Goal: Task Accomplishment & Management: Use online tool/utility

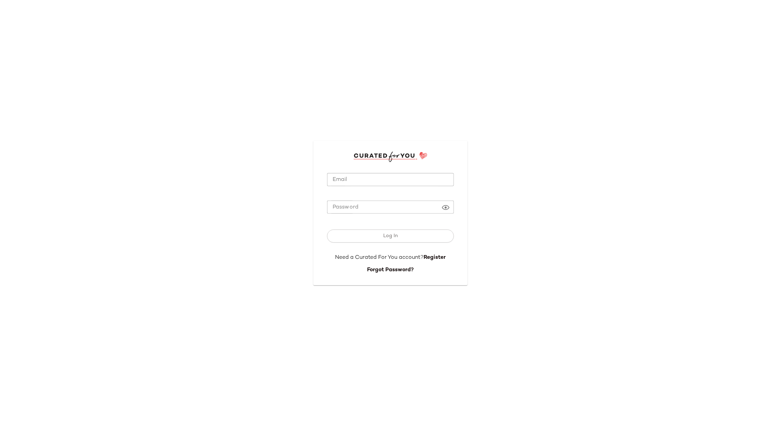
click at [435, 180] on input "Email" at bounding box center [390, 179] width 127 height 13
type input "**********"
click at [423, 234] on button "Log In" at bounding box center [390, 236] width 127 height 13
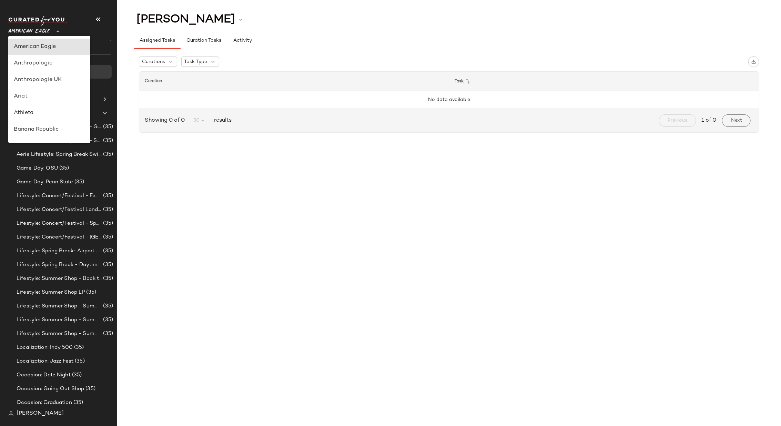
click at [55, 28] on icon at bounding box center [58, 31] width 8 height 8
click at [64, 60] on div "Rue La La" at bounding box center [49, 62] width 71 height 8
type input "**"
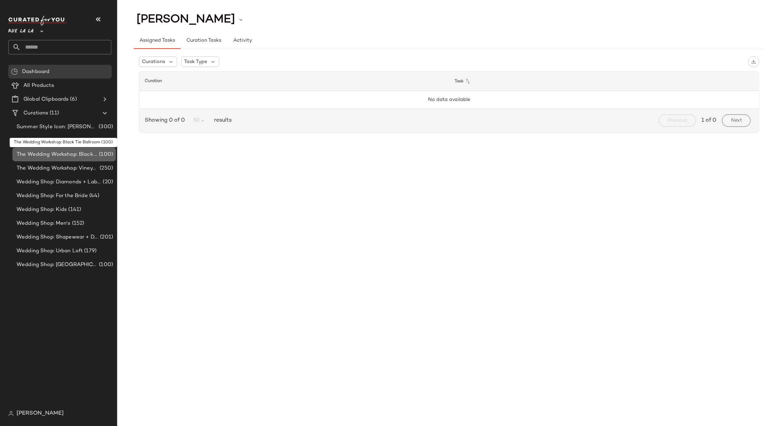
click at [82, 150] on div "The Wedding Workshop: Black Tie Ballroom (100)" at bounding box center [63, 155] width 103 height 14
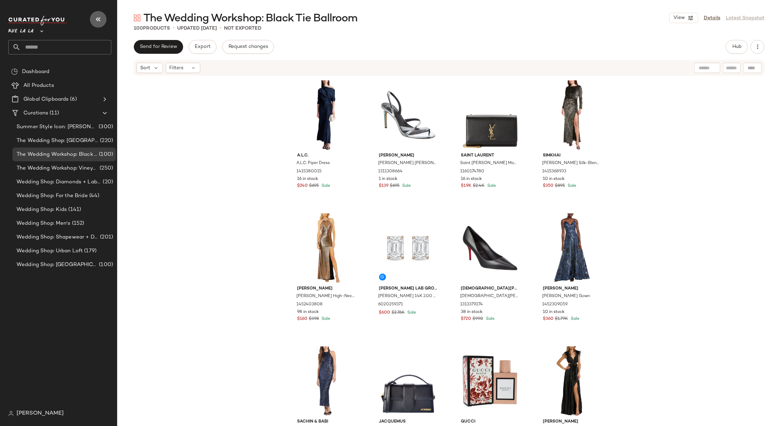
click at [100, 18] on icon "button" at bounding box center [98, 19] width 8 height 8
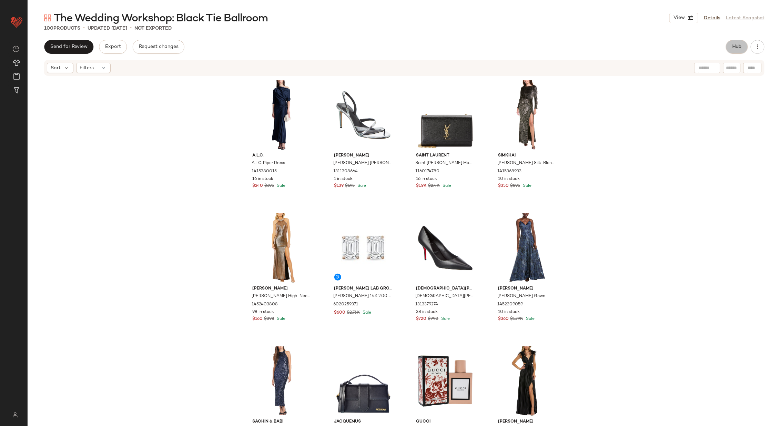
click at [738, 46] on span "Hub" at bounding box center [737, 47] width 10 height 6
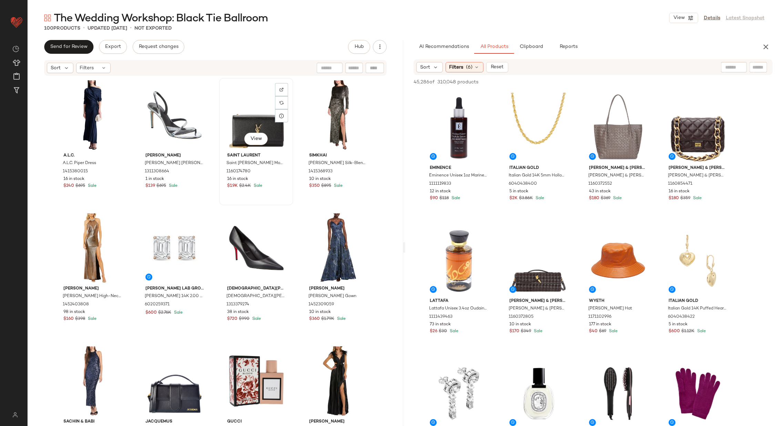
click at [251, 112] on div "View" at bounding box center [256, 115] width 69 height 70
click at [342, 117] on div "View" at bounding box center [338, 115] width 69 height 70
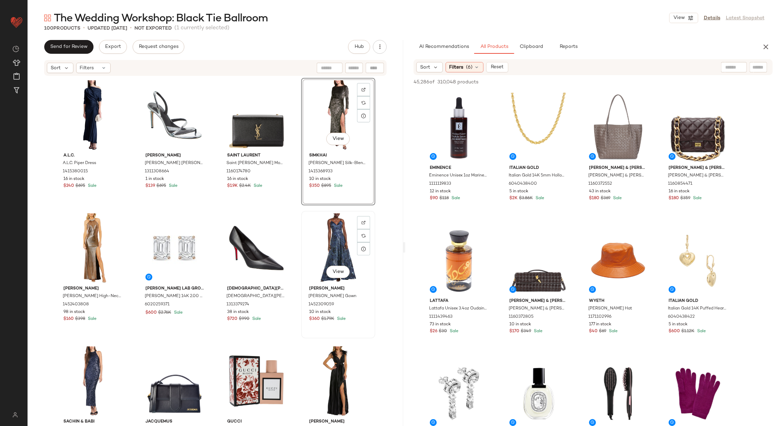
click at [331, 228] on div "View" at bounding box center [338, 248] width 69 height 70
click at [260, 234] on div "View" at bounding box center [256, 248] width 69 height 70
click at [176, 243] on div "View" at bounding box center [174, 248] width 69 height 70
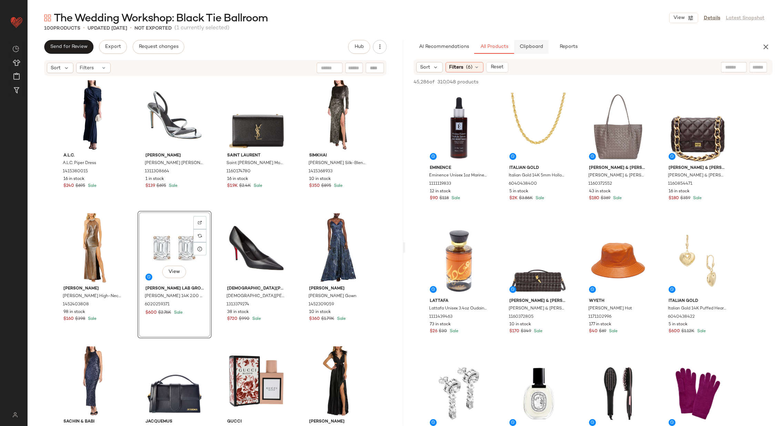
click at [529, 46] on span "Clipboard" at bounding box center [531, 47] width 24 height 6
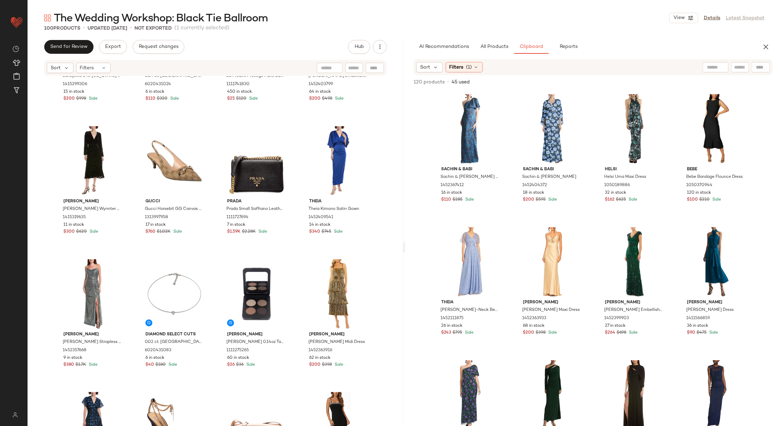
scroll to position [764, 0]
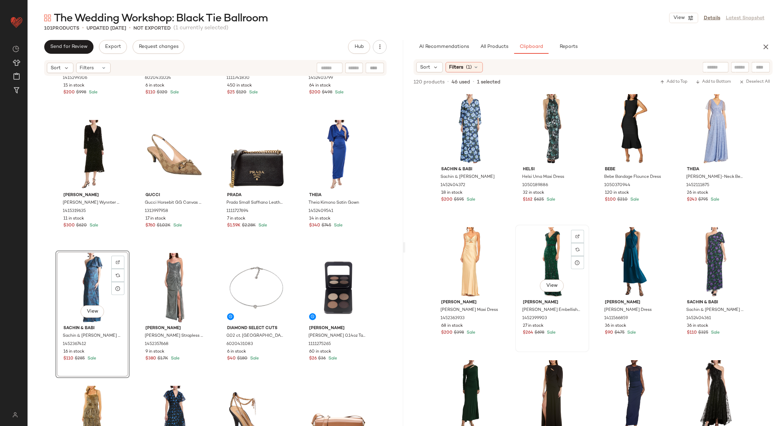
scroll to position [49, 0]
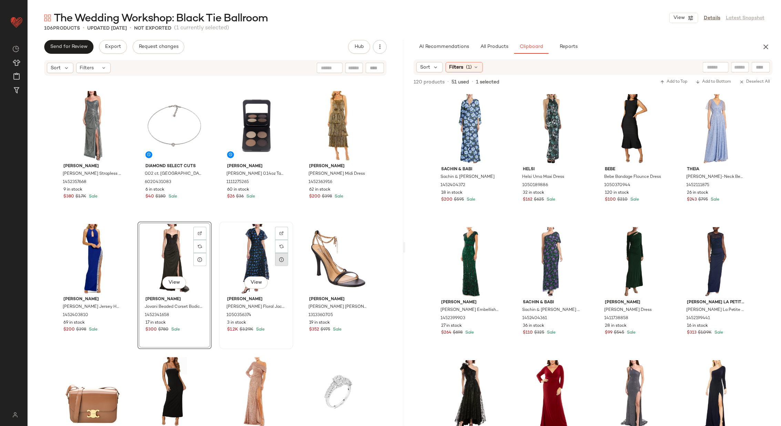
scroll to position [1043, 0]
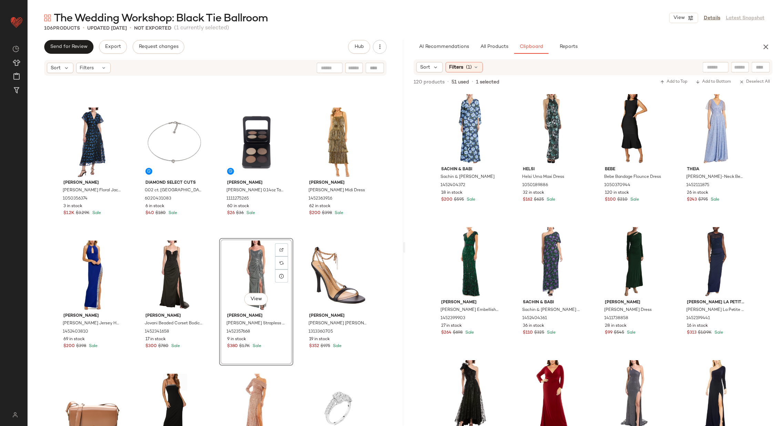
click at [295, 245] on div "Lela Rose Lela Rose Floral Jacquard Silk-Blend Midi Dress 1050356374 3 in stock…" at bounding box center [216, 262] width 376 height 370
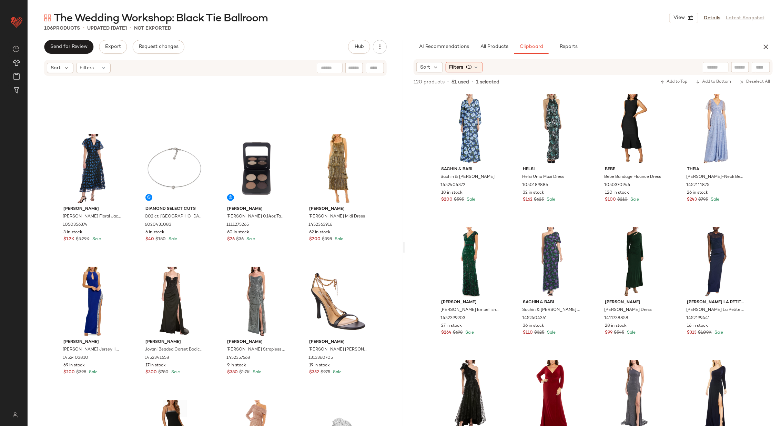
scroll to position [1014, 0]
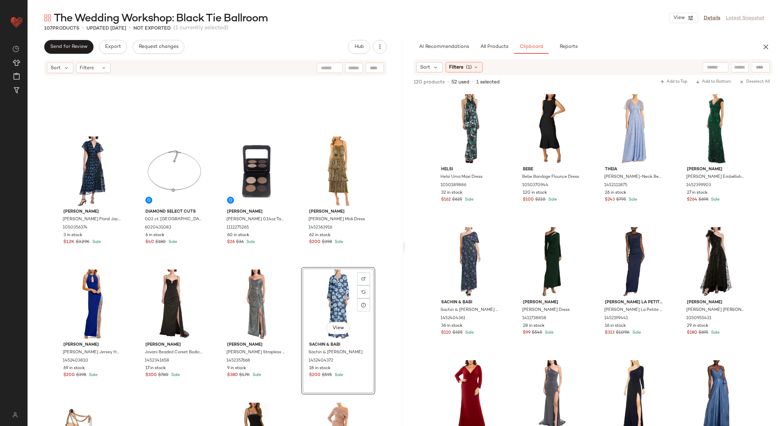
drag, startPoint x: 454, startPoint y: 135, endPoint x: 295, endPoint y: 5, distance: 205.5
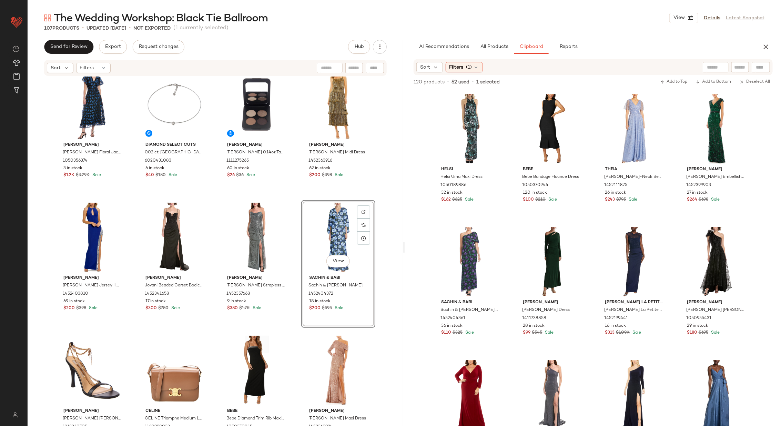
scroll to position [1080, 0]
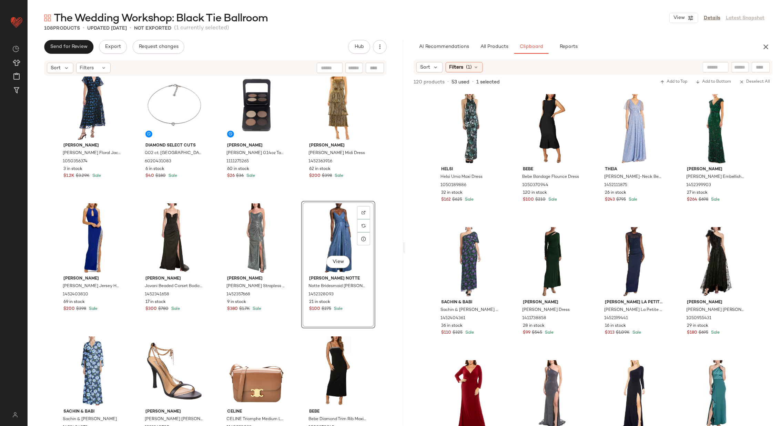
click at [294, 240] on div "Lela Rose Lela Rose Floral Jacquard Silk-Blend Midi Dress 1050356374 3 in stock…" at bounding box center [216, 262] width 376 height 370
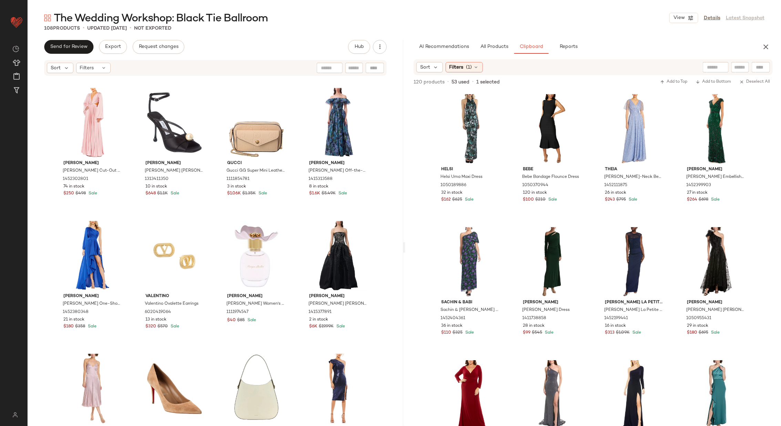
scroll to position [2362, 0]
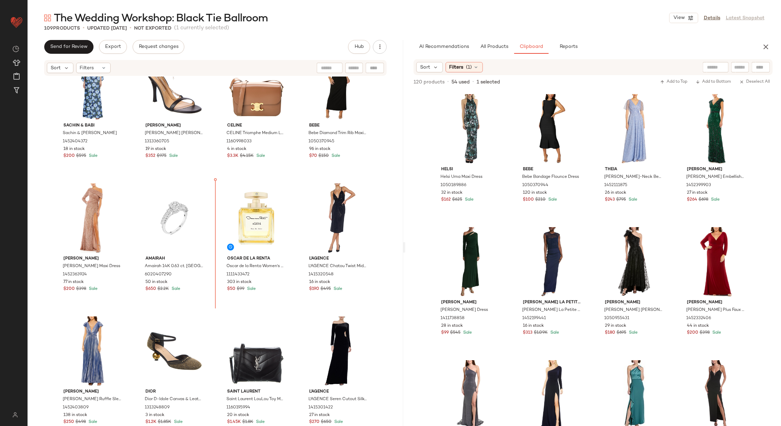
scroll to position [1371, 0]
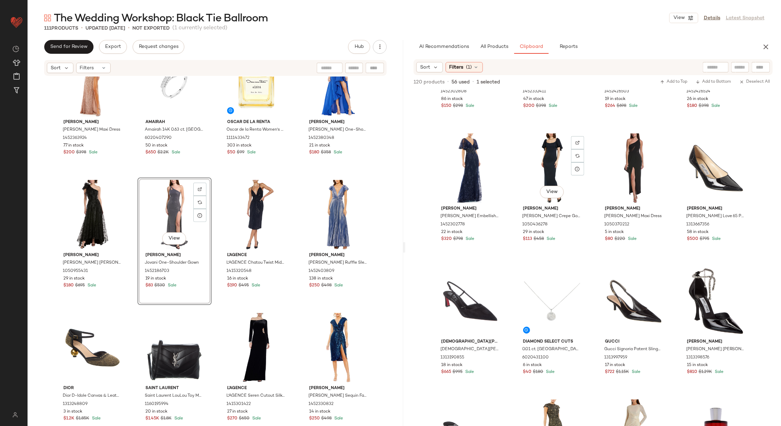
scroll to position [637, 0]
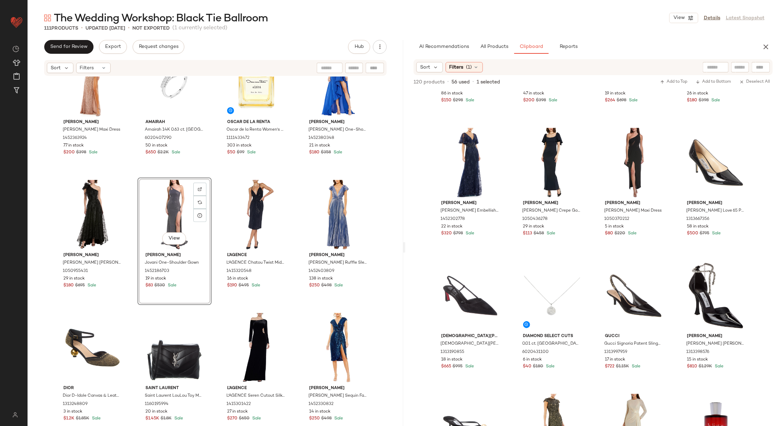
click at [704, 69] on div at bounding box center [716, 67] width 26 height 10
type input "****"
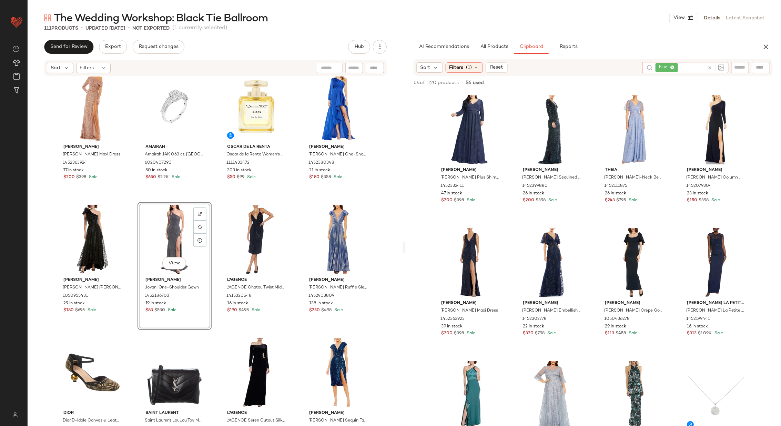
scroll to position [1469, 0]
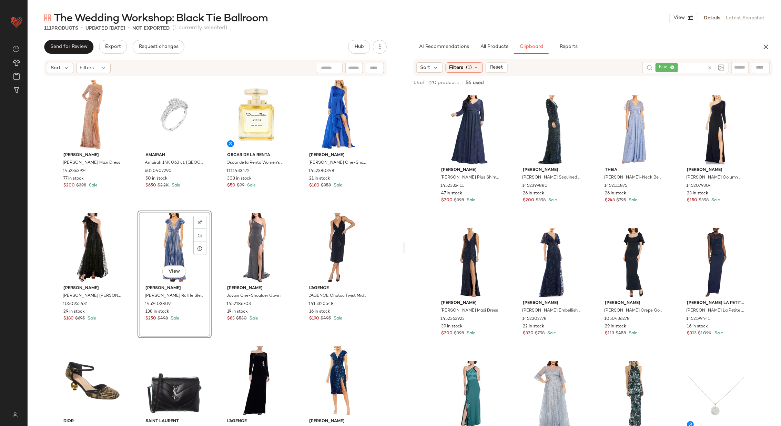
click at [212, 247] on div "Mac Duggal Mac Duggal Maxi Dress 1452363924 77 in stock $200 $398 Sale Amairah …" at bounding box center [216, 262] width 376 height 370
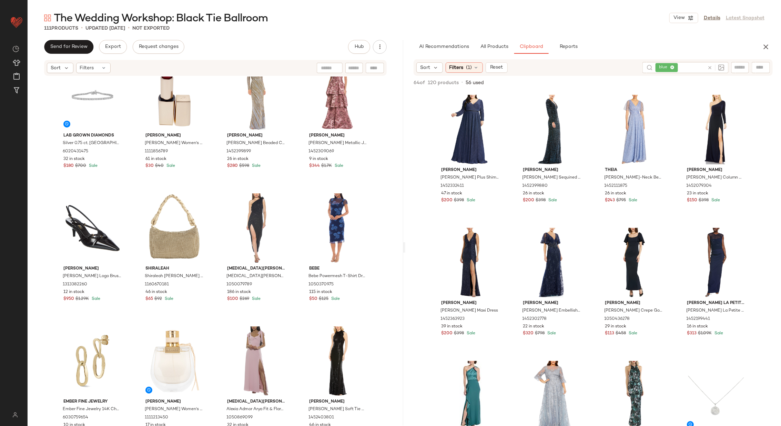
scroll to position [1878, 0]
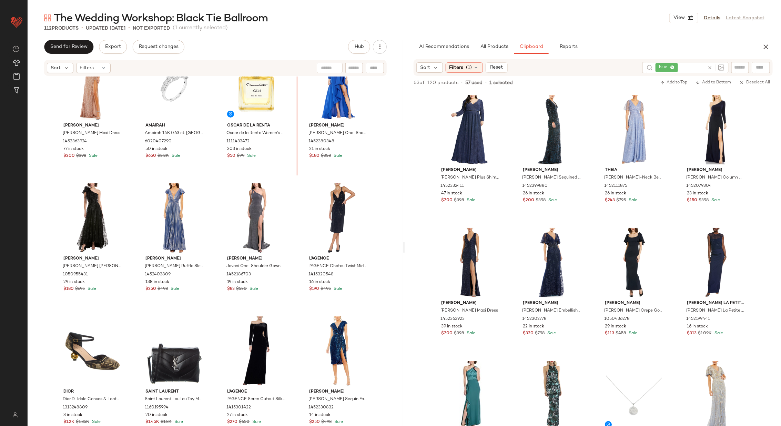
scroll to position [1492, 0]
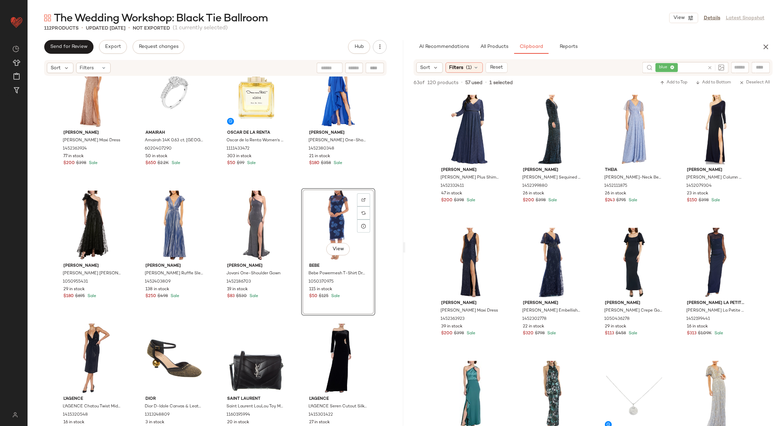
click at [295, 248] on div "Mac Duggal Mac Duggal Maxi Dress 1452363924 77 in stock $200 $398 Sale Amairah …" at bounding box center [216, 262] width 376 height 370
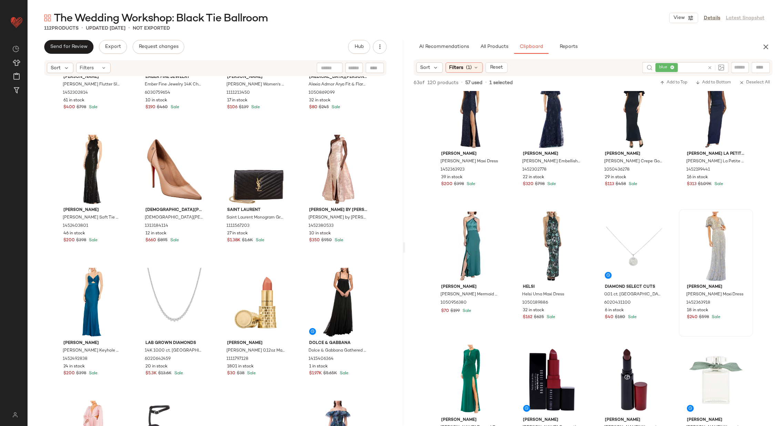
scroll to position [153, 0]
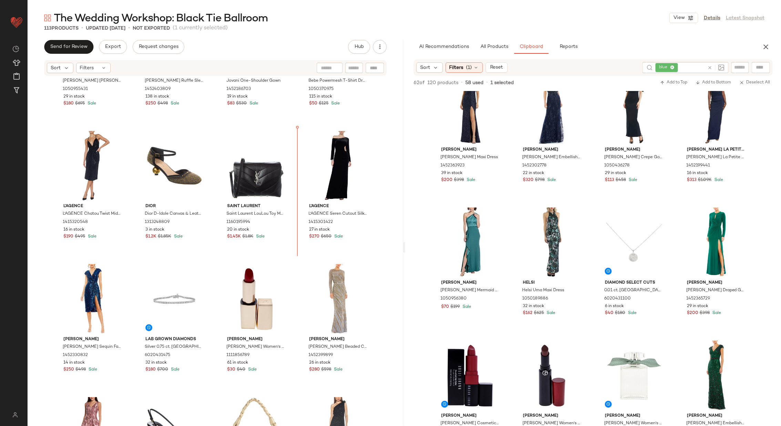
scroll to position [1654, 0]
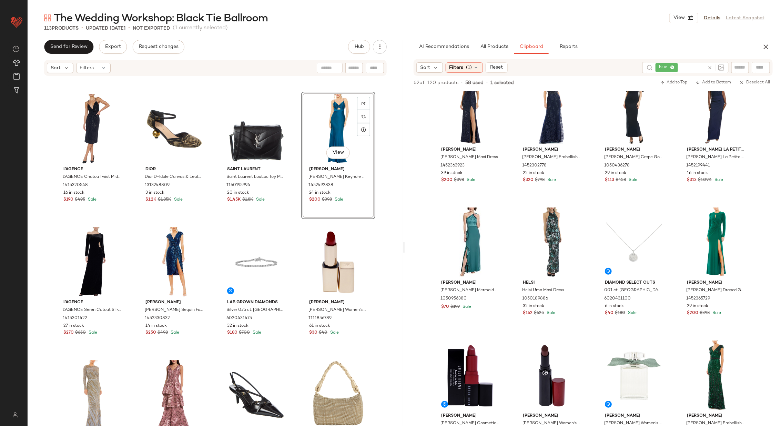
scroll to position [1725, 0]
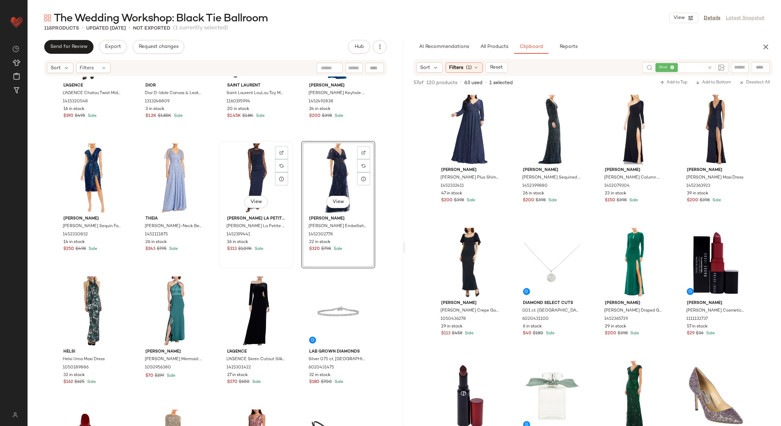
scroll to position [1814, 0]
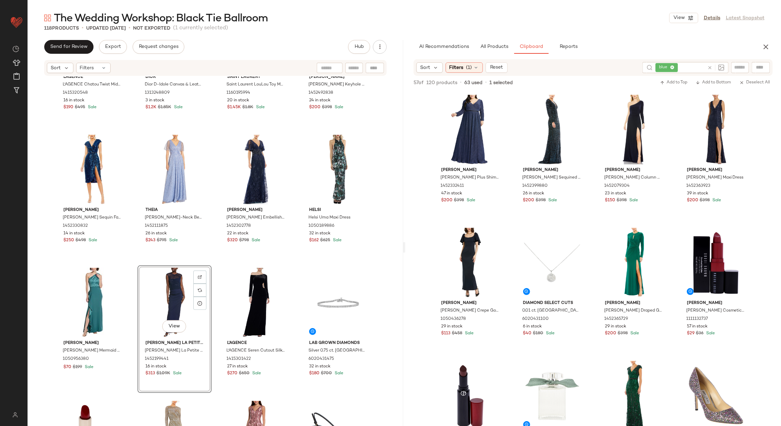
click at [214, 260] on div "L'AGENCE L'AGENCE Chatou Twist Midi Dress 1415320548 16 in stock $190 $495 Sale…" at bounding box center [216, 262] width 376 height 370
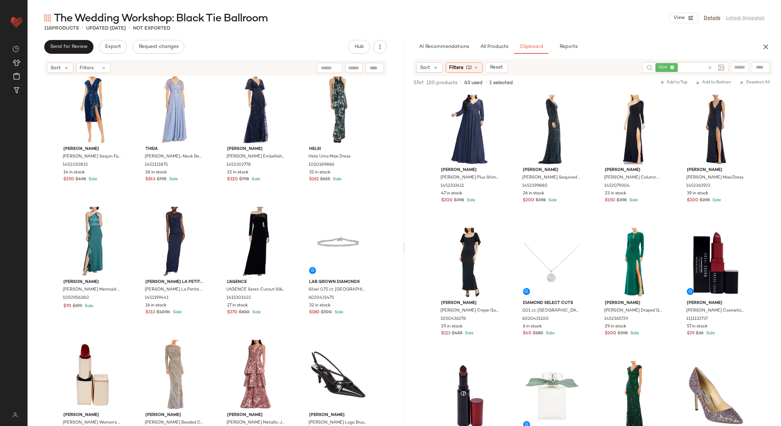
scroll to position [1868, 0]
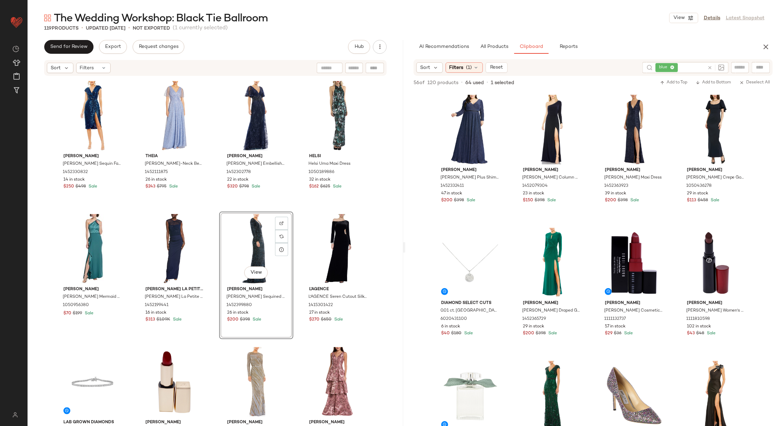
click at [297, 231] on div "Mac Duggal Mac Duggal Sequin Faux Wrap Dress 1452330832 14 in stock $250 $498 S…" at bounding box center [216, 262] width 376 height 370
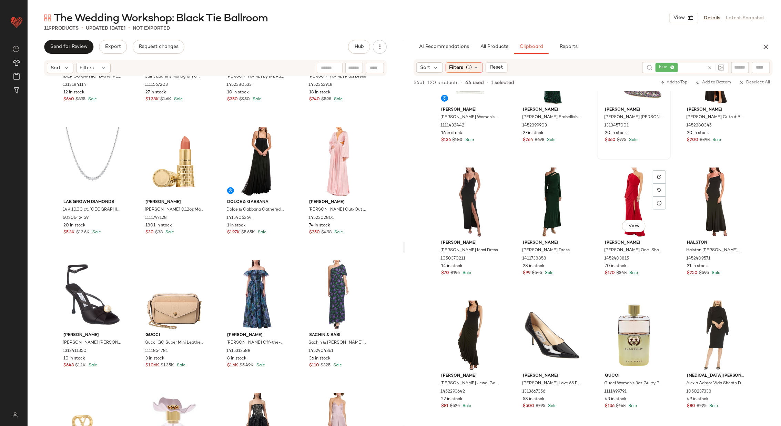
scroll to position [343, 0]
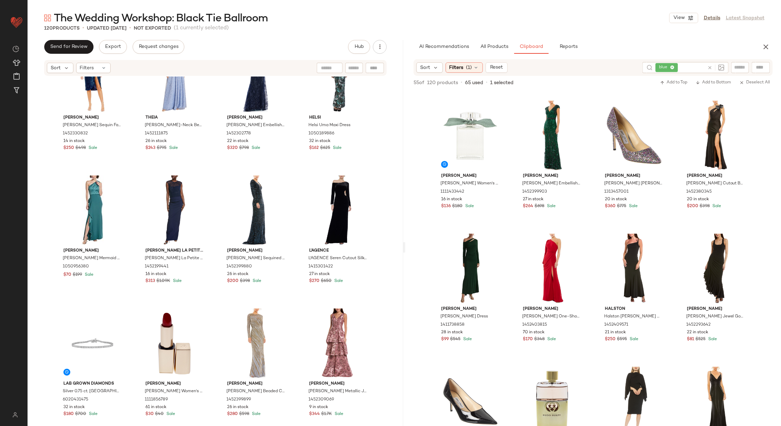
scroll to position [1889, 0]
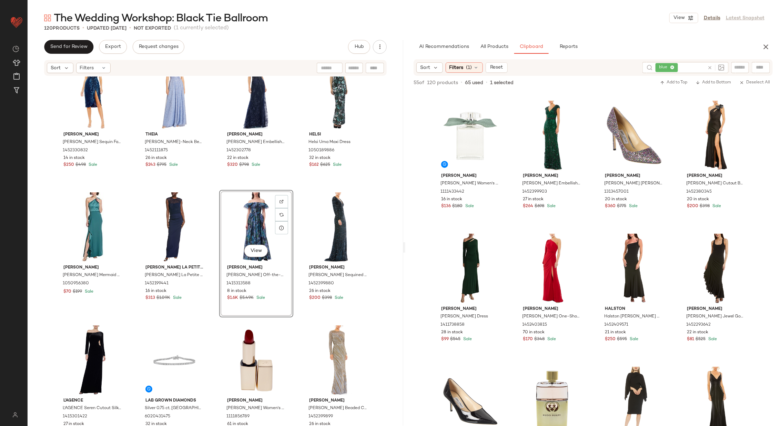
click at [297, 221] on div "Mac Duggal Mac Duggal Sequin Faux Wrap Dress 1452330832 14 in stock $250 $498 S…" at bounding box center [216, 262] width 376 height 370
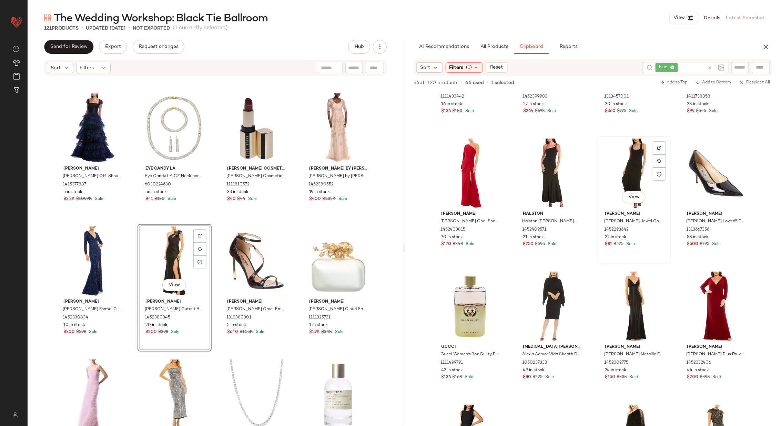
scroll to position [362, 0]
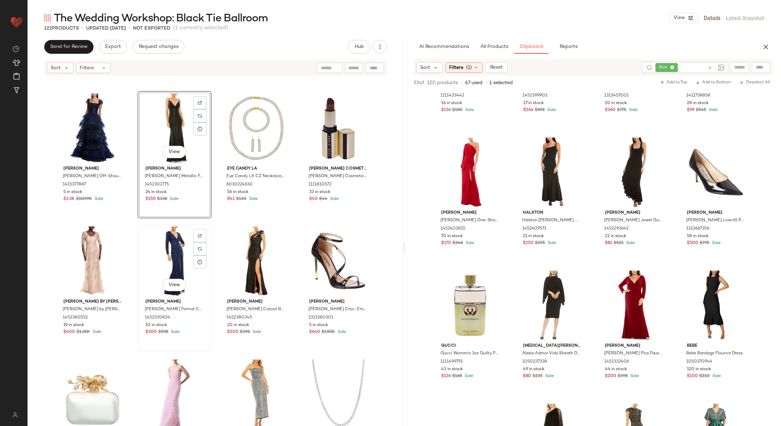
click at [169, 259] on div "View" at bounding box center [174, 261] width 69 height 70
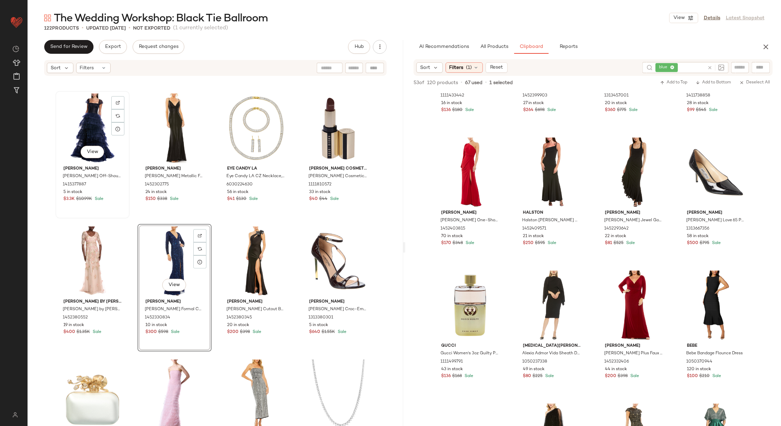
click at [89, 130] on div "View" at bounding box center [92, 128] width 69 height 70
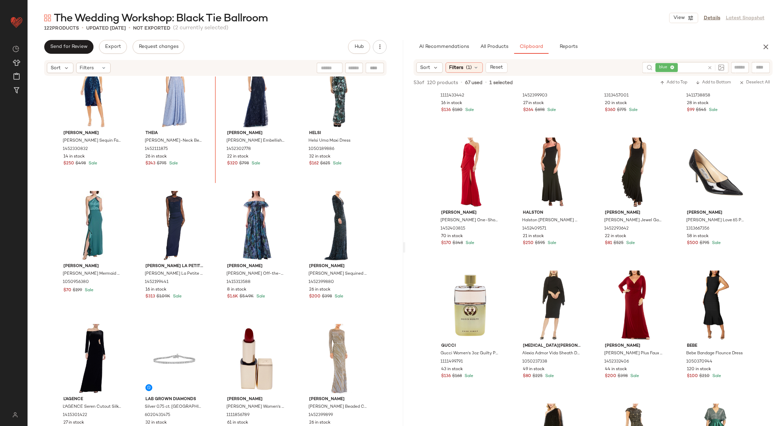
scroll to position [1873, 0]
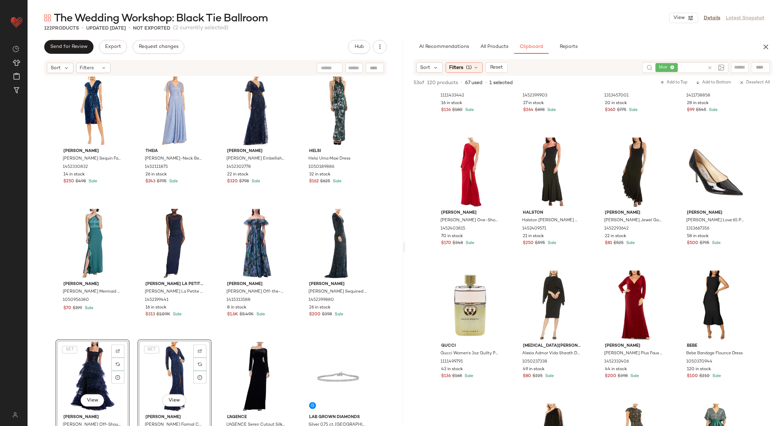
click at [296, 316] on div "Mac Duggal Mac Duggal Sequin Faux Wrap Dress 1452330832 14 in stock $250 $498 S…" at bounding box center [216, 262] width 376 height 370
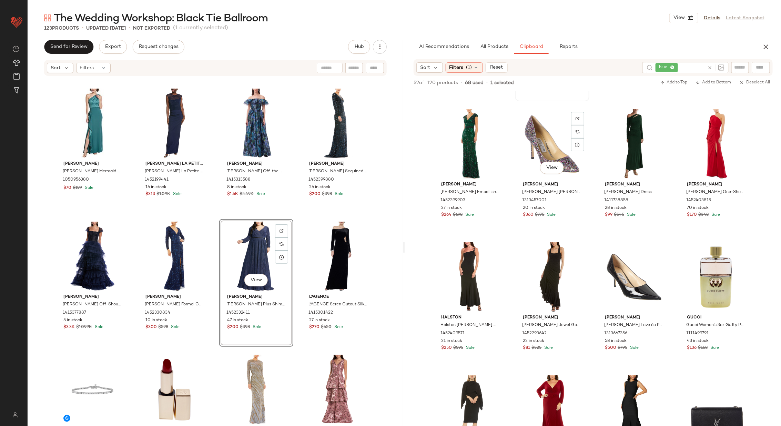
scroll to position [283, 0]
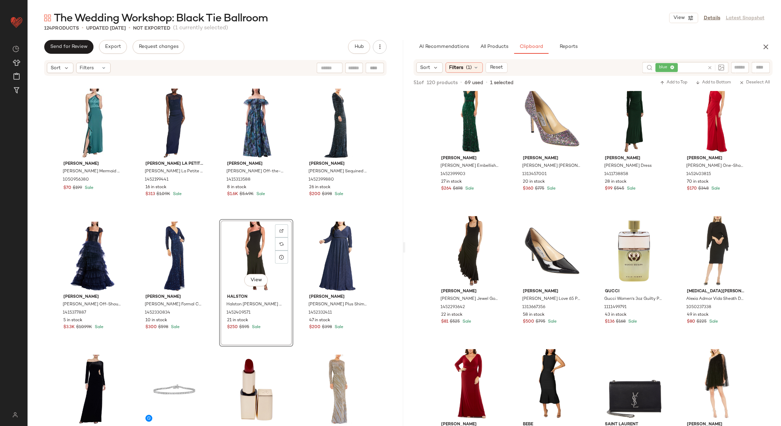
click at [298, 230] on div "Mac Duggal Mac Duggal Sequin Faux Wrap Dress 1452330832 14 in stock $250 $498 S…" at bounding box center [216, 262] width 376 height 370
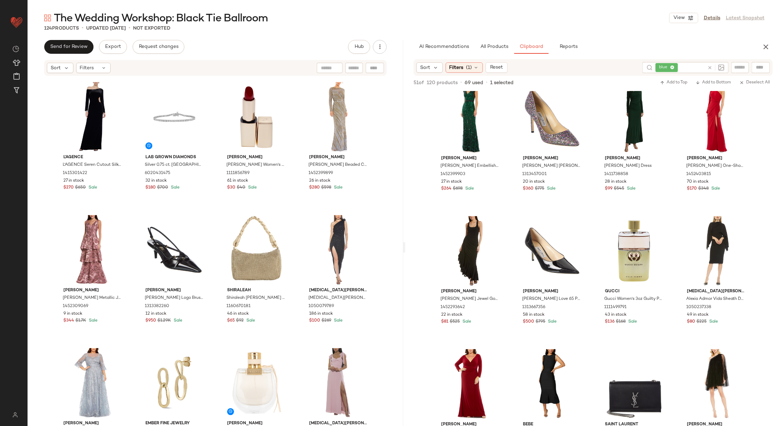
scroll to position [2235, 0]
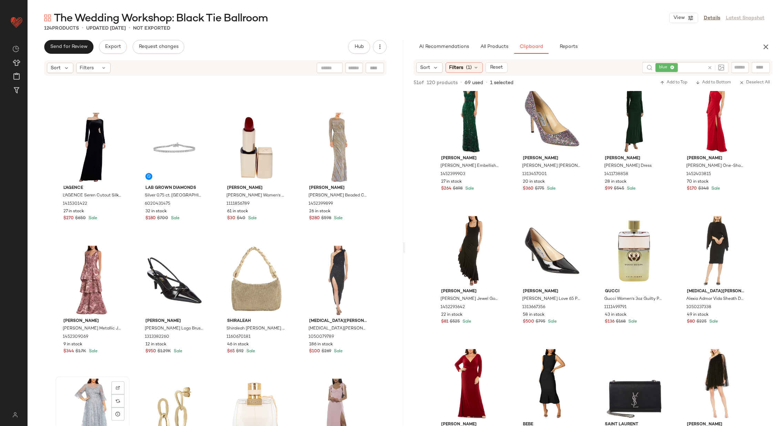
scroll to position [2236, 0]
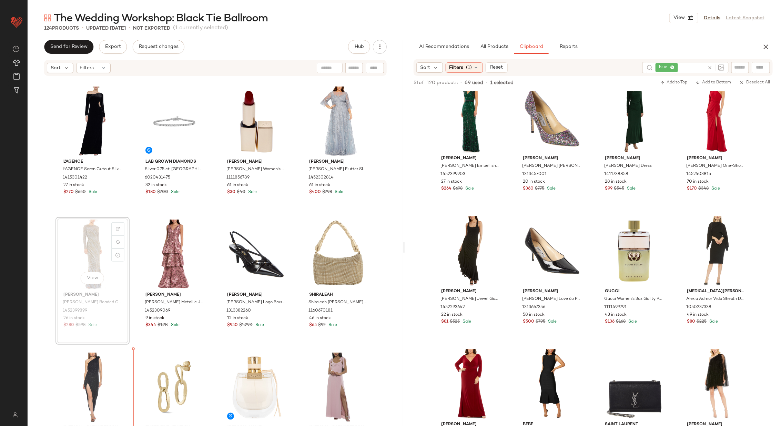
scroll to position [2261, 0]
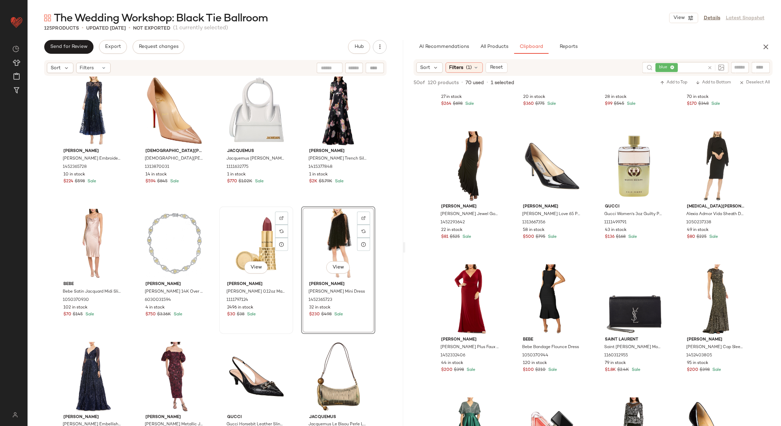
scroll to position [3727, 0]
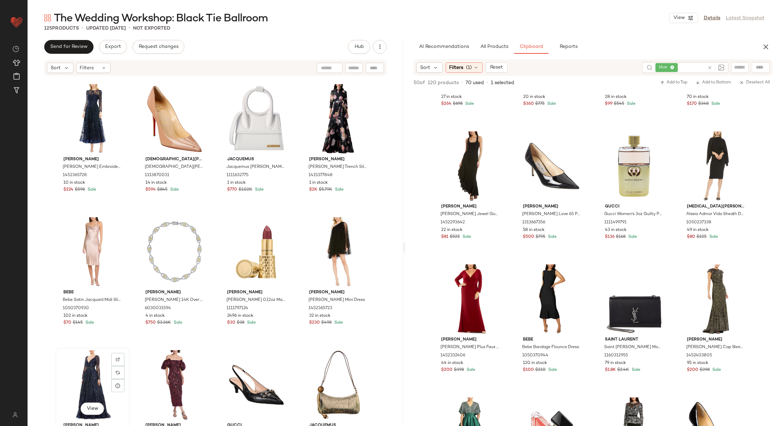
scroll to position [3728, 0]
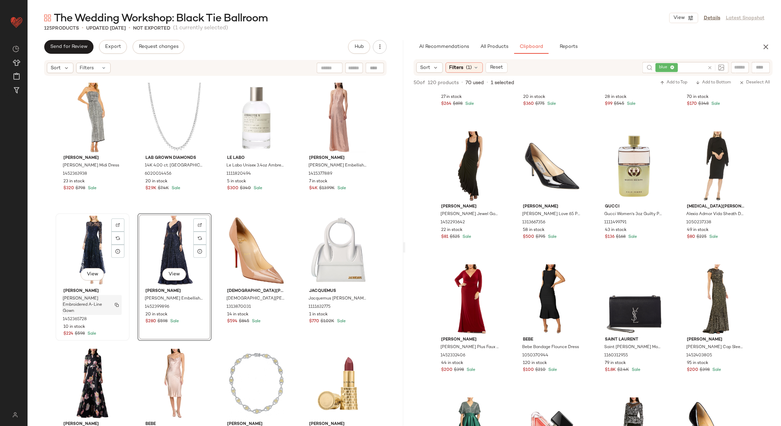
scroll to position [3575, 0]
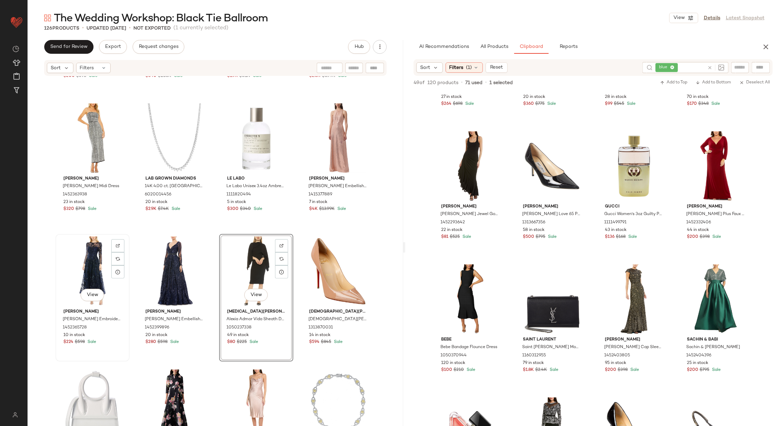
click at [85, 269] on div "View" at bounding box center [92, 271] width 69 height 70
click at [176, 271] on div "View" at bounding box center [174, 271] width 69 height 70
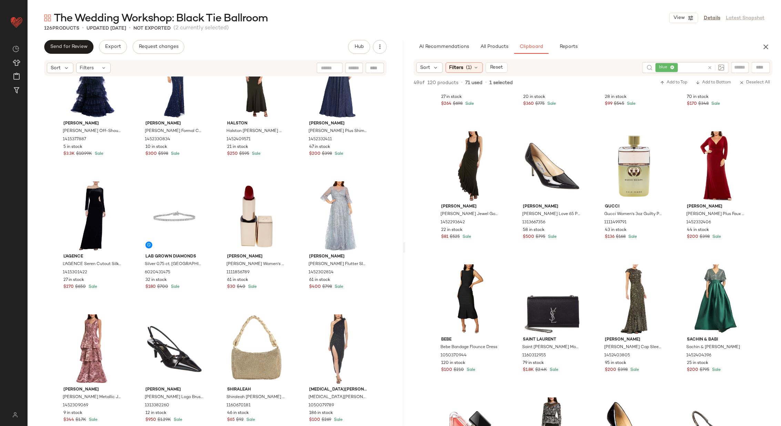
scroll to position [2161, 0]
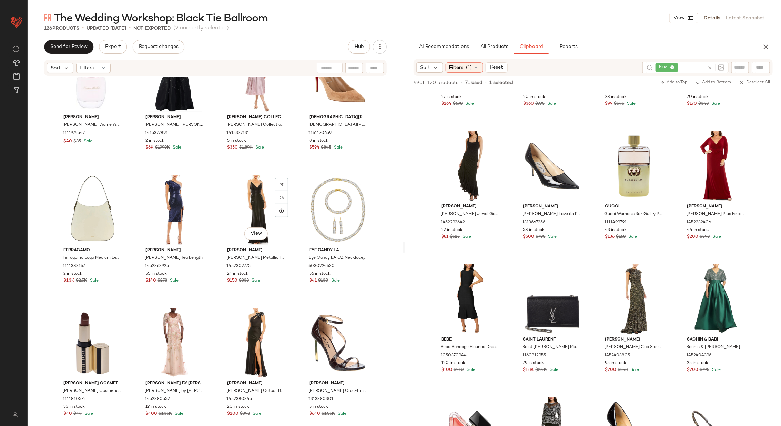
scroll to position [3244, 0]
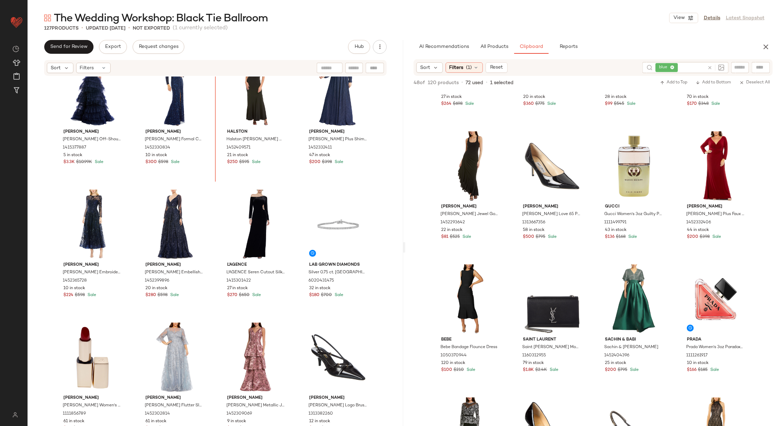
scroll to position [2156, 0]
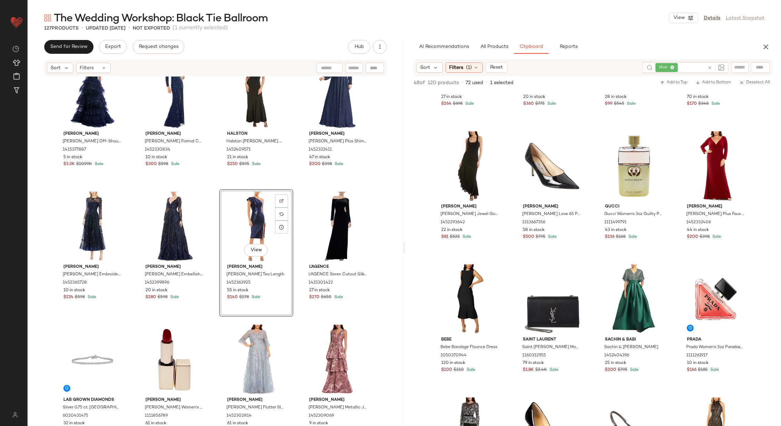
click at [211, 212] on div "Carolina Herrera Carolina Herrera Off-Shoulder Pleated Tulle Ruffle Gown 141537…" at bounding box center [216, 262] width 376 height 370
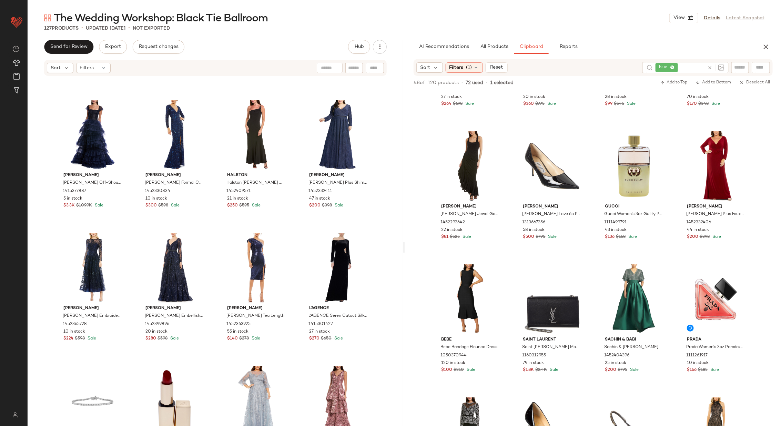
scroll to position [2116, 0]
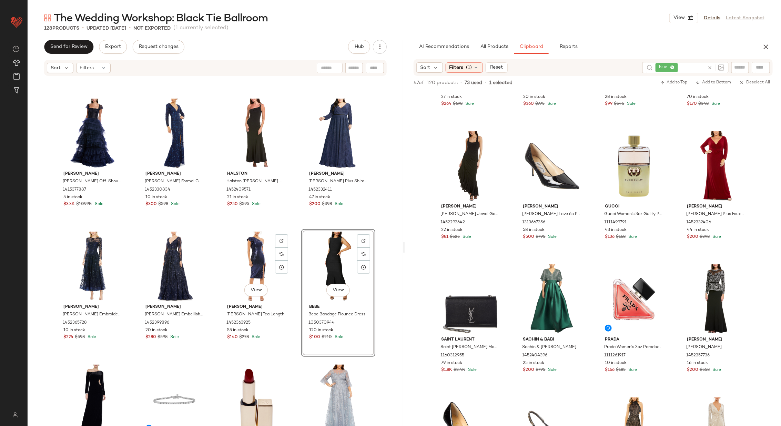
click at [301, 283] on div "View Bebe Bebe Bandage Flounce Dress 1050370944 120 in stock $100 $210 Sale" at bounding box center [338, 293] width 74 height 128
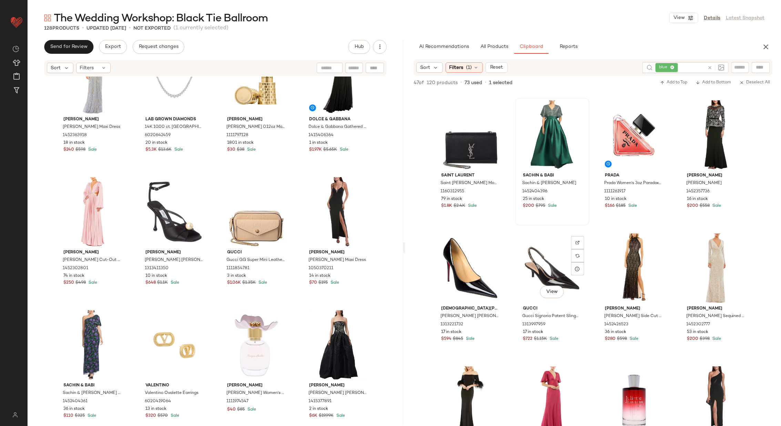
scroll to position [543, 0]
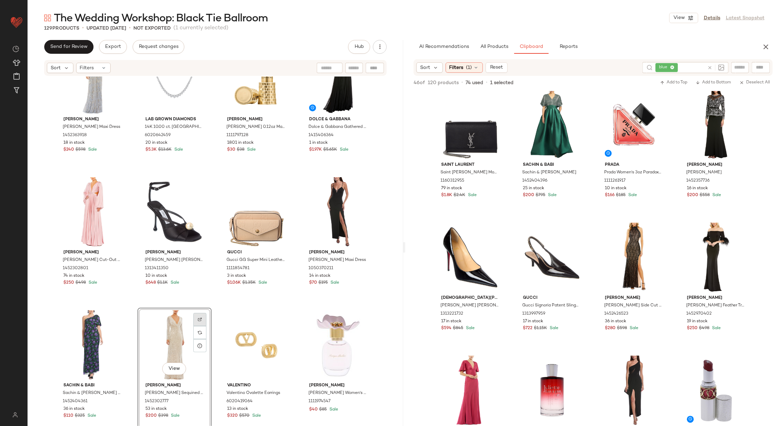
click at [199, 319] on img at bounding box center [200, 319] width 4 height 4
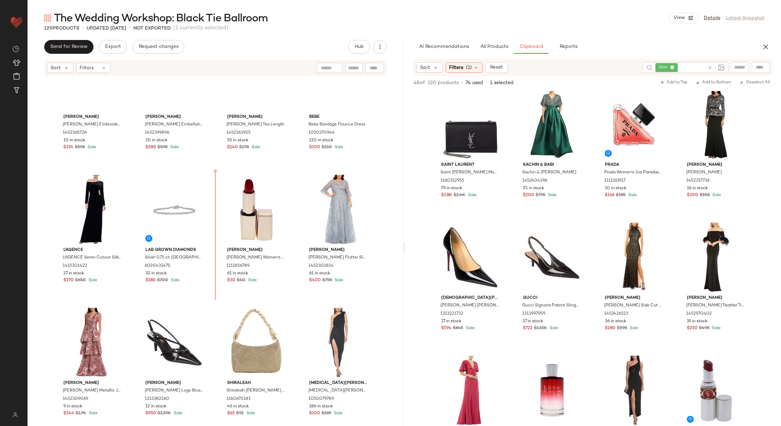
scroll to position [2294, 0]
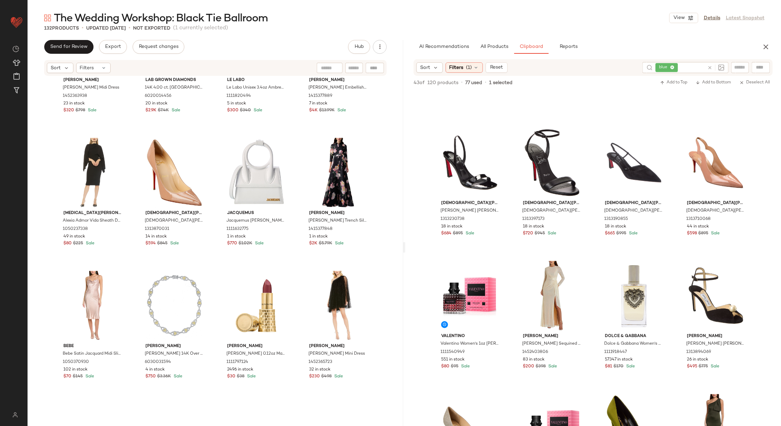
scroll to position [4022, 0]
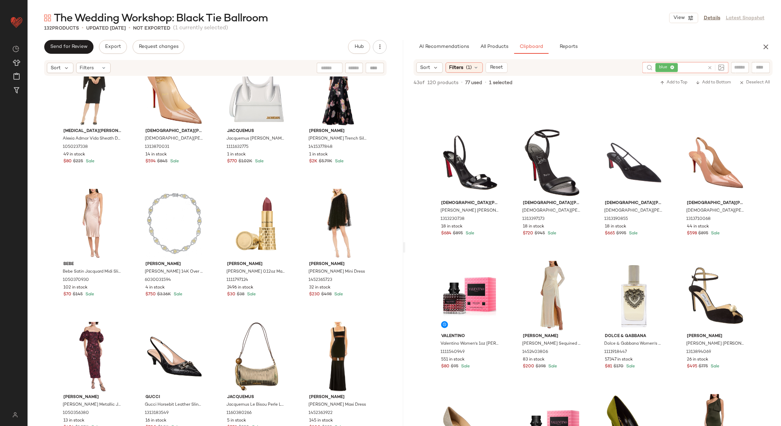
click at [710, 65] on icon at bounding box center [709, 67] width 5 height 5
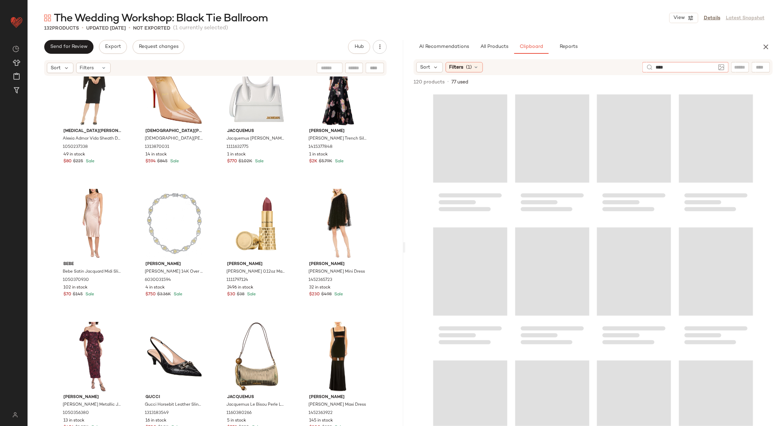
type input "*****"
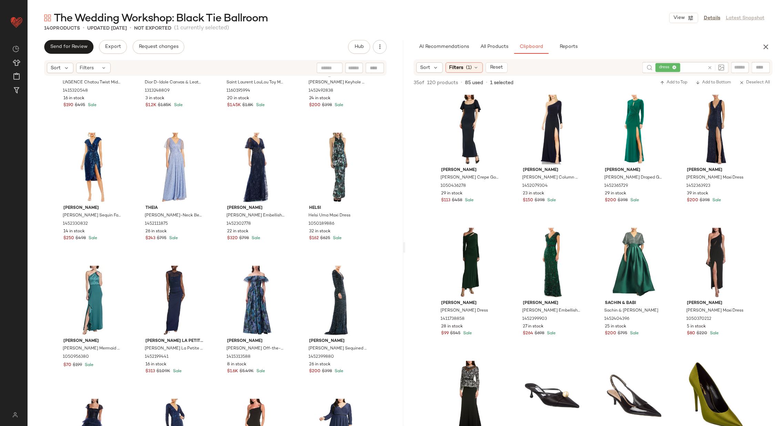
scroll to position [1827, 0]
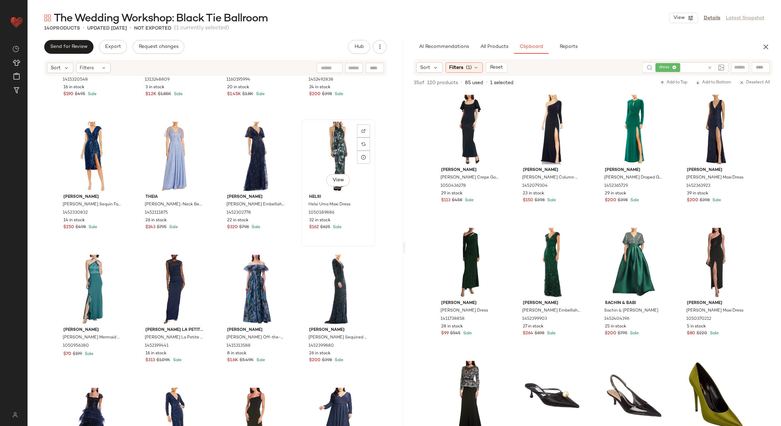
click at [325, 155] on div "View" at bounding box center [338, 157] width 69 height 70
click at [86, 286] on div "View" at bounding box center [92, 290] width 69 height 70
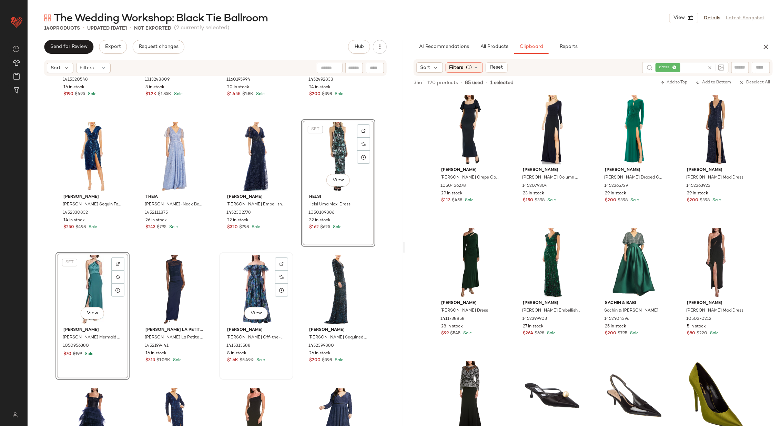
click at [246, 285] on div "View" at bounding box center [256, 290] width 69 height 70
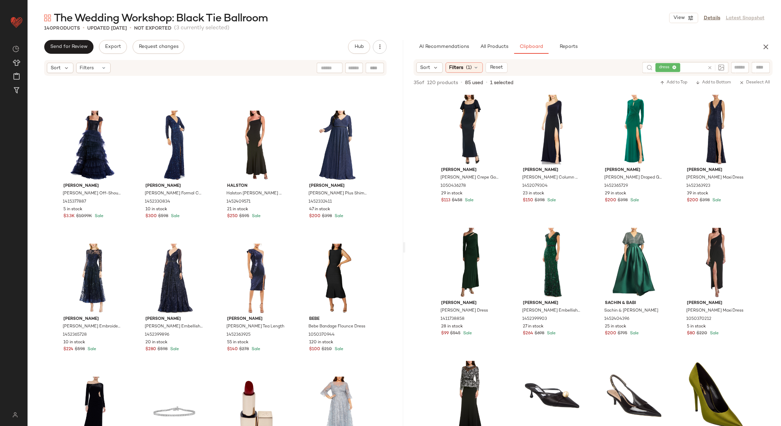
scroll to position [2103, 0]
click at [172, 276] on div "View" at bounding box center [174, 279] width 69 height 70
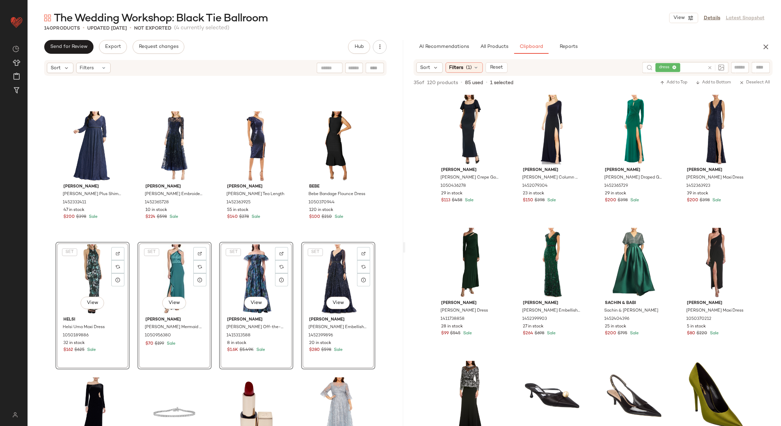
click at [295, 235] on div "Mac Duggal Mac Duggal Plus Shimmering Evening Gown 1452332411 47 in stock $200 …" at bounding box center [216, 262] width 376 height 370
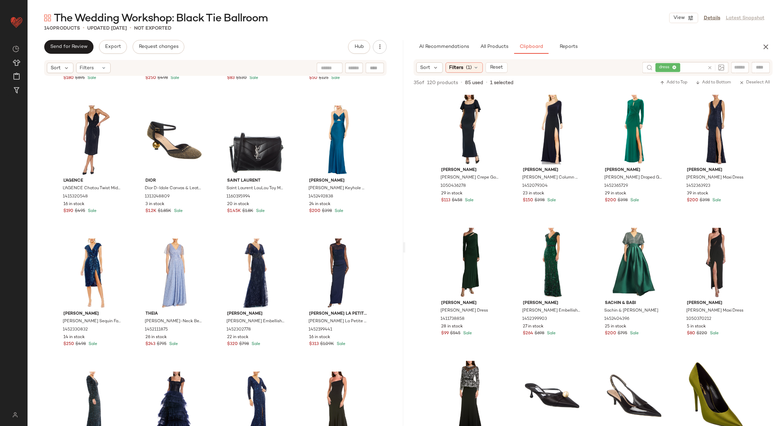
scroll to position [1703, 0]
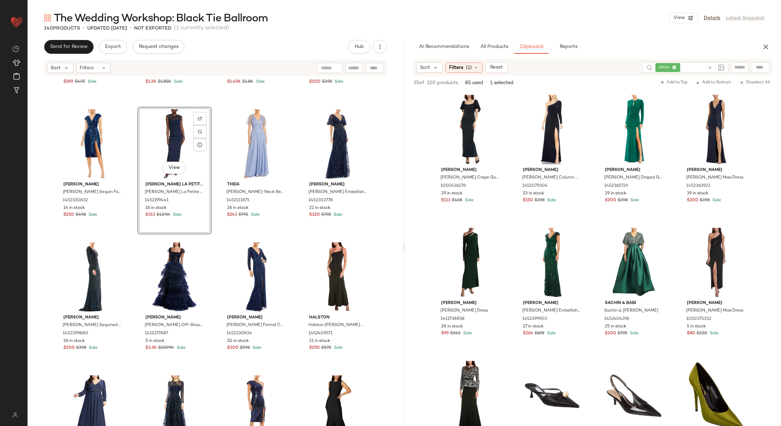
scroll to position [1838, 0]
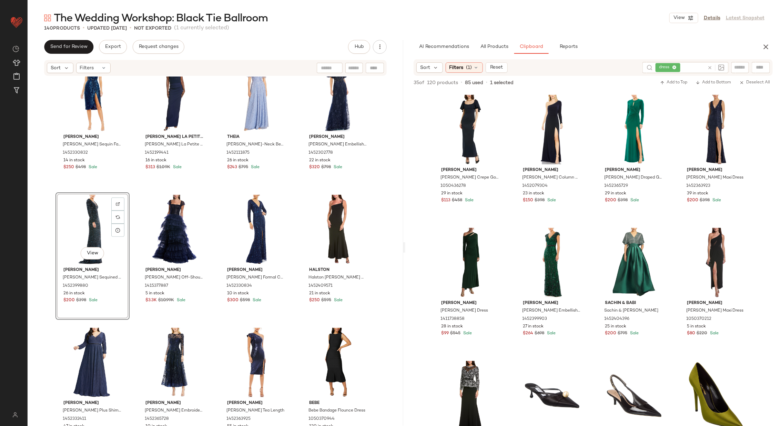
scroll to position [1884, 0]
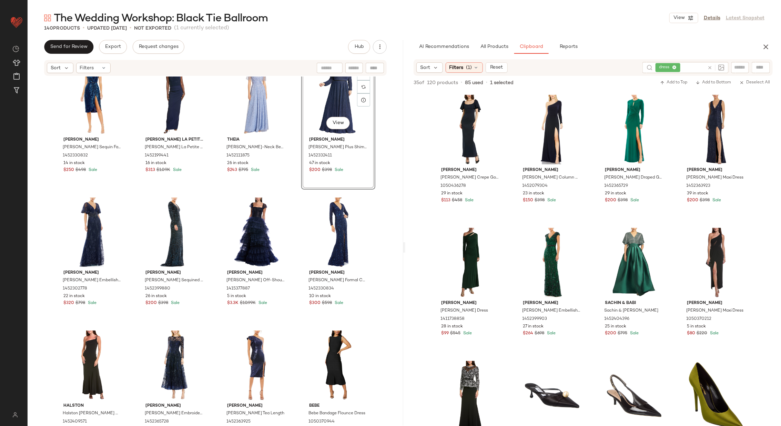
click at [297, 178] on div "L'AGENCE L'AGENCE Chatou Twist Midi Dress 1415320548 16 in stock $190 $495 Sale…" at bounding box center [216, 262] width 376 height 370
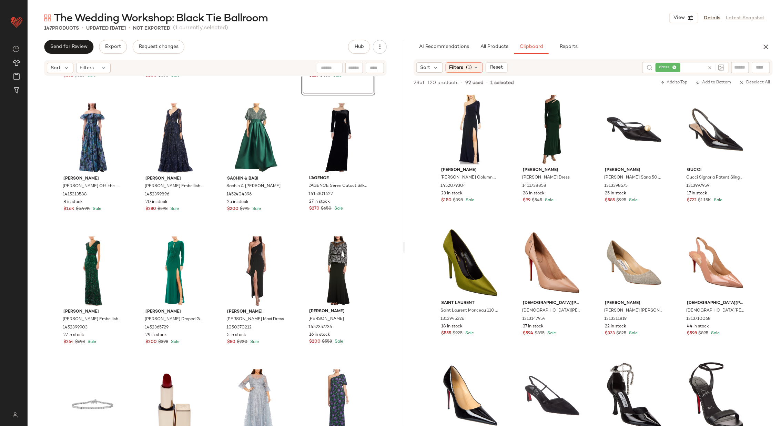
scroll to position [2328, 0]
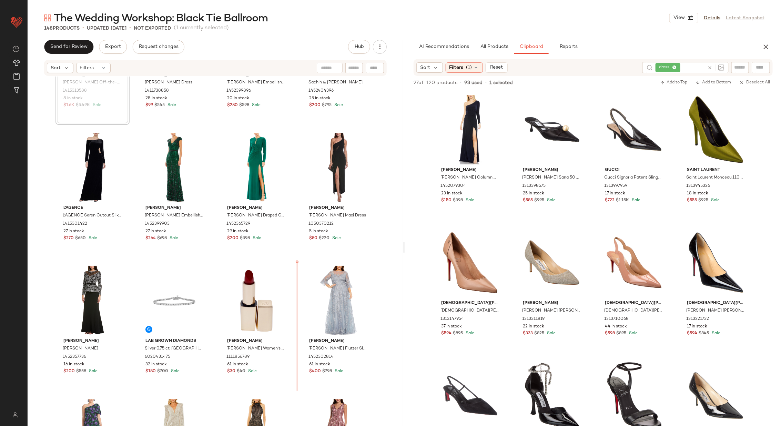
scroll to position [2484, 0]
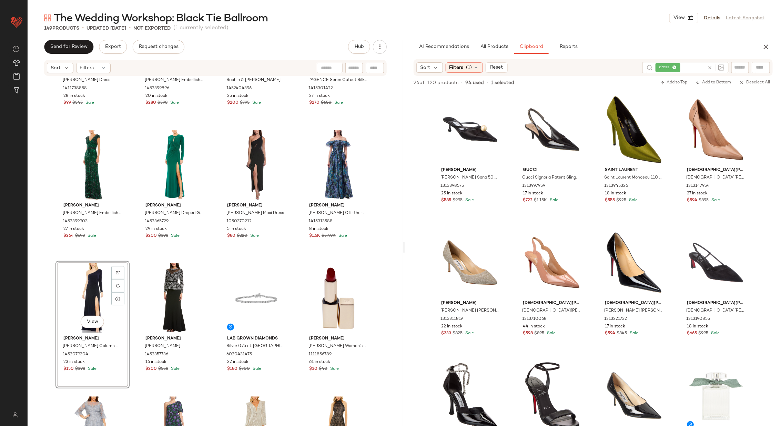
click at [297, 215] on div "Reiss Reiss Delphine Dress 1411738858 28 in stock $99 $545 Sale Mac Duggal Mac …" at bounding box center [216, 262] width 376 height 370
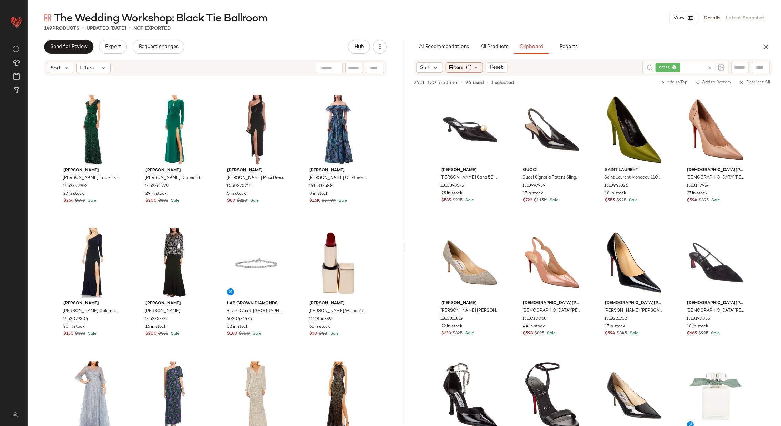
scroll to position [2518, 0]
click at [711, 67] on icon at bounding box center [709, 67] width 5 height 5
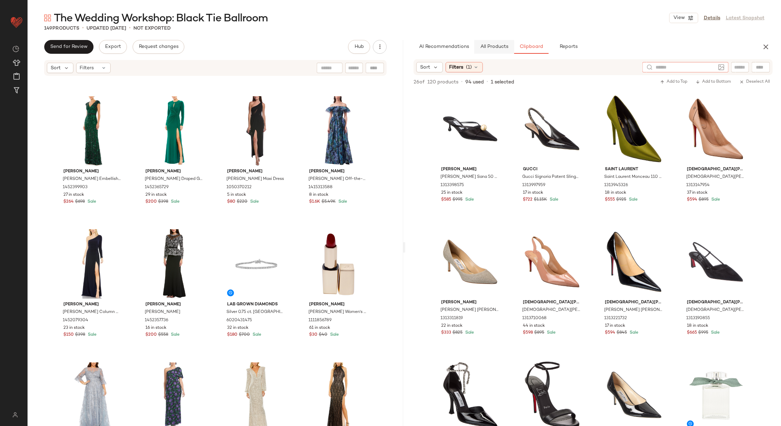
click at [496, 47] on span "All Products" at bounding box center [494, 47] width 28 height 6
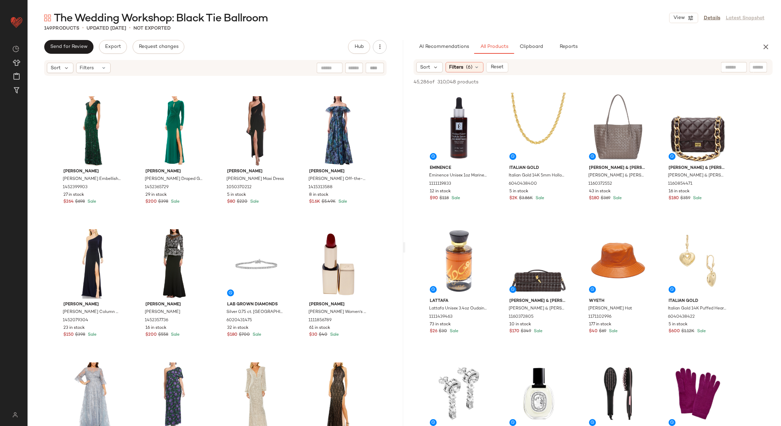
click at [733, 66] on input "text" at bounding box center [734, 67] width 18 height 7
type input "****"
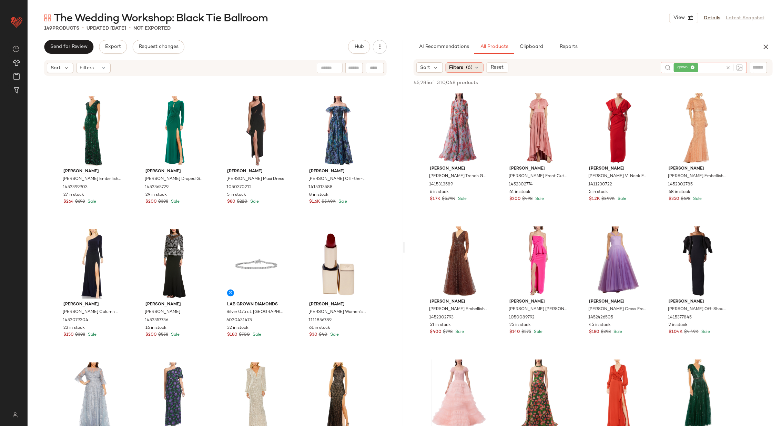
click at [475, 64] on div "Filters (6)" at bounding box center [465, 67] width 38 height 10
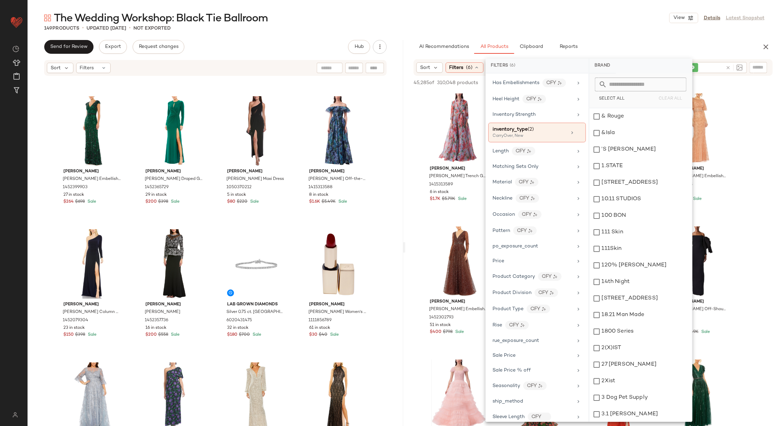
scroll to position [335, 0]
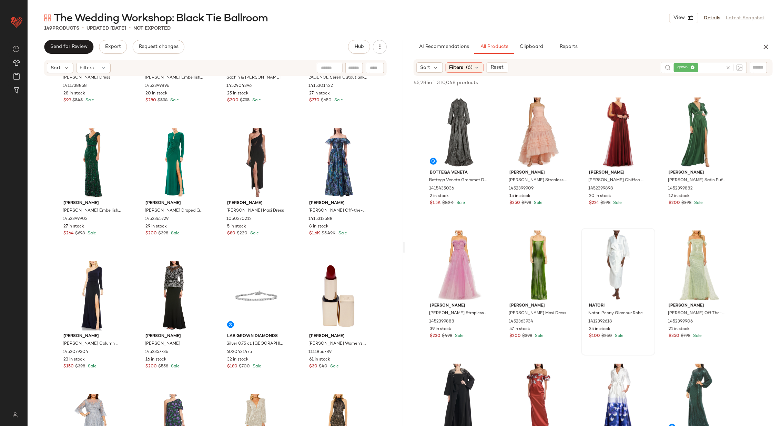
scroll to position [393, 0]
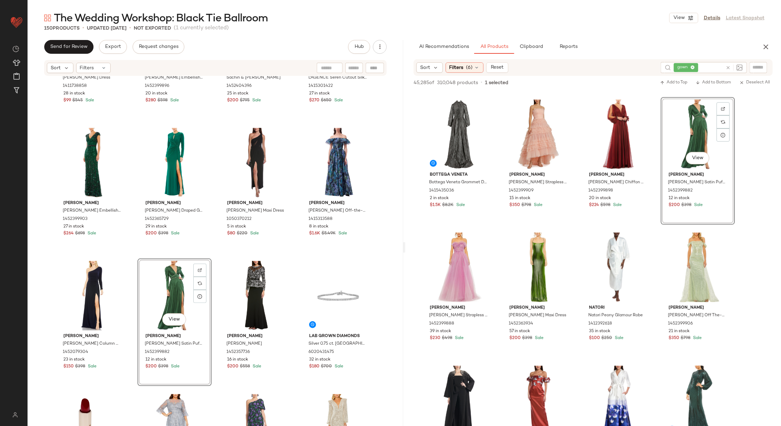
click at [215, 254] on div "Reiss Reiss Delphine Dress 1411738858 28 in stock $99 $545 Sale Mac Duggal Mac …" at bounding box center [216, 262] width 376 height 370
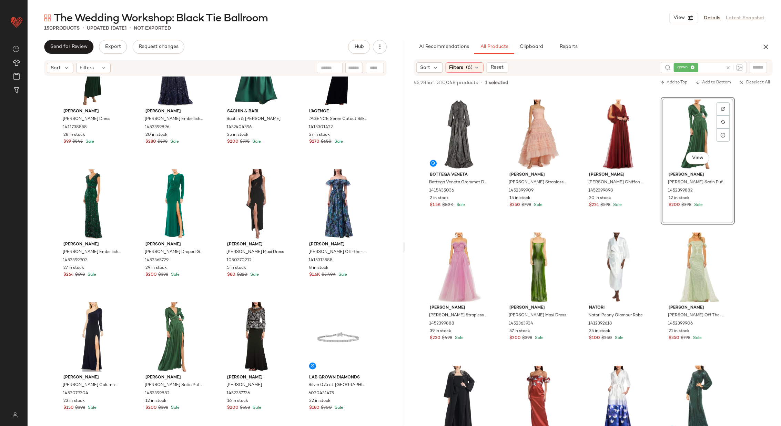
scroll to position [2436, 0]
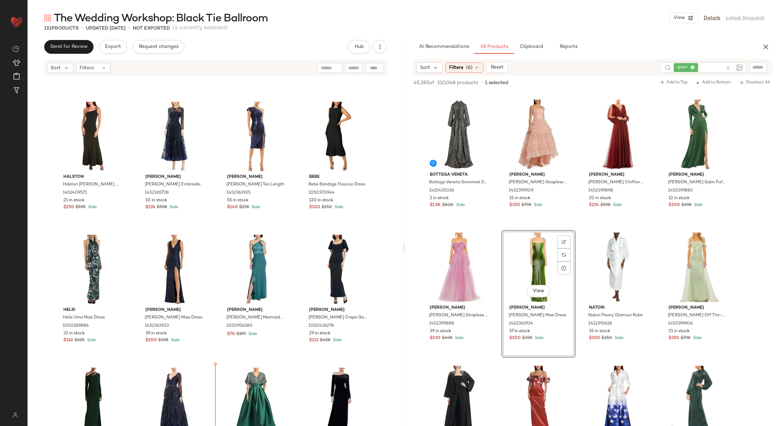
scroll to position [2104, 0]
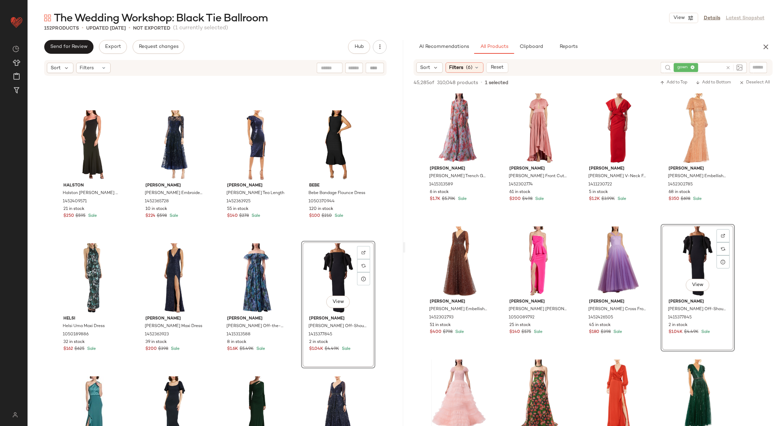
click at [295, 293] on div "Halston Halston Sybil Gown 1452409571 21 in stock $250 $595 Sale Mac Duggal Mac…" at bounding box center [216, 262] width 376 height 370
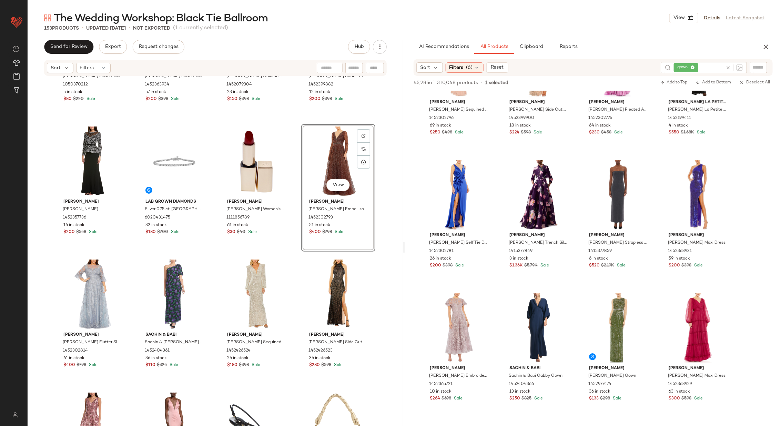
scroll to position [1265, 0]
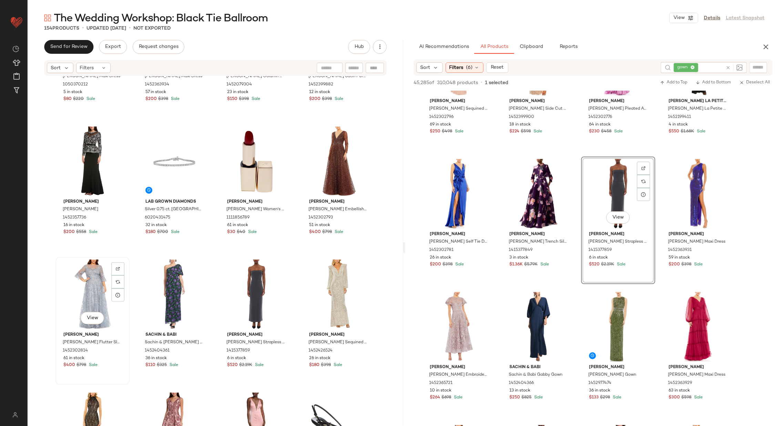
click at [95, 299] on div "View" at bounding box center [92, 295] width 69 height 70
click at [161, 290] on div "View" at bounding box center [174, 295] width 69 height 70
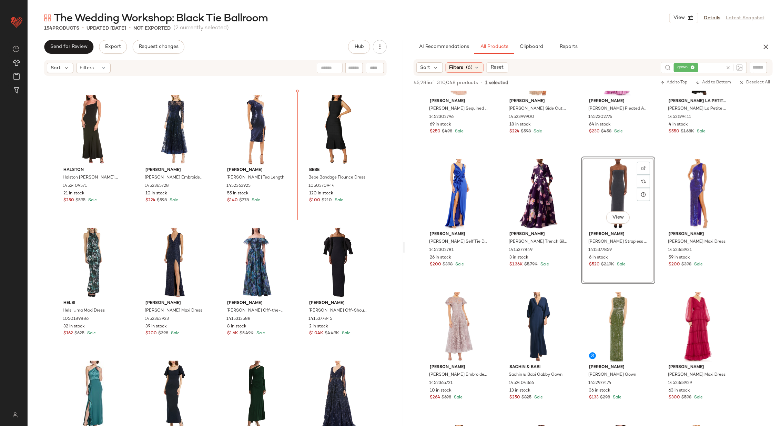
scroll to position [2116, 0]
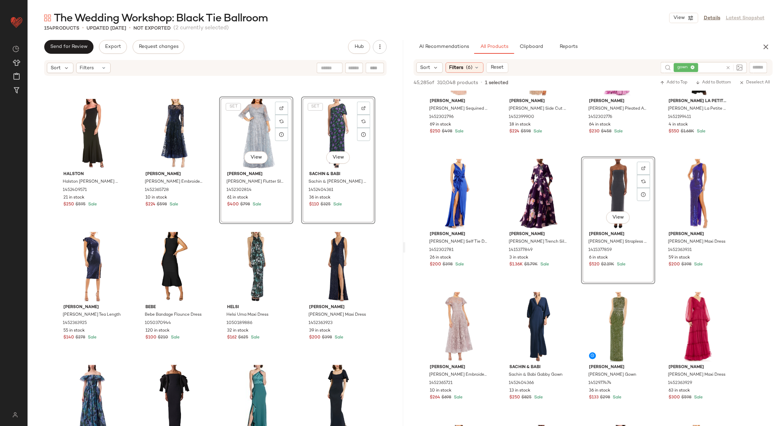
click at [294, 192] on div "Halston Halston Sybil Gown 1452409571 21 in stock $250 $595 Sale Mac Duggal Mac…" at bounding box center [216, 262] width 376 height 370
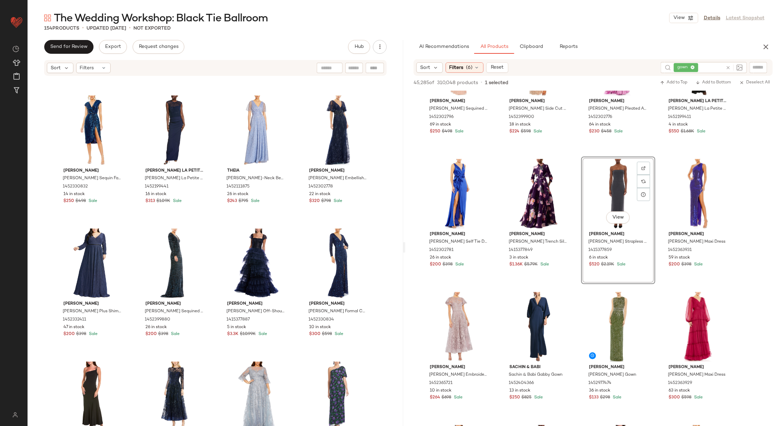
scroll to position [1887, 0]
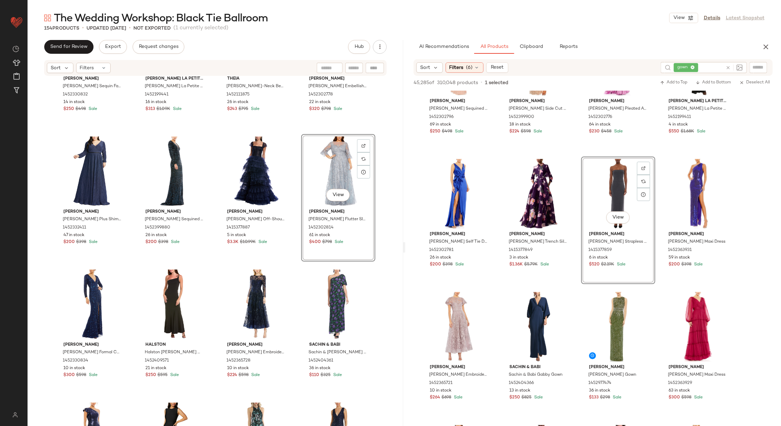
scroll to position [1946, 0]
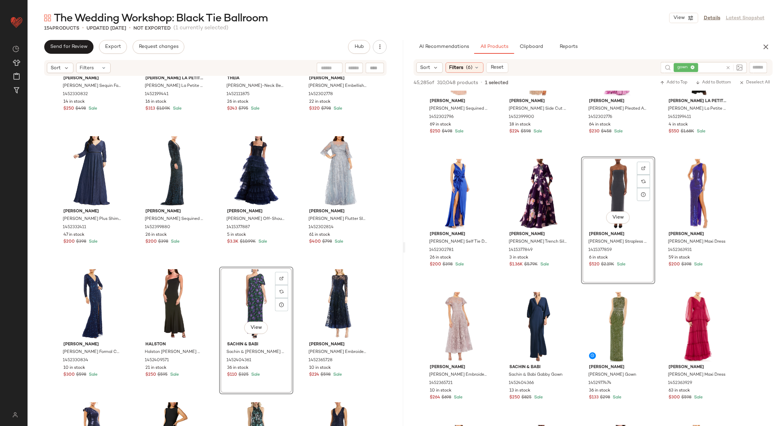
click at [297, 283] on div "Mac Duggal Mac Duggal Sequin Faux Wrap Dress 1452330832 14 in stock $250 $498 S…" at bounding box center [216, 262] width 376 height 370
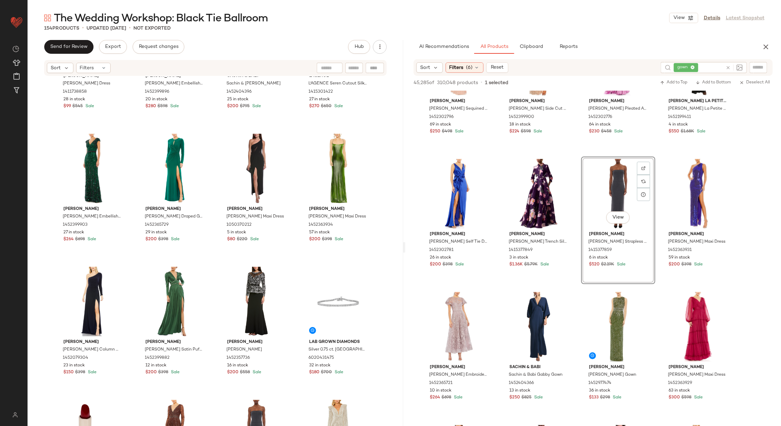
scroll to position [2620, 0]
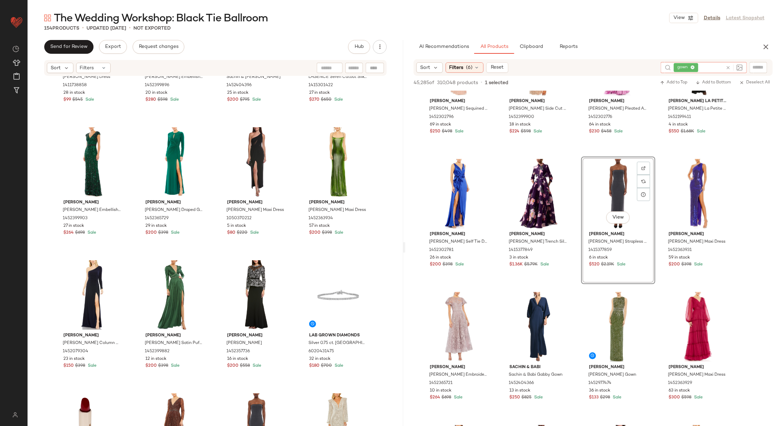
click at [716, 67] on input "text" at bounding box center [711, 67] width 23 height 7
type input "*****"
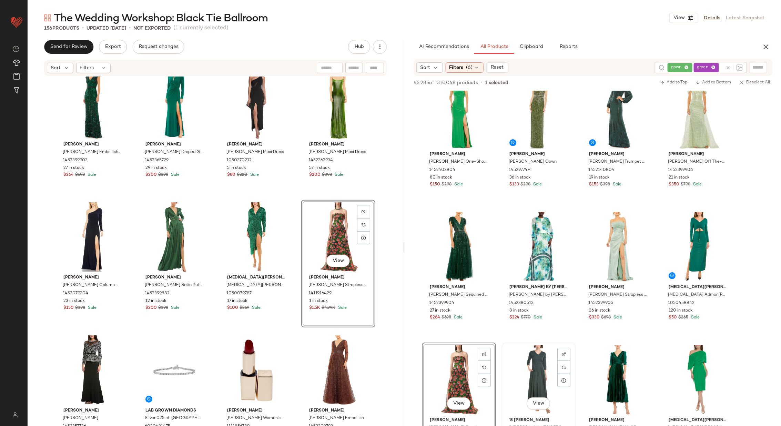
scroll to position [0, 0]
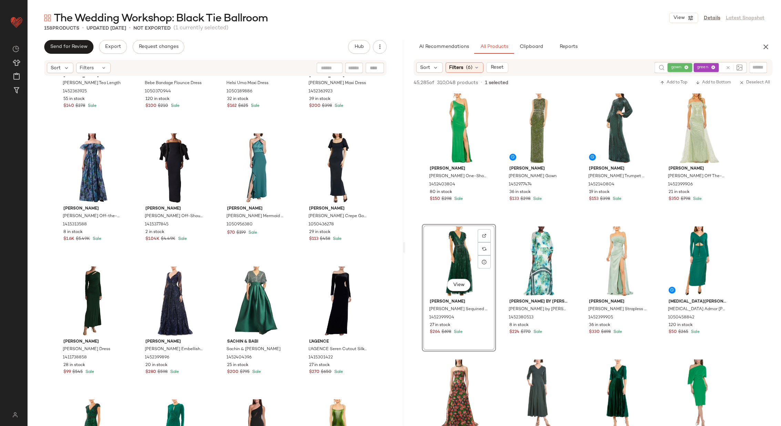
scroll to position [2348, 0]
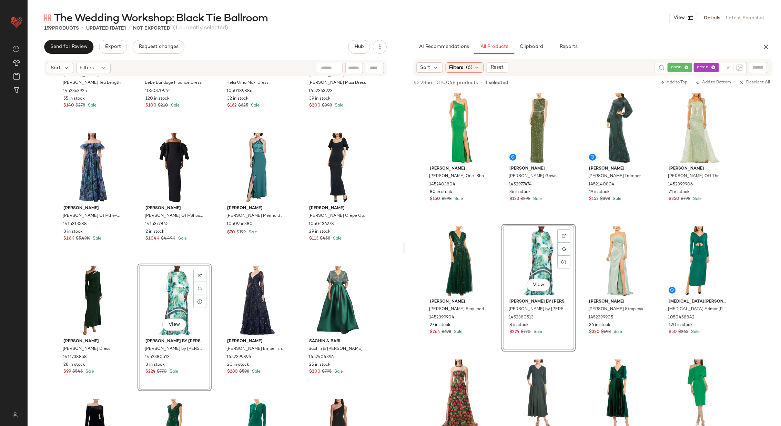
click at [216, 261] on div "[PERSON_NAME] [PERSON_NAME] Tea Length 1452363925 55 in stock $140 $278 Sale Be…" at bounding box center [216, 262] width 376 height 370
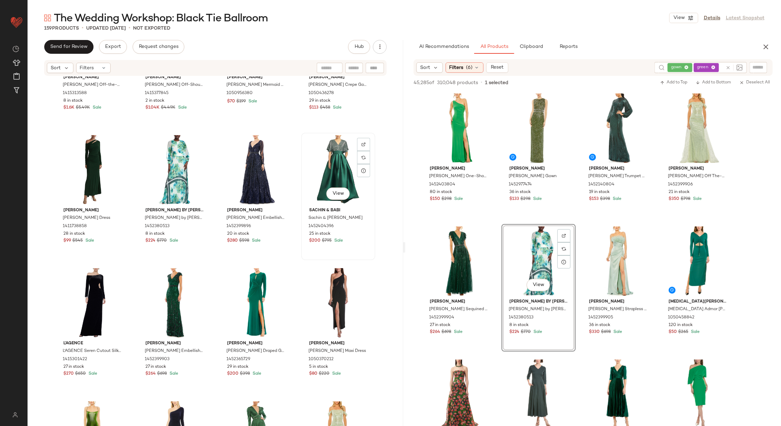
scroll to position [2482, 0]
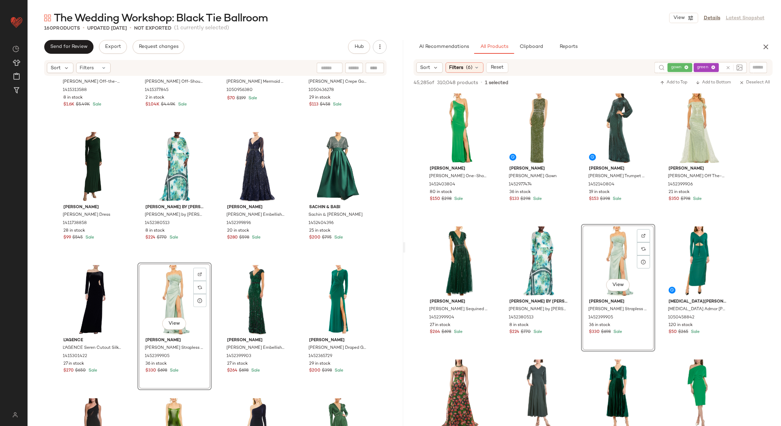
click at [215, 255] on div "[PERSON_NAME] [PERSON_NAME] Off-the-Shoulder Ruffled A-Line Gown 1415313588 8 i…" at bounding box center [216, 262] width 376 height 370
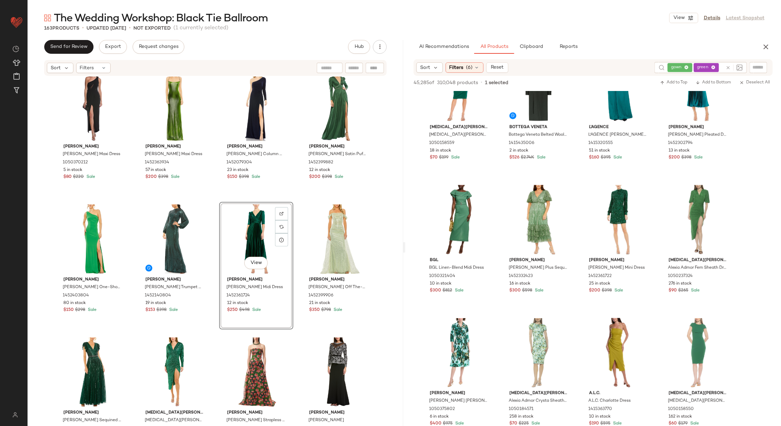
scroll to position [451, 0]
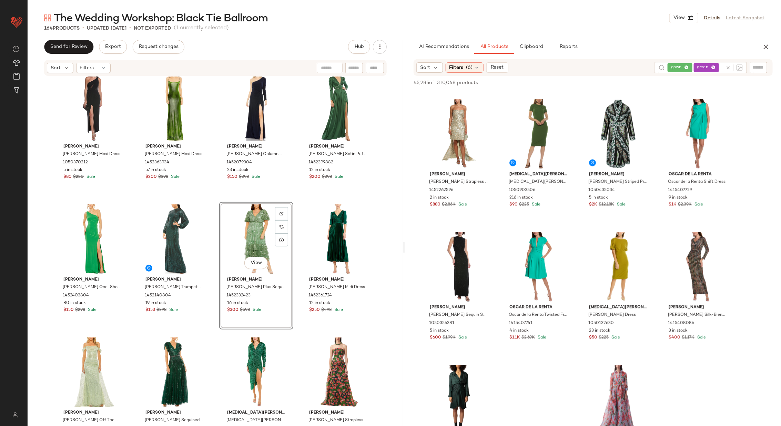
scroll to position [927, 0]
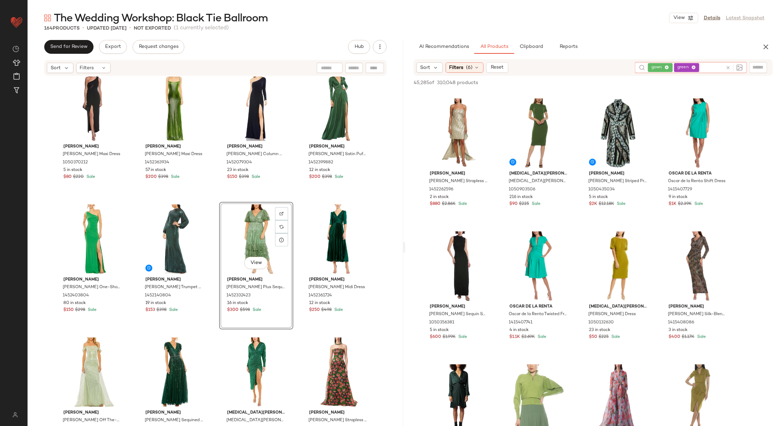
click at [719, 69] on div "gown green" at bounding box center [685, 67] width 75 height 11
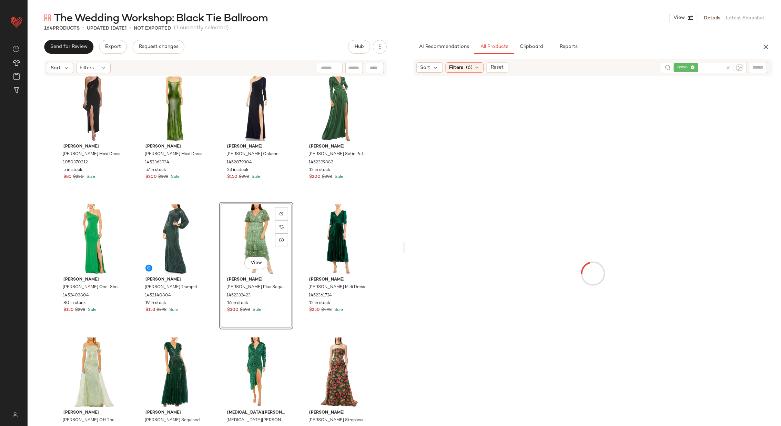
click at [499, 221] on div at bounding box center [593, 273] width 373 height 393
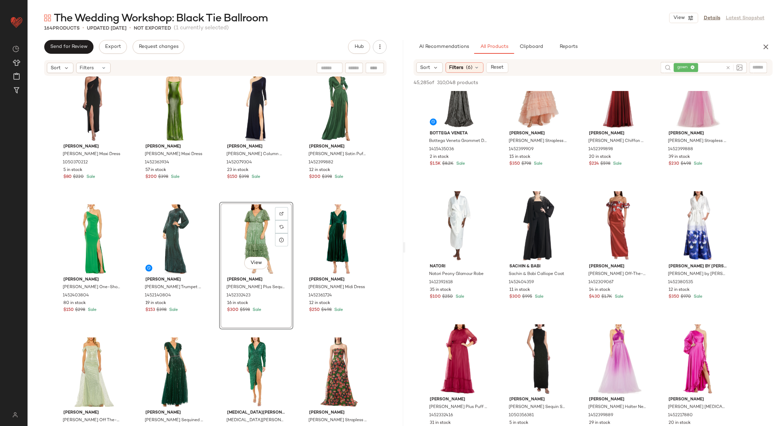
scroll to position [0, 0]
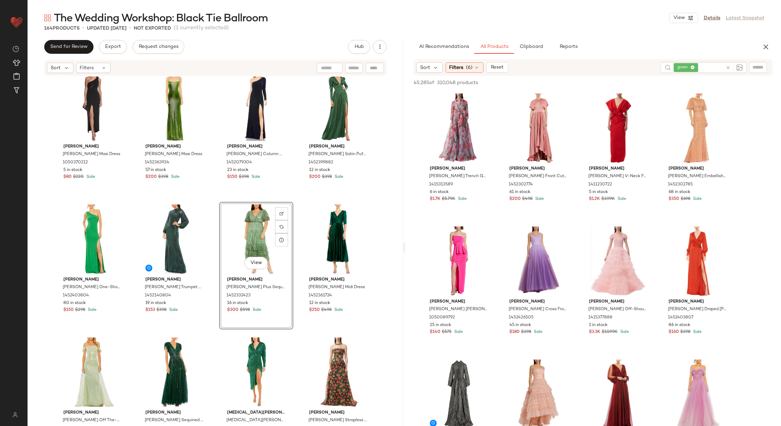
click at [715, 63] on div "gown" at bounding box center [698, 67] width 49 height 11
type input "**********"
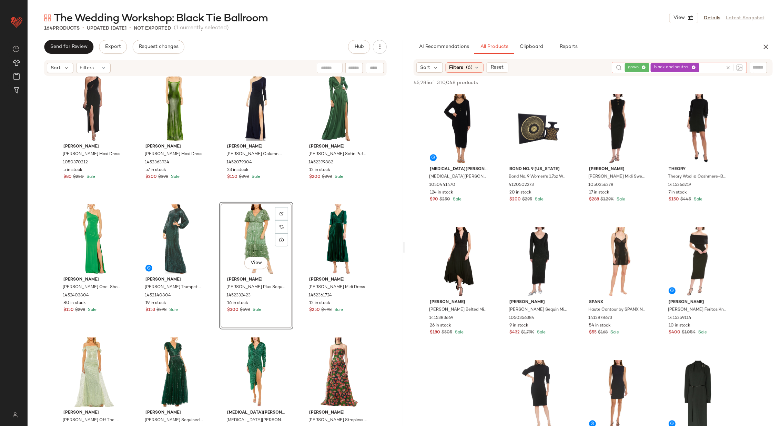
scroll to position [800, 0]
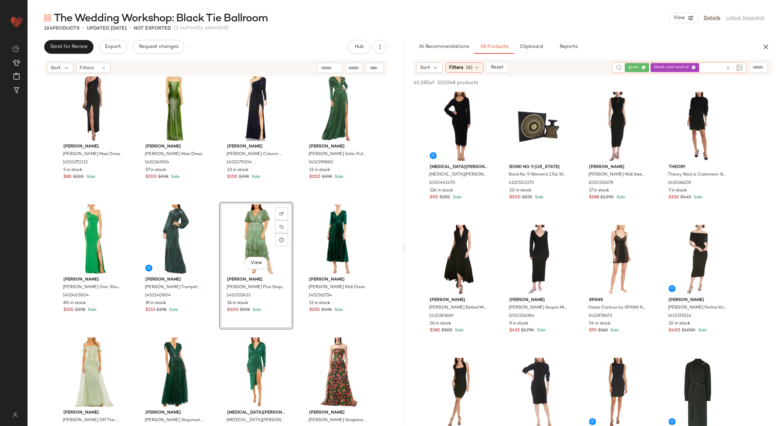
click at [729, 67] on icon at bounding box center [728, 67] width 5 height 5
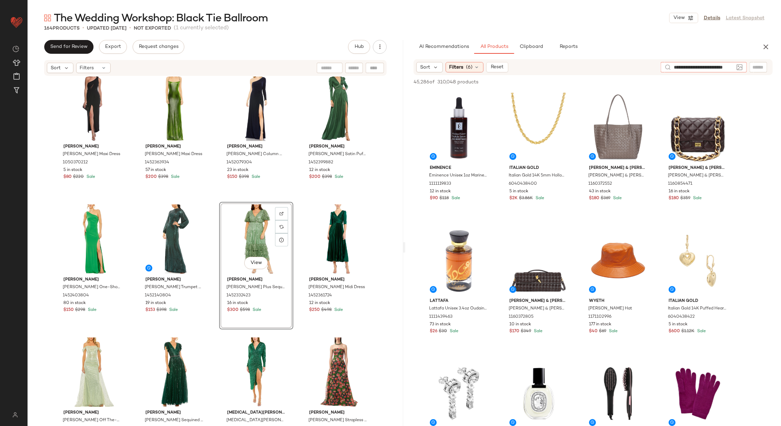
type input "**********"
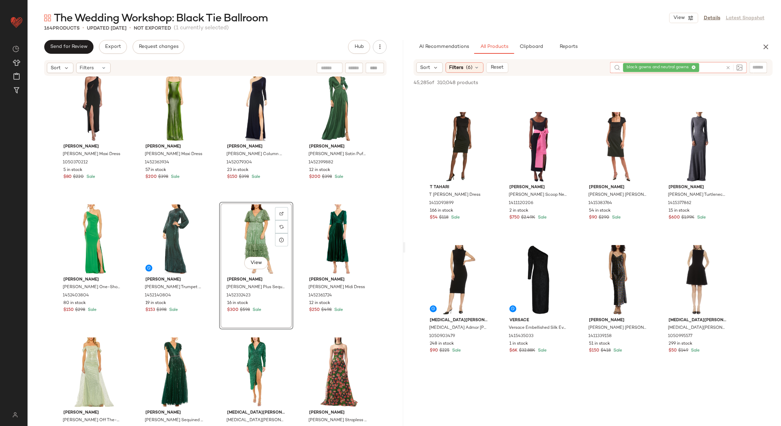
scroll to position [1448, 0]
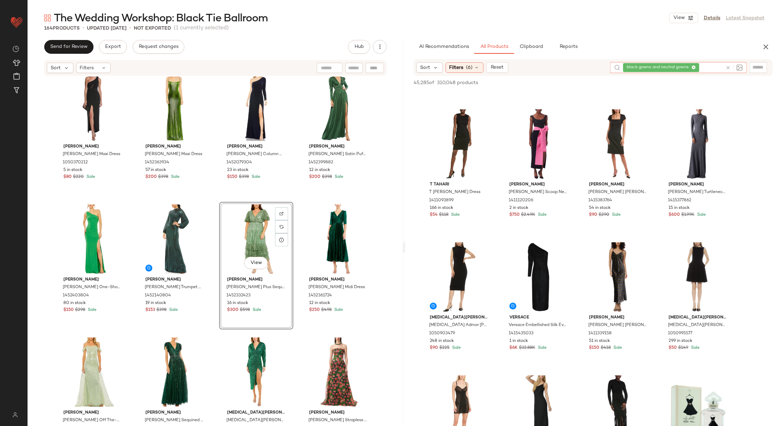
click at [727, 65] on icon at bounding box center [728, 67] width 5 height 5
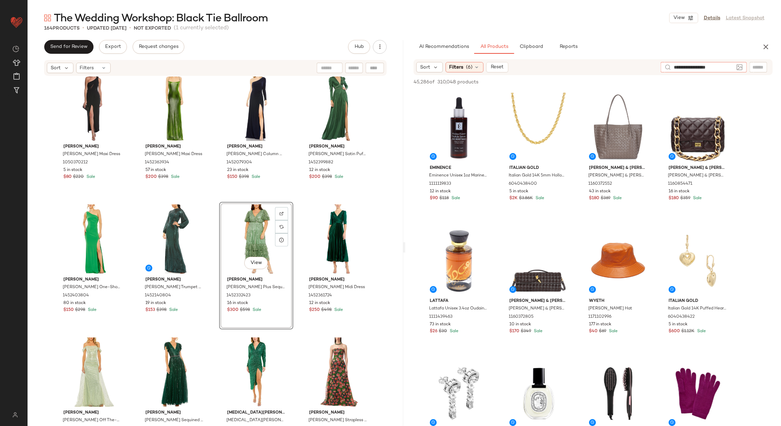
type input "**********"
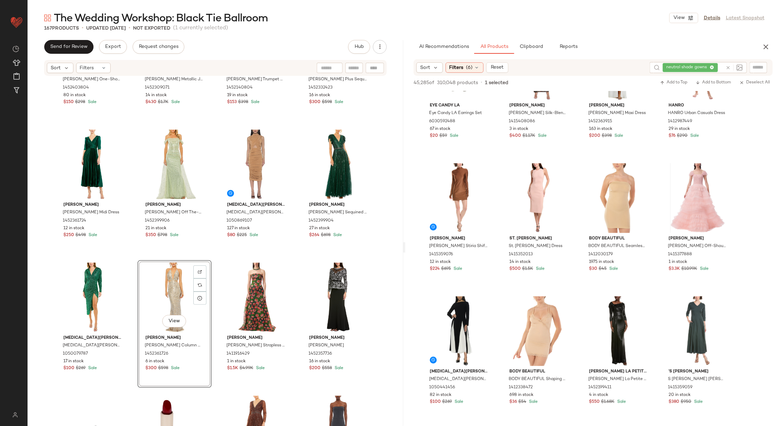
scroll to position [2041, 0]
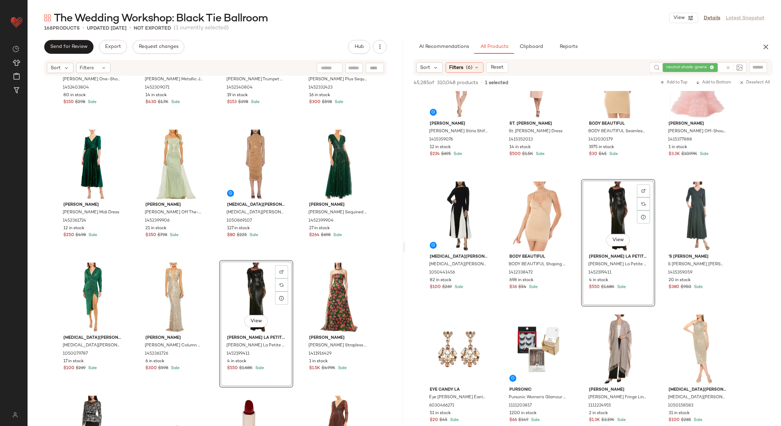
click at [299, 259] on div "[PERSON_NAME] [PERSON_NAME] One-Shoulder Draped Back Gown 1452403804 80 in stoc…" at bounding box center [216, 262] width 376 height 370
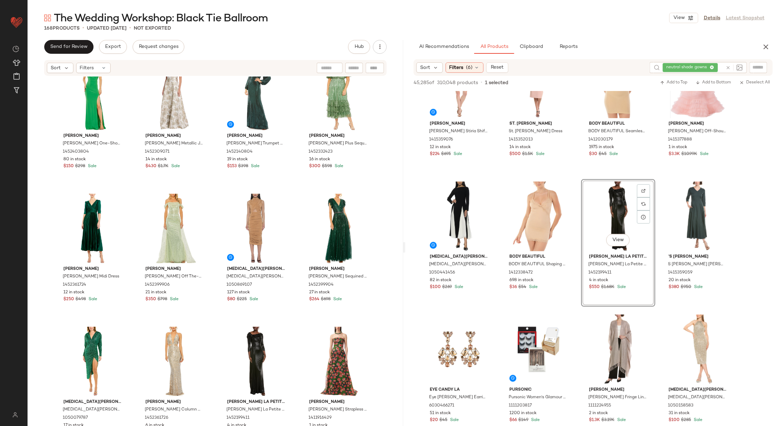
scroll to position [2949, 0]
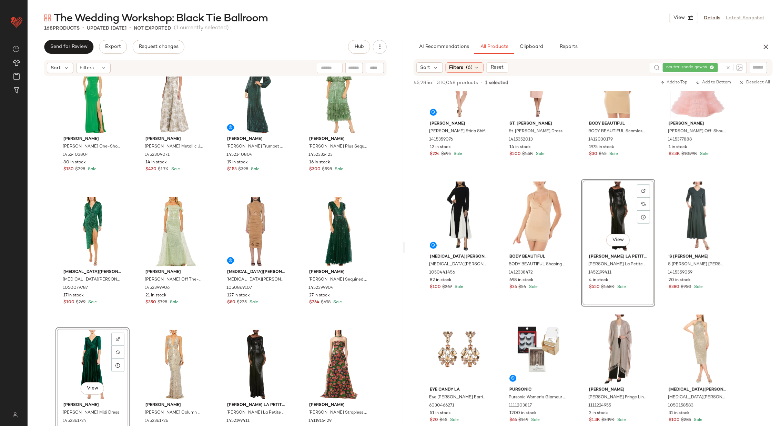
click at [212, 323] on div "[PERSON_NAME] [PERSON_NAME] One-Shoulder Draped Back Gown 1452403804 80 in stoc…" at bounding box center [216, 262] width 376 height 370
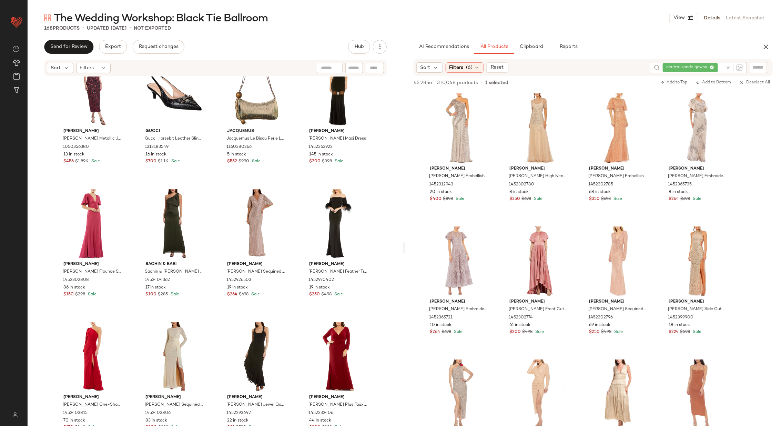
click at [730, 67] on icon at bounding box center [728, 67] width 5 height 5
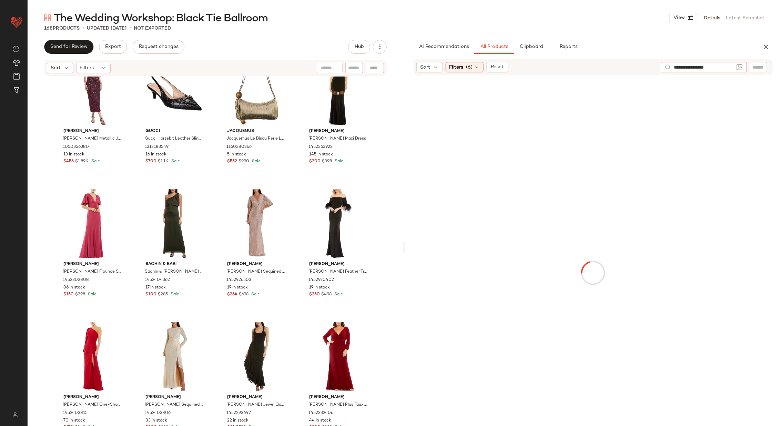
type input "**********"
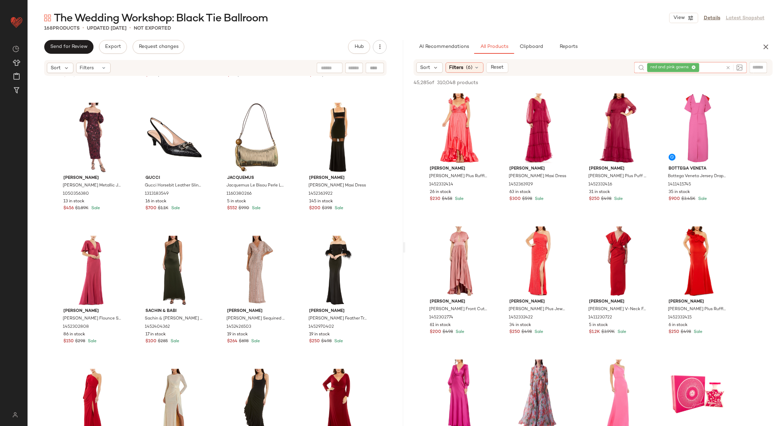
scroll to position [5176, 0]
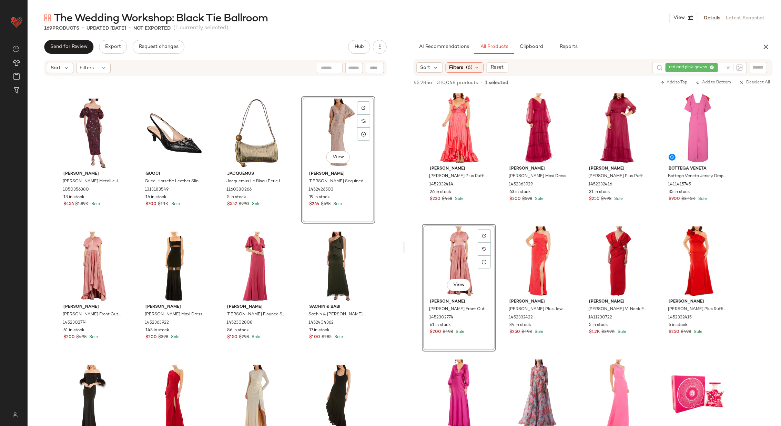
click at [297, 229] on div "Bebe Bebe Satin Jacquard Midi Slip Dress 1050370930 102 in stock $70 $145 Sale …" at bounding box center [216, 262] width 376 height 370
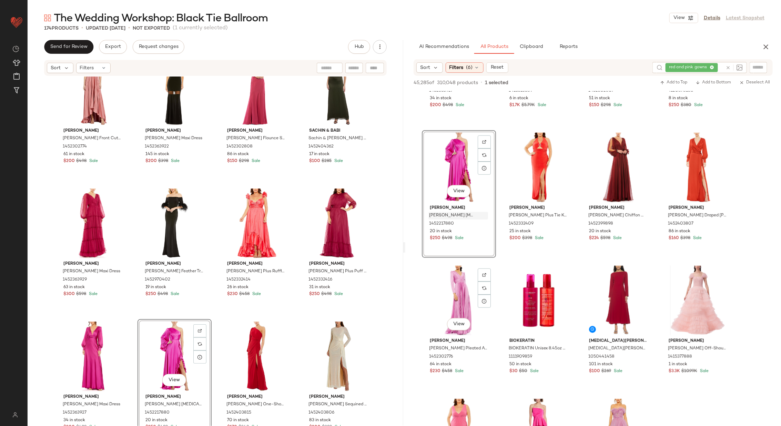
scroll to position [369, 0]
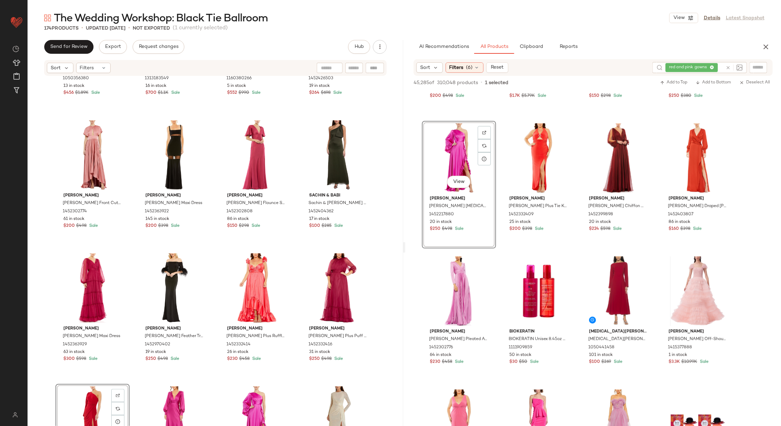
scroll to position [5486, 0]
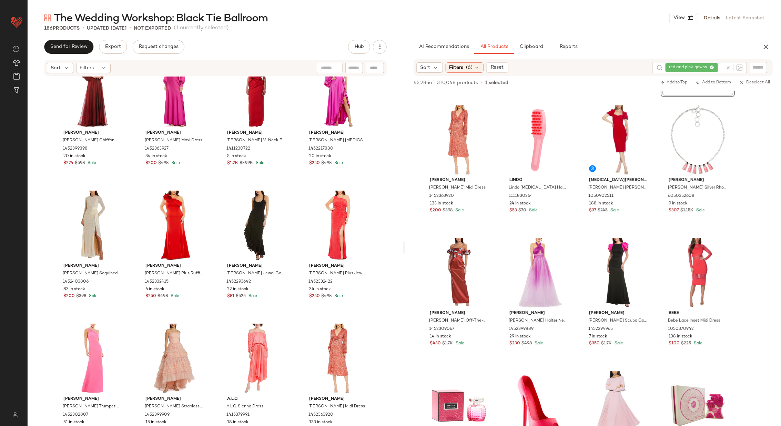
scroll to position [5732, 0]
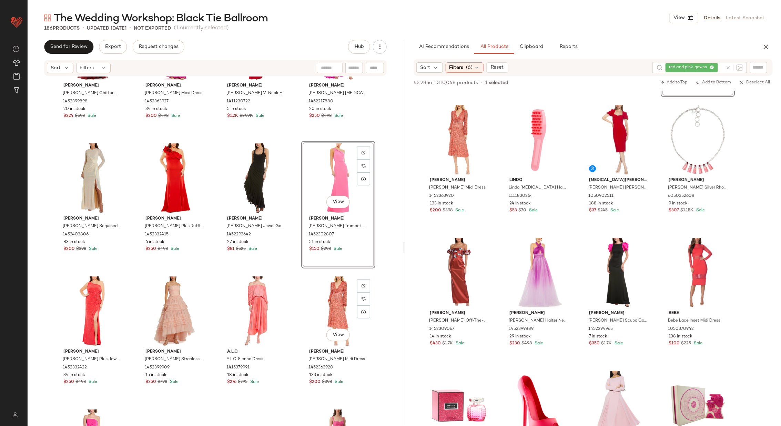
scroll to position [5809, 0]
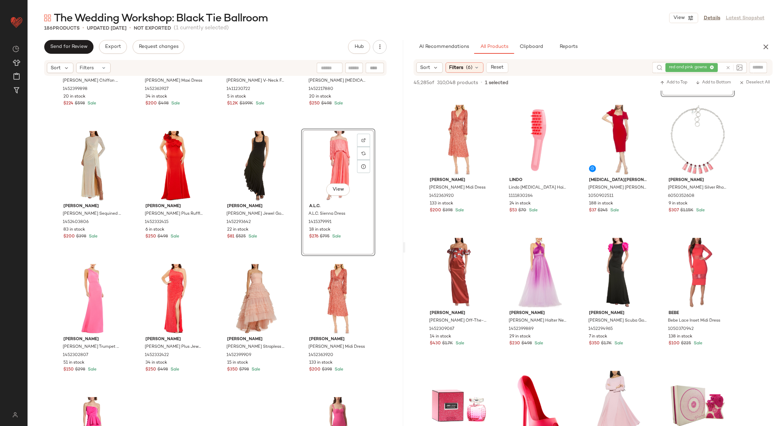
click at [293, 235] on div "[PERSON_NAME] [PERSON_NAME] Chiffon Open Sleeve A-Line Gown 1452399898 20 in st…" at bounding box center [216, 262] width 376 height 370
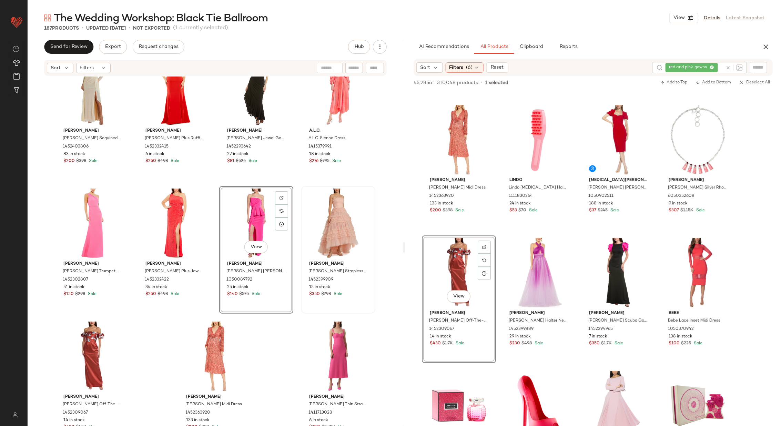
click at [301, 253] on div "[PERSON_NAME] [PERSON_NAME] Strapless Tulle Ruffle Gown 1452399909 15 in stock …" at bounding box center [338, 250] width 74 height 128
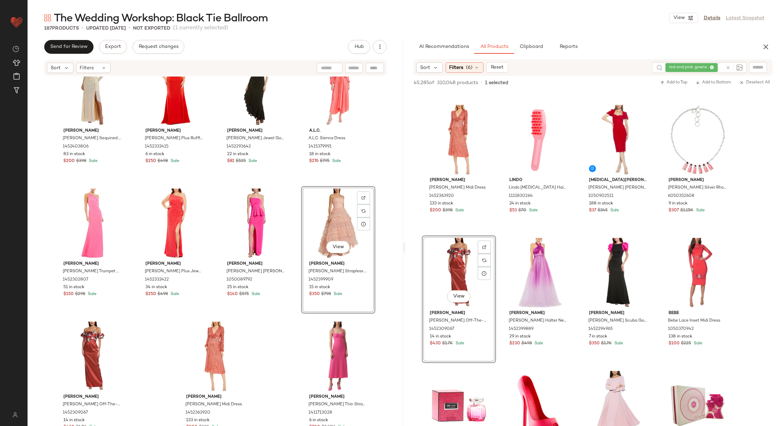
click at [294, 252] on div "[PERSON_NAME] [PERSON_NAME] Chiffon Open Sleeve A-Line Gown 1452399898 20 in st…" at bounding box center [216, 262] width 376 height 370
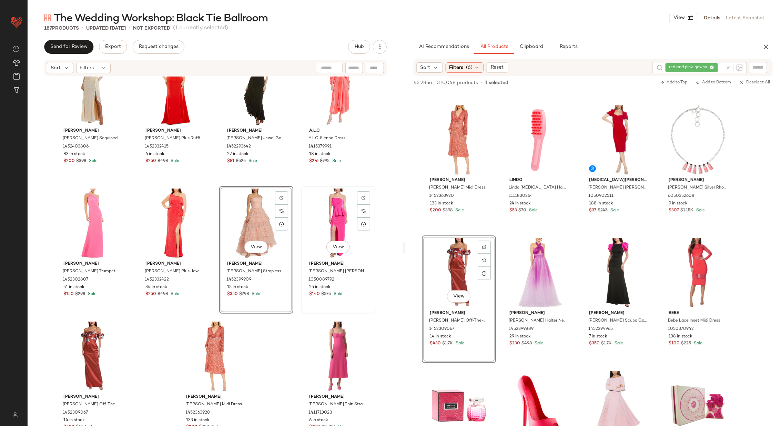
click at [299, 233] on div "[PERSON_NAME] [PERSON_NAME] Chiffon Open Sleeve A-Line Gown 1452399898 20 in st…" at bounding box center [216, 262] width 376 height 370
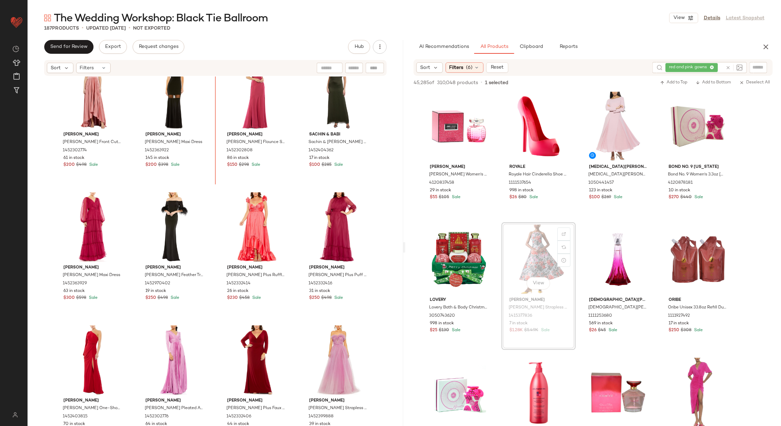
scroll to position [5346, 0]
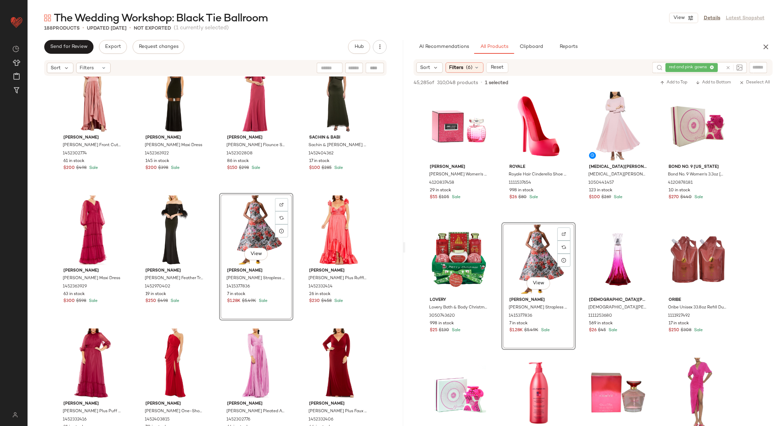
click at [299, 230] on div "[PERSON_NAME] [PERSON_NAME] Front Cutout Pleated High-Low Dress 1452302774 61 i…" at bounding box center [216, 262] width 376 height 370
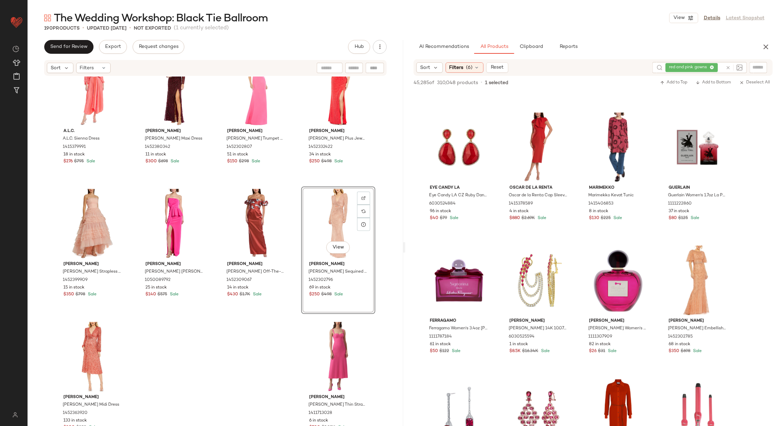
scroll to position [5303, 0]
click at [294, 326] on div "A.L.C. A.L.C. Sienna Dress 1415379991 18 in stock $276 $795 Sale [PERSON_NAME] …" at bounding box center [216, 262] width 376 height 370
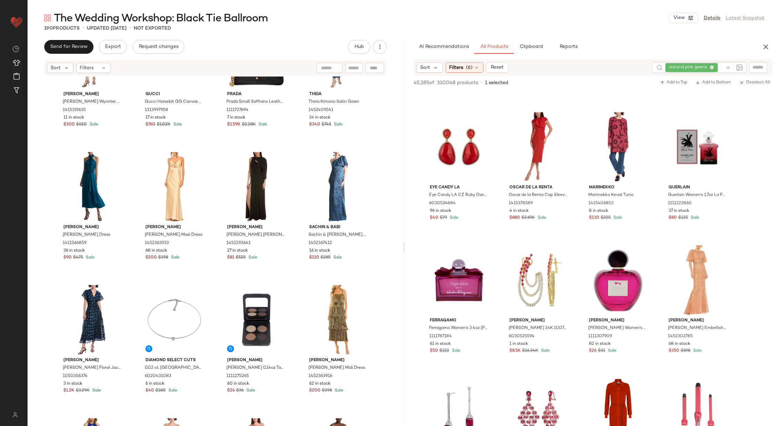
scroll to position [867, 0]
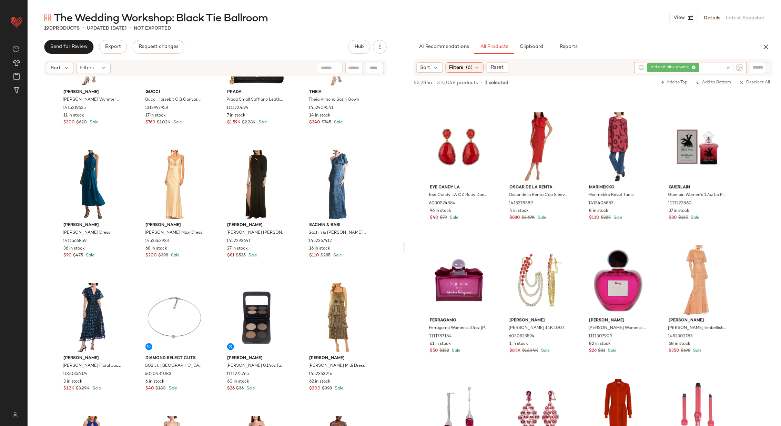
click at [727, 66] on icon at bounding box center [728, 67] width 5 height 5
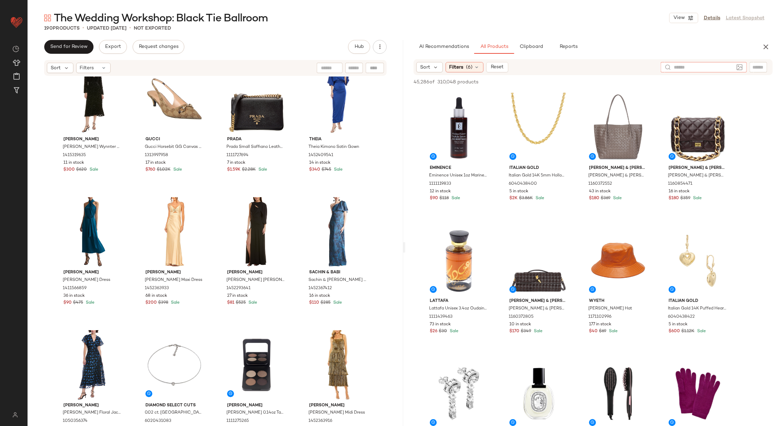
scroll to position [818, 0]
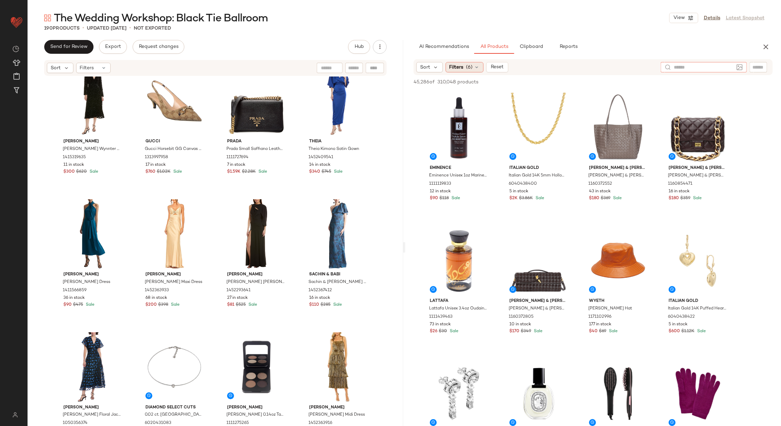
click at [477, 70] on icon at bounding box center [477, 67] width 6 height 6
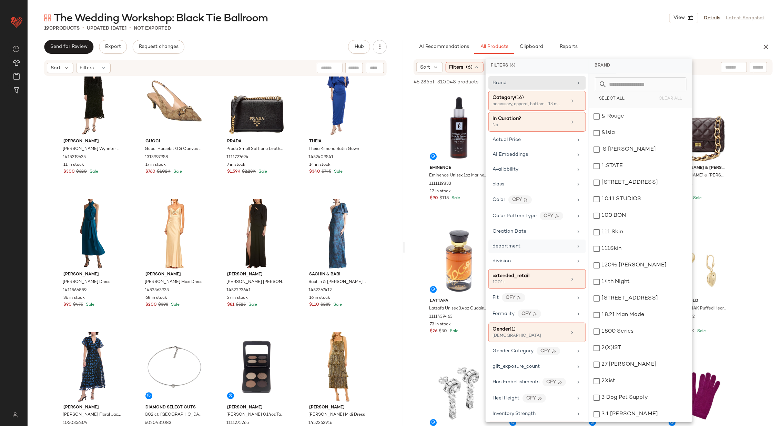
click at [568, 245] on div "department" at bounding box center [533, 246] width 80 height 7
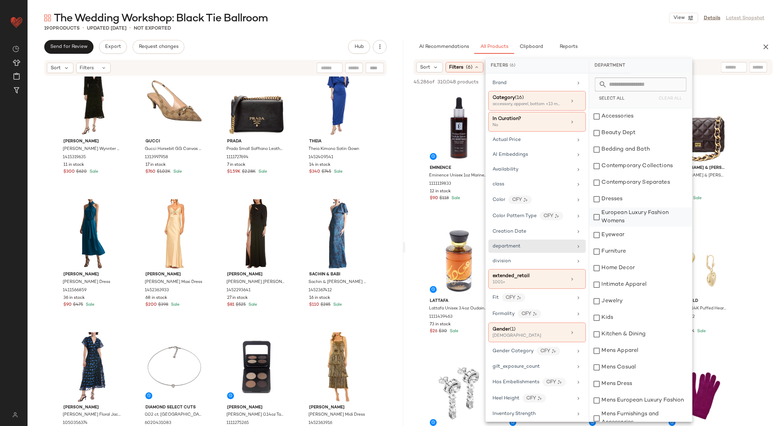
click at [635, 215] on div "European Luxury Fashion Womens" at bounding box center [640, 217] width 103 height 19
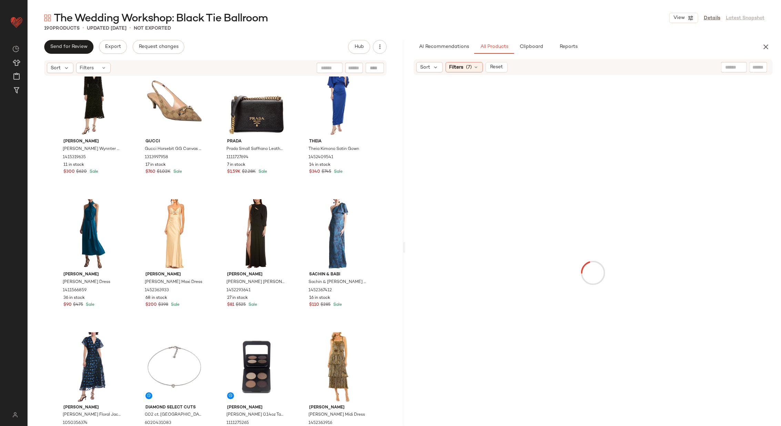
click at [731, 67] on input "text" at bounding box center [734, 67] width 18 height 7
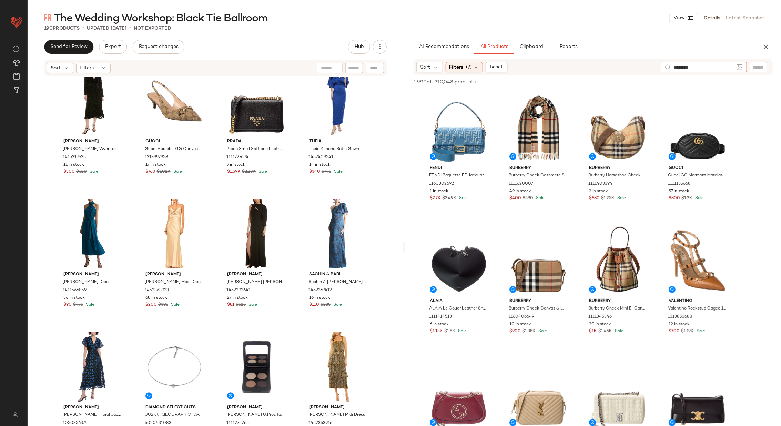
type input "*********"
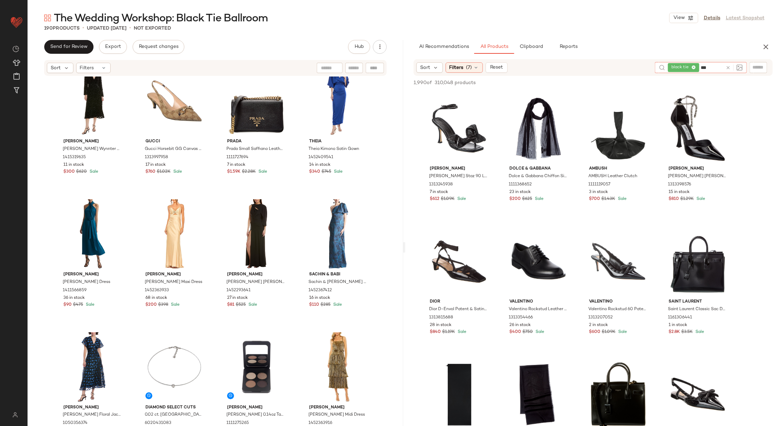
type input "****"
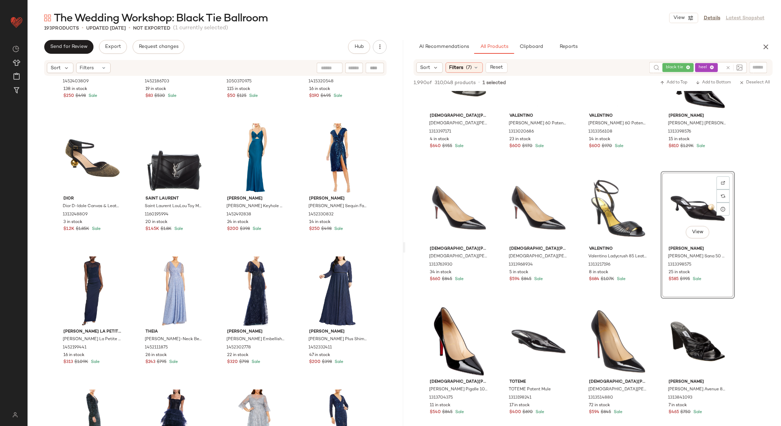
scroll to position [1827, 0]
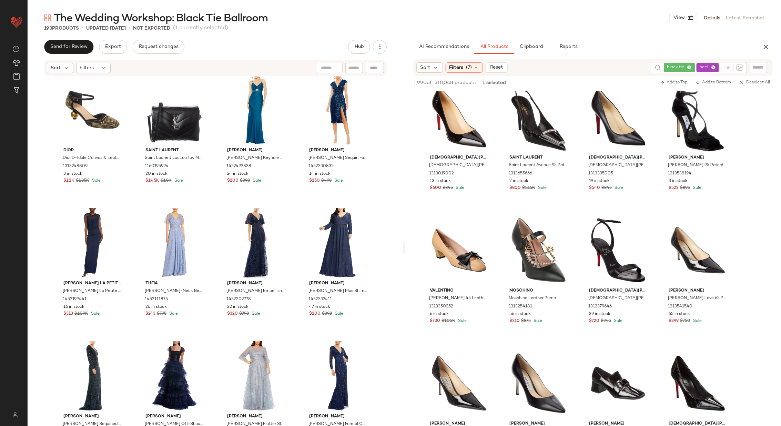
scroll to position [1874, 0]
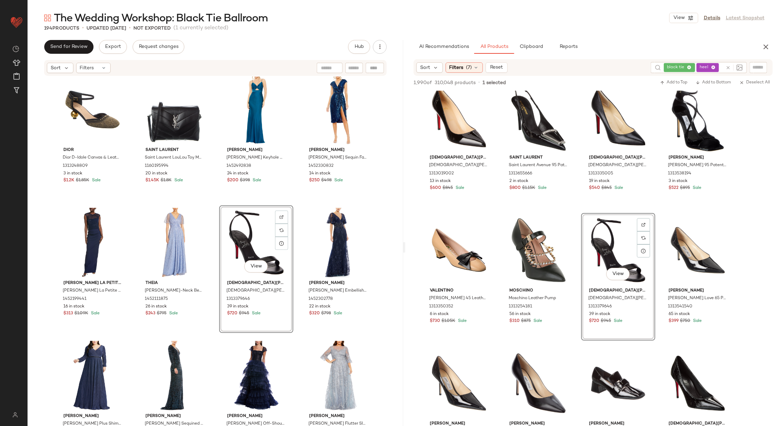
click at [297, 253] on div "Mac Duggal Mac Duggal Ruffle Sleeve Cutout Pleated Metallic Gown 1452403809 138…" at bounding box center [216, 262] width 376 height 370
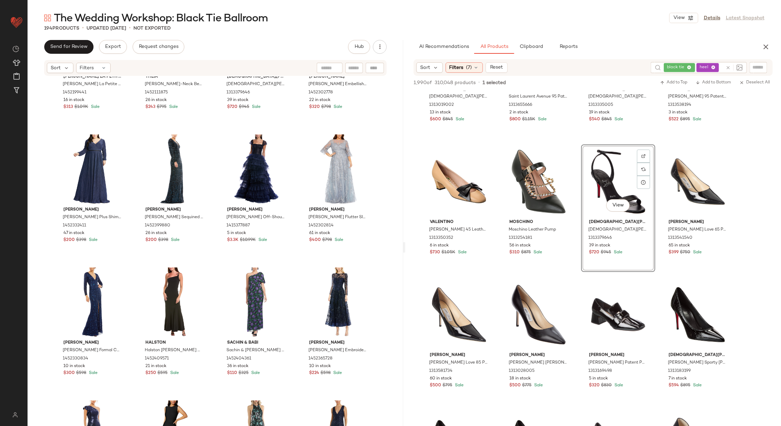
scroll to position [1544, 0]
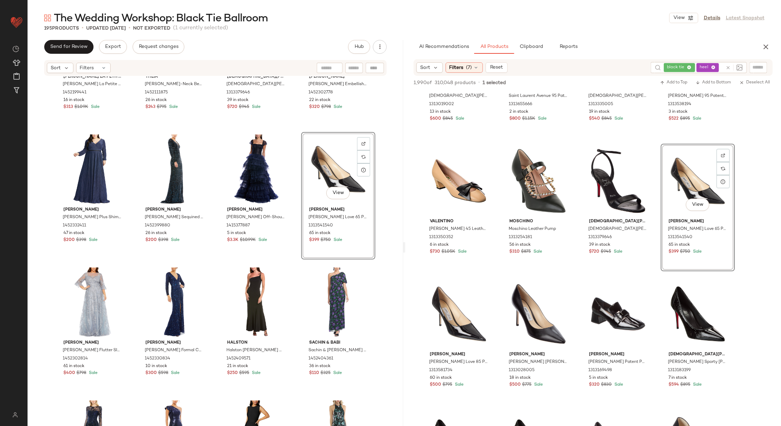
click at [293, 222] on div "Chiara Boni La Petite Robe Chiara Boni La Petite Robe Gracie Gown 1452199441 16…" at bounding box center [216, 262] width 376 height 370
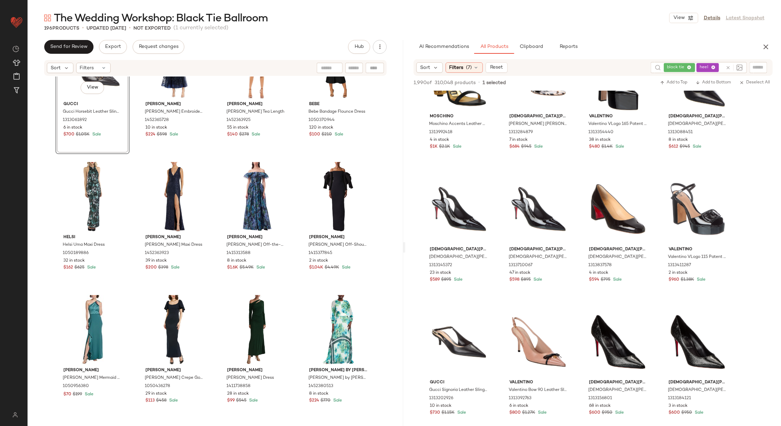
scroll to position [2674, 0]
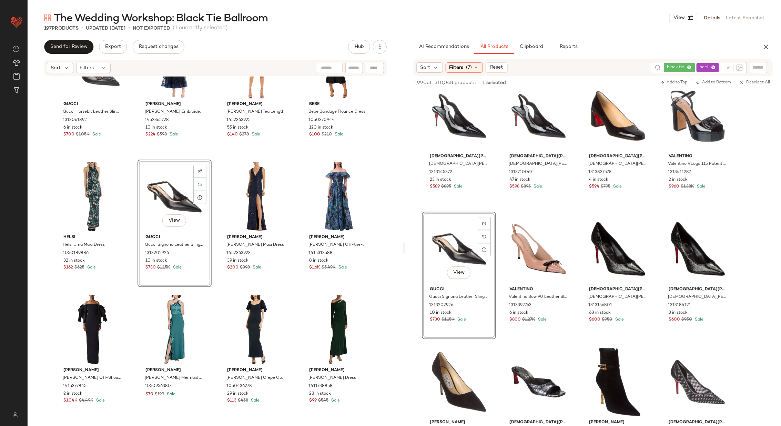
click at [213, 229] on div "Gucci Gucci Horsebit Leather Slingback Pump 1313061892 6 in stock $700 $1.05K S…" at bounding box center [216, 262] width 376 height 370
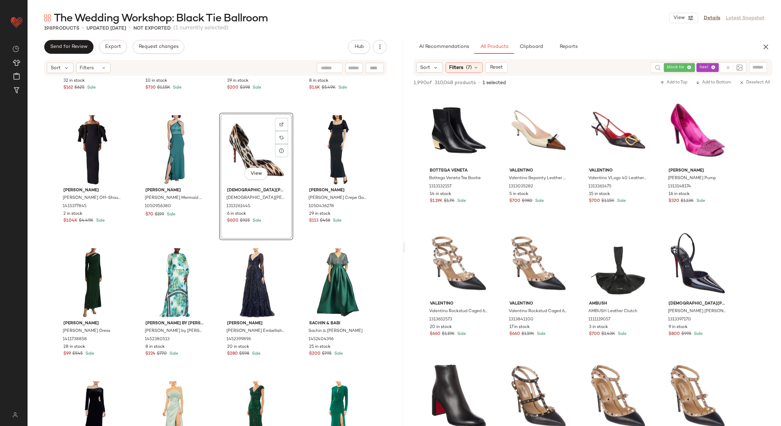
scroll to position [5055, 0]
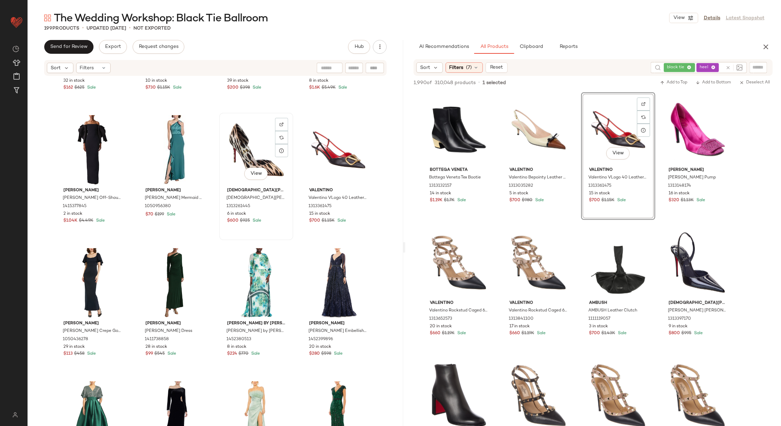
click at [245, 156] on div "View" at bounding box center [256, 150] width 69 height 70
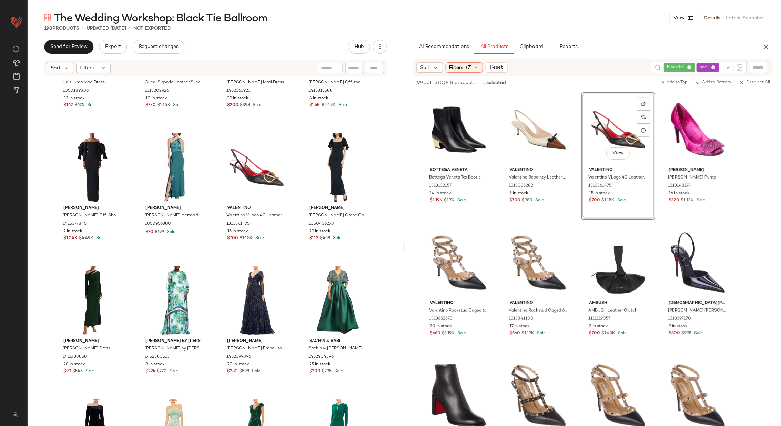
scroll to position [2615, 0]
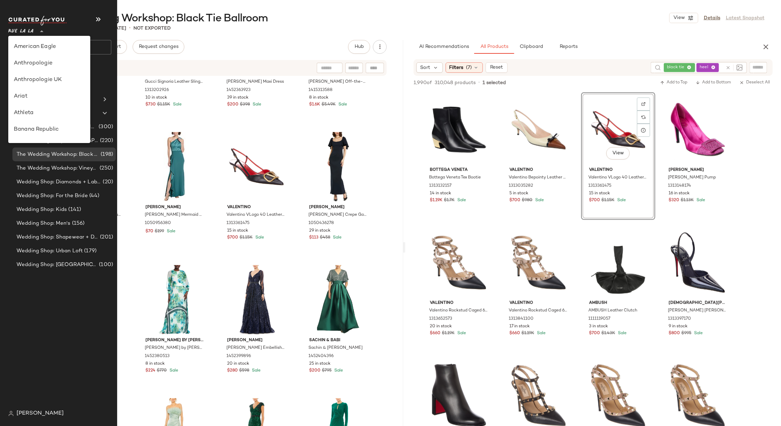
click at [28, 29] on span "Rue La La" at bounding box center [20, 29] width 25 height 12
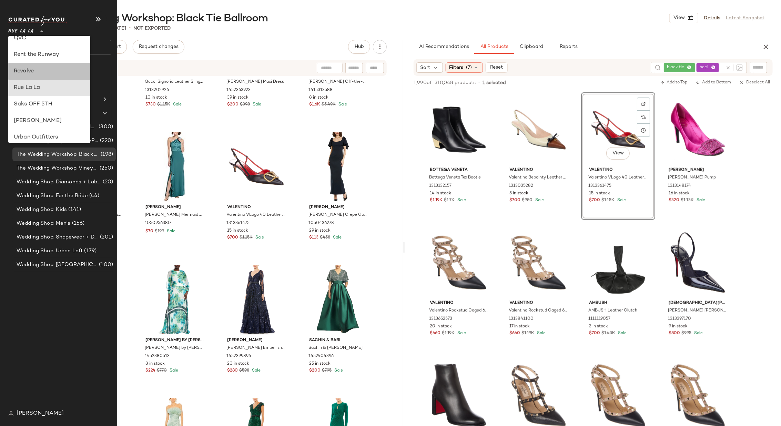
click at [44, 68] on div "Revolve" at bounding box center [49, 71] width 71 height 8
type input "**"
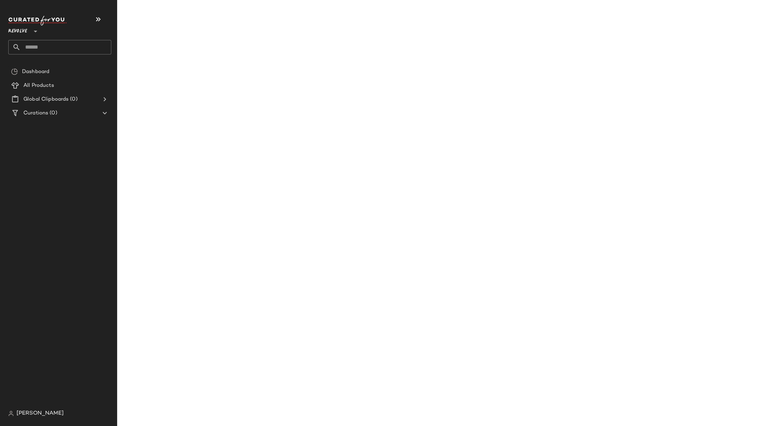
scroll to position [6651, 0]
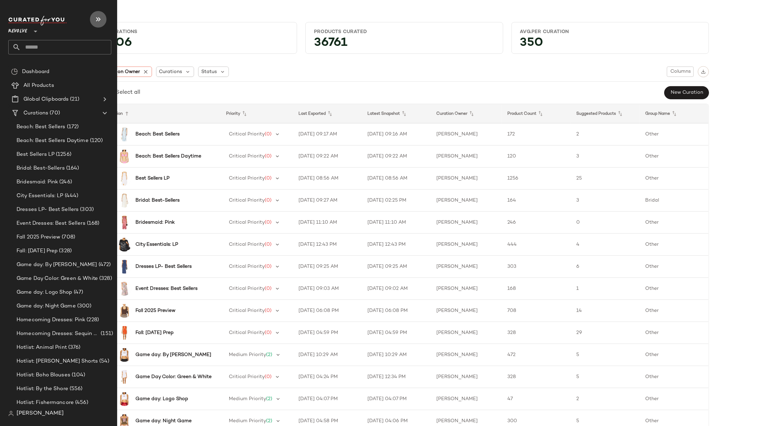
click at [98, 15] on icon "button" at bounding box center [98, 19] width 8 height 8
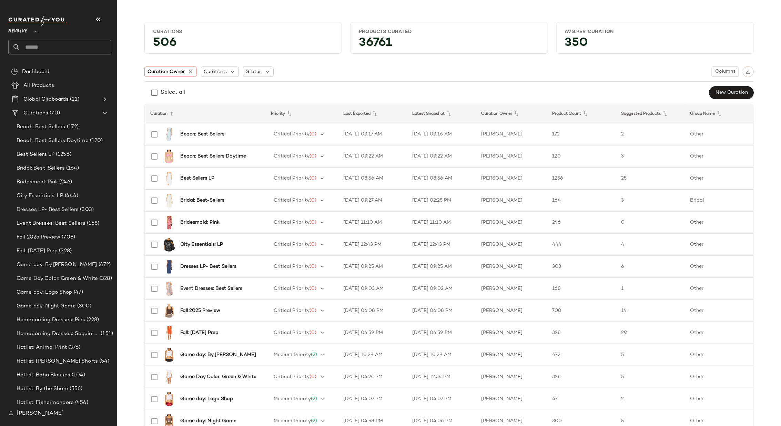
click at [69, 47] on input "text" at bounding box center [66, 47] width 91 height 14
type input "****"
click at [57, 66] on span "pean Escape" at bounding box center [62, 66] width 30 height 7
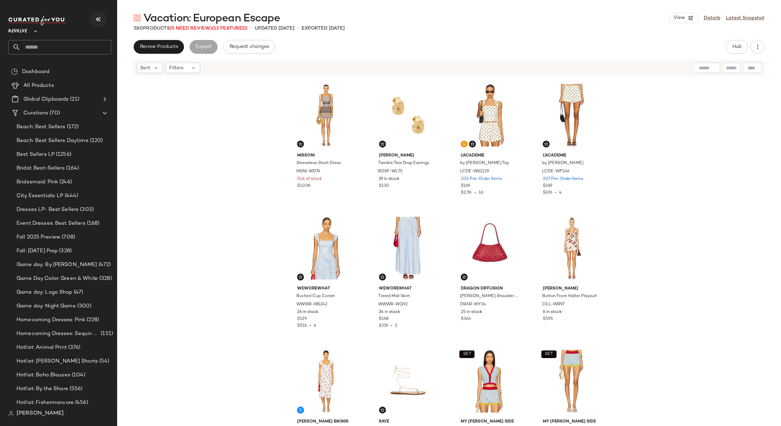
click at [94, 16] on icon "button" at bounding box center [98, 19] width 8 height 8
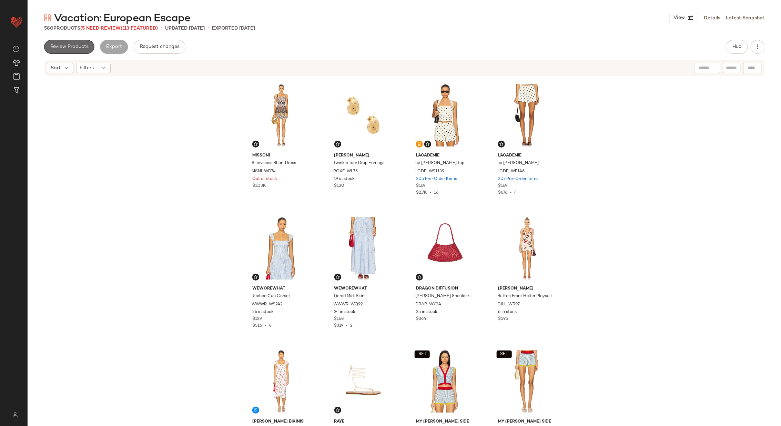
click at [78, 47] on span "Review Products" at bounding box center [69, 47] width 39 height 6
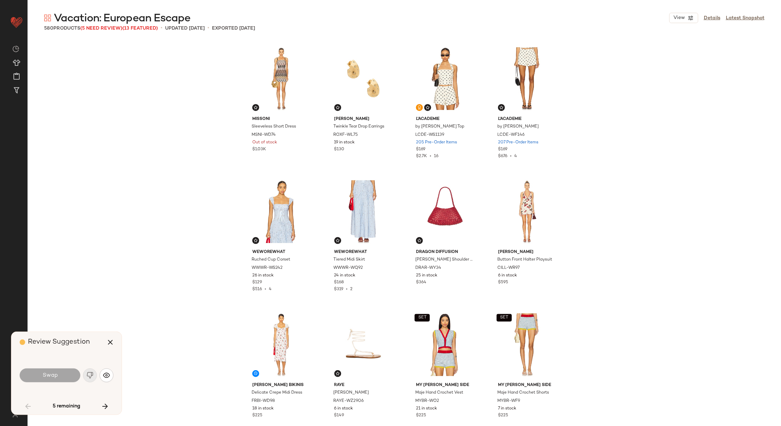
scroll to position [405, 0]
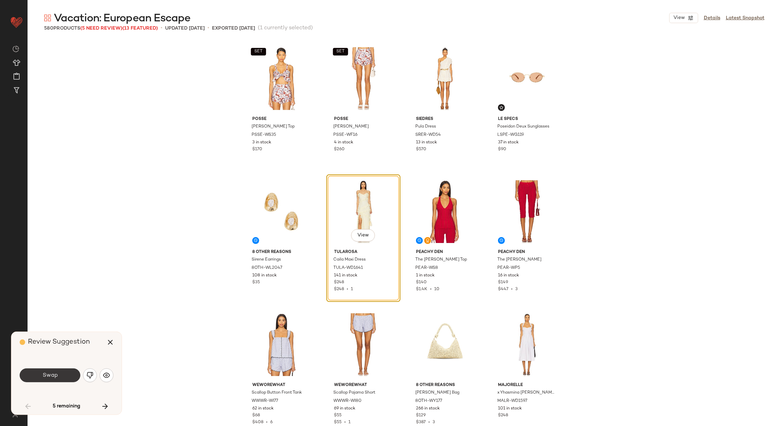
click at [43, 378] on span "Swap" at bounding box center [50, 375] width 16 height 7
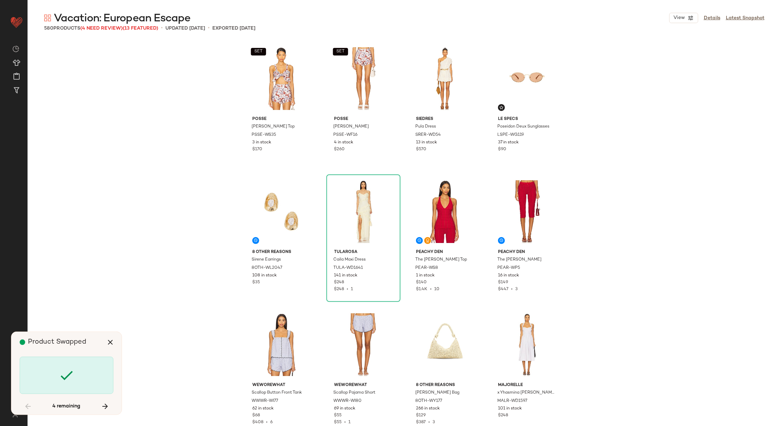
scroll to position [2129, 0]
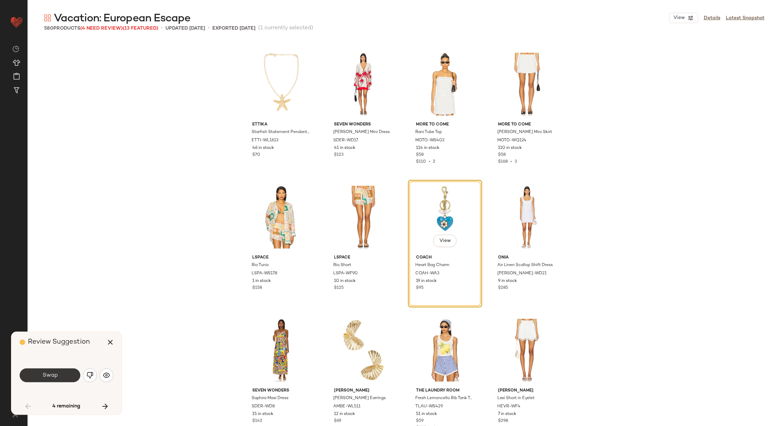
click at [49, 375] on span "Swap" at bounding box center [50, 375] width 16 height 7
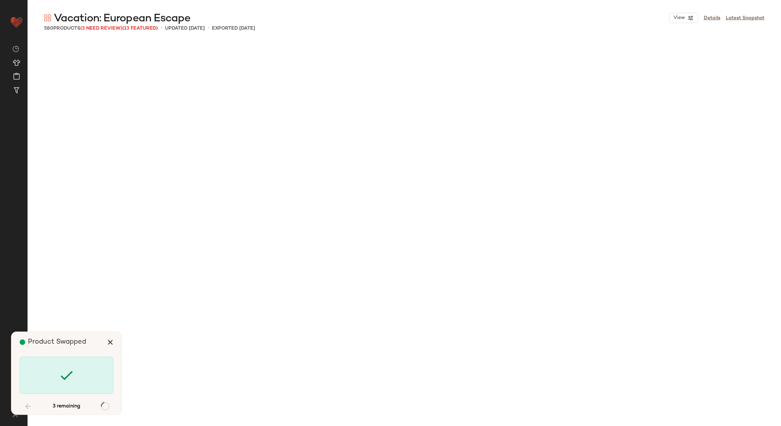
scroll to position [7052, 0]
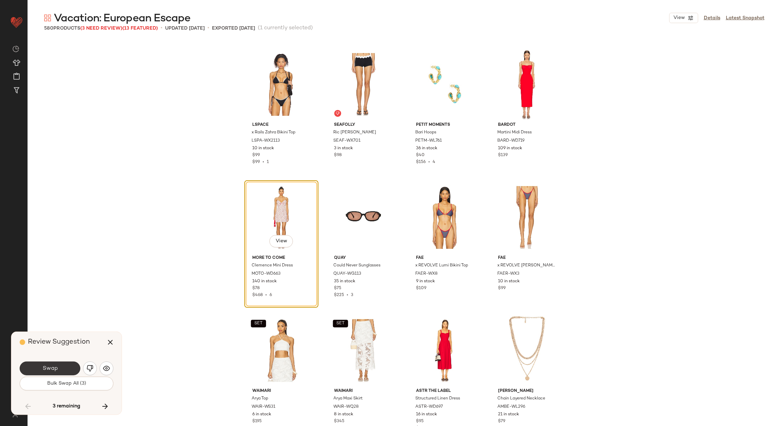
click at [48, 368] on span "Swap" at bounding box center [50, 368] width 16 height 7
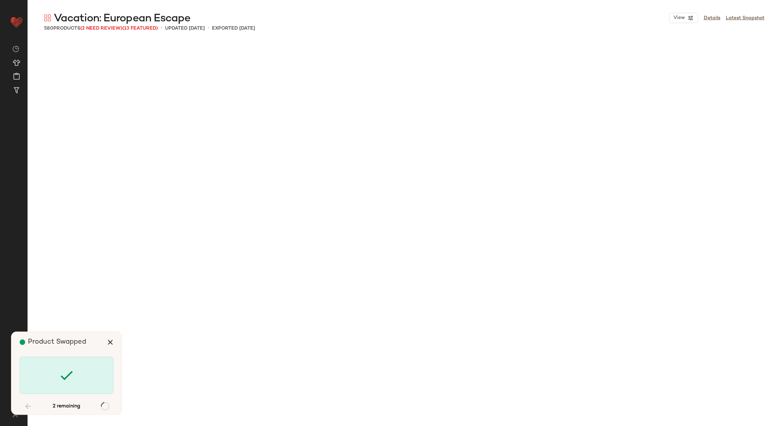
scroll to position [9713, 0]
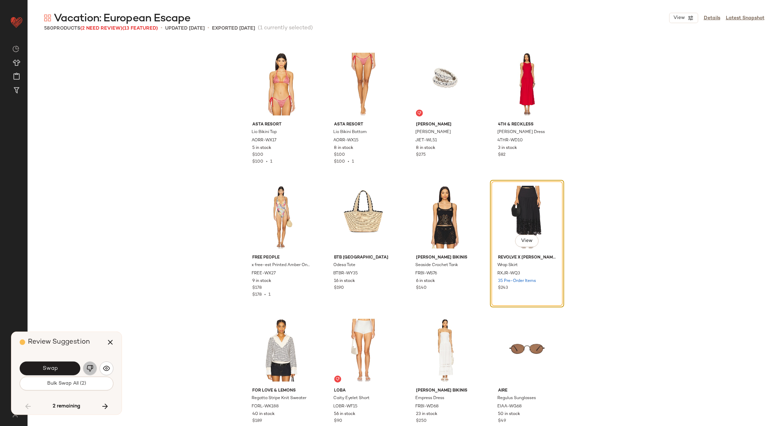
click at [86, 368] on button "button" at bounding box center [90, 369] width 14 height 14
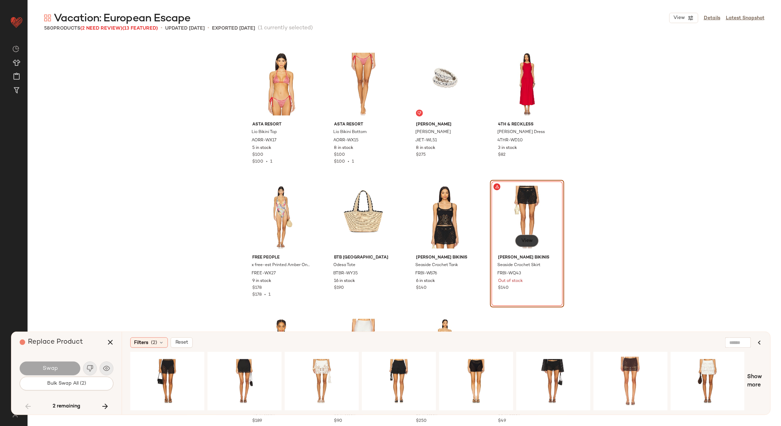
click at [530, 236] on button "View" at bounding box center [526, 241] width 23 height 12
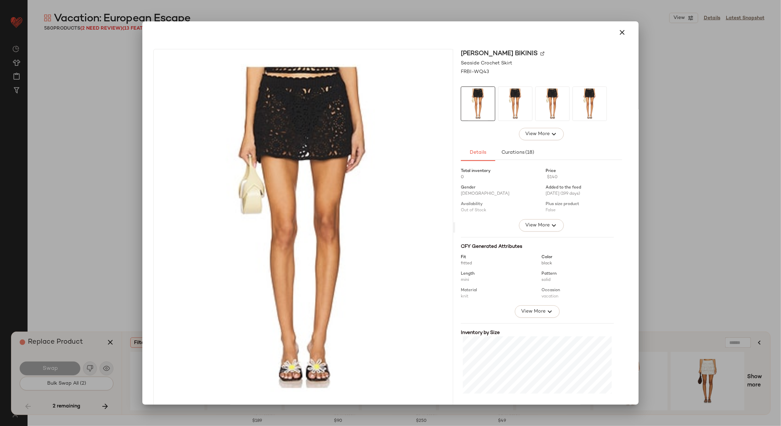
click at [540, 54] on img at bounding box center [542, 53] width 4 height 4
click at [619, 33] on icon "button" at bounding box center [622, 32] width 8 height 8
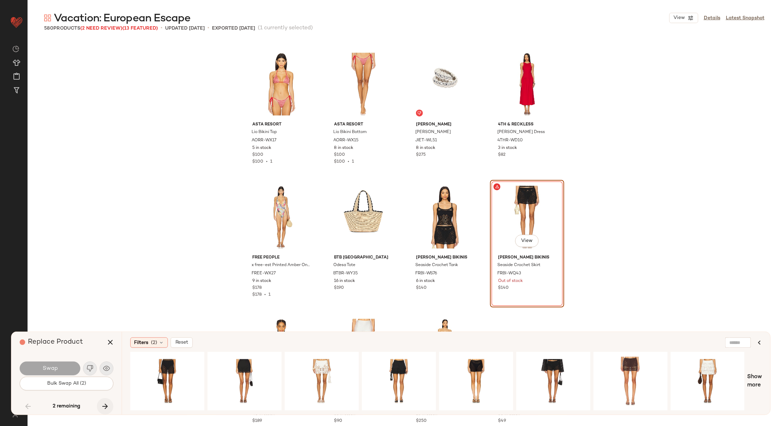
click at [107, 405] on icon "button" at bounding box center [105, 406] width 8 height 8
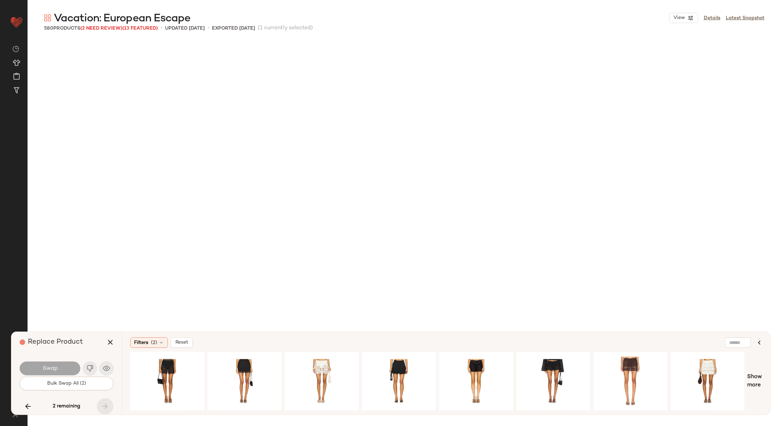
scroll to position [17031, 0]
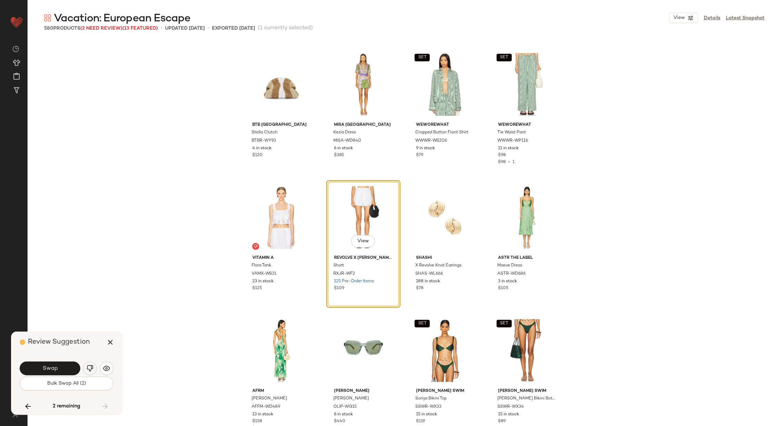
click at [91, 366] on img "button" at bounding box center [90, 368] width 7 height 7
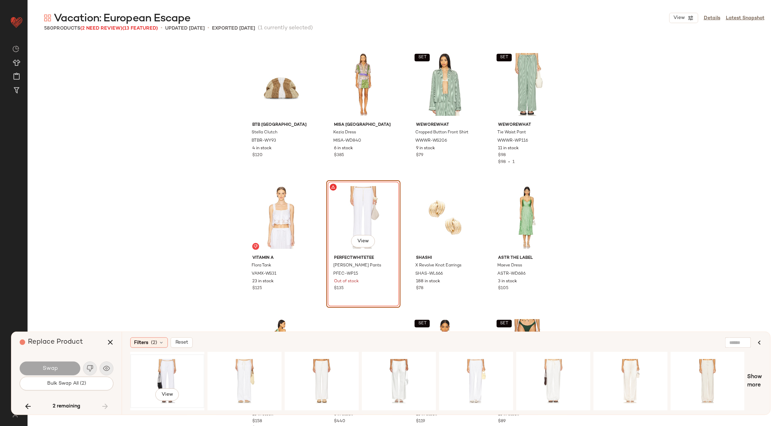
click at [168, 376] on div "View" at bounding box center [167, 381] width 69 height 49
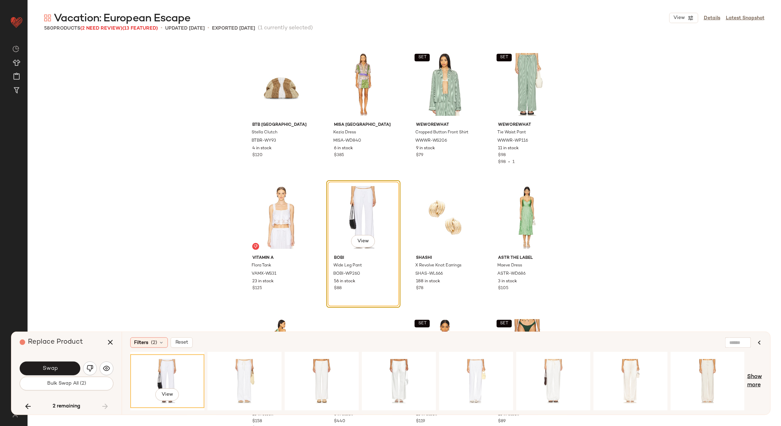
click at [756, 380] on span "Show more" at bounding box center [754, 381] width 15 height 17
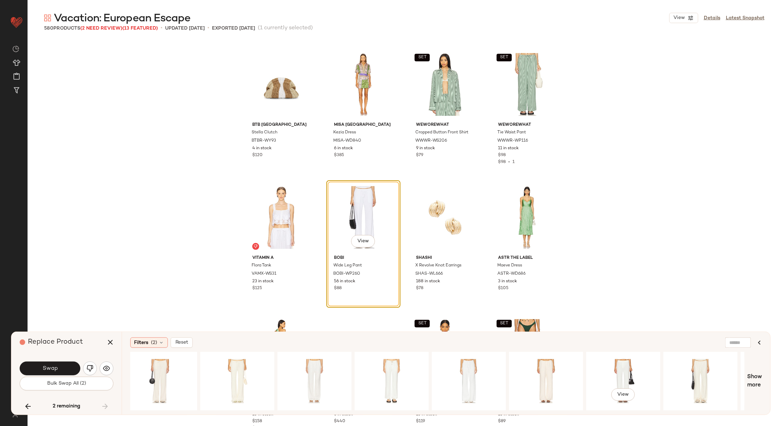
scroll to position [0, 627]
click at [159, 344] on icon at bounding box center [162, 343] width 6 height 6
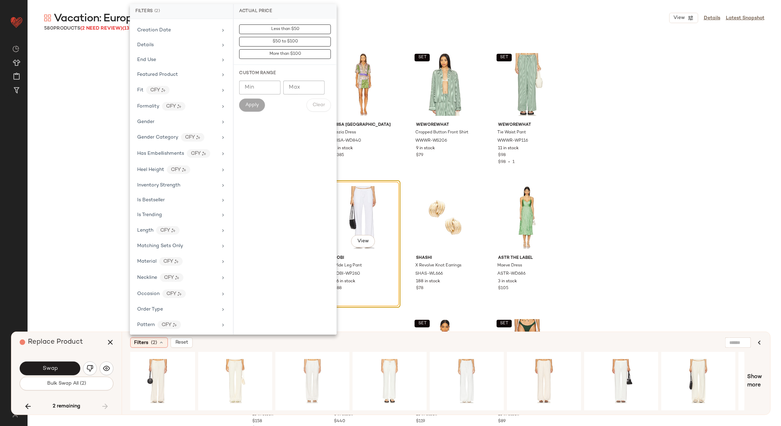
scroll to position [0, 0]
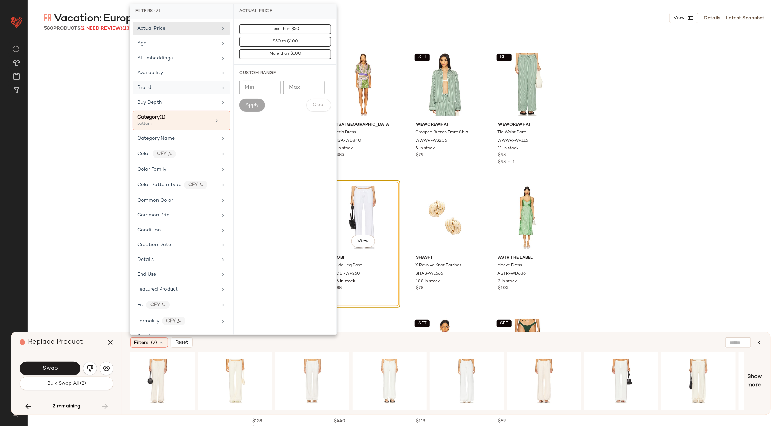
click at [205, 89] on div "Brand" at bounding box center [177, 87] width 80 height 7
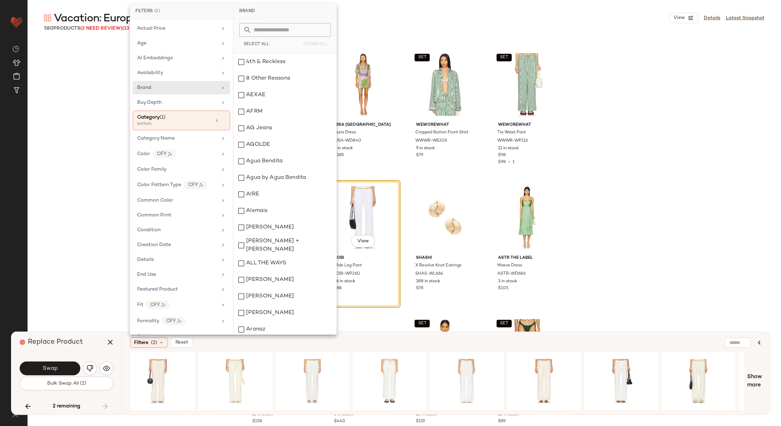
click at [260, 29] on input "text" at bounding box center [289, 30] width 75 height 14
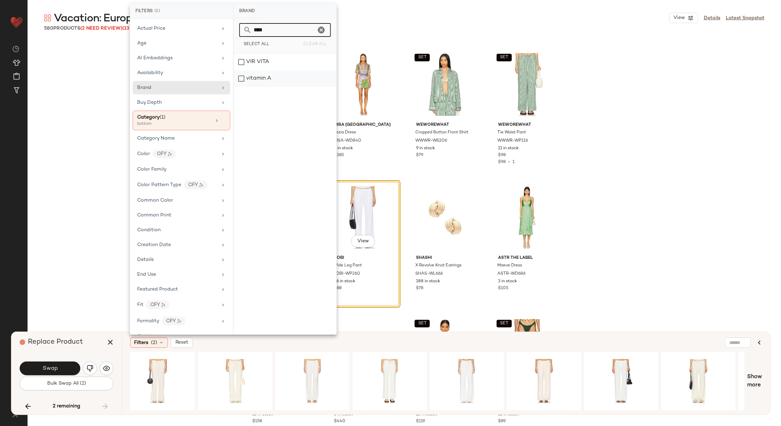
type input "****"
click at [268, 79] on div "vitamin A" at bounding box center [285, 78] width 103 height 17
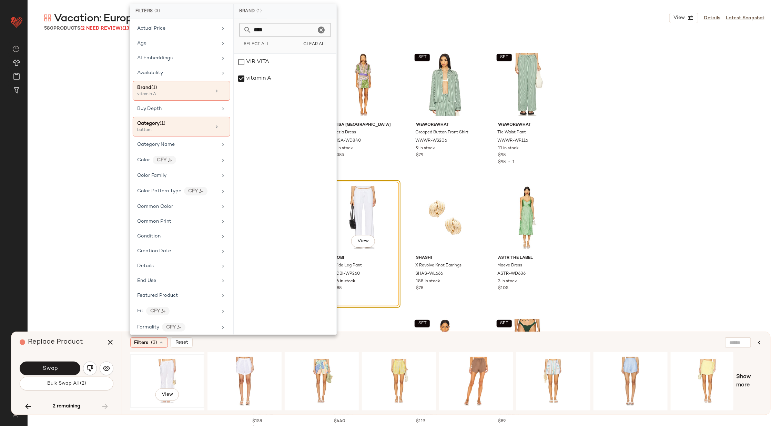
click at [172, 369] on div "View" at bounding box center [167, 381] width 69 height 49
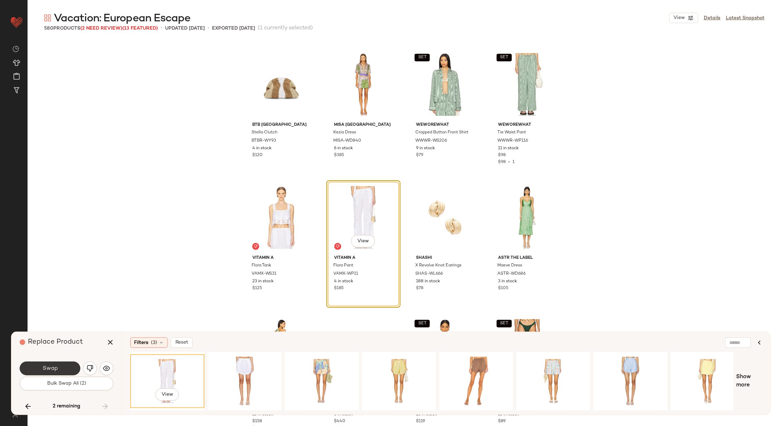
click at [64, 365] on button "Swap" at bounding box center [50, 369] width 61 height 14
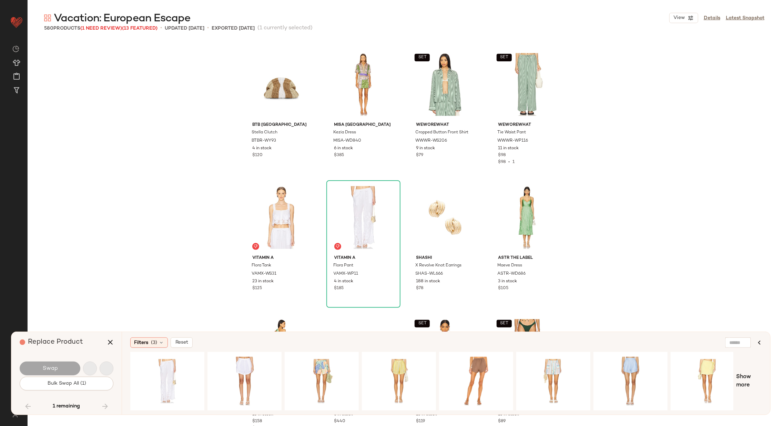
scroll to position [9713, 0]
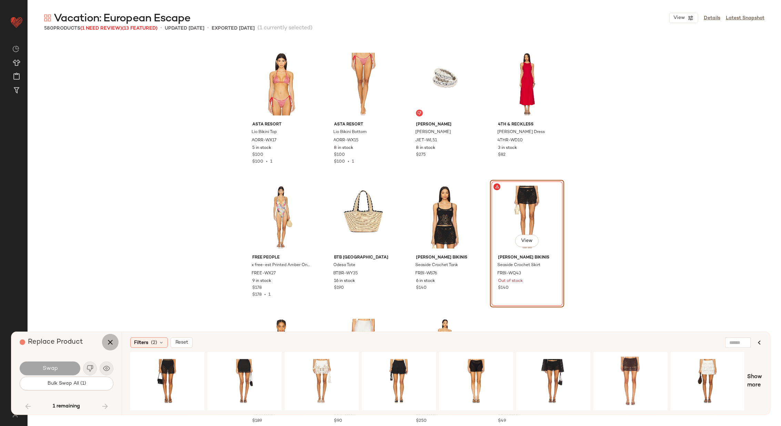
click at [106, 342] on icon "button" at bounding box center [110, 342] width 8 height 8
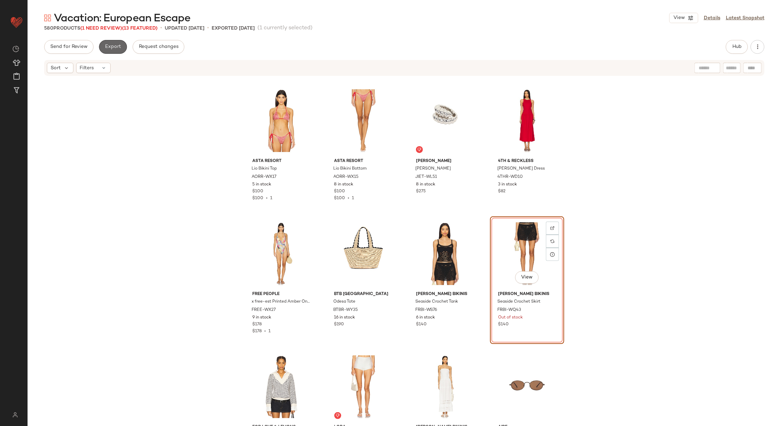
click at [112, 48] on span "Export" at bounding box center [113, 47] width 16 height 6
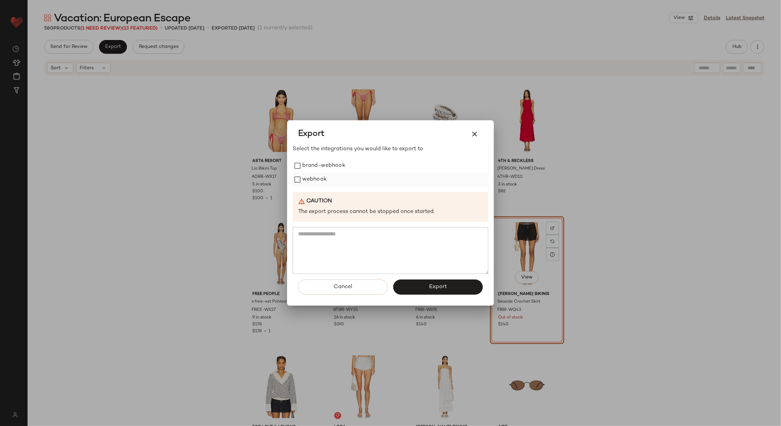
click at [313, 178] on label "webhook" at bounding box center [314, 180] width 24 height 14
click at [448, 287] on button "Export" at bounding box center [438, 287] width 90 height 15
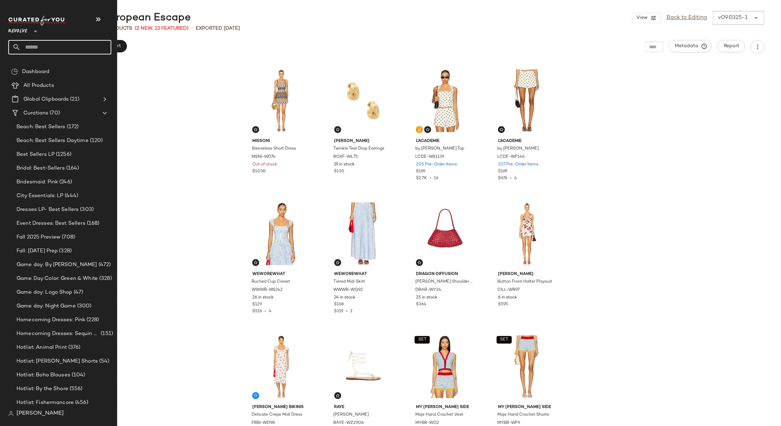
click at [59, 42] on input "text" at bounding box center [66, 47] width 91 height 14
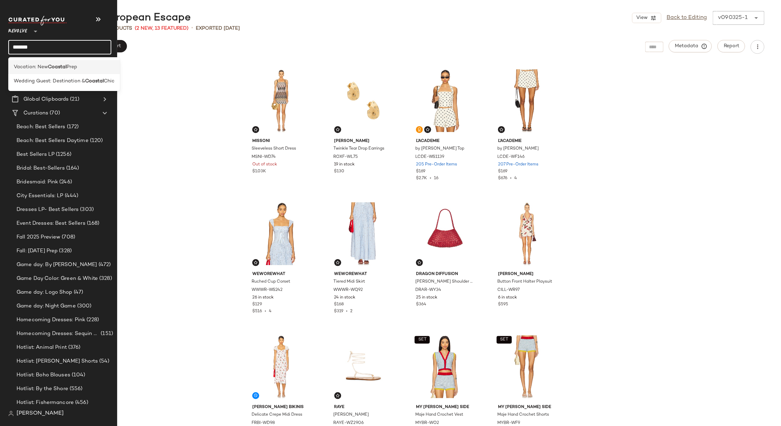
type input "*******"
click at [60, 67] on b "Coastal" at bounding box center [57, 66] width 19 height 7
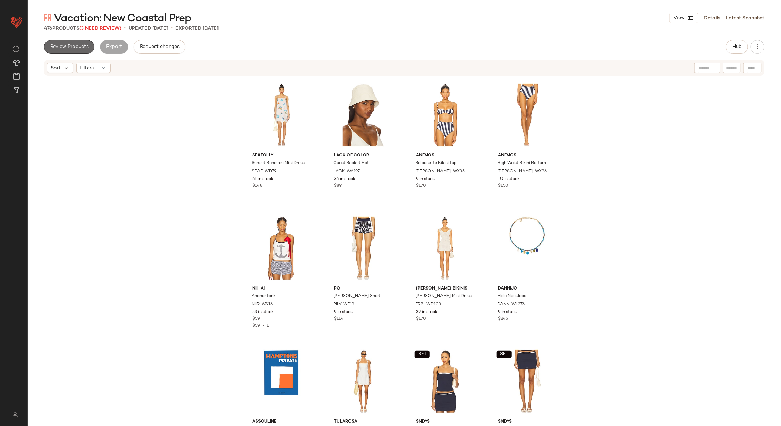
click at [47, 47] on button "Review Products" at bounding box center [69, 47] width 50 height 14
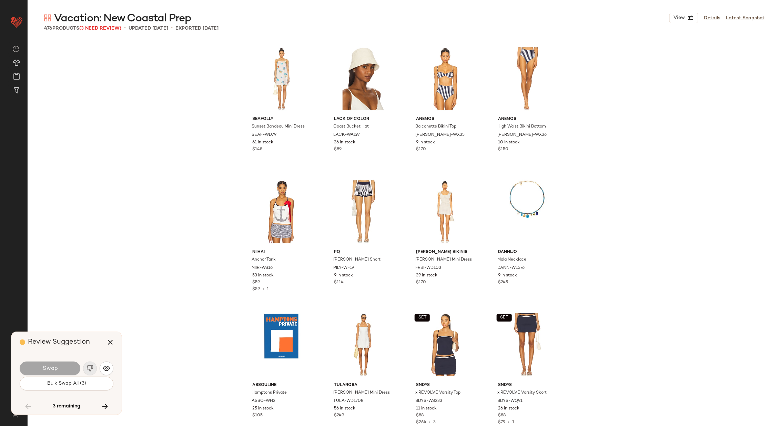
scroll to position [4790, 0]
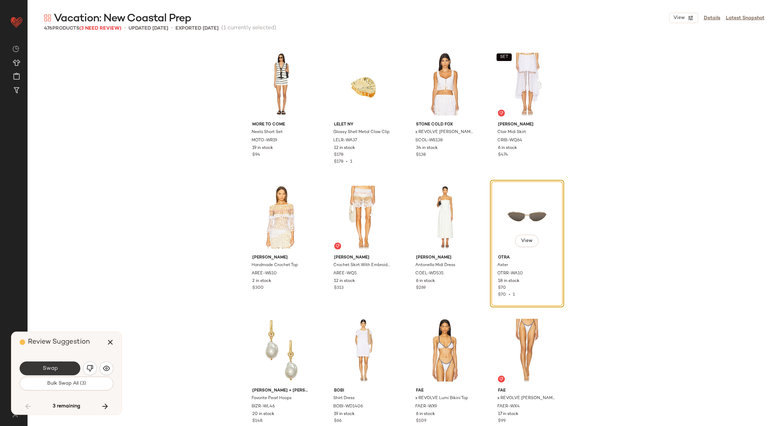
click at [50, 365] on span "Swap" at bounding box center [50, 368] width 16 height 7
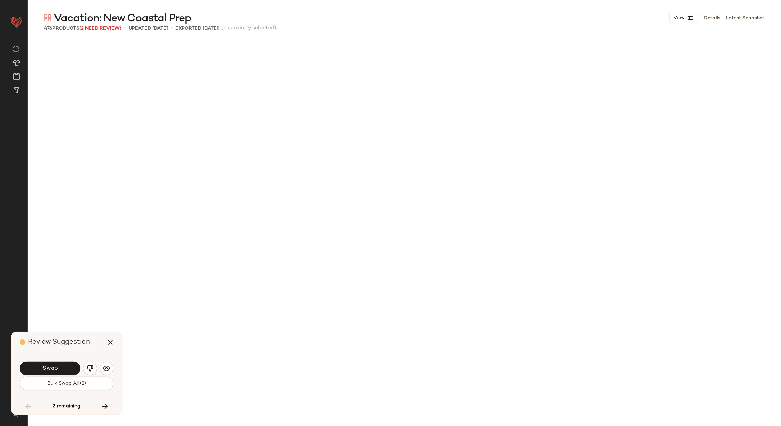
scroll to position [5322, 0]
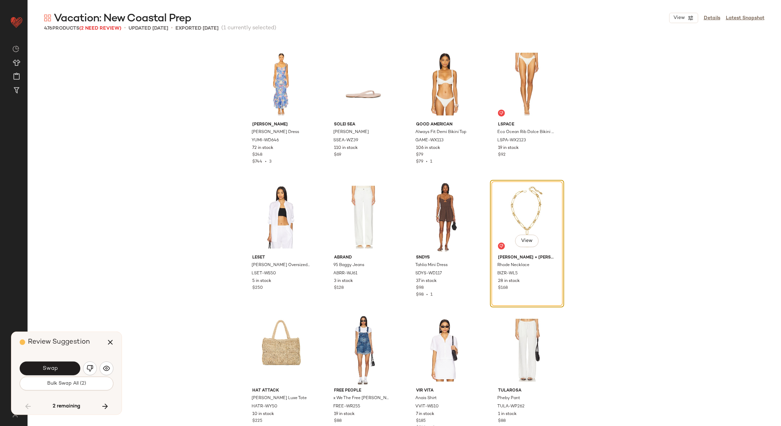
click at [50, 365] on span "Swap" at bounding box center [50, 368] width 16 height 7
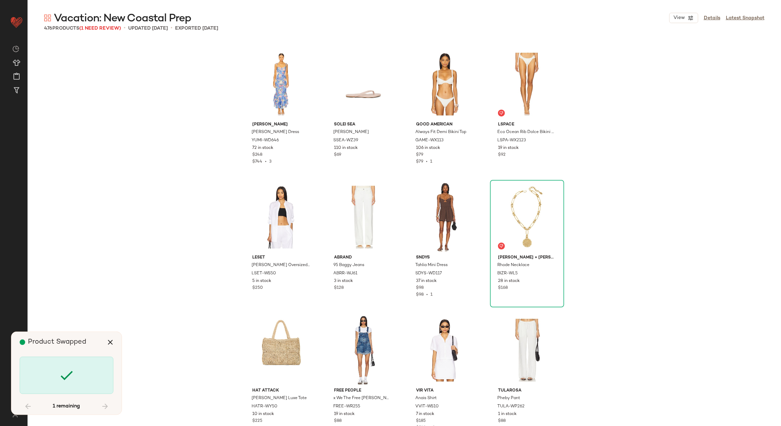
scroll to position [11043, 0]
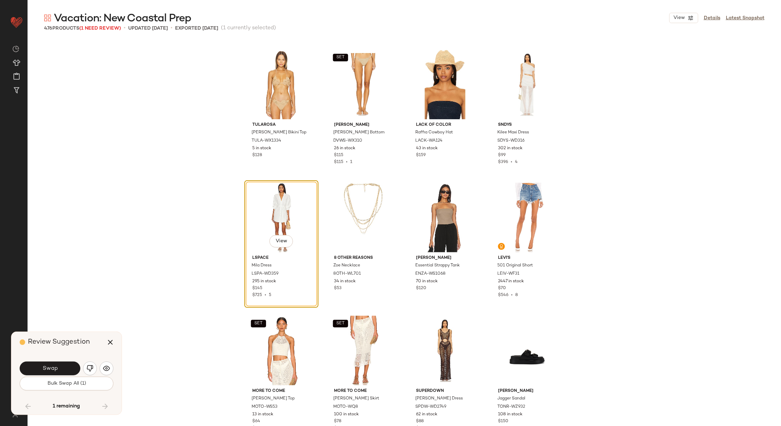
click at [50, 365] on span "Swap" at bounding box center [50, 368] width 16 height 7
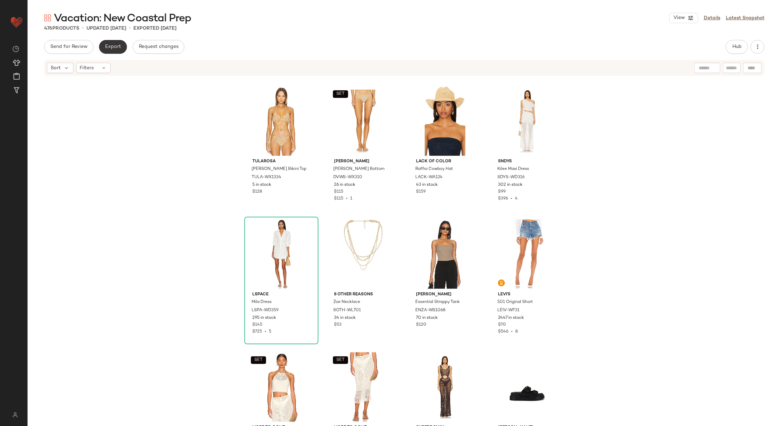
click at [113, 44] on span "Export" at bounding box center [113, 47] width 16 height 6
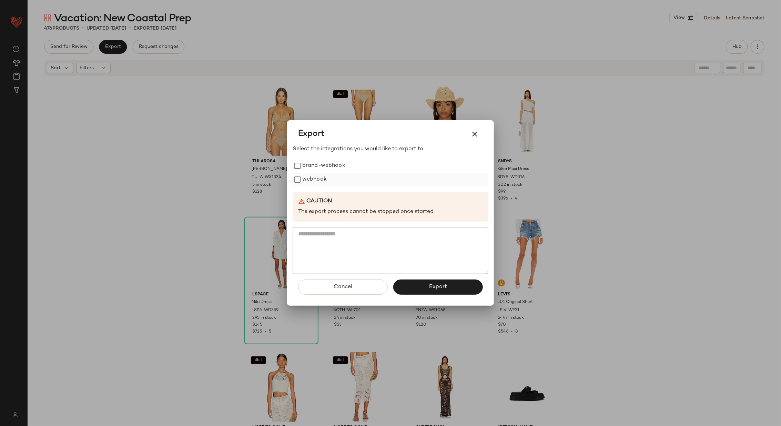
click at [313, 181] on label "webhook" at bounding box center [314, 180] width 24 height 14
click at [435, 292] on button "Export" at bounding box center [438, 287] width 90 height 15
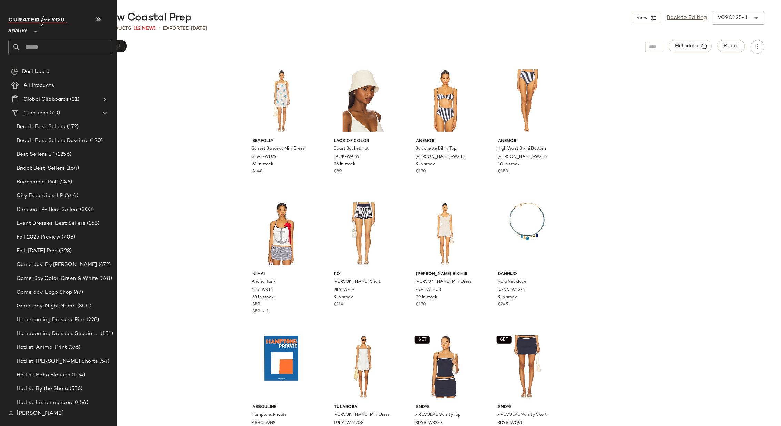
click at [61, 51] on input "text" at bounding box center [66, 47] width 91 height 14
type input "*****"
click at [63, 70] on span "c/Femme" at bounding box center [58, 66] width 21 height 7
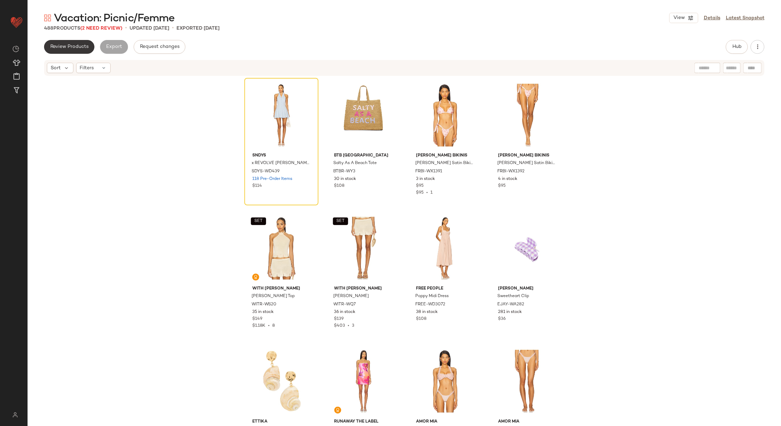
click at [78, 44] on span "Review Products" at bounding box center [69, 47] width 39 height 6
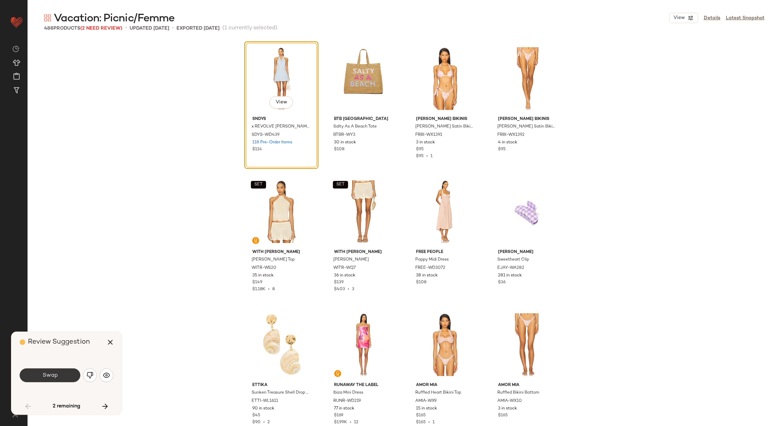
click at [51, 374] on span "Swap" at bounding box center [50, 375] width 16 height 7
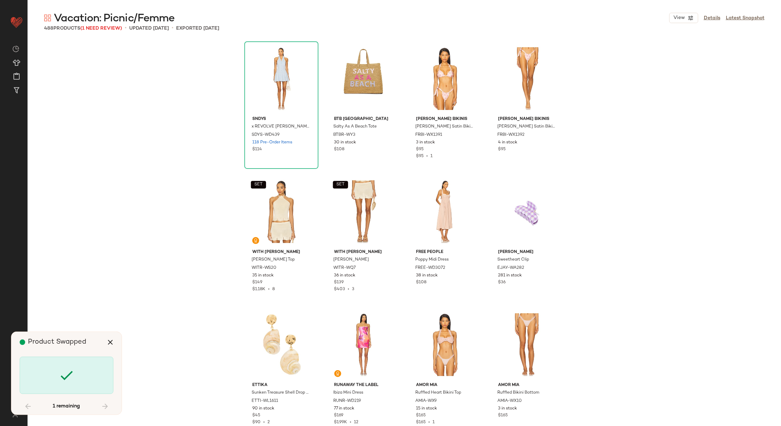
scroll to position [2927, 0]
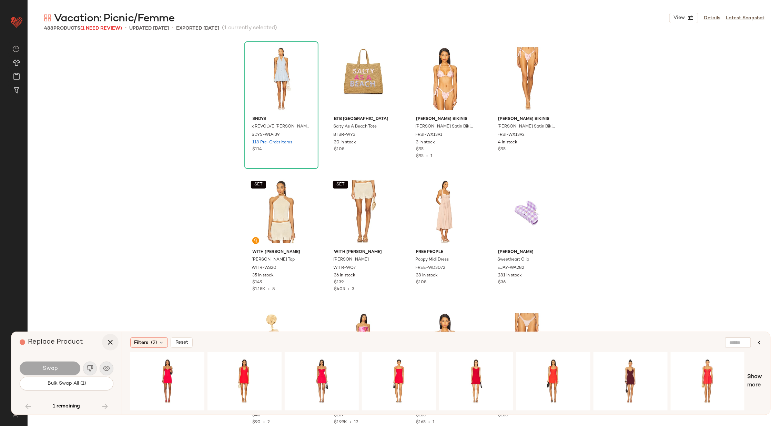
click at [113, 335] on button "button" at bounding box center [110, 342] width 17 height 17
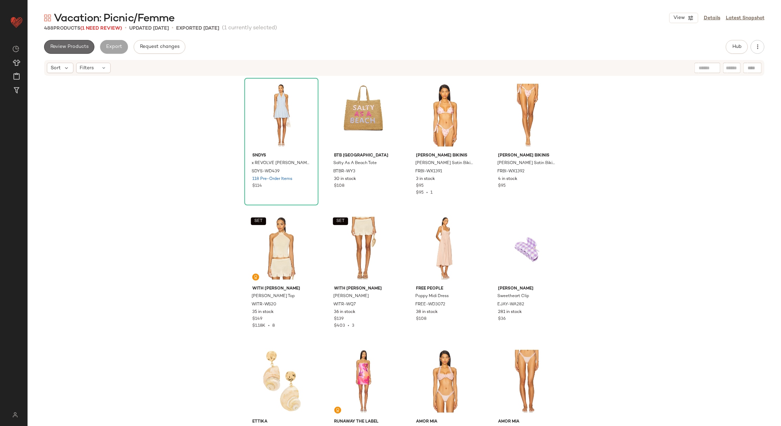
click at [84, 48] on span "Review Products" at bounding box center [69, 47] width 39 height 6
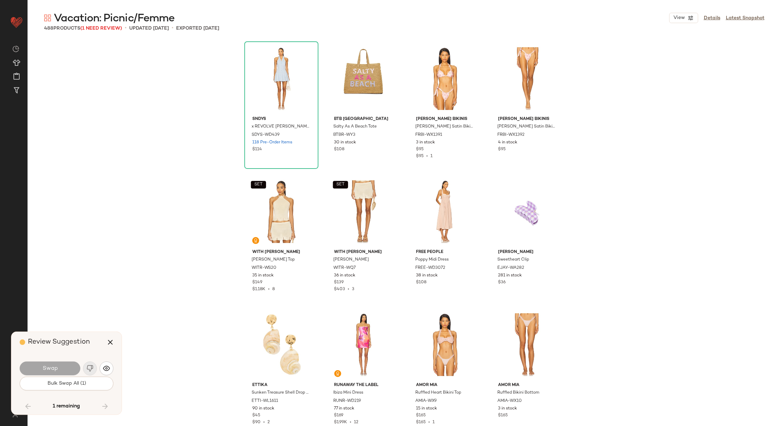
scroll to position [2927, 0]
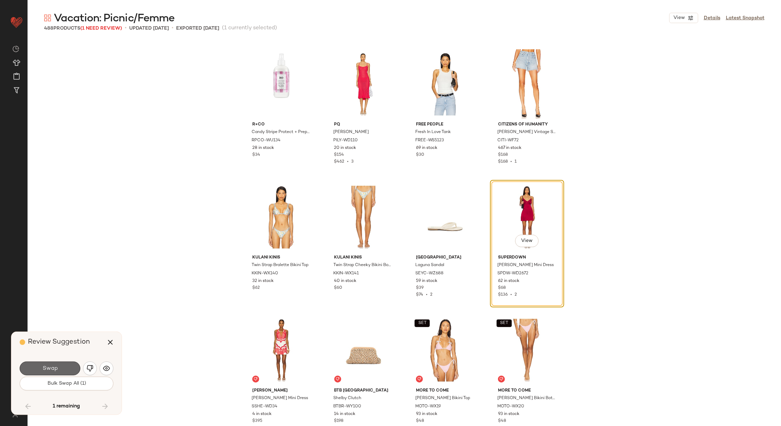
click at [58, 367] on button "Swap" at bounding box center [50, 369] width 61 height 14
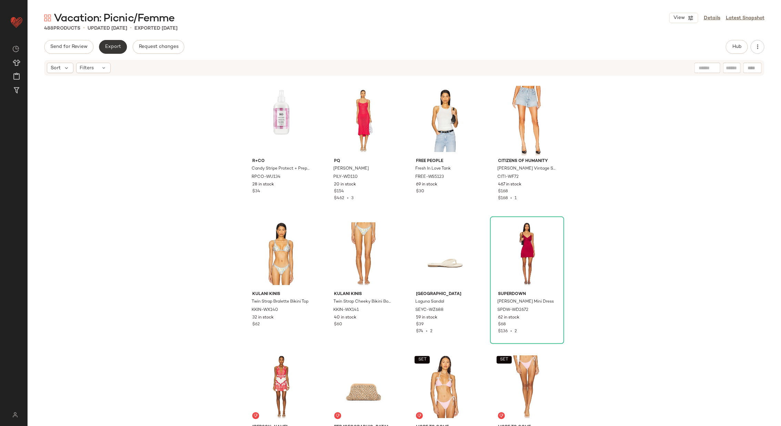
click at [115, 48] on span "Export" at bounding box center [113, 47] width 16 height 6
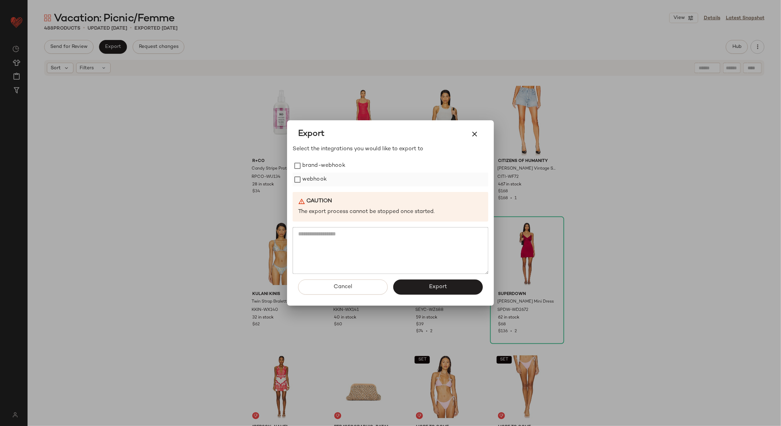
click at [323, 180] on label "webhook" at bounding box center [314, 180] width 24 height 14
click at [440, 289] on span "Export" at bounding box center [438, 287] width 18 height 7
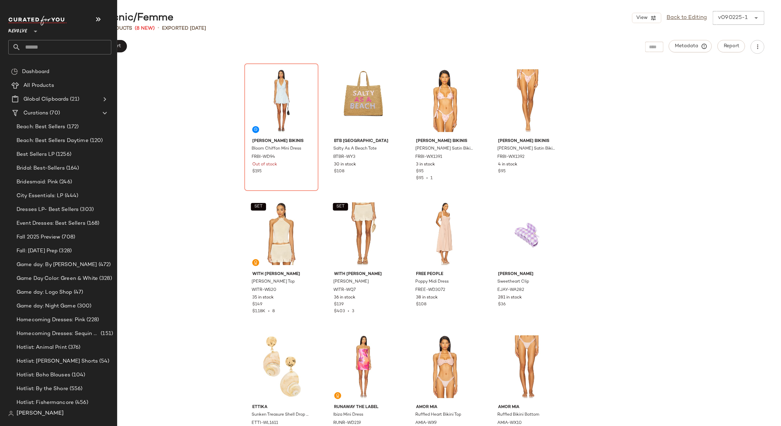
click at [81, 47] on input "text" at bounding box center [66, 47] width 91 height 14
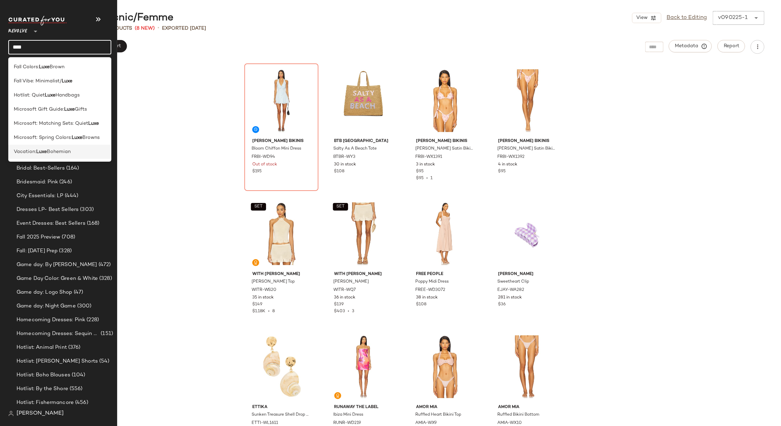
type input "****"
click at [64, 148] on span "Bohemian" at bounding box center [59, 151] width 24 height 7
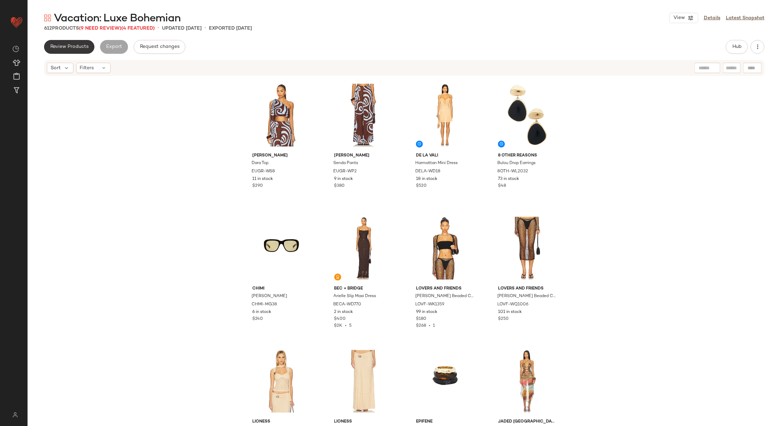
click at [84, 44] on span "Review Products" at bounding box center [69, 47] width 39 height 6
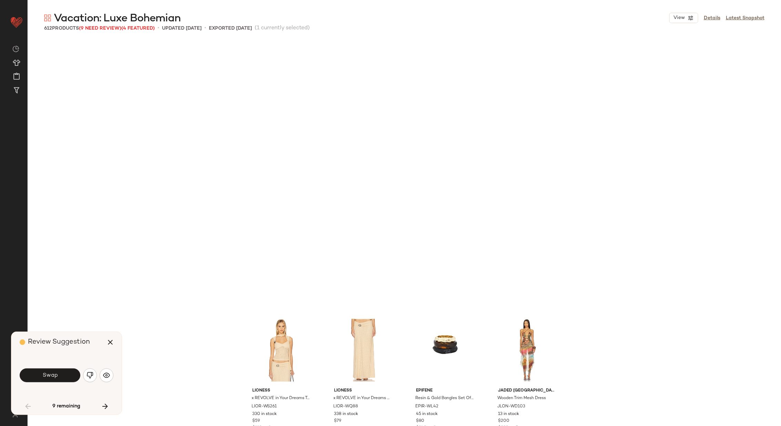
scroll to position [271, 0]
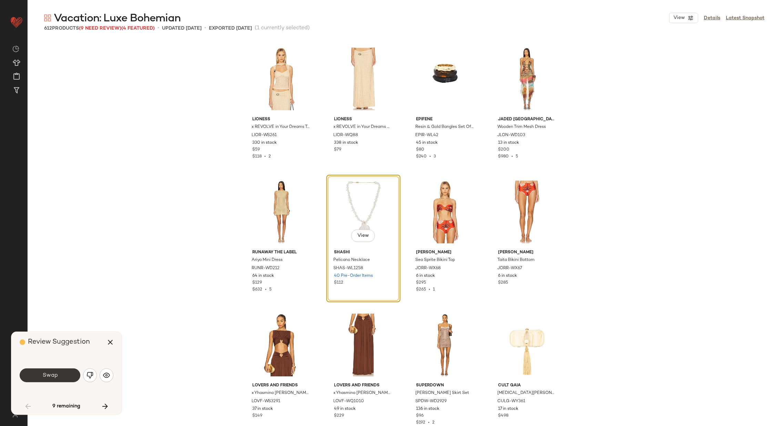
click at [57, 375] on span "Swap" at bounding box center [50, 375] width 16 height 7
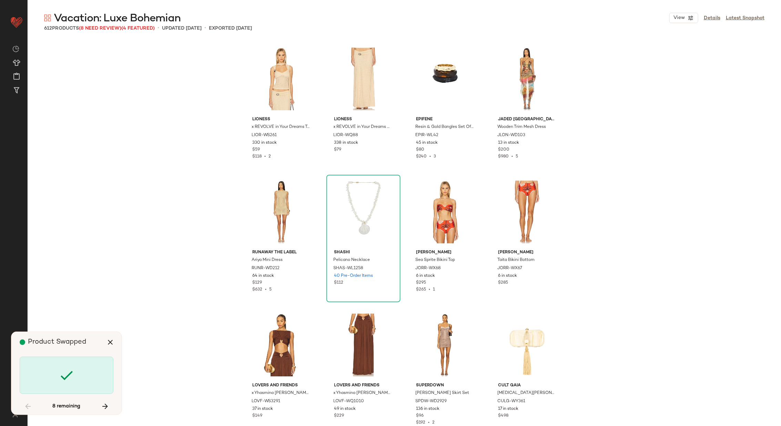
scroll to position [4657, 0]
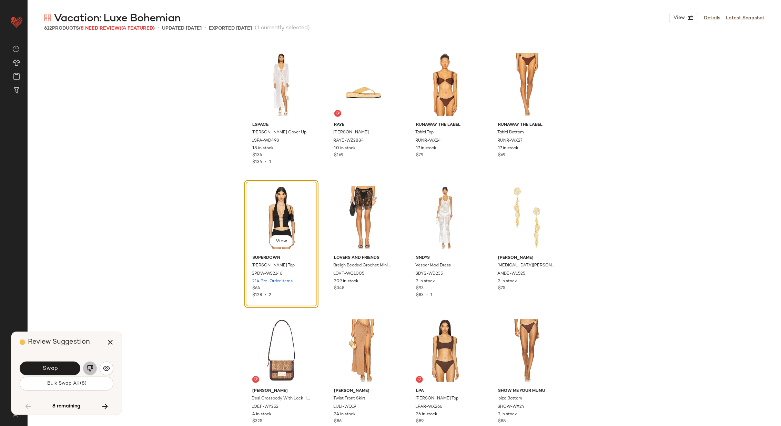
click at [88, 365] on img "button" at bounding box center [90, 368] width 7 height 7
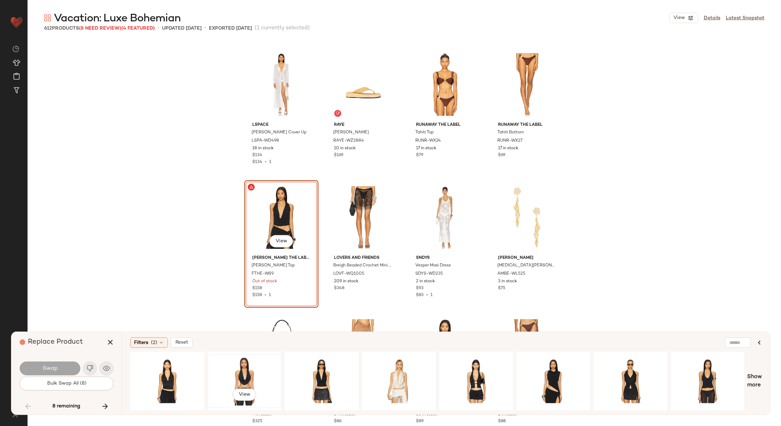
click at [245, 365] on div "View" at bounding box center [244, 381] width 69 height 49
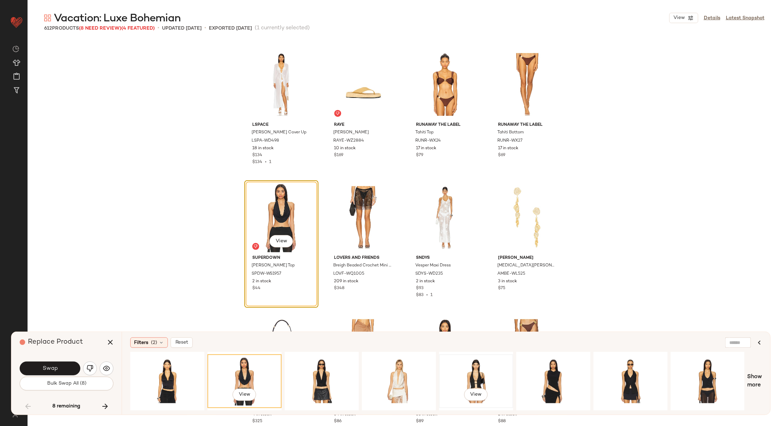
click at [480, 369] on div "View" at bounding box center [476, 381] width 69 height 49
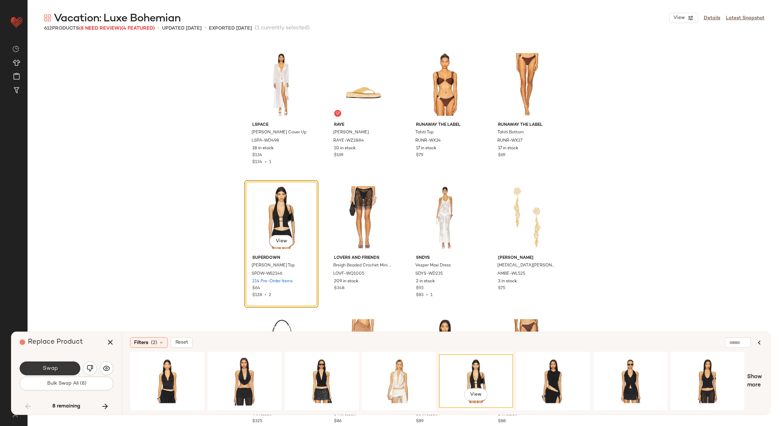
click at [55, 369] on span "Swap" at bounding box center [50, 368] width 16 height 7
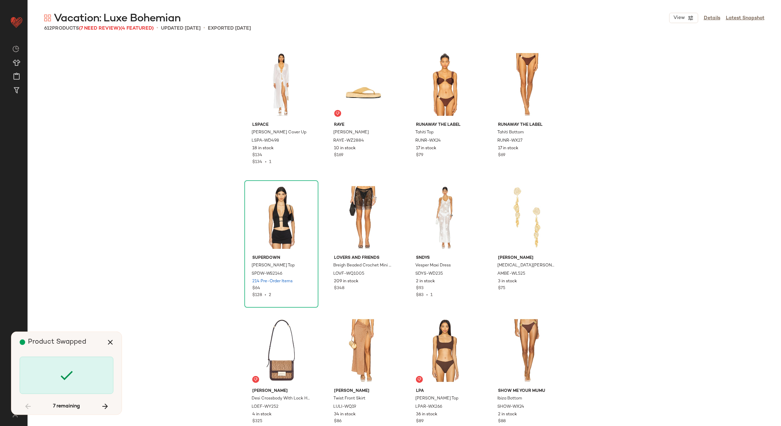
scroll to position [6919, 0]
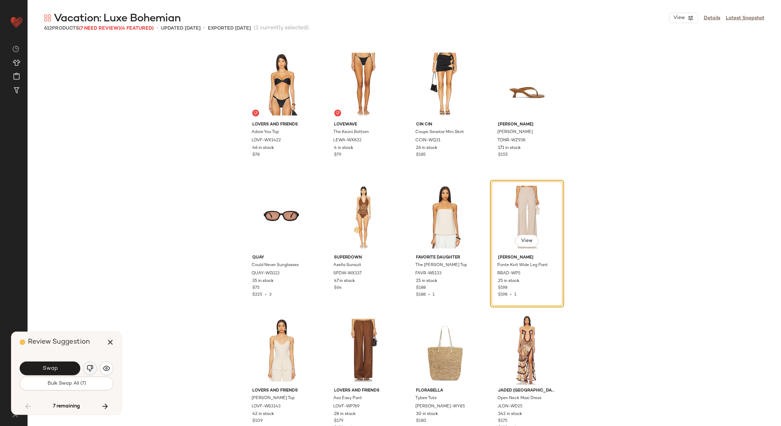
click at [88, 364] on button "button" at bounding box center [90, 369] width 14 height 14
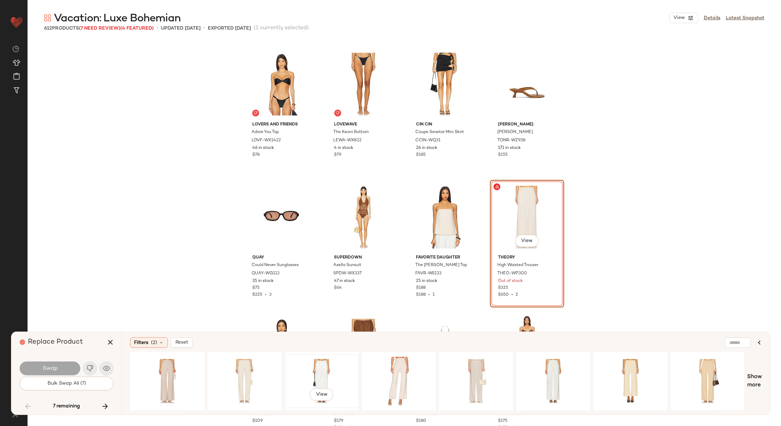
click at [306, 367] on div "View" at bounding box center [321, 381] width 69 height 49
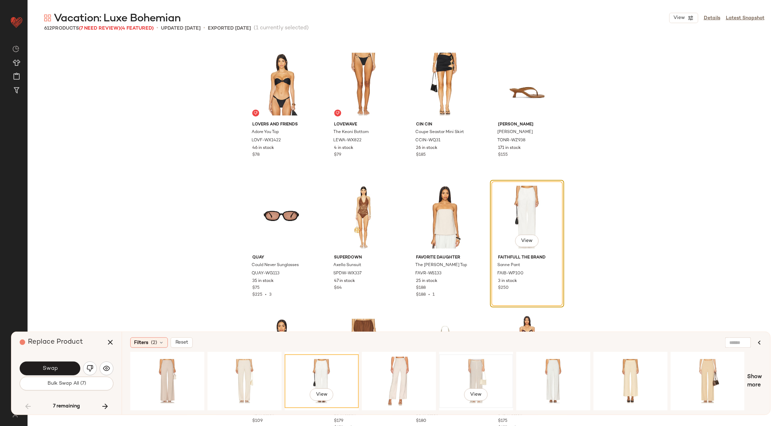
click at [455, 371] on div "View" at bounding box center [476, 381] width 69 height 49
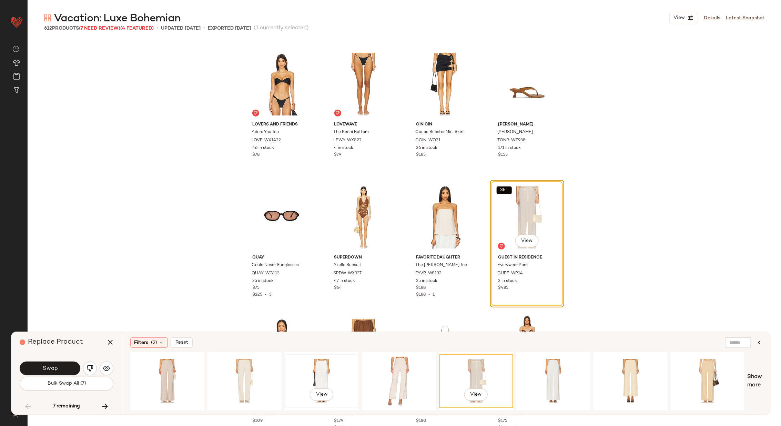
click at [304, 369] on div "View" at bounding box center [321, 381] width 69 height 49
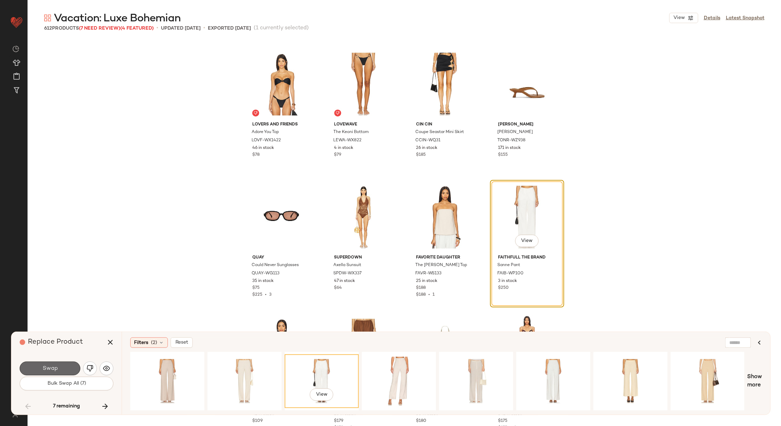
click at [63, 367] on button "Swap" at bounding box center [50, 369] width 61 height 14
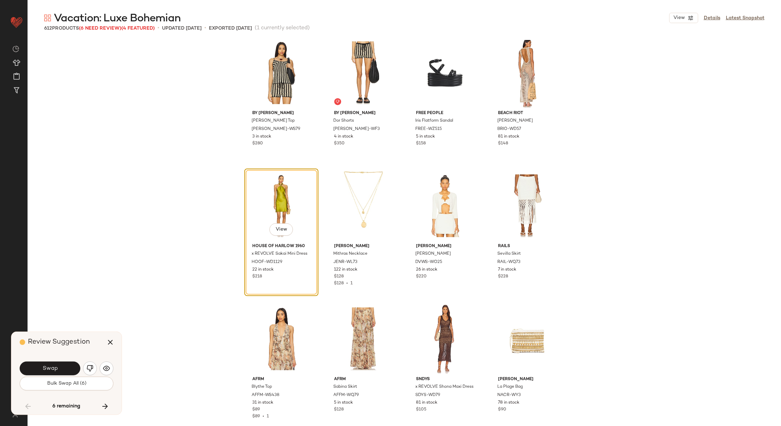
scroll to position [9311, 0]
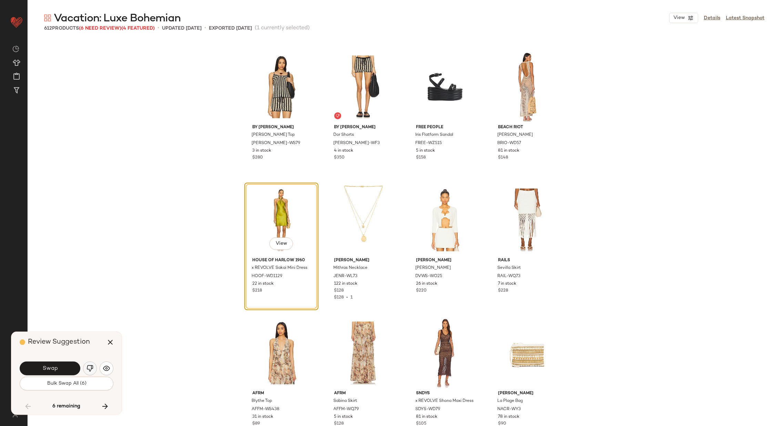
click at [90, 367] on img "button" at bounding box center [90, 368] width 7 height 7
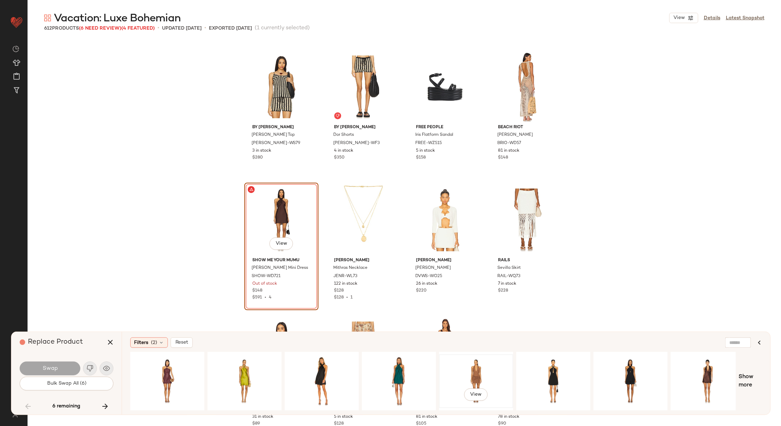
click at [464, 374] on div "View" at bounding box center [476, 381] width 69 height 49
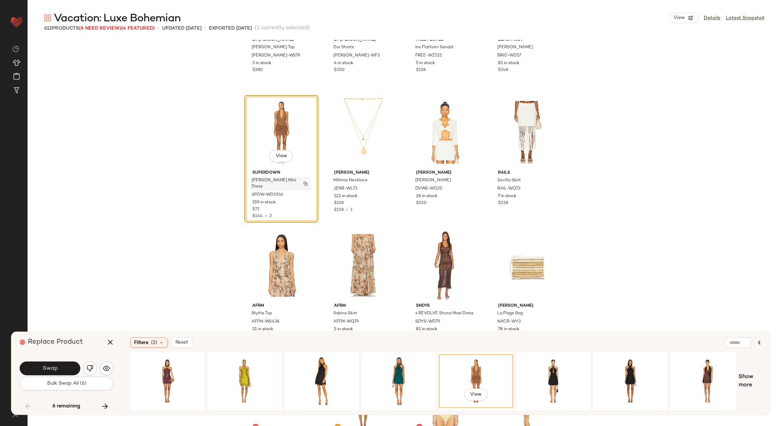
scroll to position [9388, 0]
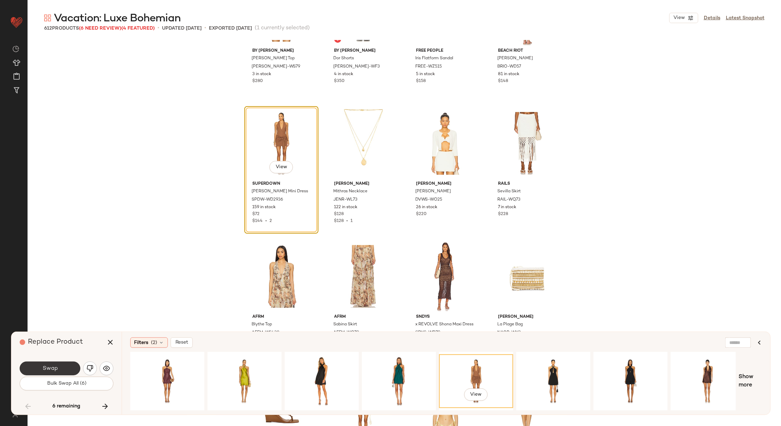
click at [58, 366] on button "Swap" at bounding box center [50, 369] width 61 height 14
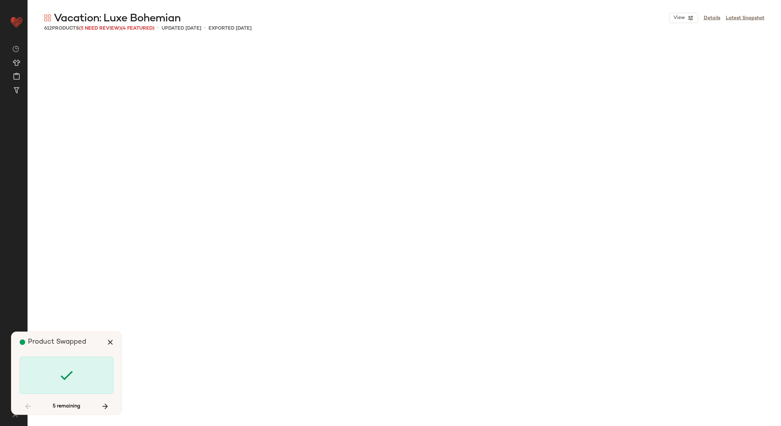
scroll to position [14370, 0]
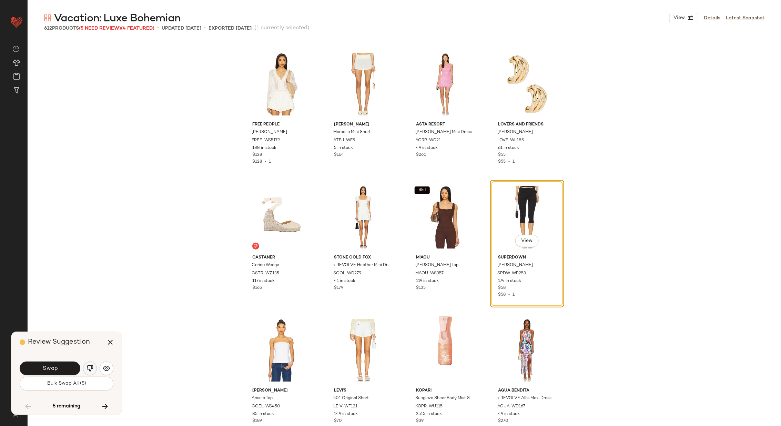
click at [90, 367] on img "button" at bounding box center [90, 368] width 7 height 7
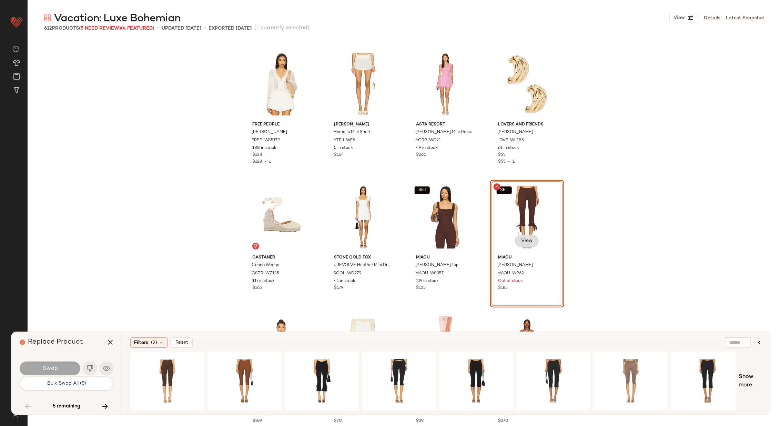
click at [525, 241] on span "View" at bounding box center [527, 241] width 12 height 6
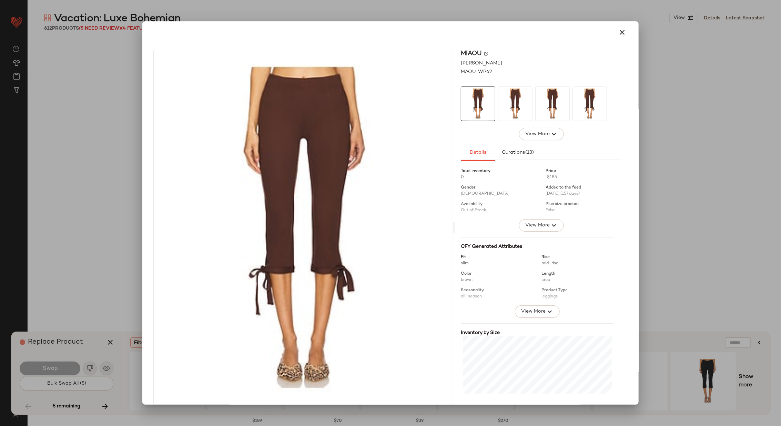
click at [484, 53] on img at bounding box center [486, 53] width 4 height 4
click at [618, 31] on icon "button" at bounding box center [622, 32] width 8 height 8
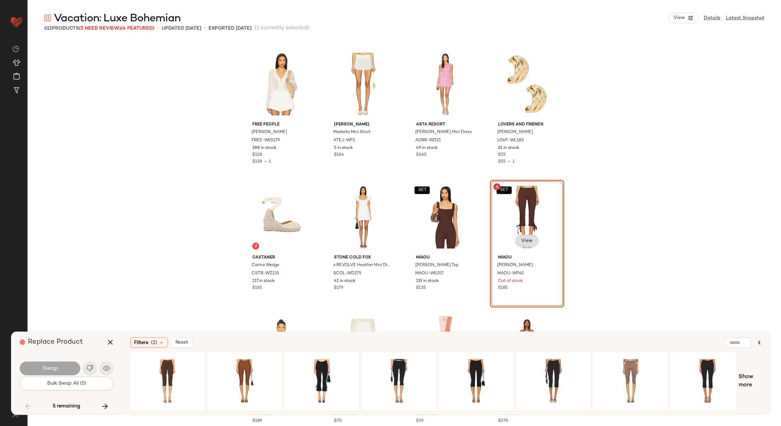
click at [526, 244] on button "View" at bounding box center [526, 241] width 23 height 12
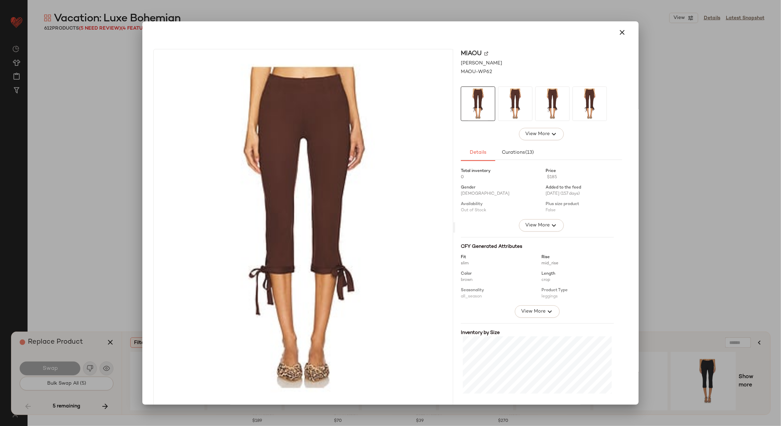
click at [484, 51] on img at bounding box center [486, 53] width 4 height 4
click at [620, 32] on icon "button" at bounding box center [622, 32] width 8 height 8
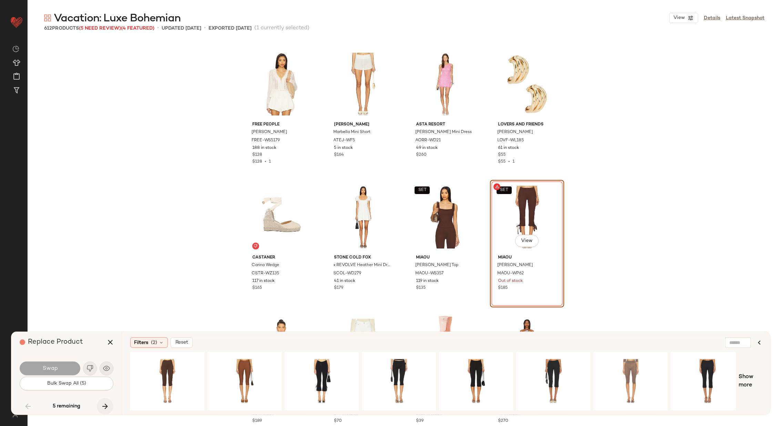
click at [105, 406] on icon "button" at bounding box center [105, 406] width 8 height 8
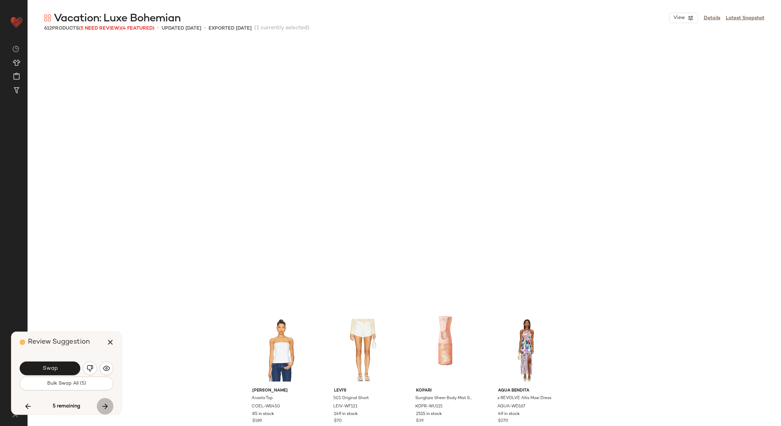
scroll to position [14636, 0]
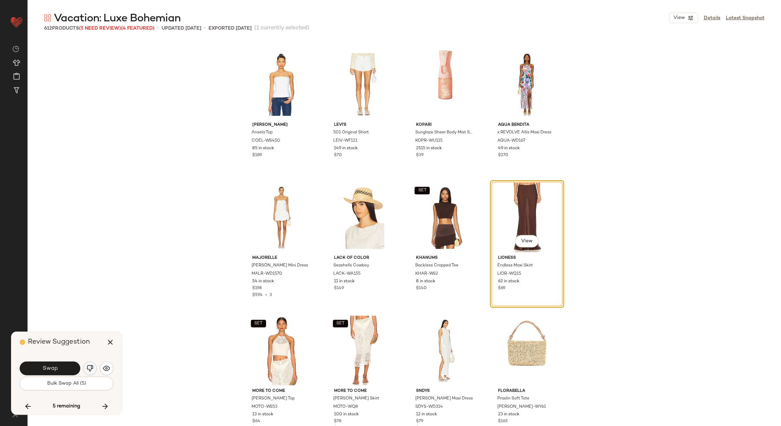
click at [89, 370] on img "button" at bounding box center [90, 368] width 7 height 7
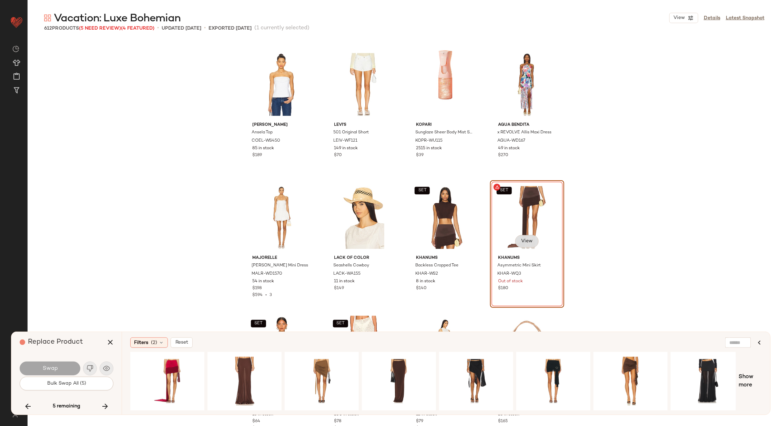
click at [521, 240] on span "View" at bounding box center [527, 242] width 12 height 6
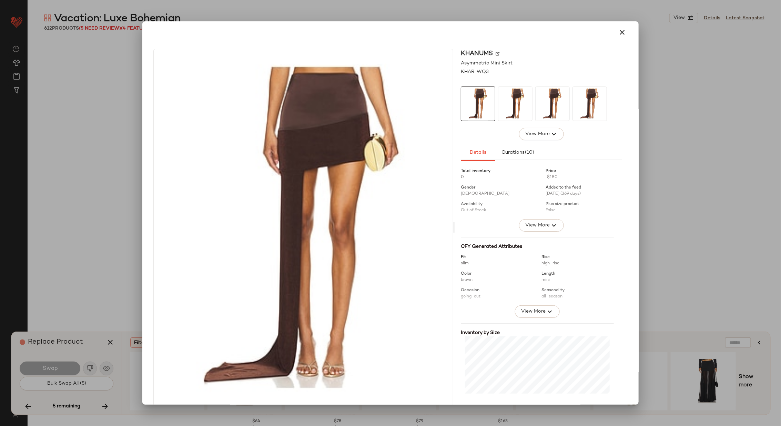
click at [496, 54] on img at bounding box center [498, 53] width 4 height 4
click at [619, 33] on icon "button" at bounding box center [622, 32] width 8 height 8
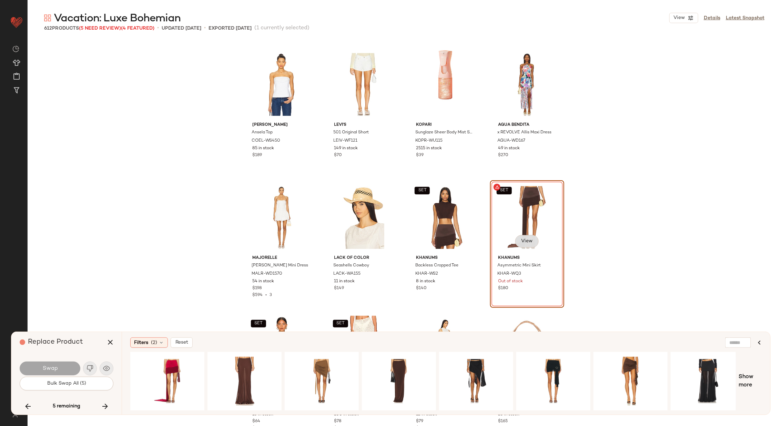
click at [531, 238] on button "View" at bounding box center [526, 241] width 23 height 12
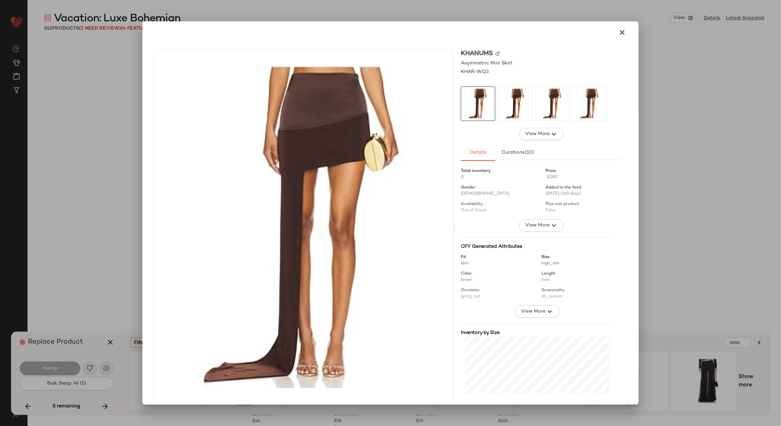
click at [496, 52] on img at bounding box center [498, 53] width 4 height 4
click at [618, 34] on icon "button" at bounding box center [622, 32] width 8 height 8
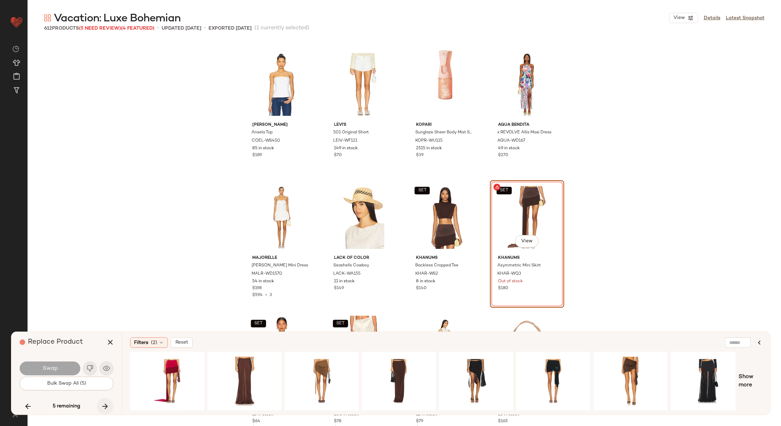
click at [108, 406] on icon "button" at bounding box center [105, 406] width 8 height 8
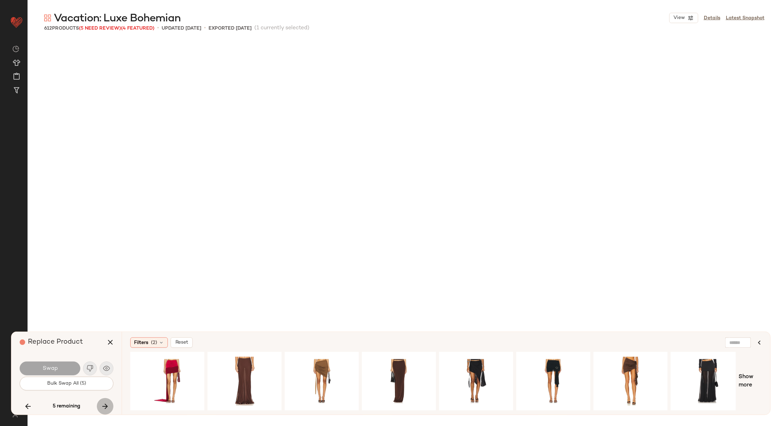
scroll to position [15701, 0]
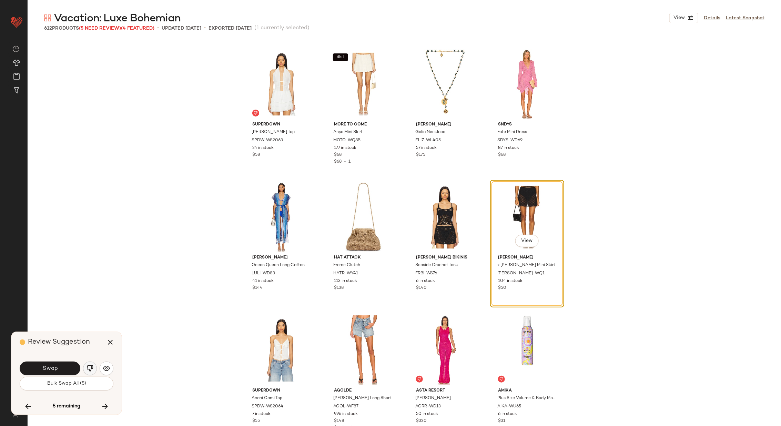
click at [88, 367] on img "button" at bounding box center [90, 368] width 7 height 7
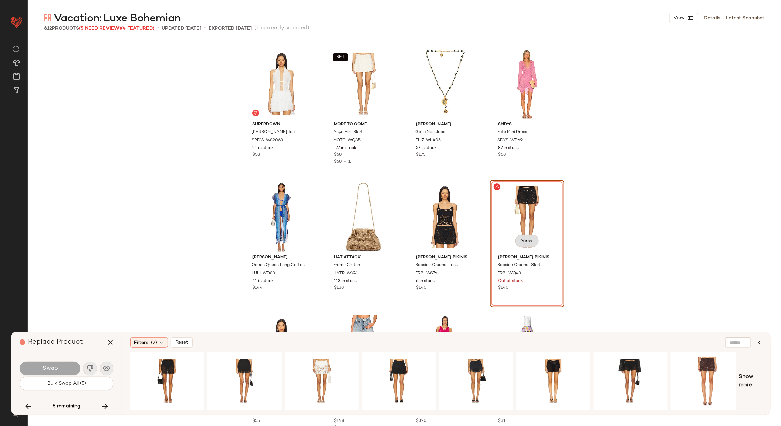
click at [531, 241] on button "View" at bounding box center [526, 241] width 23 height 12
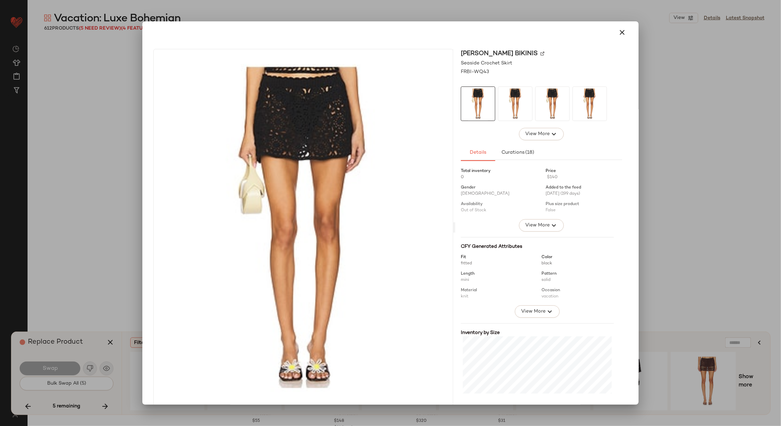
click at [540, 55] on img at bounding box center [542, 53] width 4 height 4
click at [616, 28] on button "button" at bounding box center [622, 32] width 17 height 17
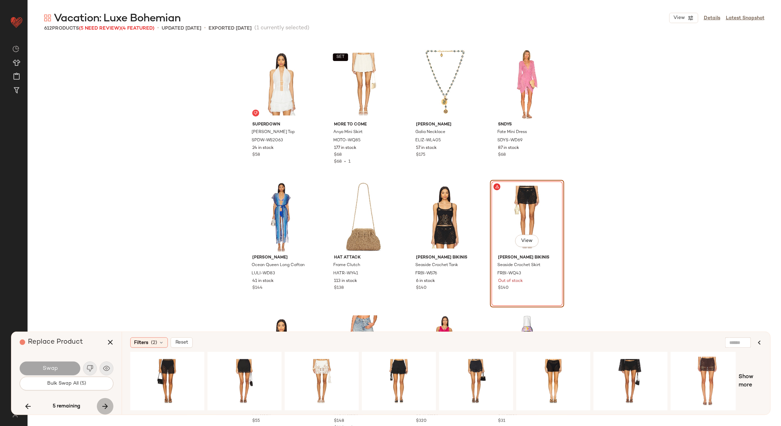
click at [103, 405] on icon "button" at bounding box center [105, 406] width 8 height 8
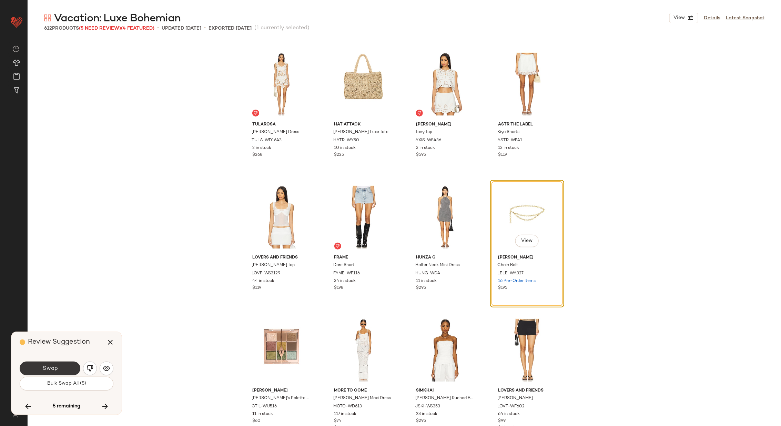
click at [50, 365] on button "Swap" at bounding box center [50, 369] width 61 height 14
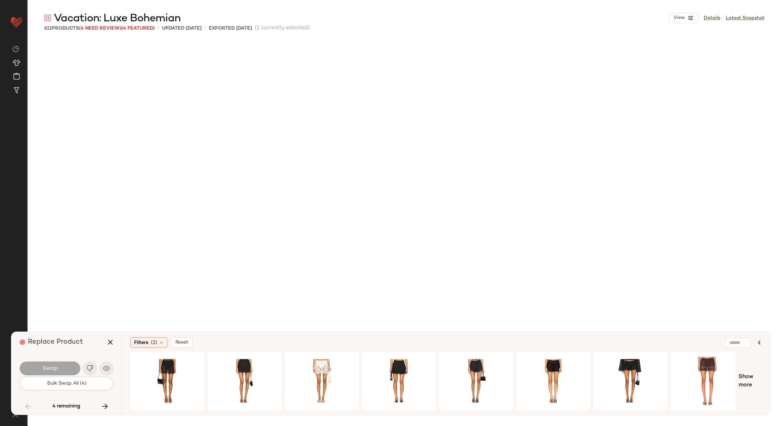
scroll to position [14370, 0]
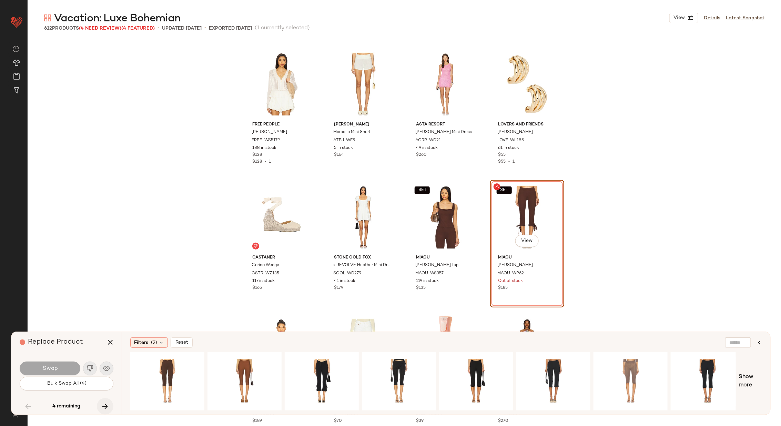
click at [106, 401] on button "button" at bounding box center [105, 406] width 17 height 17
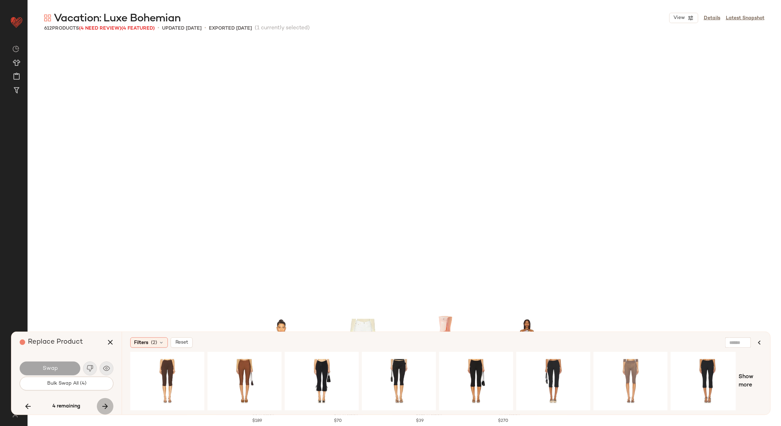
scroll to position [14636, 0]
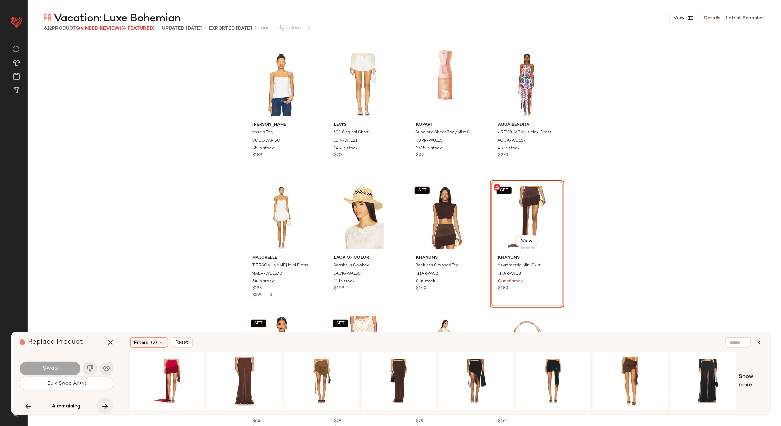
click at [103, 406] on icon "button" at bounding box center [105, 406] width 8 height 8
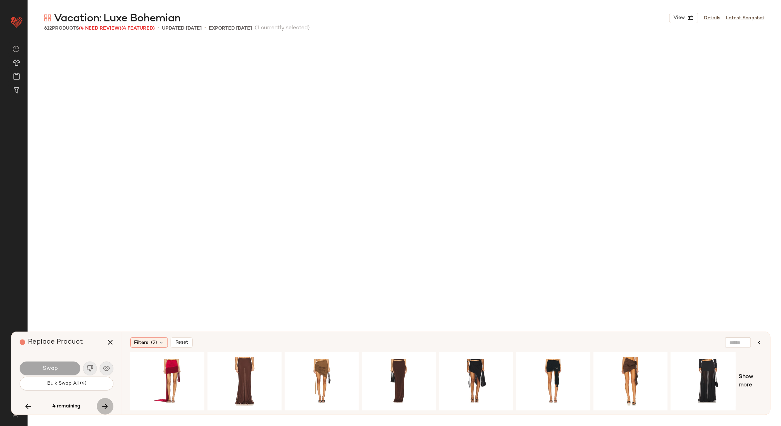
scroll to position [15701, 0]
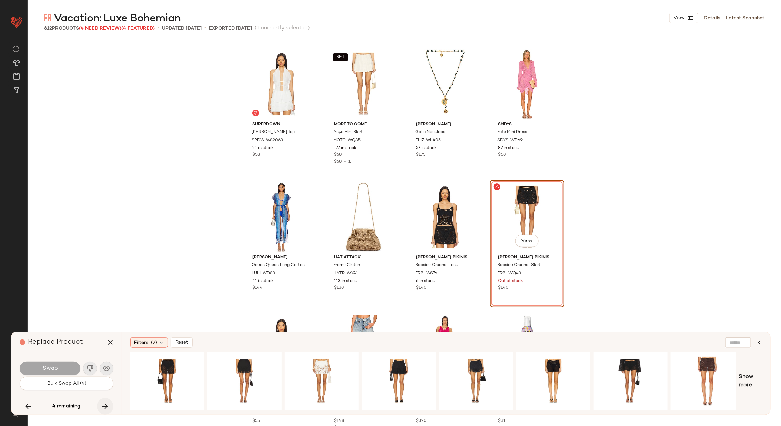
click at [103, 406] on icon "button" at bounding box center [105, 406] width 8 height 8
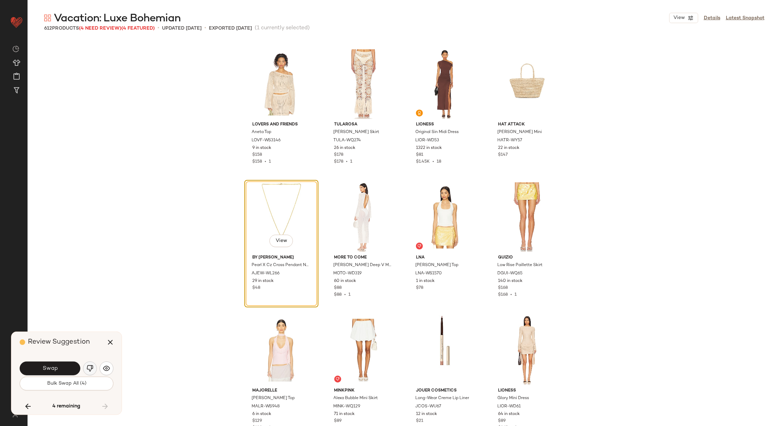
click at [92, 370] on img "button" at bounding box center [90, 368] width 7 height 7
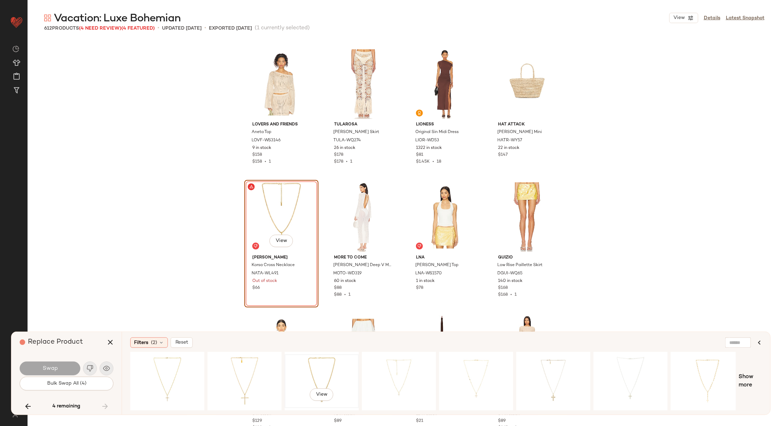
click at [315, 374] on div "View" at bounding box center [321, 381] width 69 height 49
click at [183, 375] on div "View" at bounding box center [167, 381] width 69 height 49
click at [65, 368] on button "Swap" at bounding box center [50, 369] width 61 height 14
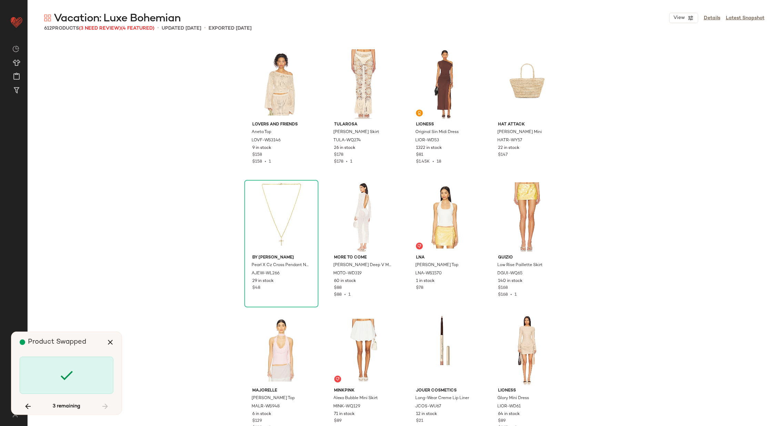
scroll to position [14370, 0]
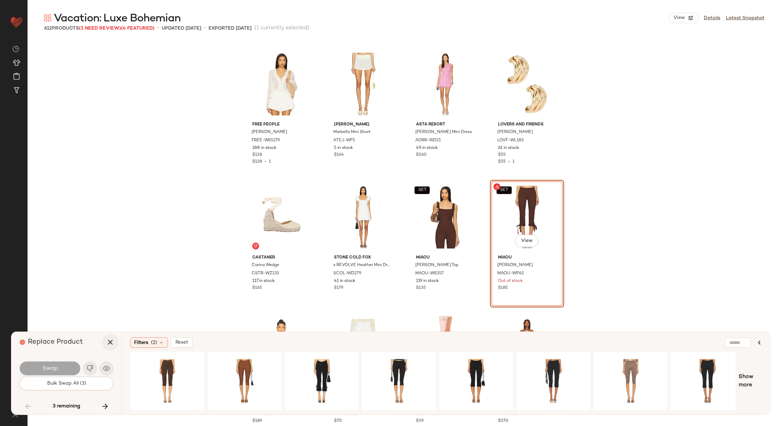
click at [114, 341] on icon "button" at bounding box center [110, 342] width 8 height 8
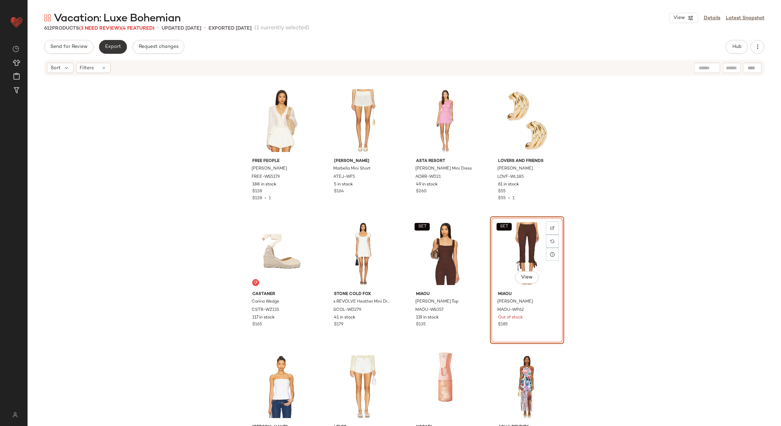
click at [114, 51] on button "Export" at bounding box center [113, 47] width 28 height 14
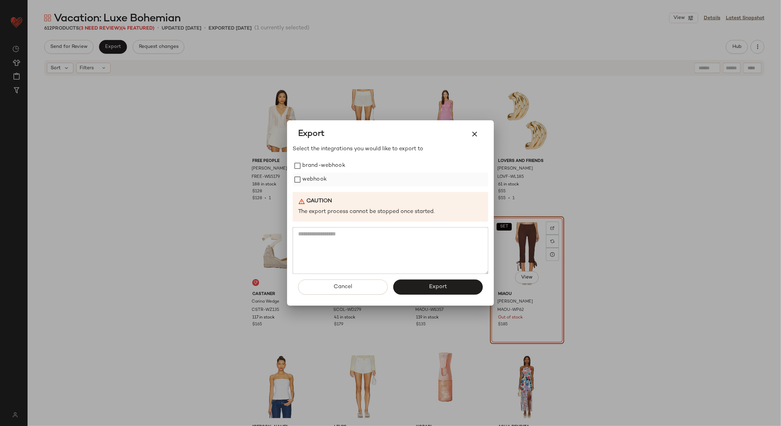
click at [328, 182] on div "webhook" at bounding box center [391, 180] width 196 height 14
click at [320, 180] on label "webhook" at bounding box center [314, 180] width 24 height 14
click at [433, 286] on span "Export" at bounding box center [438, 287] width 18 height 7
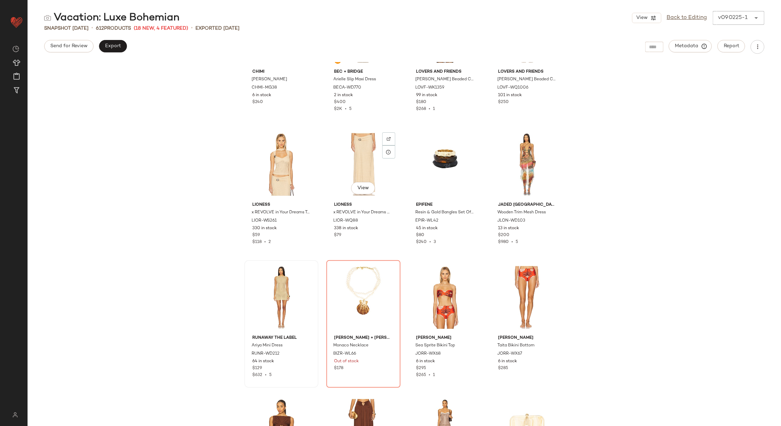
scroll to position [211, 0]
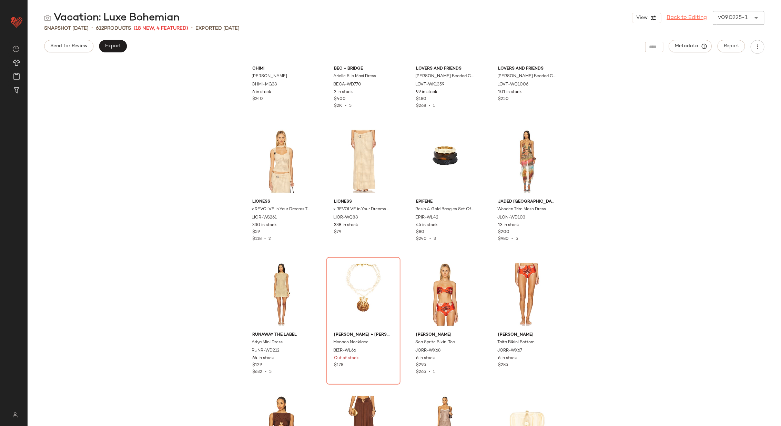
click at [687, 16] on link "Back to Editing" at bounding box center [687, 18] width 40 height 8
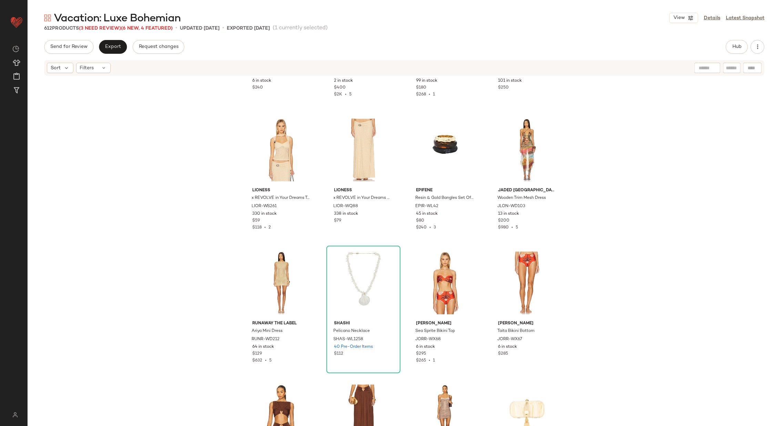
scroll to position [257, 0]
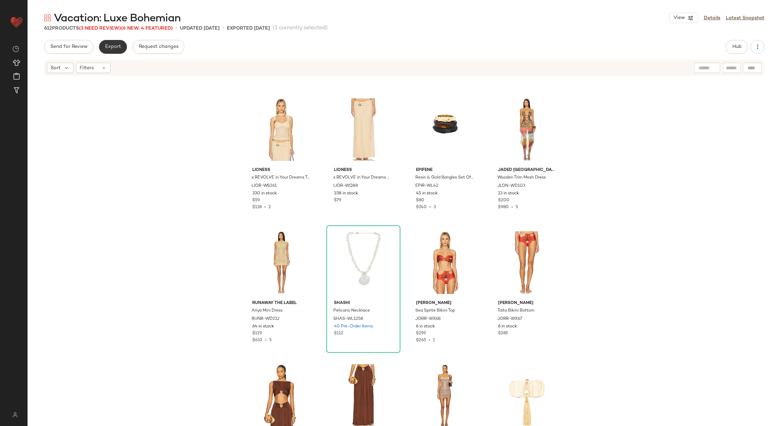
click at [109, 50] on button "Export" at bounding box center [113, 47] width 28 height 14
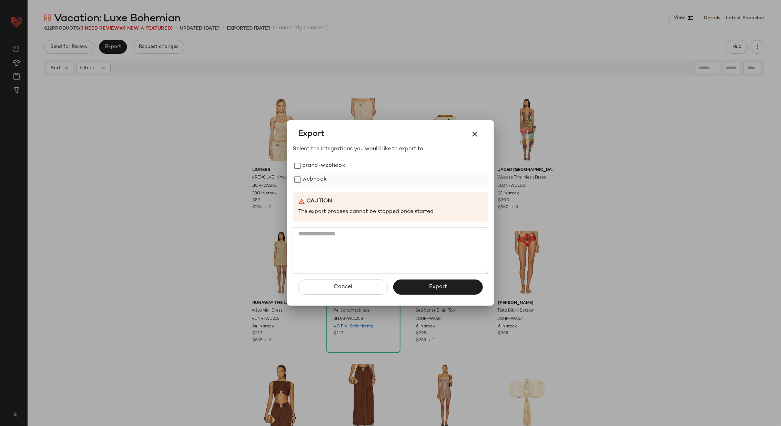
click at [307, 178] on label "webhook" at bounding box center [314, 180] width 24 height 14
click at [443, 286] on span "Export" at bounding box center [438, 287] width 18 height 7
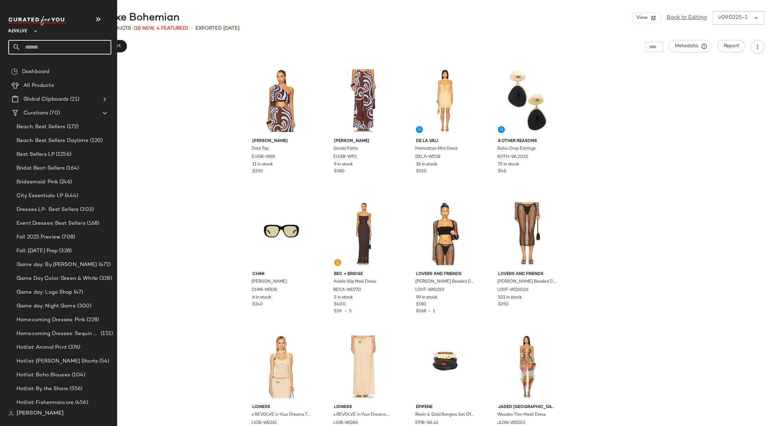
click at [88, 42] on input "text" at bounding box center [66, 47] width 91 height 14
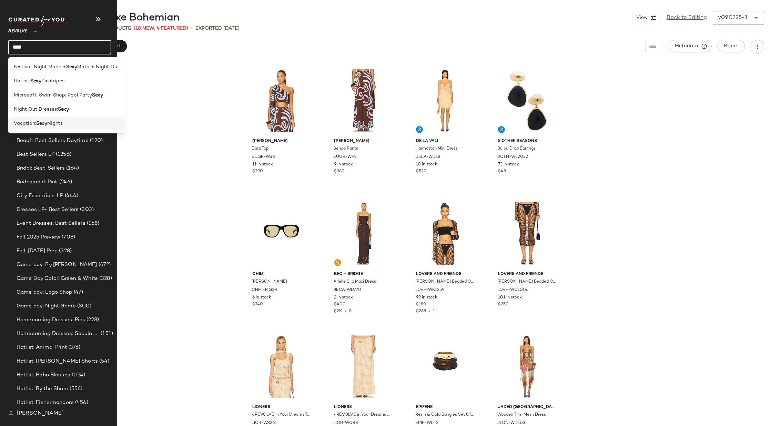
type input "****"
click at [81, 121] on div "Vacation: Sexy Nights" at bounding box center [66, 123] width 105 height 7
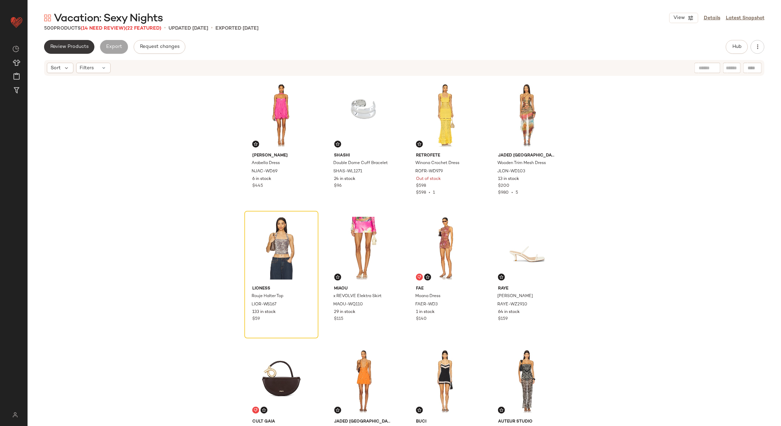
click at [82, 47] on span "Review Products" at bounding box center [69, 47] width 39 height 6
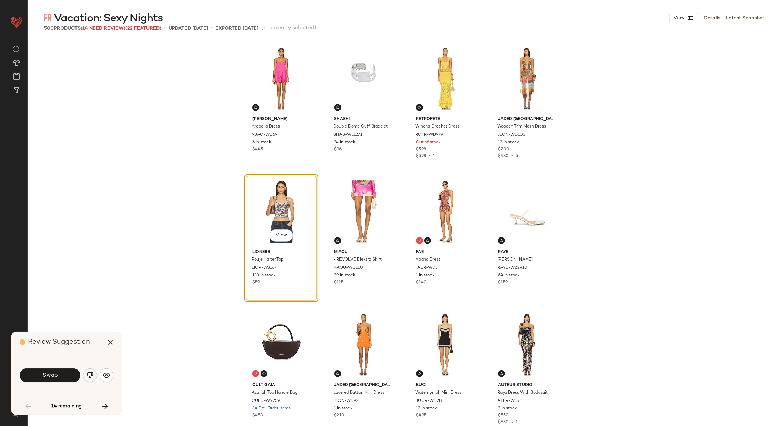
click at [86, 378] on button "button" at bounding box center [90, 375] width 14 height 14
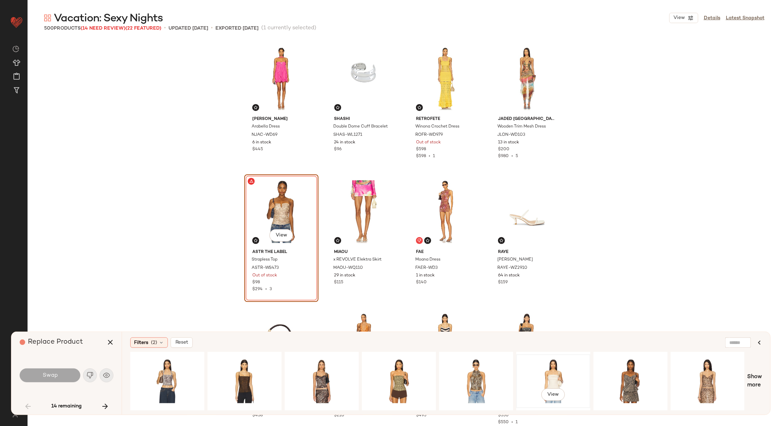
click at [560, 375] on div "View" at bounding box center [553, 381] width 69 height 49
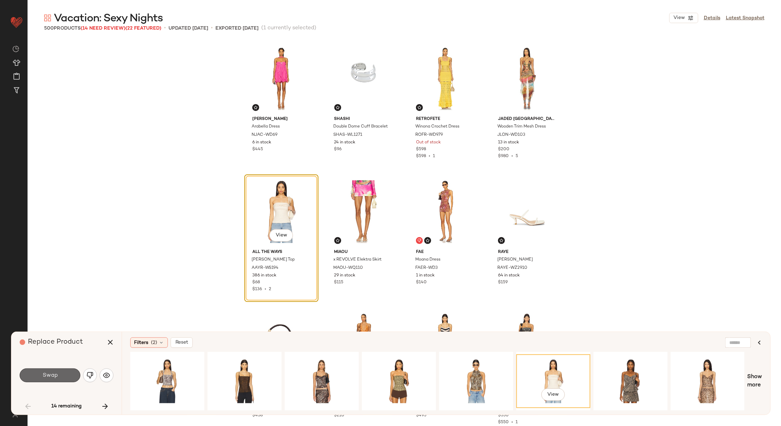
click at [59, 376] on button "Swap" at bounding box center [50, 375] width 61 height 14
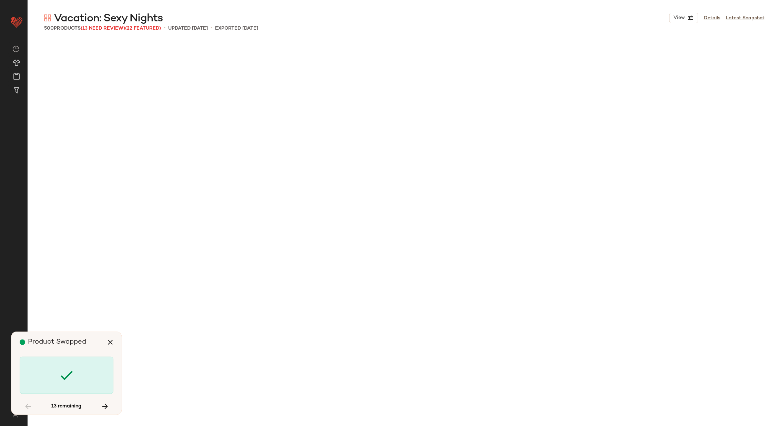
scroll to position [2661, 0]
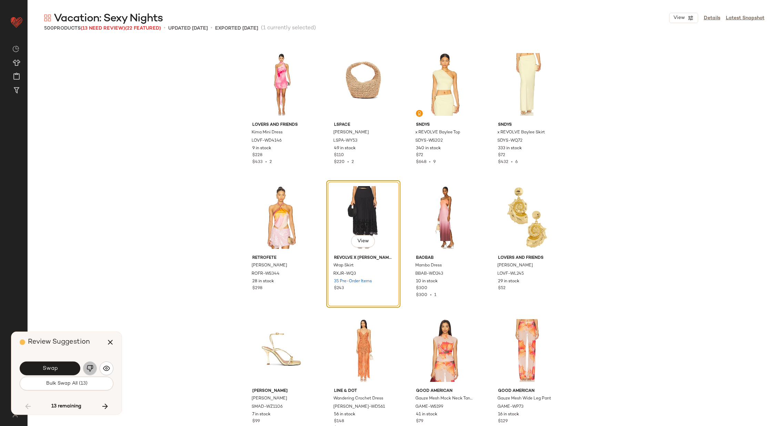
click at [92, 368] on img "button" at bounding box center [90, 368] width 7 height 7
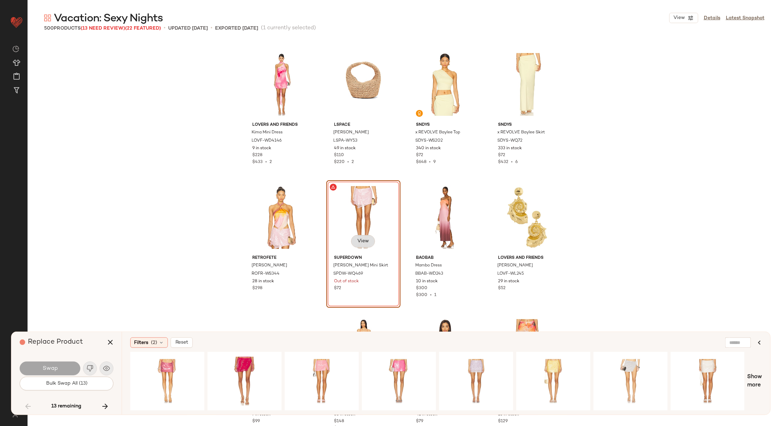
click at [362, 239] on span "View" at bounding box center [363, 242] width 12 height 6
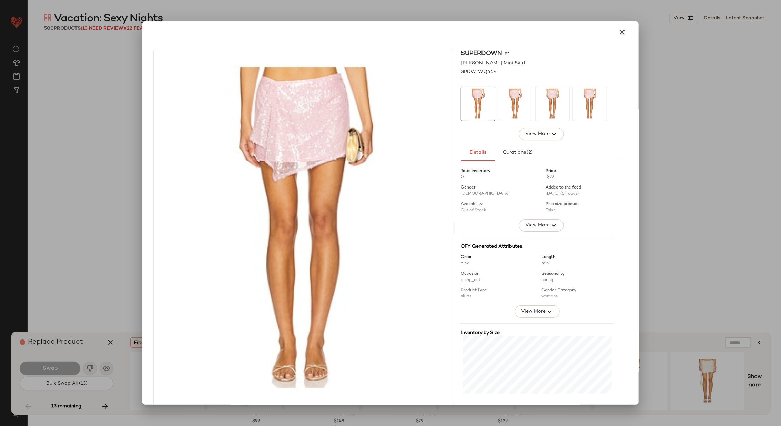
click at [505, 54] on img at bounding box center [507, 53] width 4 height 4
click at [618, 31] on icon "button" at bounding box center [622, 32] width 8 height 8
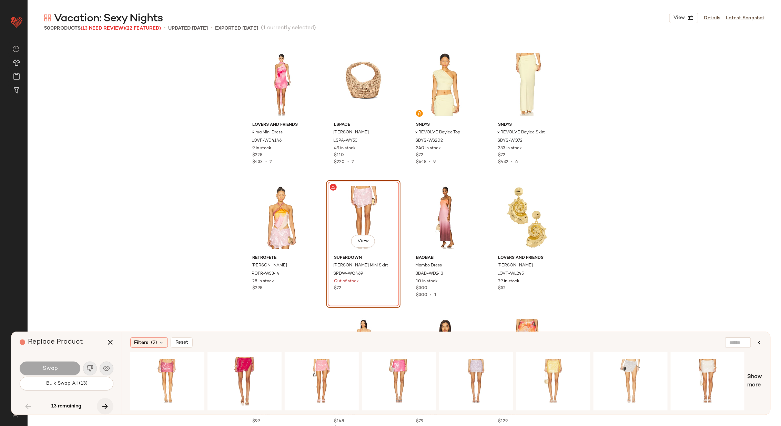
click at [107, 405] on icon "button" at bounding box center [105, 406] width 8 height 8
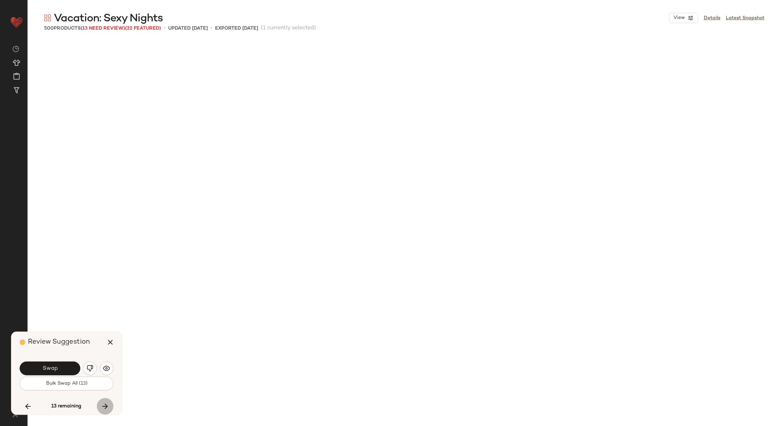
scroll to position [3060, 0]
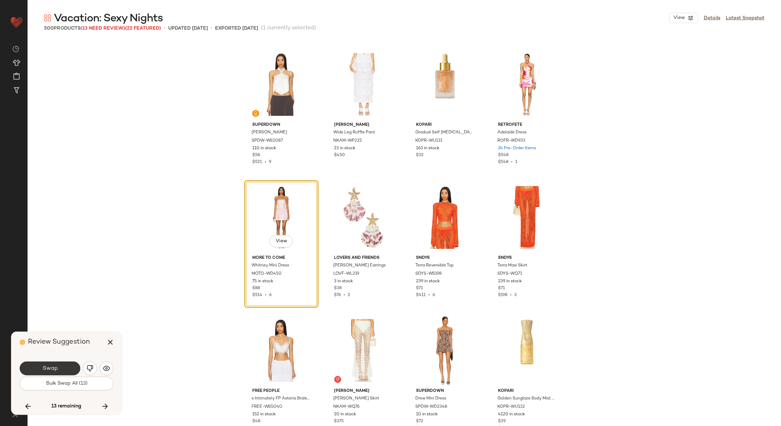
click at [54, 366] on span "Swap" at bounding box center [50, 368] width 16 height 7
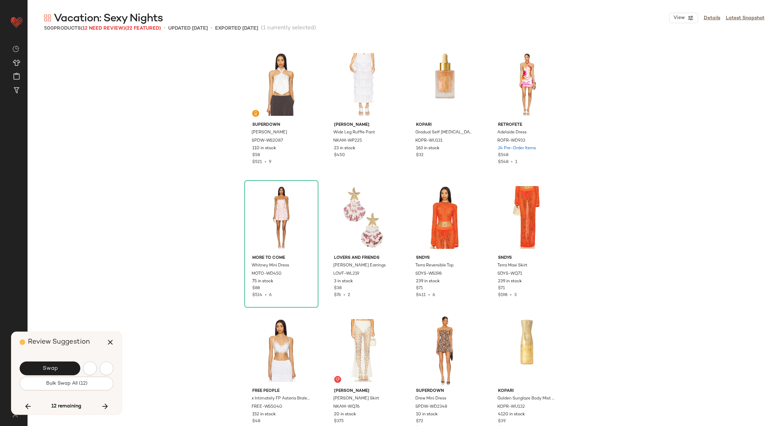
scroll to position [3459, 0]
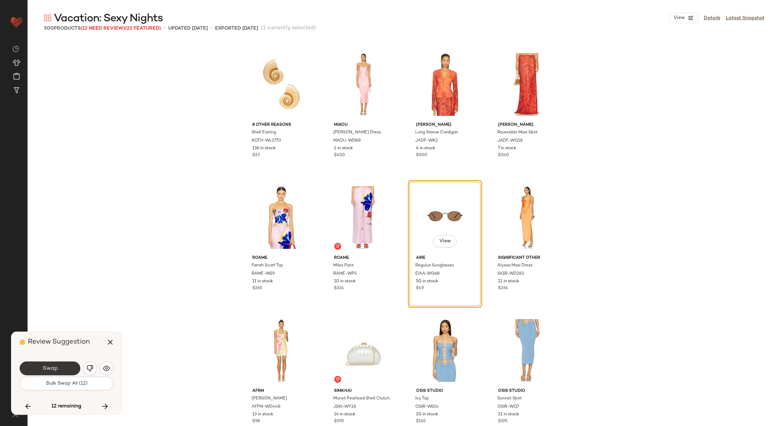
click at [58, 369] on button "Swap" at bounding box center [50, 369] width 61 height 14
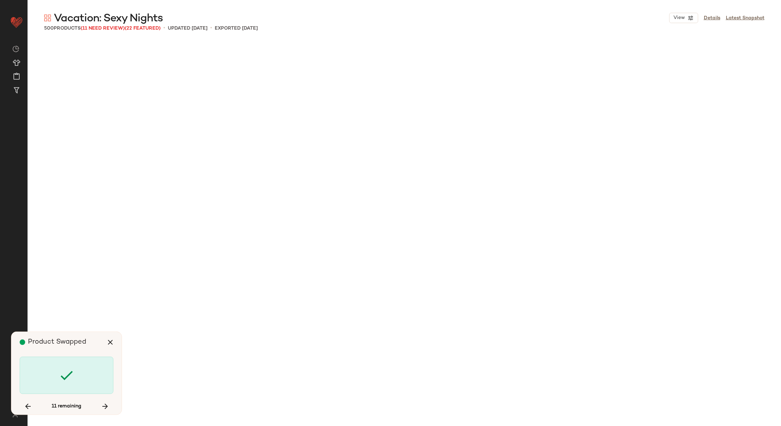
scroll to position [4257, 0]
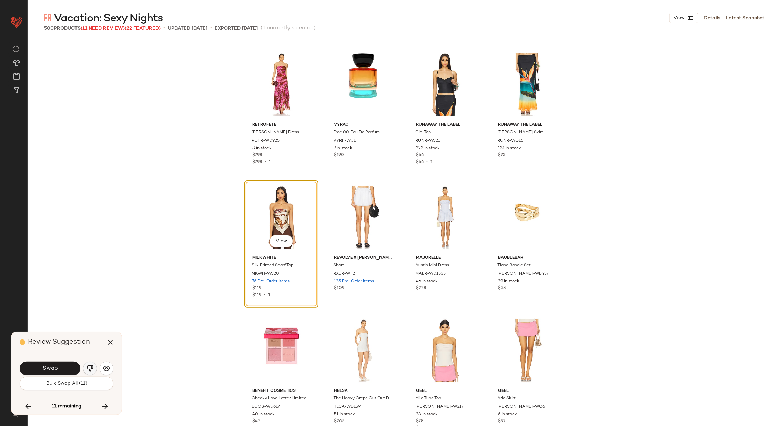
click at [90, 367] on img "button" at bounding box center [90, 368] width 7 height 7
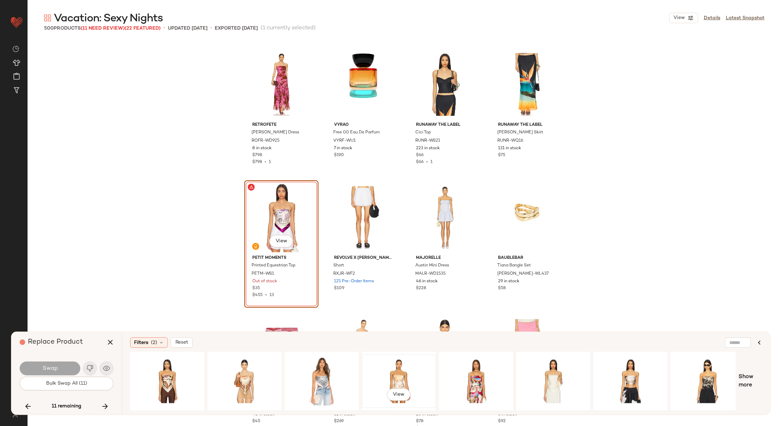
click at [408, 373] on div "View" at bounding box center [398, 381] width 69 height 49
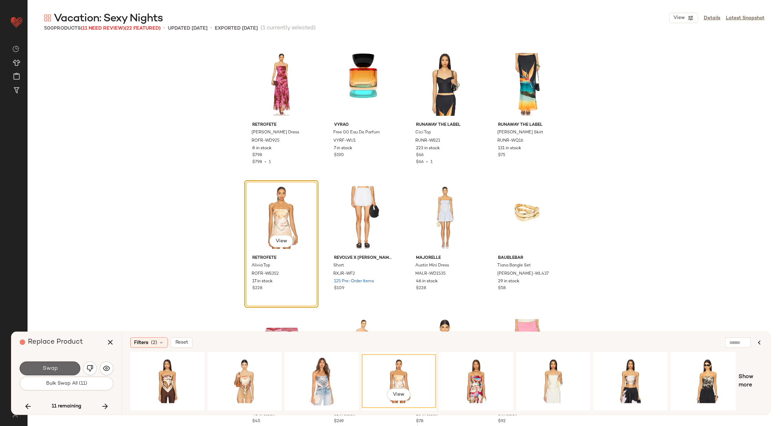
click at [64, 369] on button "Swap" at bounding box center [50, 369] width 61 height 14
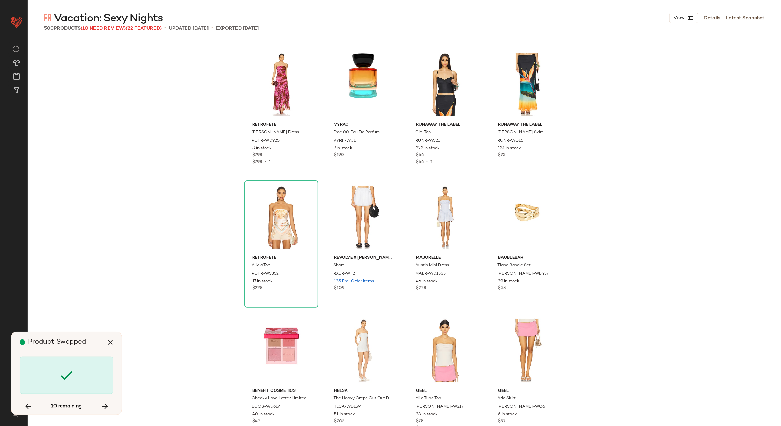
scroll to position [7717, 0]
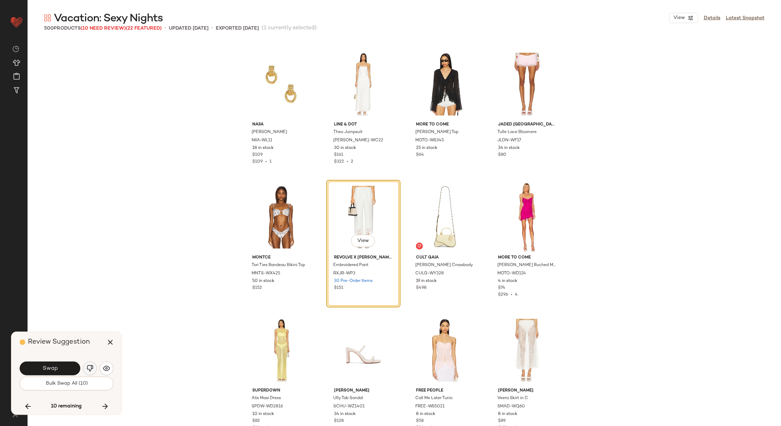
click at [92, 368] on img "button" at bounding box center [90, 368] width 7 height 7
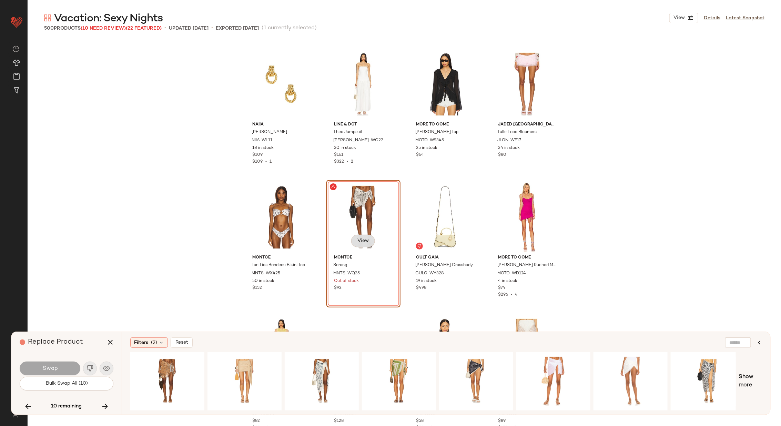
click at [357, 241] on span "View" at bounding box center [363, 241] width 12 height 6
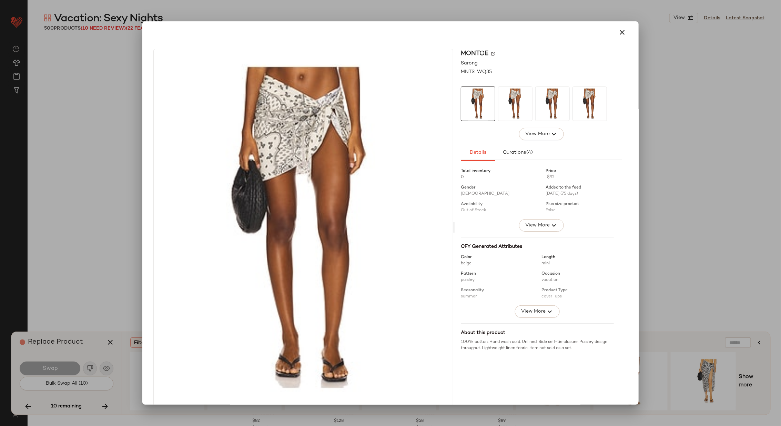
click at [491, 52] on img at bounding box center [493, 53] width 4 height 4
click at [620, 31] on icon "button" at bounding box center [622, 32] width 8 height 8
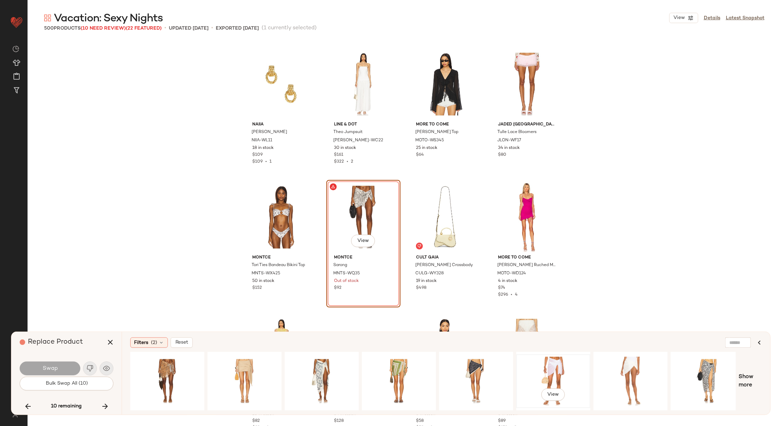
click at [547, 365] on div "View" at bounding box center [553, 381] width 69 height 49
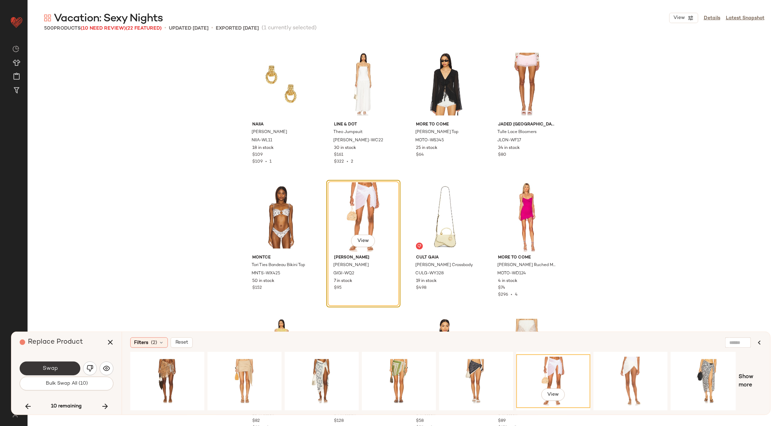
click at [67, 367] on button "Swap" at bounding box center [50, 369] width 61 height 14
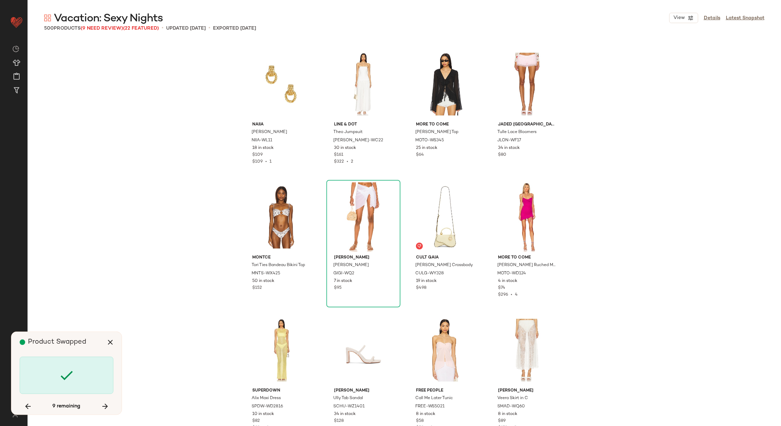
scroll to position [8782, 0]
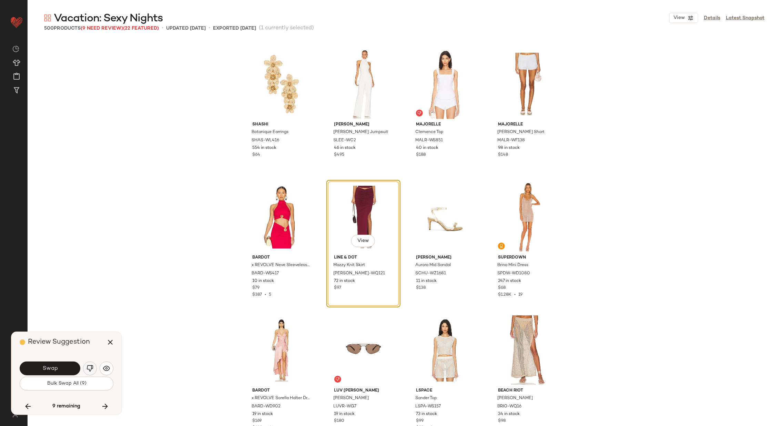
click at [88, 370] on img "button" at bounding box center [90, 368] width 7 height 7
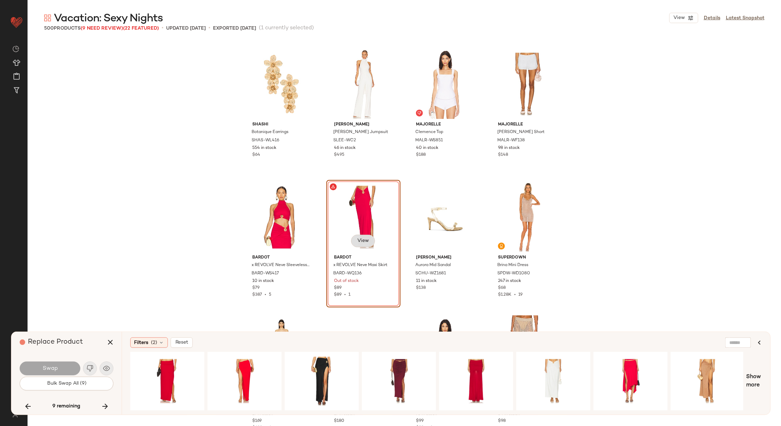
click at [363, 242] on span "View" at bounding box center [363, 241] width 12 height 6
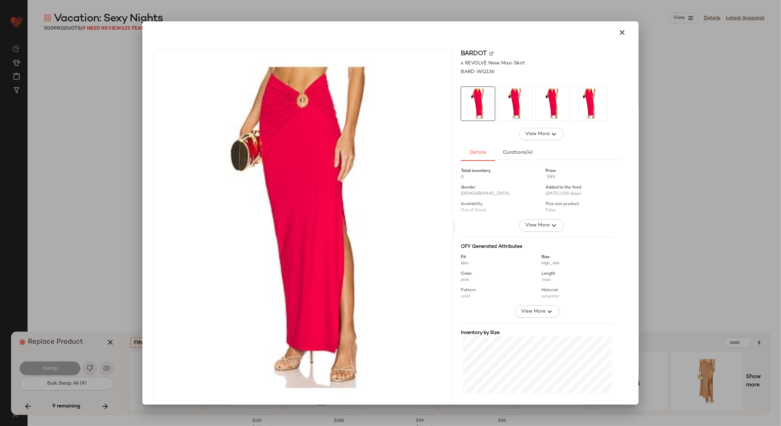
click at [489, 54] on img at bounding box center [491, 53] width 4 height 4
click at [619, 34] on icon "button" at bounding box center [622, 32] width 8 height 8
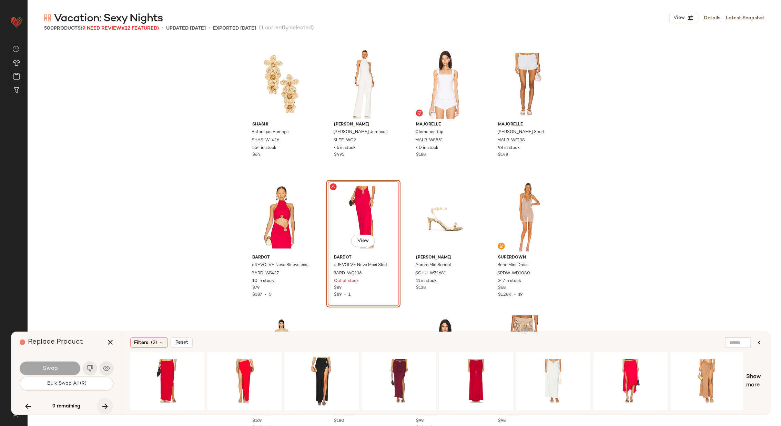
click at [105, 406] on icon "button" at bounding box center [105, 406] width 8 height 8
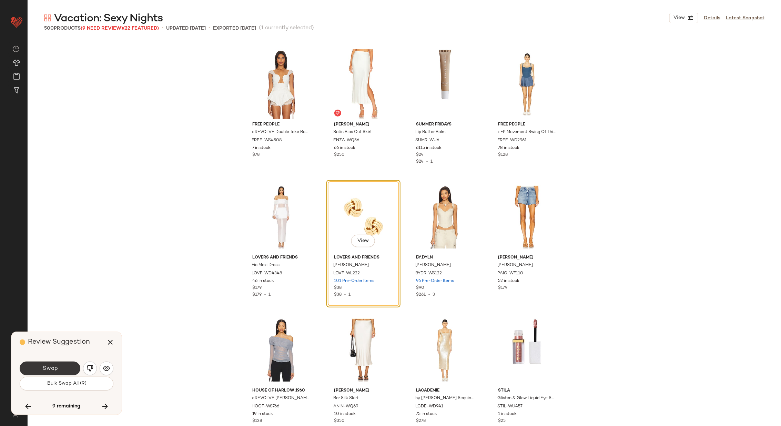
click at [45, 368] on span "Swap" at bounding box center [50, 368] width 16 height 7
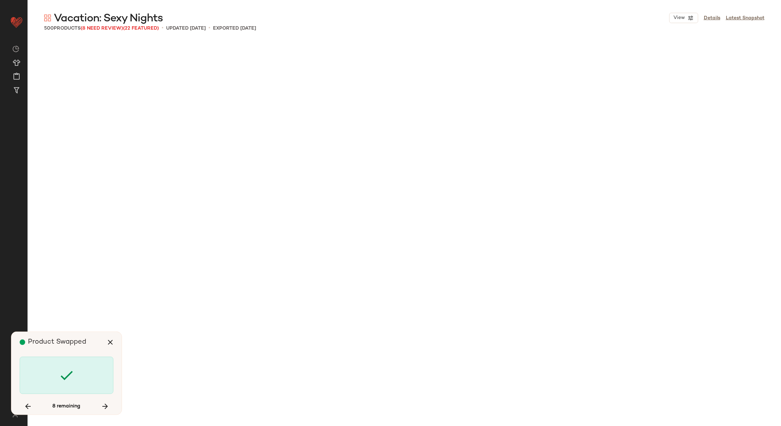
scroll to position [11709, 0]
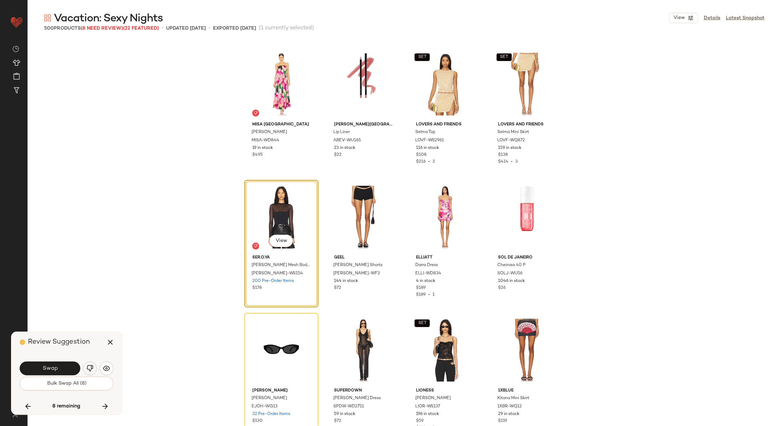
click at [90, 367] on img "button" at bounding box center [90, 368] width 7 height 7
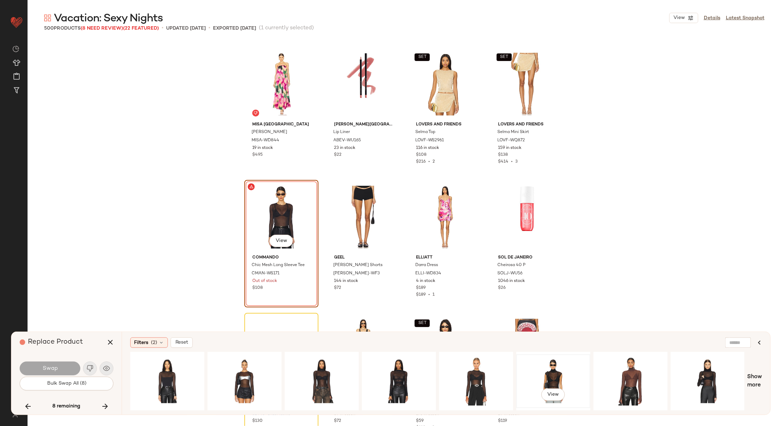
click at [543, 373] on div "View" at bounding box center [553, 381] width 69 height 49
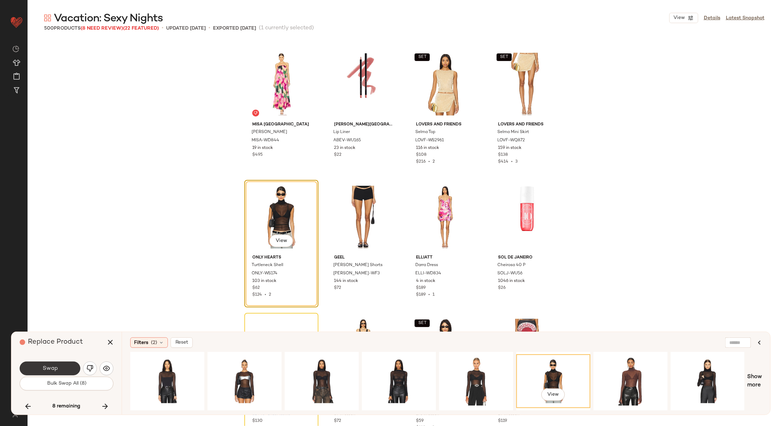
click at [67, 367] on button "Swap" at bounding box center [50, 369] width 61 height 14
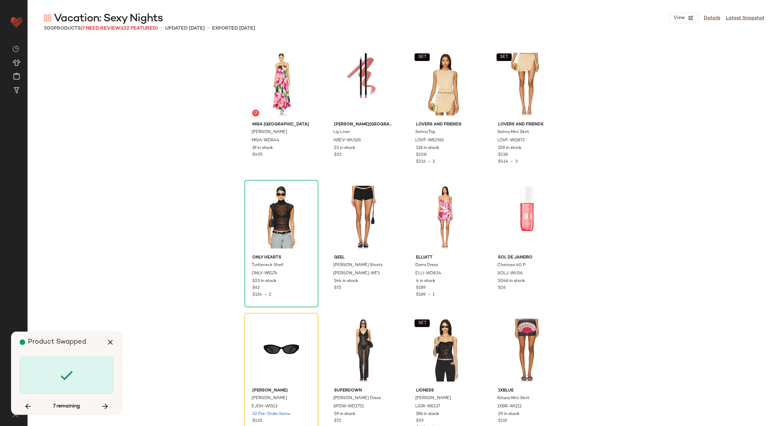
scroll to position [11842, 0]
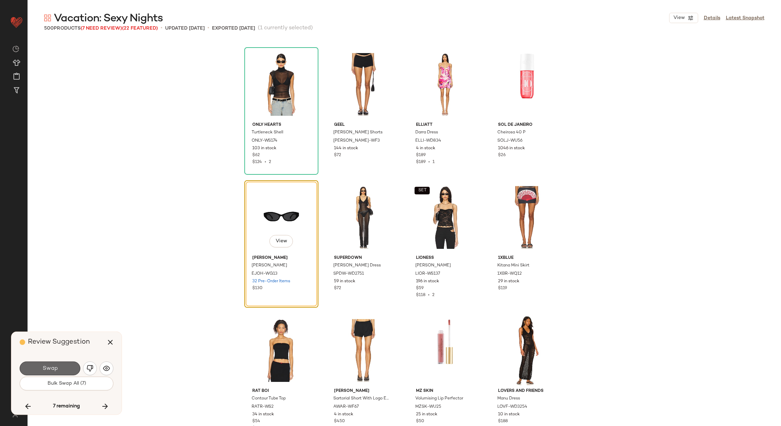
click at [54, 363] on button "Swap" at bounding box center [50, 369] width 61 height 14
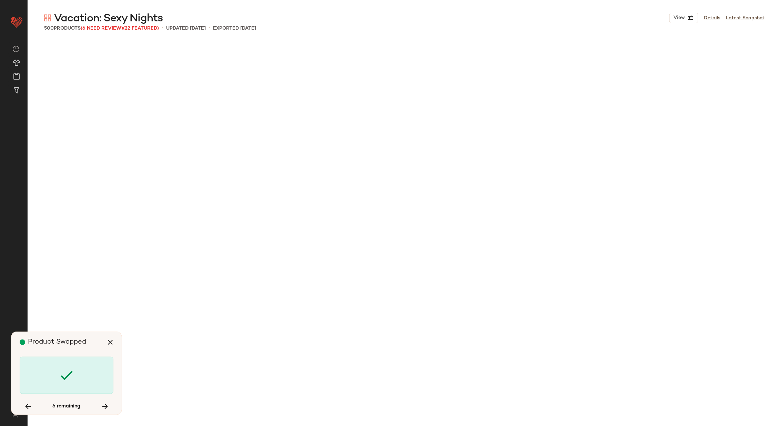
scroll to position [12507, 0]
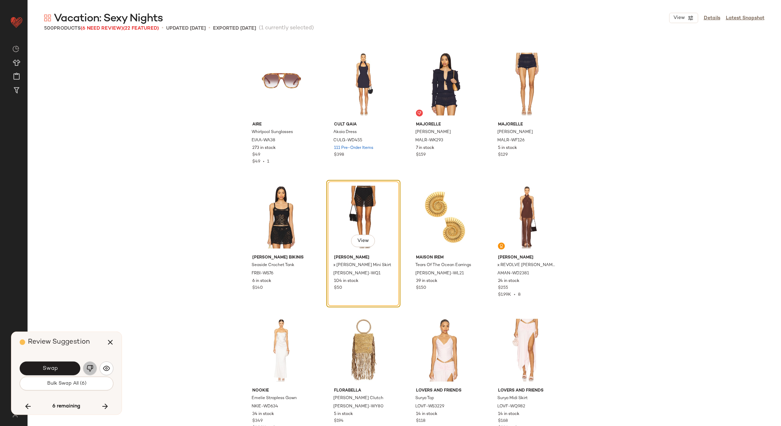
click at [87, 369] on img "button" at bounding box center [90, 368] width 7 height 7
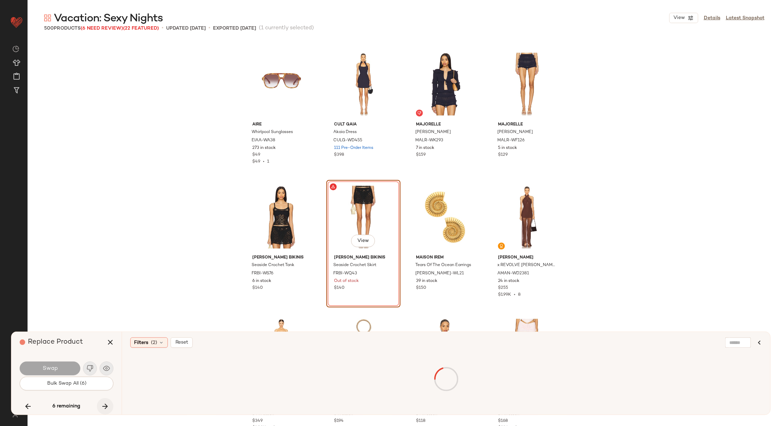
click at [108, 406] on icon "button" at bounding box center [105, 406] width 8 height 8
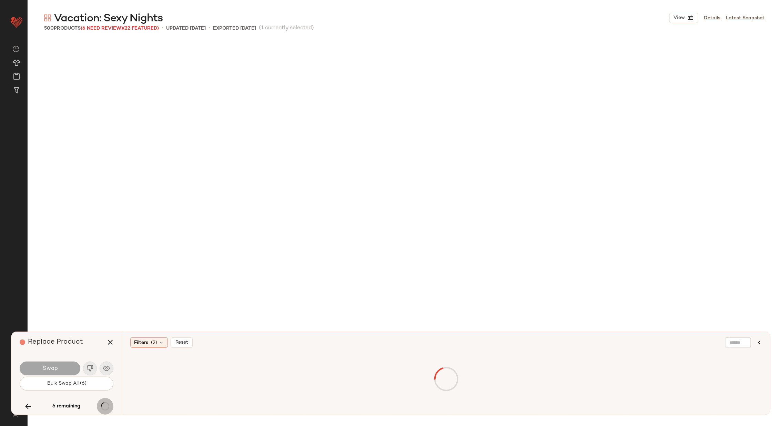
scroll to position [13438, 0]
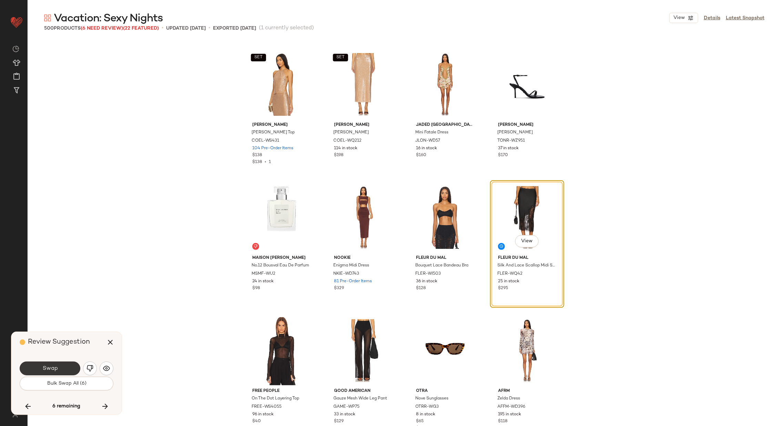
click at [62, 366] on button "Swap" at bounding box center [50, 369] width 61 height 14
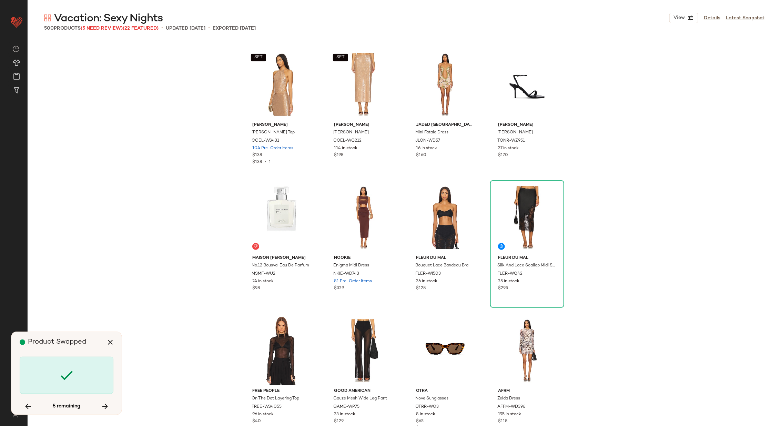
scroll to position [14636, 0]
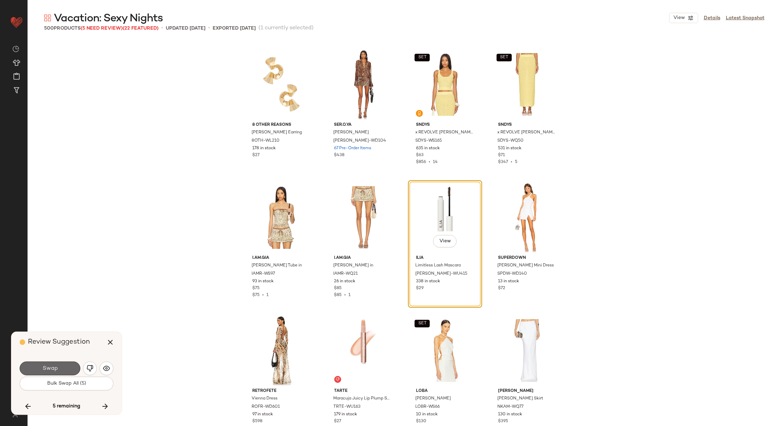
click at [56, 365] on span "Swap" at bounding box center [50, 368] width 16 height 7
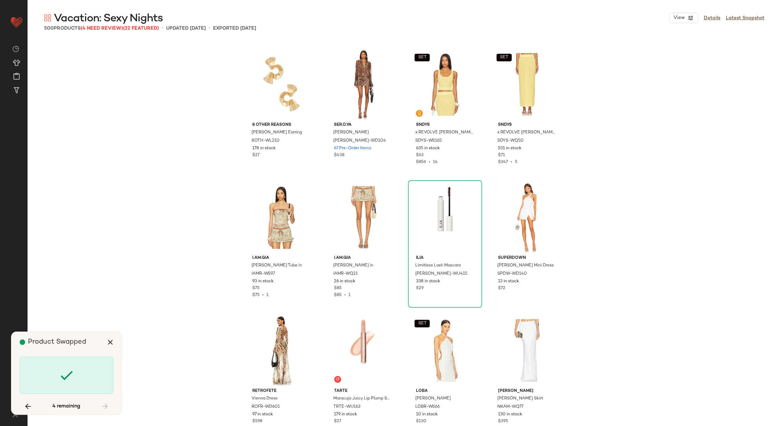
scroll to position [2661, 0]
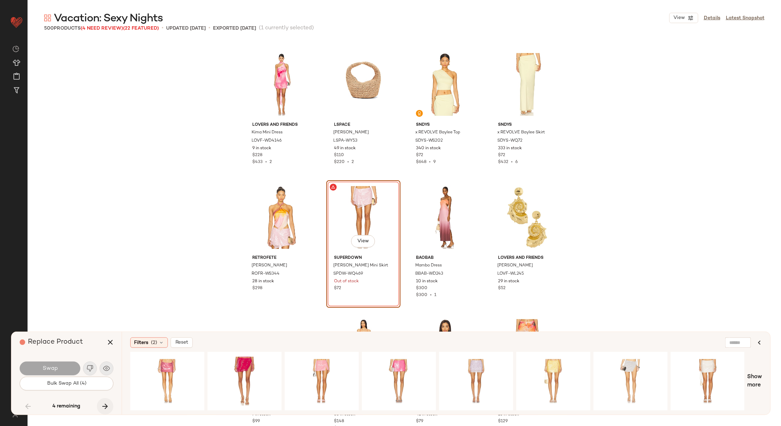
click at [107, 405] on icon "button" at bounding box center [105, 406] width 8 height 8
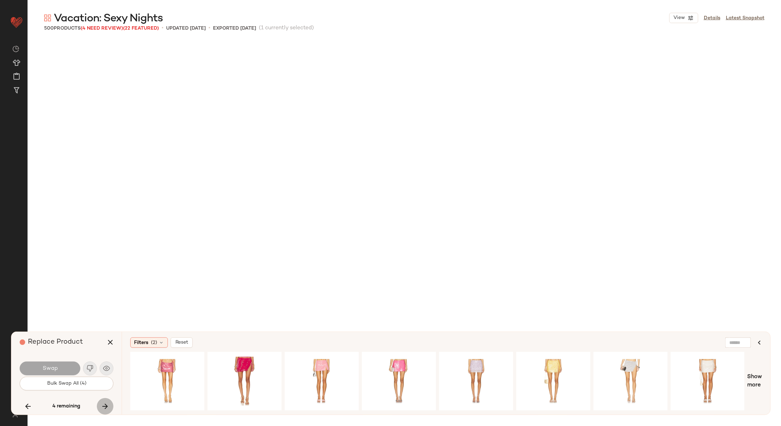
scroll to position [8782, 0]
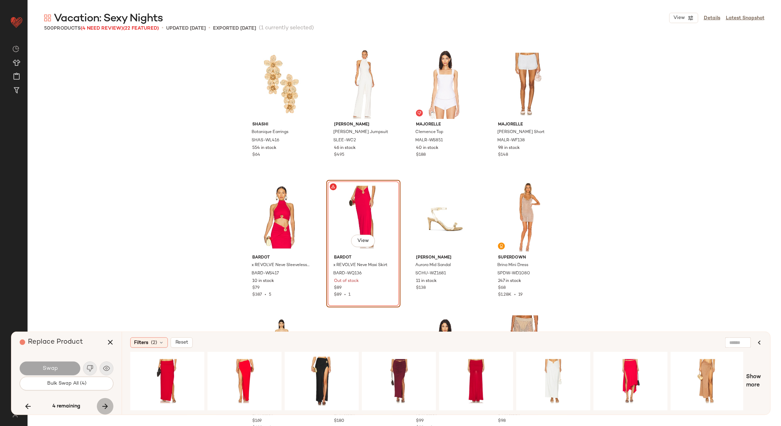
click at [107, 405] on icon "button" at bounding box center [105, 406] width 8 height 8
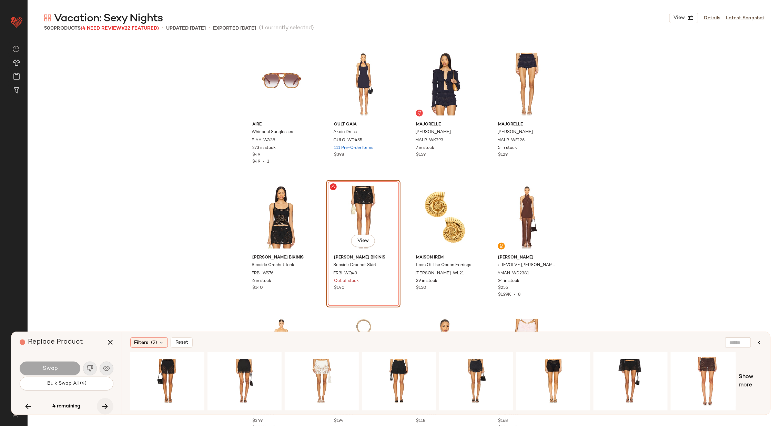
click at [107, 405] on icon "button" at bounding box center [105, 406] width 8 height 8
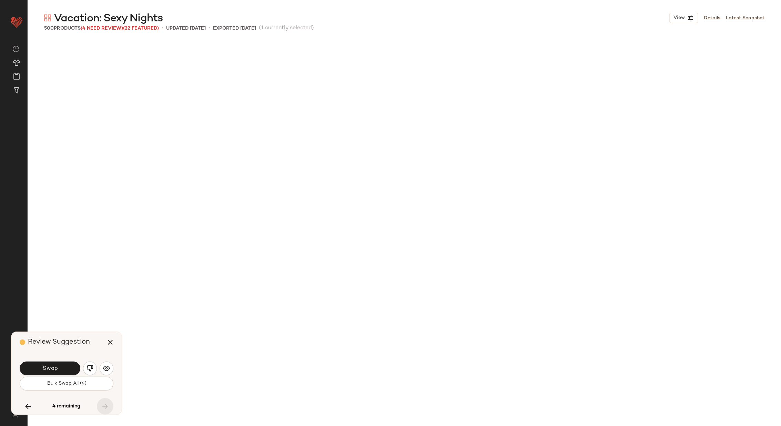
scroll to position [15035, 0]
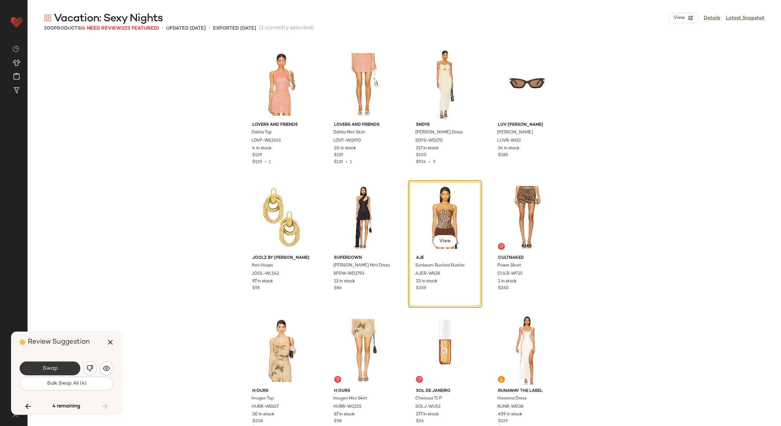
click at [65, 368] on button "Swap" at bounding box center [50, 369] width 61 height 14
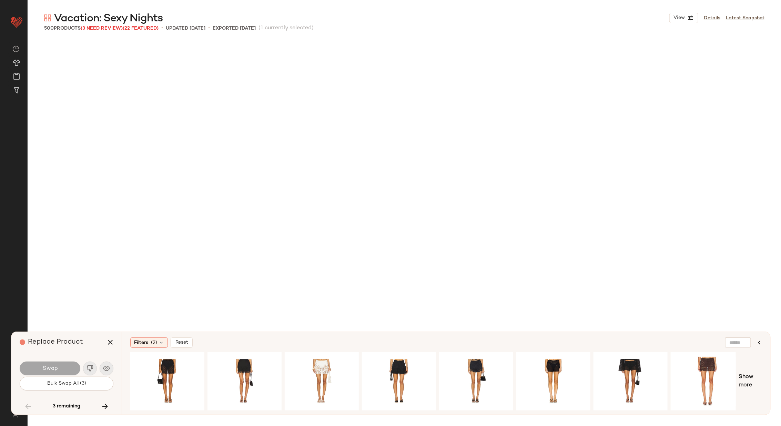
scroll to position [2661, 0]
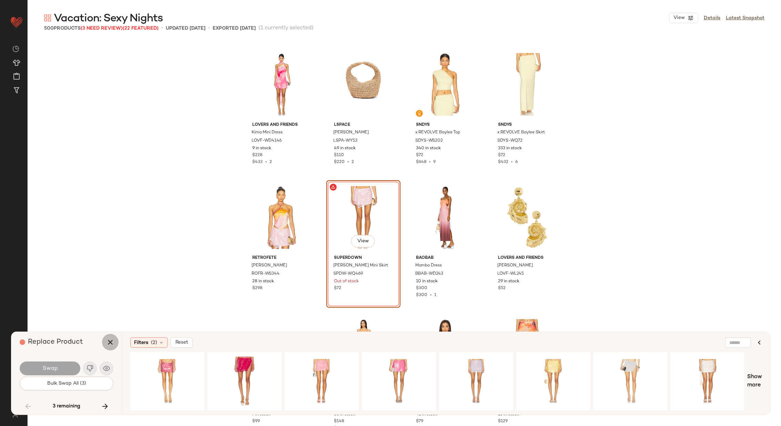
click at [109, 343] on icon "button" at bounding box center [110, 342] width 8 height 8
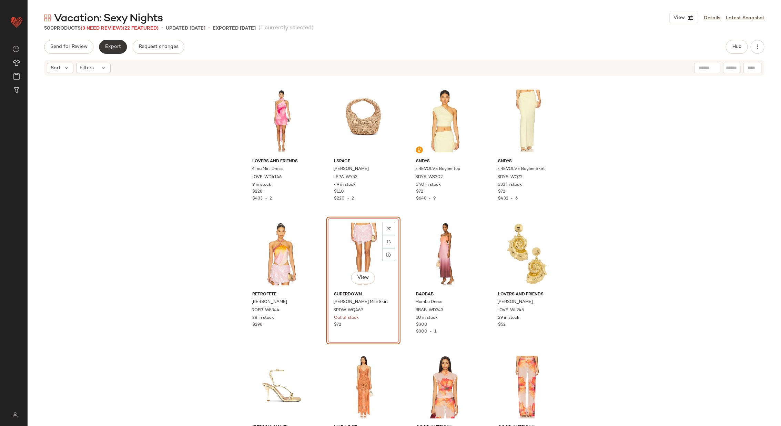
click at [109, 45] on span "Export" at bounding box center [113, 47] width 16 height 6
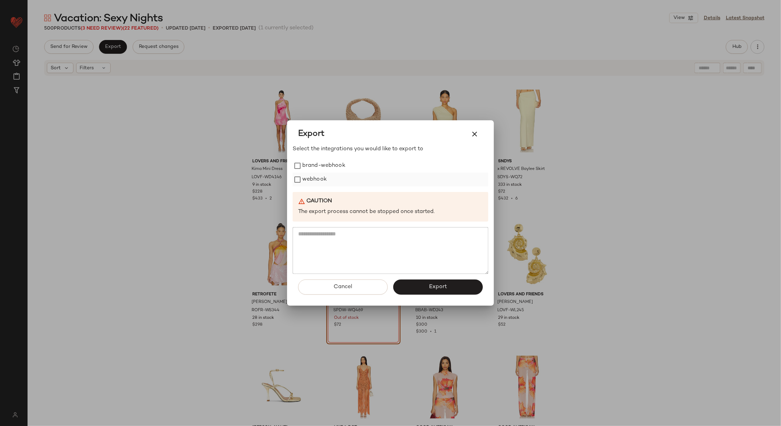
click at [311, 179] on label "webhook" at bounding box center [314, 180] width 24 height 14
click at [428, 290] on button "Export" at bounding box center [438, 287] width 90 height 15
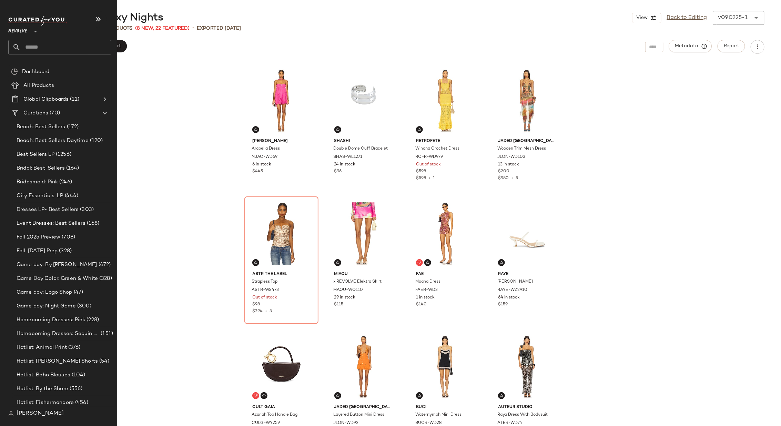
click at [57, 49] on input "text" at bounding box center [66, 47] width 91 height 14
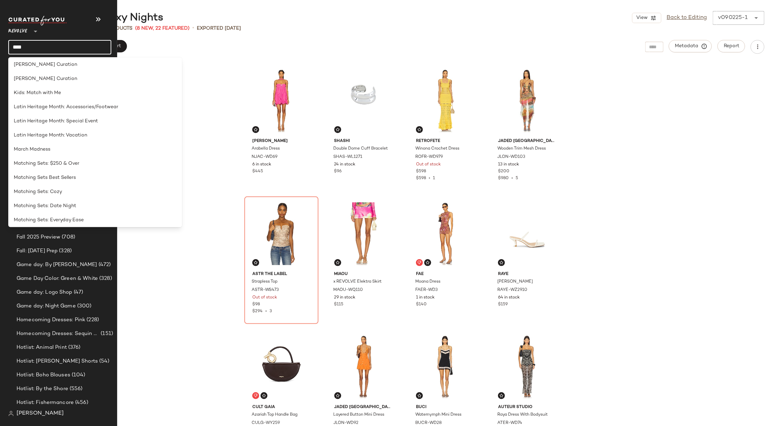
scroll to position [1399, 0]
click at [54, 47] on input "****" at bounding box center [59, 47] width 103 height 14
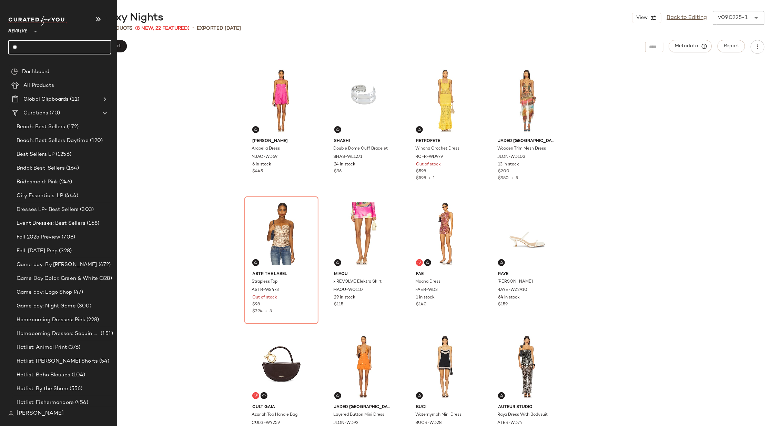
type input "*"
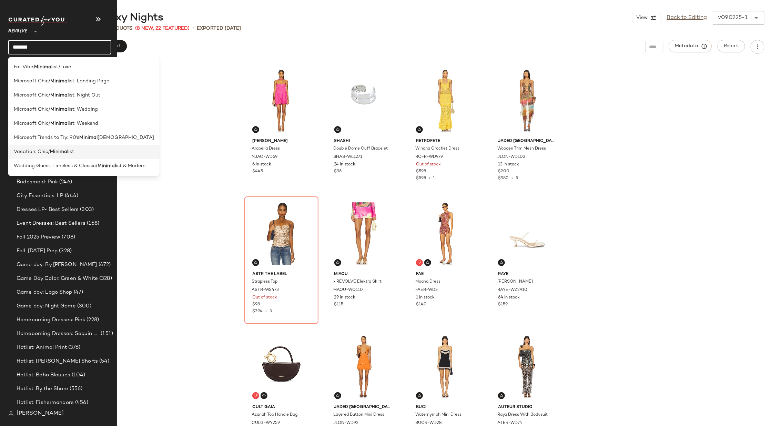
type input "*******"
click at [68, 150] on span "ist" at bounding box center [71, 151] width 6 height 7
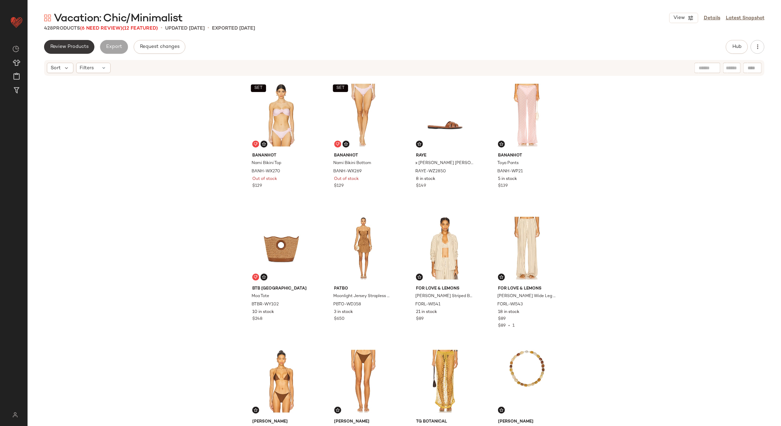
click at [79, 46] on span "Review Products" at bounding box center [69, 47] width 39 height 6
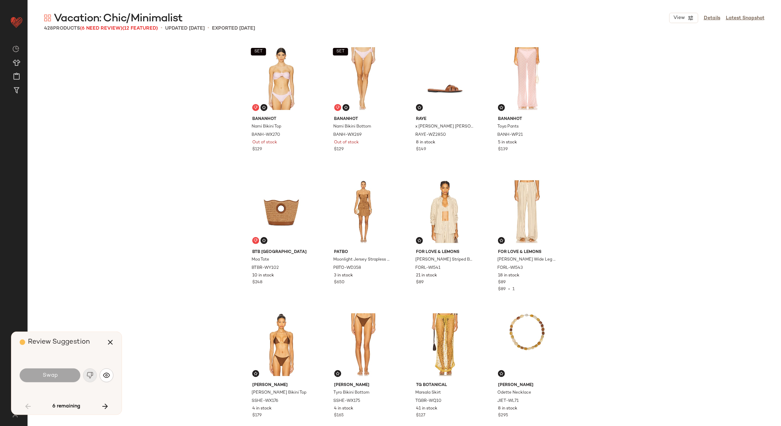
scroll to position [1064, 0]
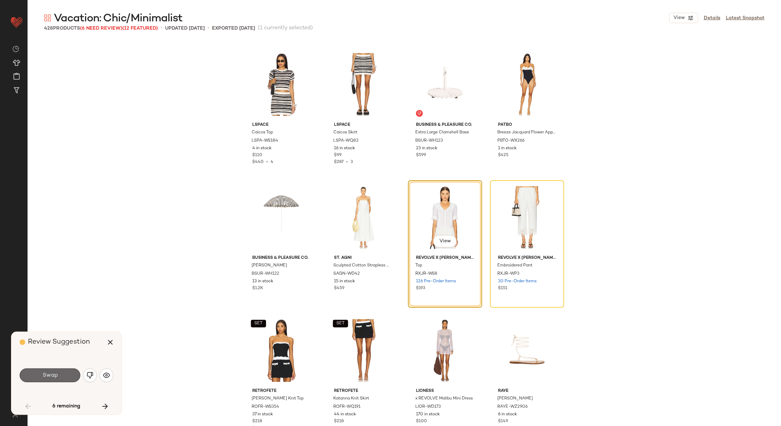
click at [54, 372] on span "Swap" at bounding box center [50, 375] width 16 height 7
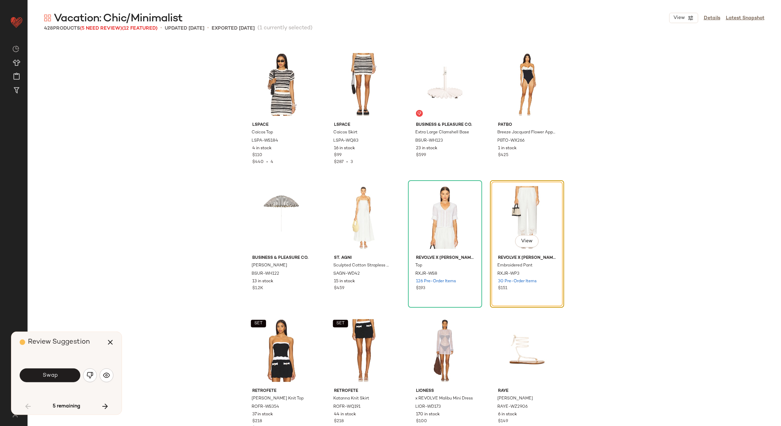
click at [54, 372] on span "Swap" at bounding box center [50, 375] width 16 height 7
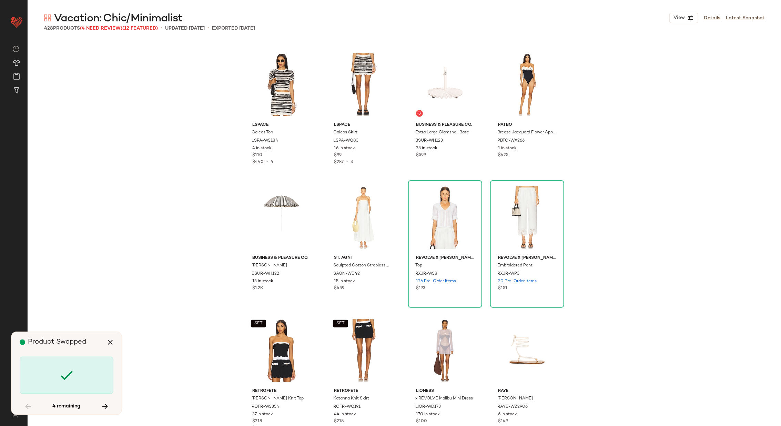
scroll to position [4790, 0]
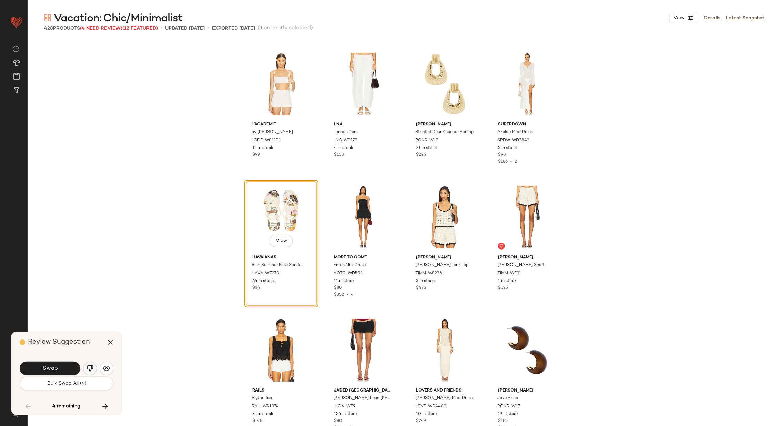
click at [91, 367] on img "button" at bounding box center [90, 368] width 7 height 7
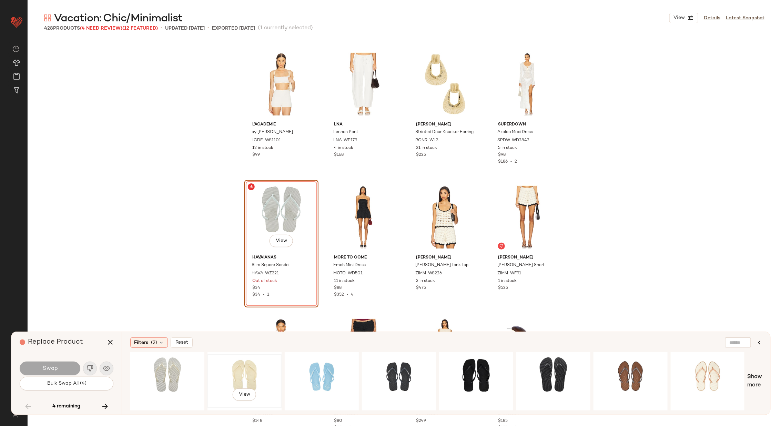
click at [235, 374] on div "View" at bounding box center [244, 381] width 69 height 49
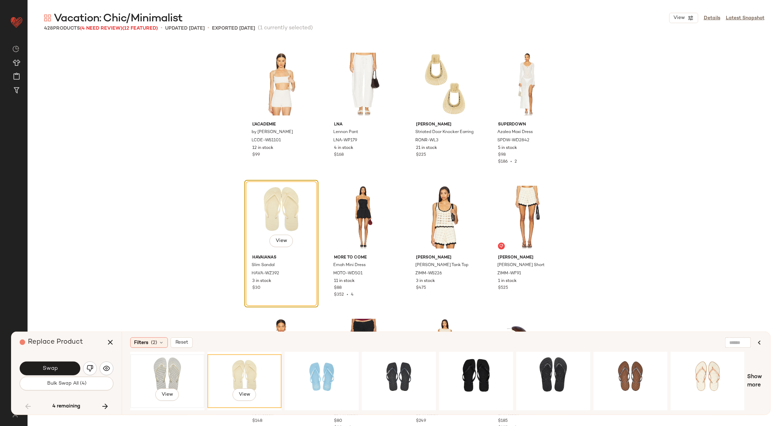
click at [172, 369] on div "View" at bounding box center [167, 381] width 69 height 49
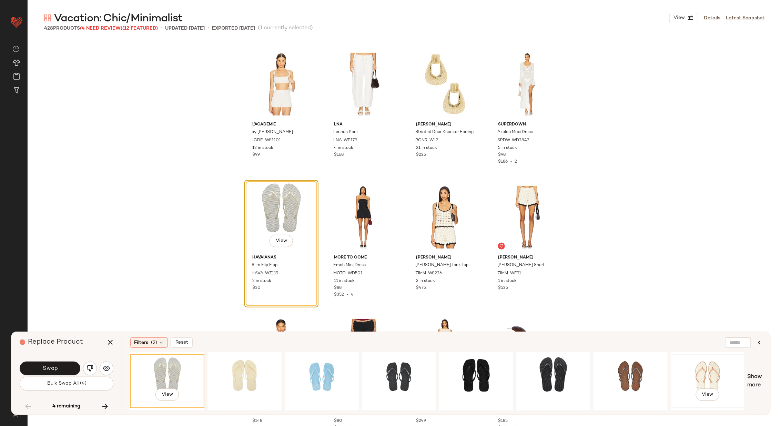
click at [691, 365] on div "View" at bounding box center [707, 381] width 69 height 49
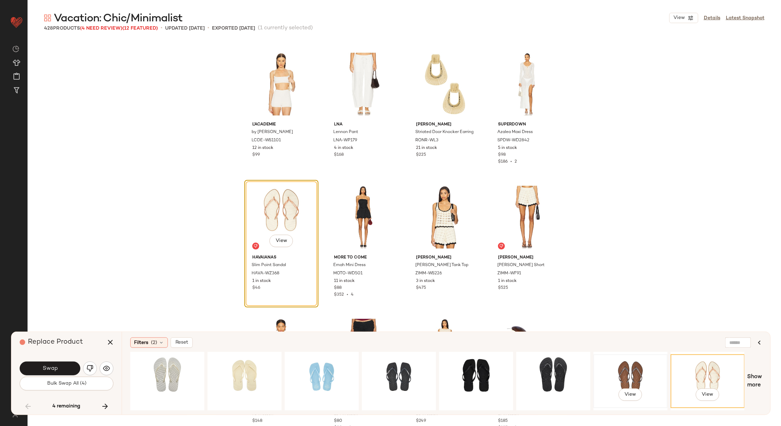
click at [619, 370] on div "View" at bounding box center [630, 381] width 69 height 49
click at [168, 371] on div "View" at bounding box center [167, 381] width 69 height 49
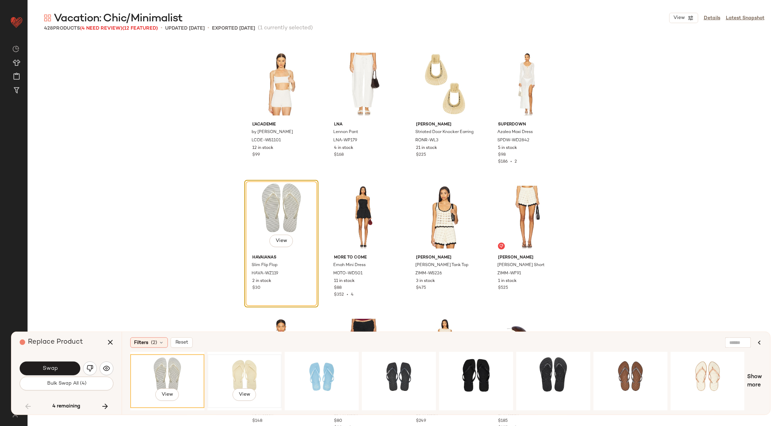
click at [231, 368] on div "View" at bounding box center [244, 381] width 69 height 49
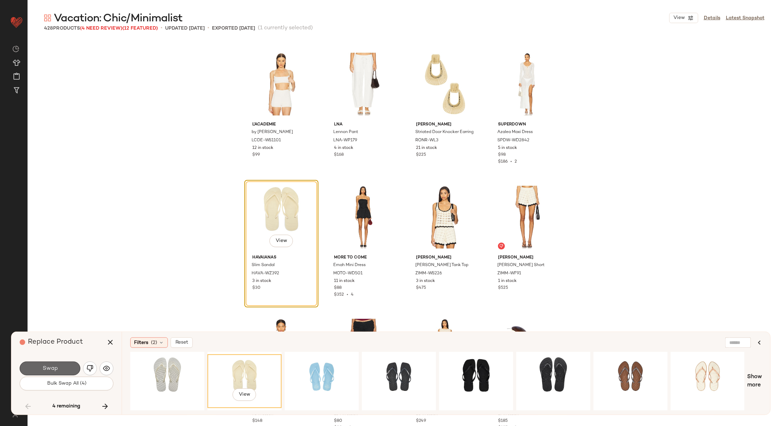
click at [64, 367] on button "Swap" at bounding box center [50, 369] width 61 height 14
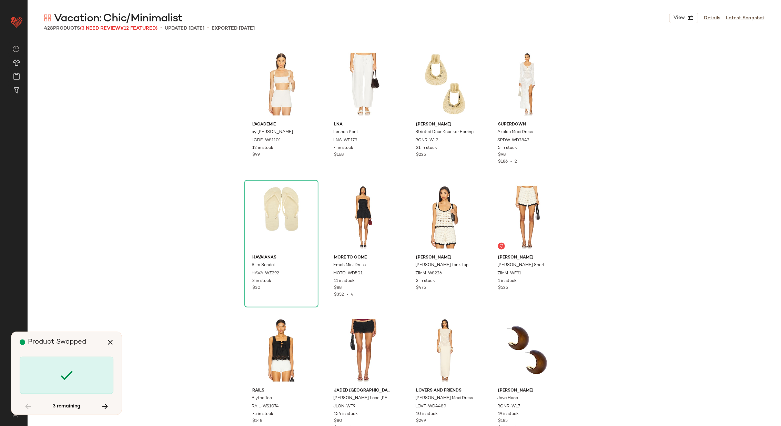
scroll to position [7983, 0]
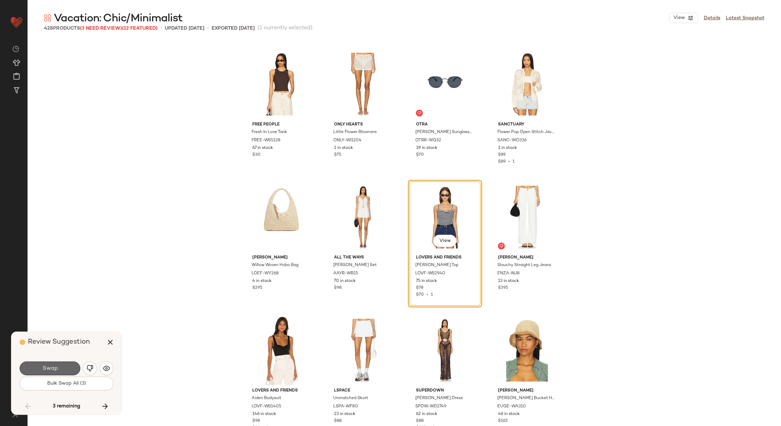
click at [59, 370] on button "Swap" at bounding box center [50, 369] width 61 height 14
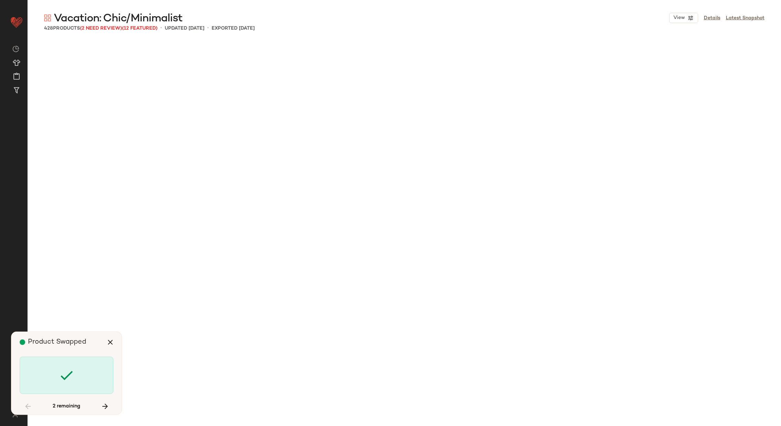
scroll to position [10378, 0]
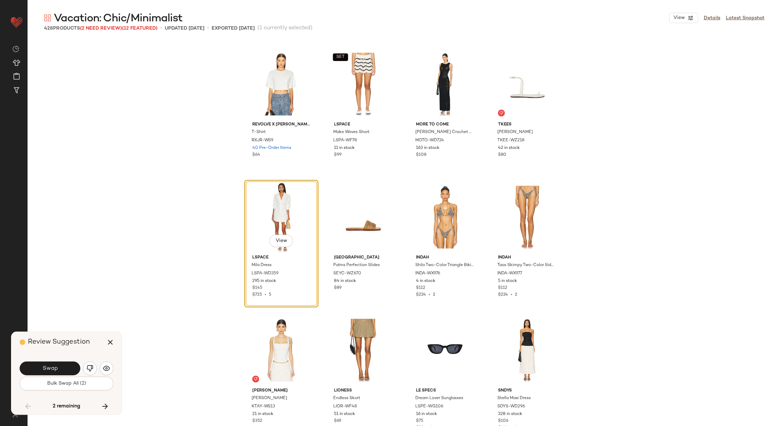
click at [59, 370] on button "Swap" at bounding box center [50, 369] width 61 height 14
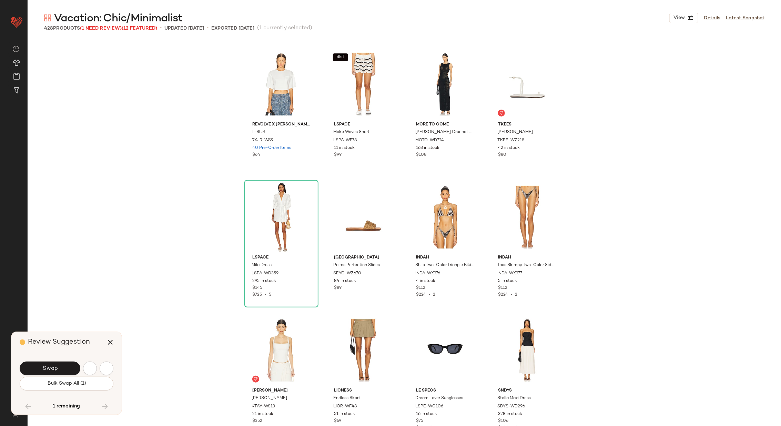
scroll to position [10644, 0]
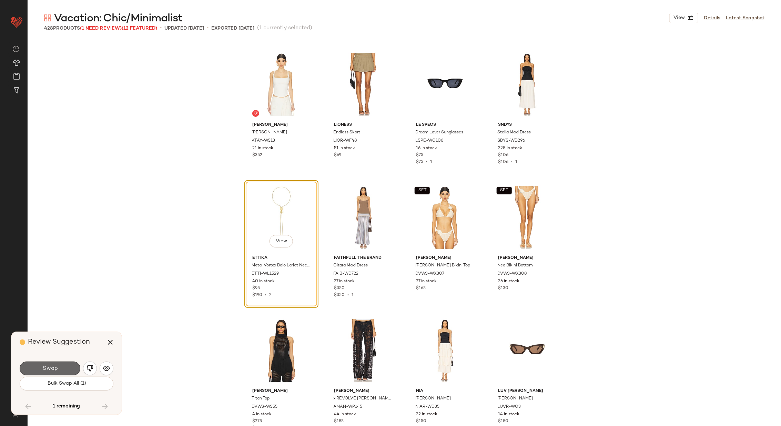
click at [59, 367] on button "Swap" at bounding box center [50, 369] width 61 height 14
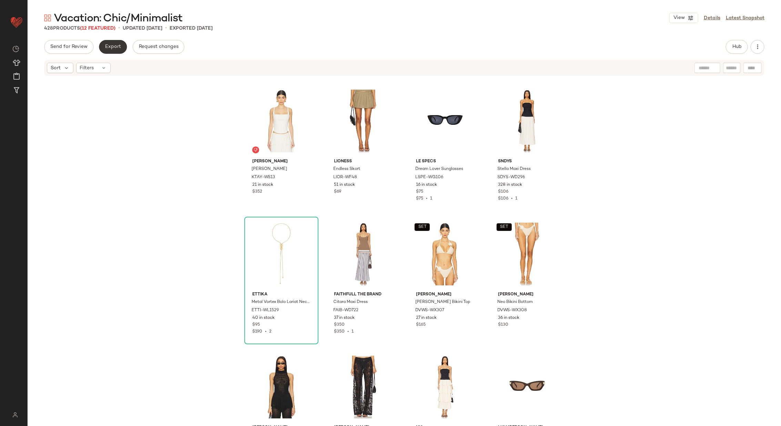
click at [114, 48] on span "Export" at bounding box center [113, 47] width 16 height 6
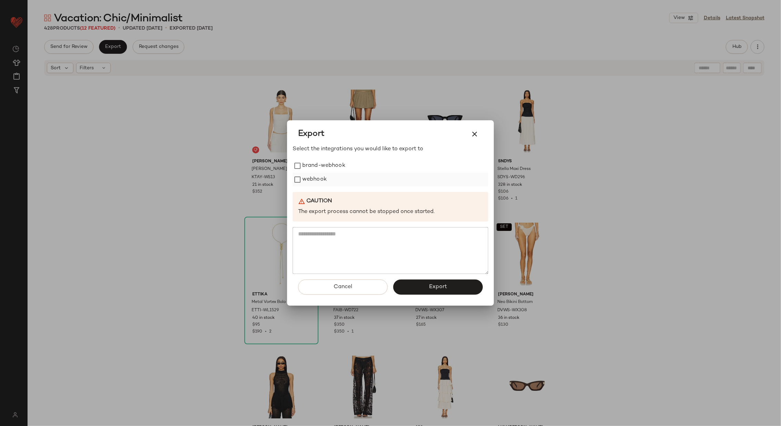
click at [310, 185] on label "webhook" at bounding box center [314, 180] width 24 height 14
click at [427, 288] on button "Export" at bounding box center [438, 287] width 90 height 15
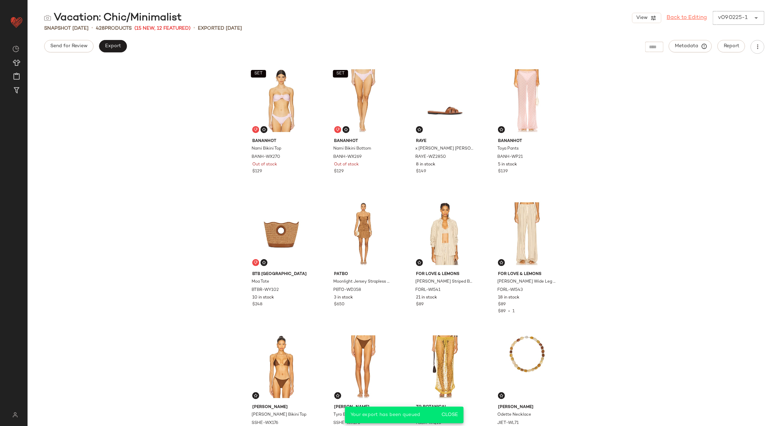
click at [679, 19] on link "Back to Editing" at bounding box center [687, 18] width 40 height 8
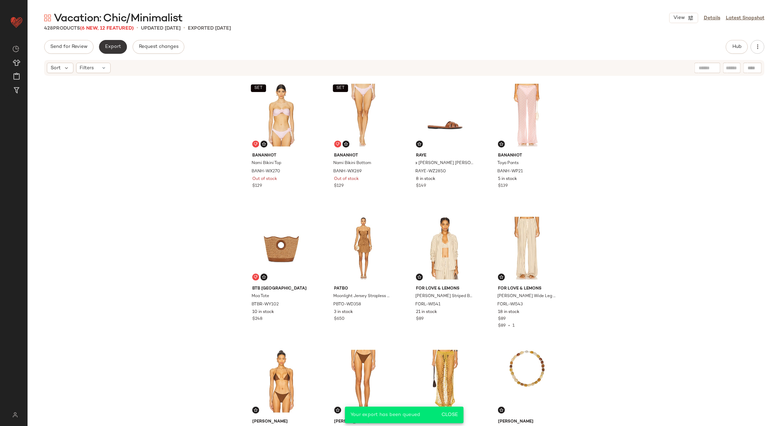
click at [114, 46] on span "Export" at bounding box center [113, 47] width 16 height 6
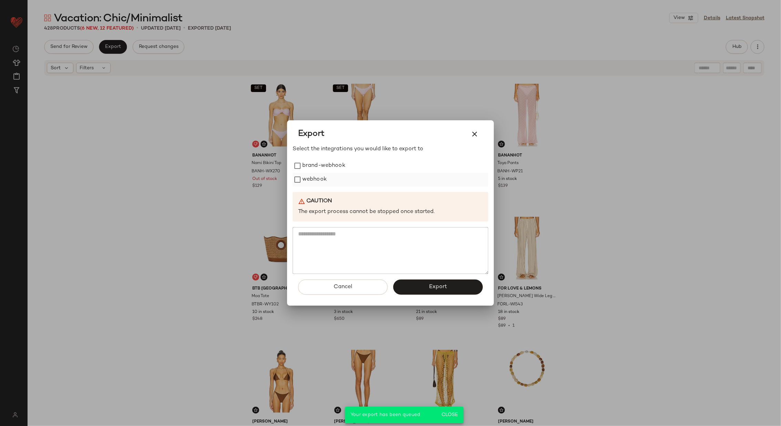
click at [325, 177] on label "webhook" at bounding box center [314, 180] width 24 height 14
click at [428, 288] on button "Export" at bounding box center [438, 287] width 90 height 15
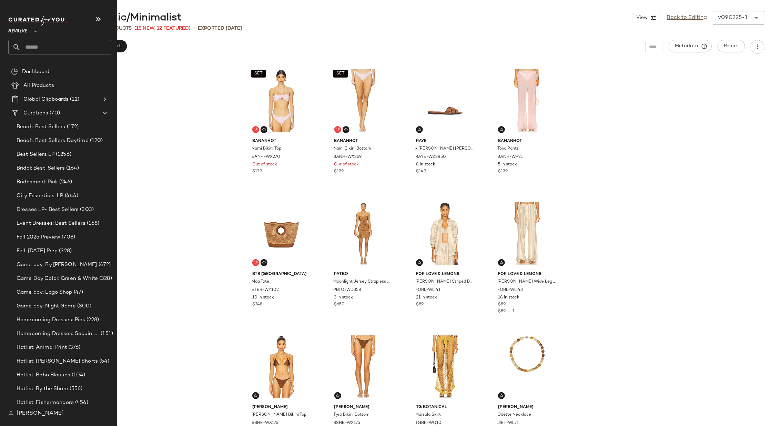
click at [60, 47] on input "text" at bounding box center [66, 47] width 91 height 14
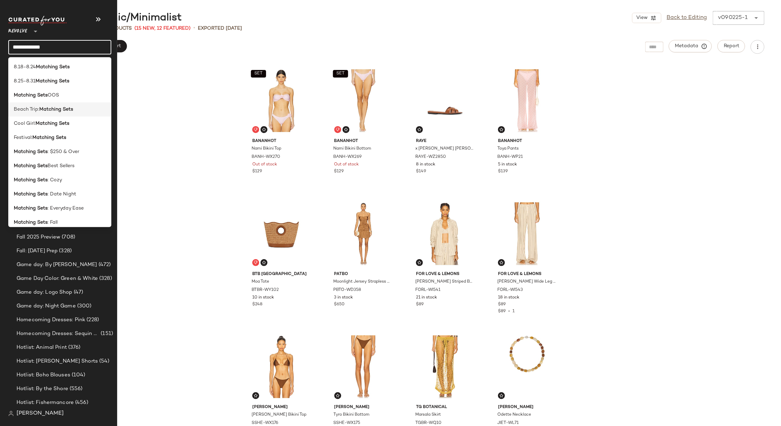
type input "**********"
click at [61, 109] on b "Matching Sets" at bounding box center [56, 109] width 34 height 7
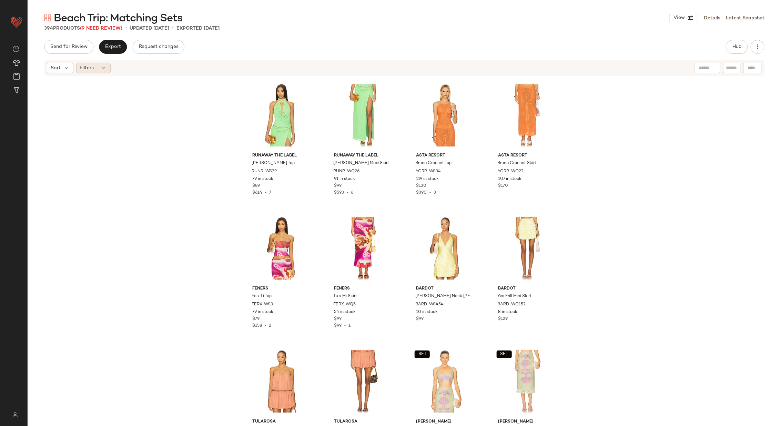
click at [93, 70] on span "Filters" at bounding box center [87, 67] width 14 height 7
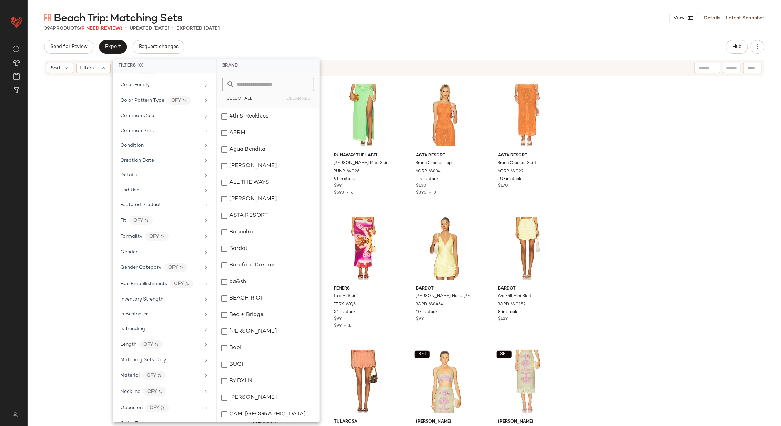
scroll to position [414, 0]
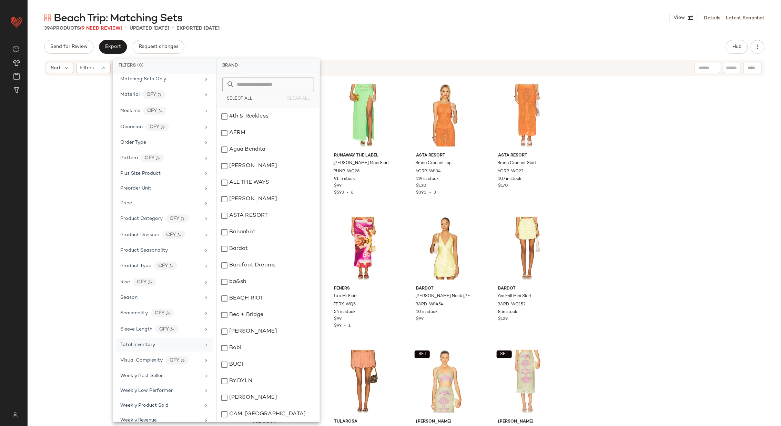
click at [178, 341] on div "Total Inventory" at bounding box center [160, 344] width 80 height 7
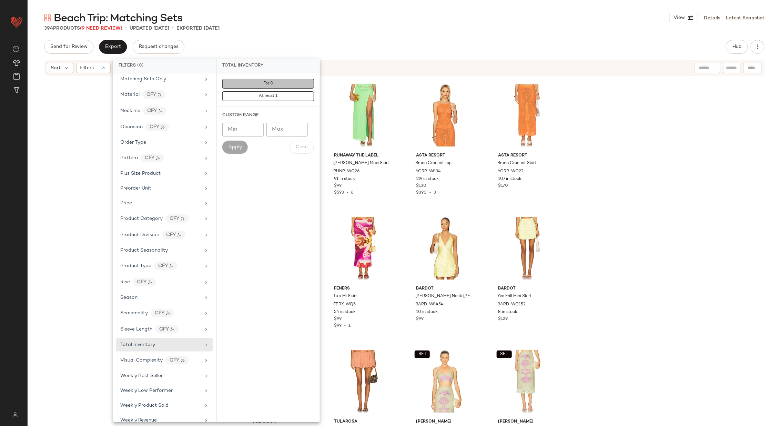
click at [287, 81] on button "For 0" at bounding box center [268, 84] width 92 height 10
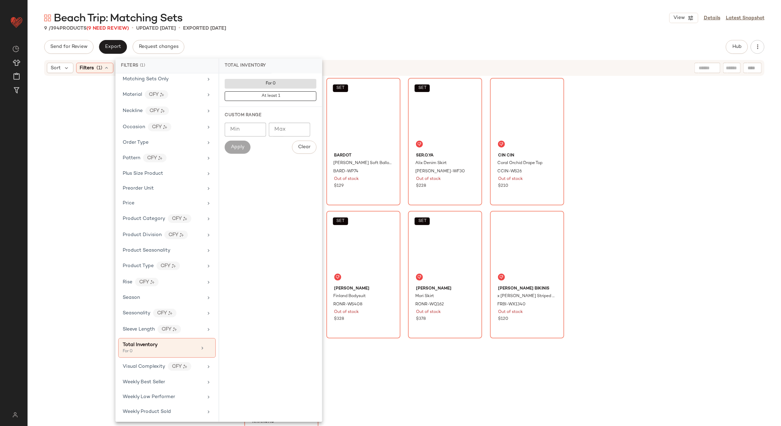
click at [607, 128] on div "PQ Bree Boho Pant PILY-WP17 Out of stock $144 SET Bardot Lissett Soft Balloon P…" at bounding box center [405, 262] width 754 height 370
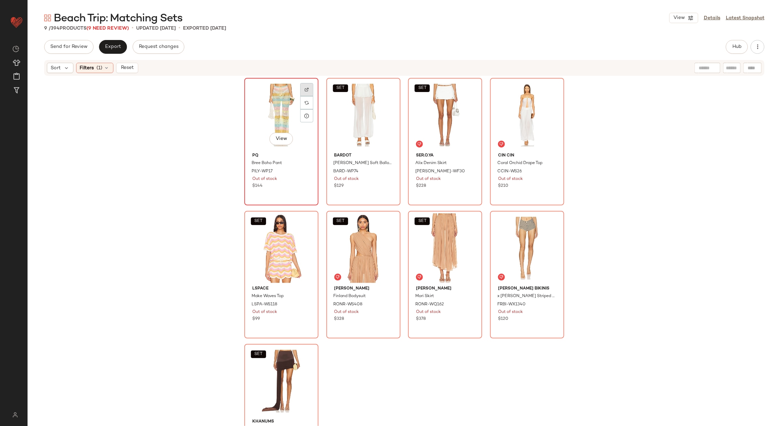
click at [305, 89] on img at bounding box center [307, 90] width 4 height 4
click at [387, 90] on img at bounding box center [389, 90] width 4 height 4
click at [470, 85] on div at bounding box center [470, 89] width 13 height 13
click at [556, 90] on div at bounding box center [552, 89] width 13 height 13
click at [307, 224] on div at bounding box center [306, 222] width 13 height 13
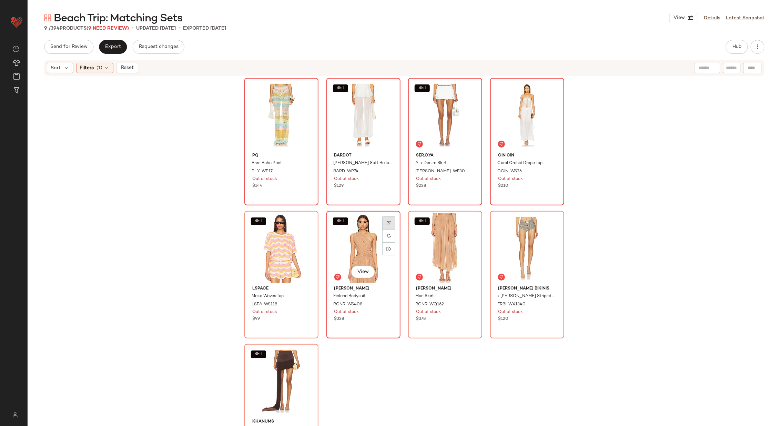
click at [384, 220] on div at bounding box center [388, 222] width 13 height 13
click at [470, 223] on img at bounding box center [470, 223] width 4 height 4
click at [366, 247] on div "SET View" at bounding box center [363, 248] width 69 height 70
click at [423, 240] on div "SET View" at bounding box center [445, 248] width 69 height 70
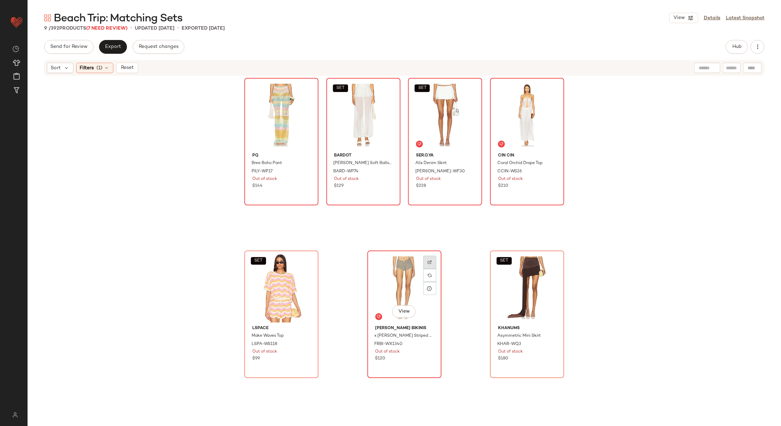
click at [428, 263] on img at bounding box center [430, 262] width 4 height 4
click at [550, 261] on img at bounding box center [552, 262] width 4 height 4
click at [387, 171] on img "button" at bounding box center [388, 172] width 4 height 4
click at [126, 69] on span "Reset" at bounding box center [126, 68] width 13 height 6
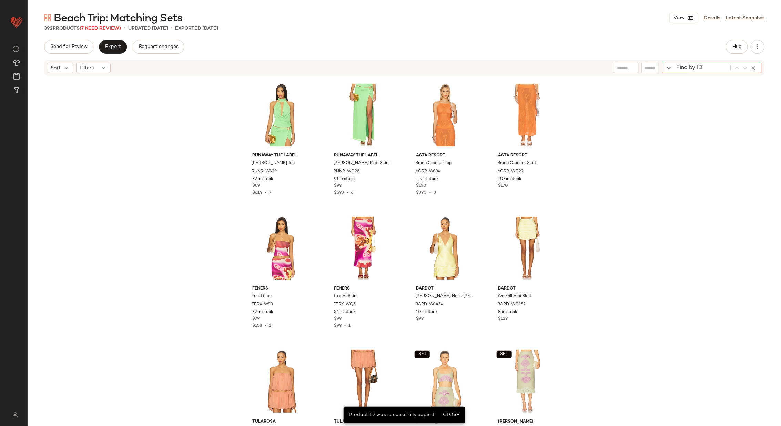
click at [756, 70] on div "Find by ID Find by ID" at bounding box center [712, 68] width 100 height 10
paste input "*********"
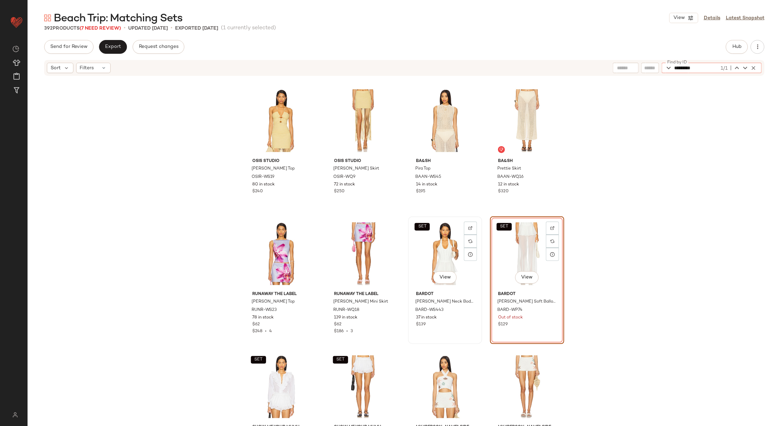
type input "*********"
click at [437, 251] on div "SET View" at bounding box center [445, 254] width 69 height 70
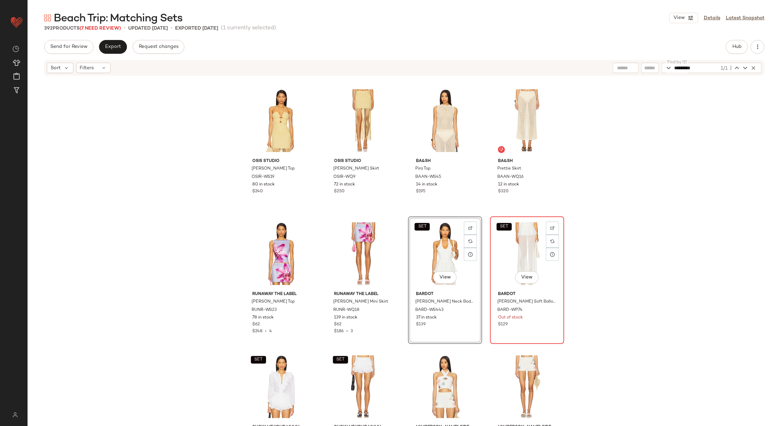
click at [509, 252] on div "SET View" at bounding box center [527, 254] width 69 height 70
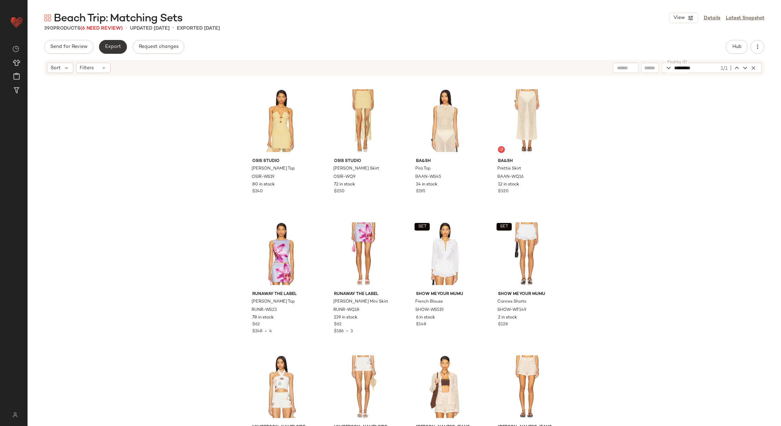
click at [117, 47] on span "Export" at bounding box center [113, 47] width 16 height 6
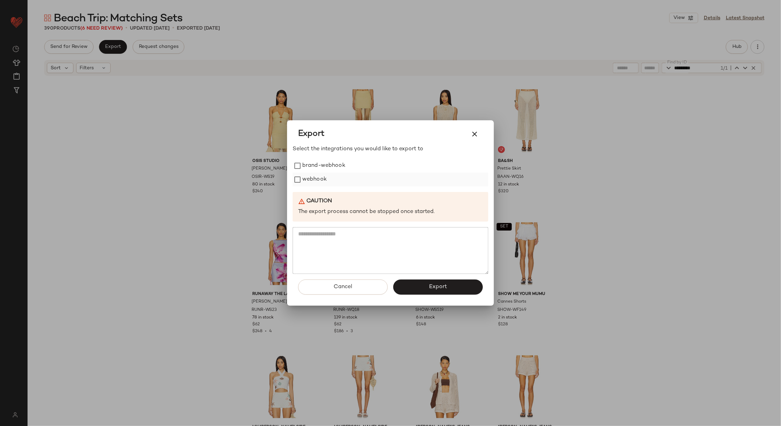
click at [305, 178] on label "webhook" at bounding box center [314, 180] width 24 height 14
click at [443, 286] on span "Export" at bounding box center [438, 287] width 18 height 7
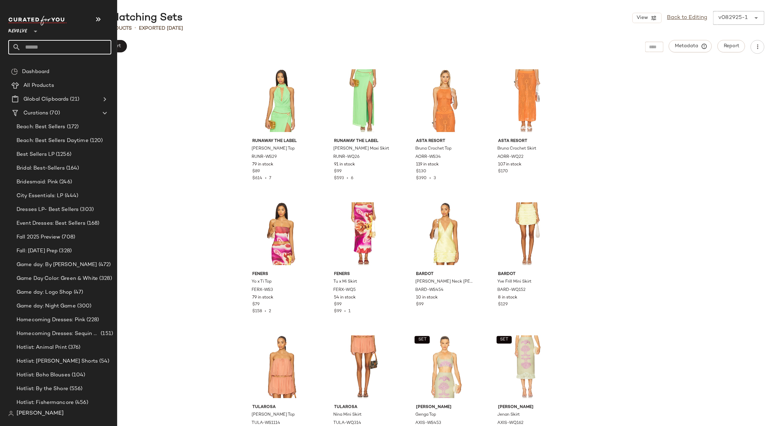
click at [63, 41] on input "text" at bounding box center [66, 47] width 91 height 14
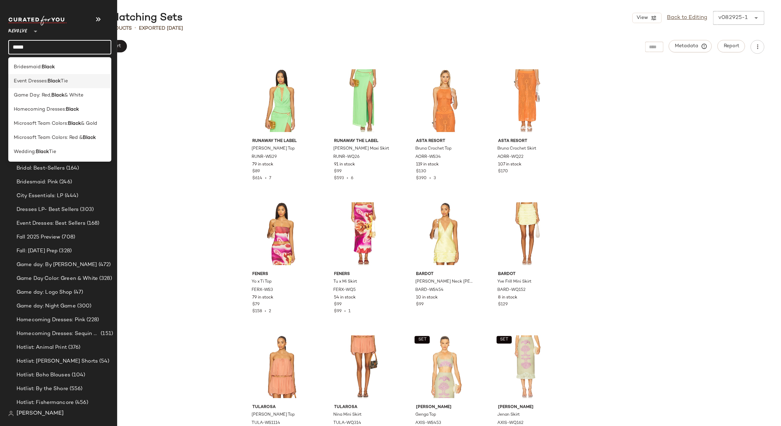
type input "*****"
click at [70, 80] on div "Event Dresses: Black Tie" at bounding box center [60, 81] width 92 height 7
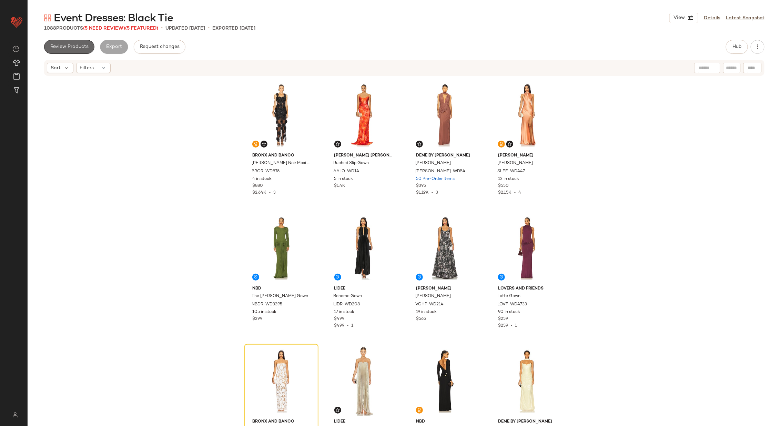
click at [81, 43] on button "Review Products" at bounding box center [69, 47] width 50 height 14
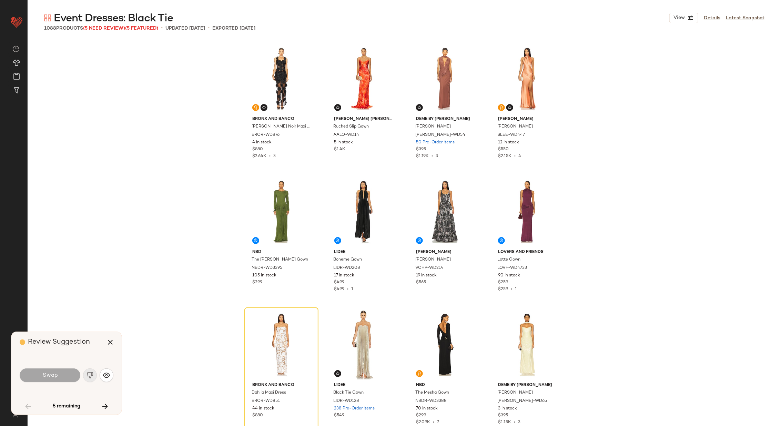
scroll to position [139, 0]
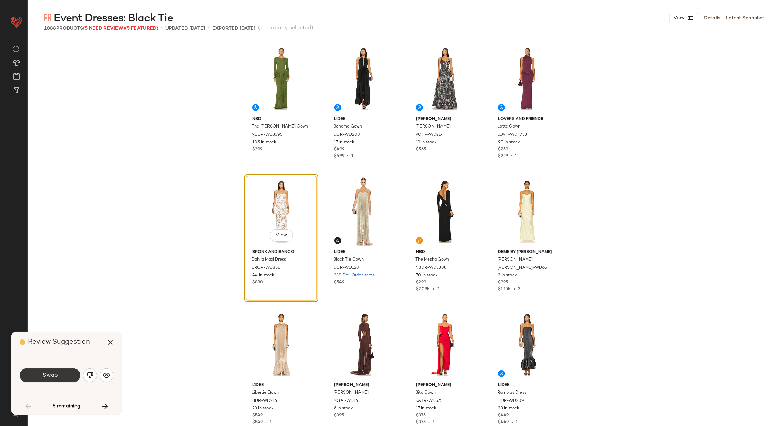
click at [58, 374] on button "Swap" at bounding box center [50, 375] width 61 height 14
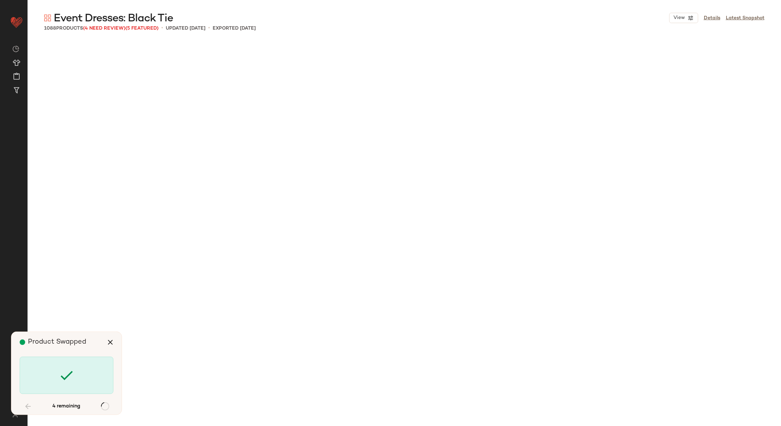
scroll to position [1331, 0]
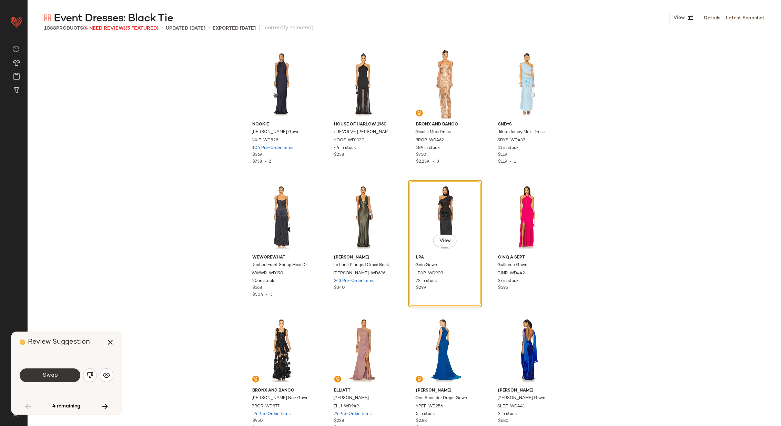
click at [59, 374] on button "Swap" at bounding box center [50, 375] width 61 height 14
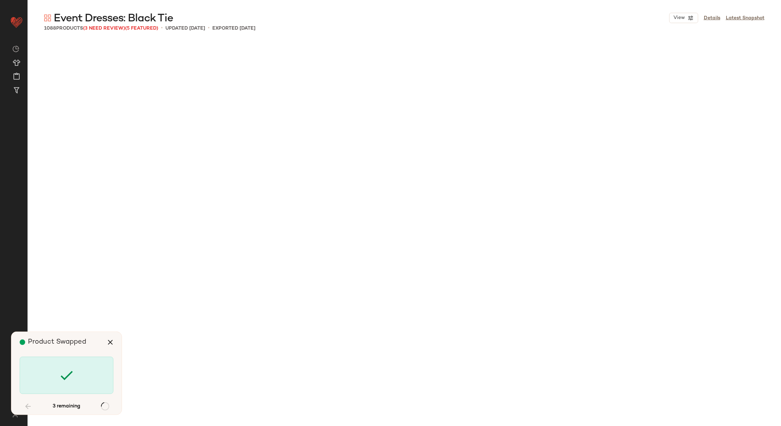
scroll to position [16898, 0]
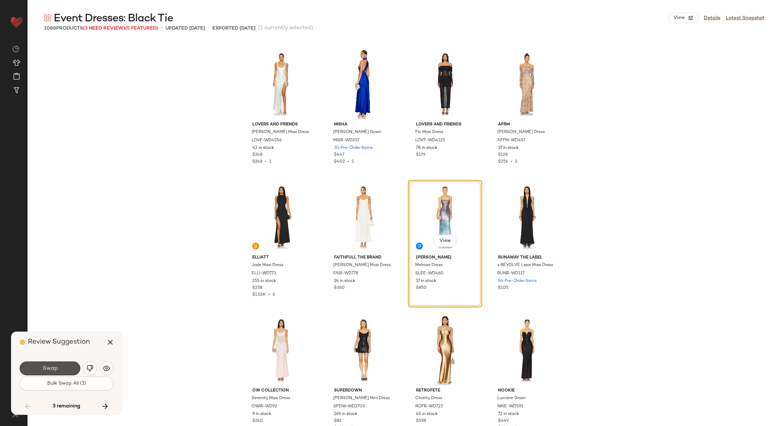
click at [59, 374] on button "Swap" at bounding box center [50, 369] width 61 height 14
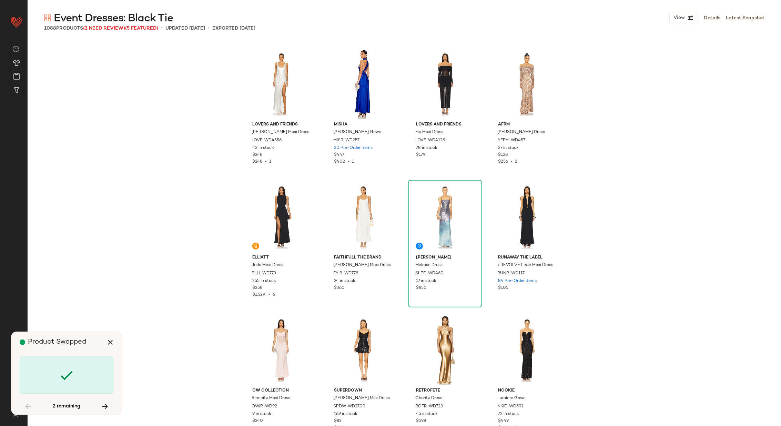
scroll to position [23551, 0]
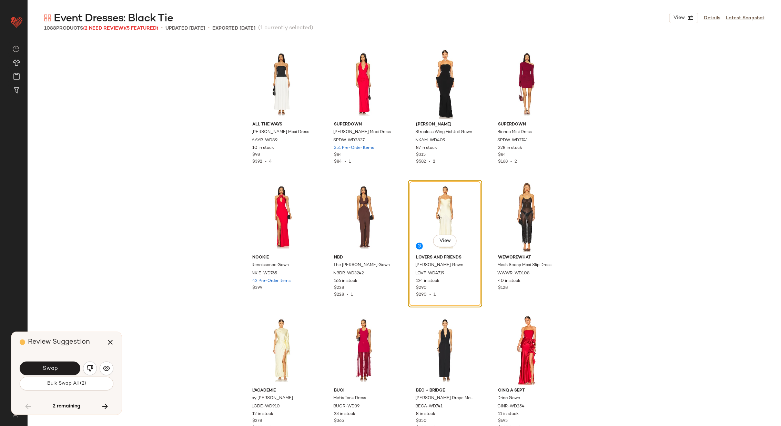
click at [57, 364] on button "Swap" at bounding box center [50, 369] width 61 height 14
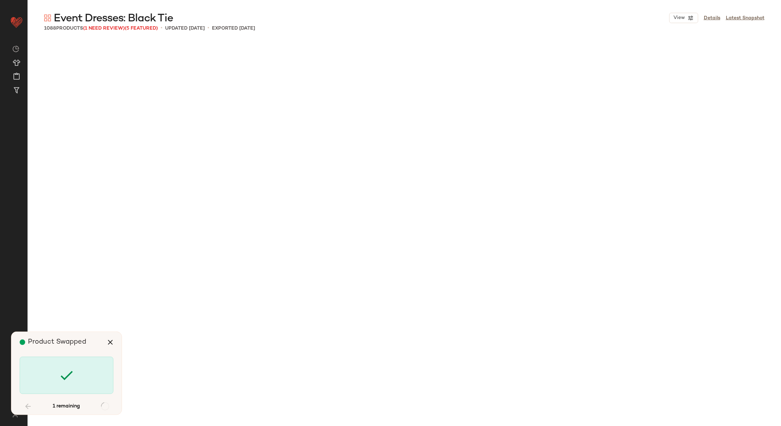
scroll to position [24349, 0]
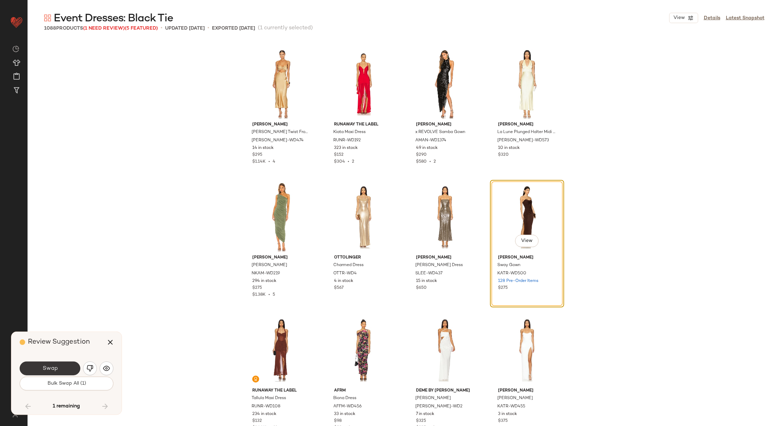
click at [57, 364] on button "Swap" at bounding box center [50, 369] width 61 height 14
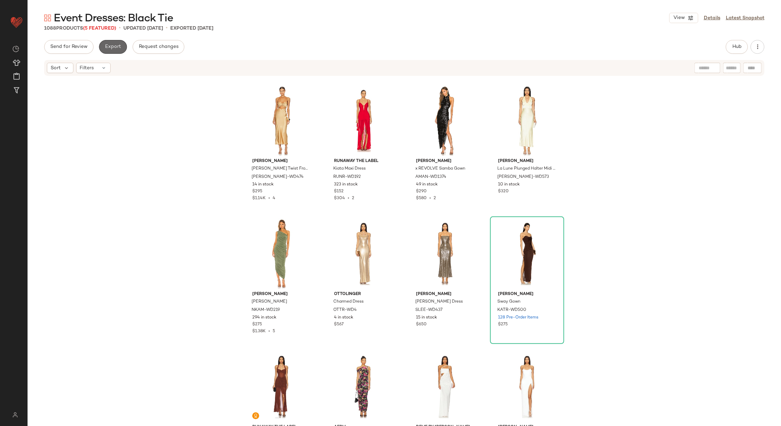
click at [118, 48] on span "Export" at bounding box center [113, 47] width 16 height 6
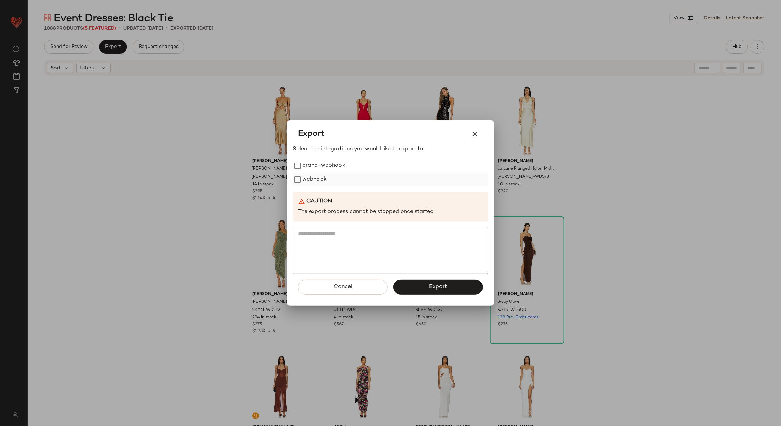
click at [333, 179] on div "webhook" at bounding box center [391, 180] width 196 height 14
click at [317, 179] on label "webhook" at bounding box center [314, 180] width 24 height 14
click at [443, 289] on span "Export" at bounding box center [438, 287] width 18 height 7
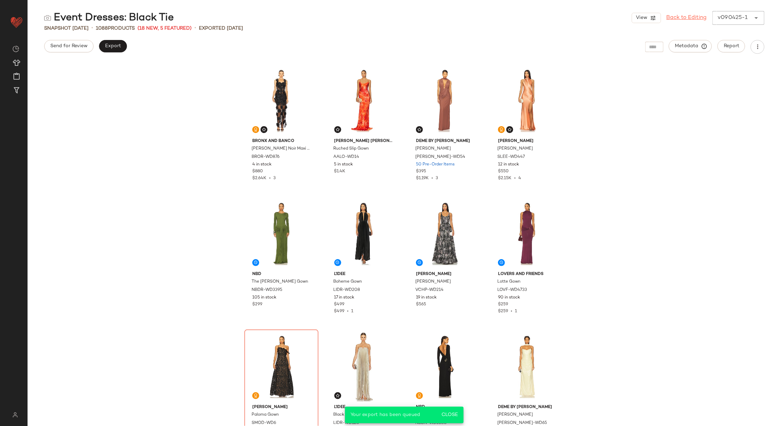
click at [679, 16] on link "Back to Editing" at bounding box center [687, 18] width 40 height 8
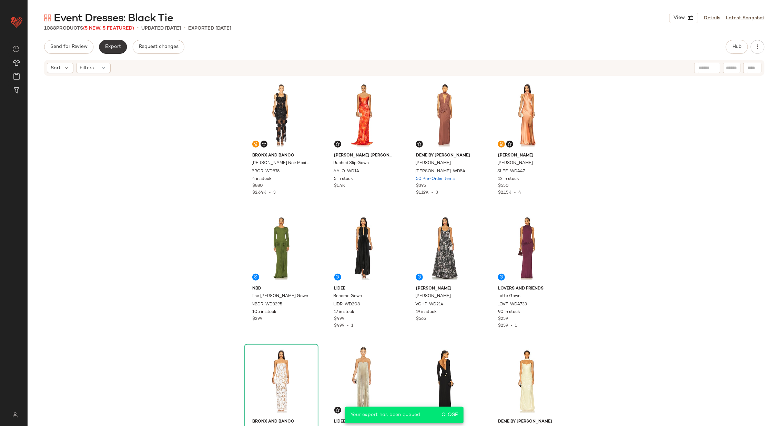
click at [108, 48] on span "Export" at bounding box center [113, 47] width 16 height 6
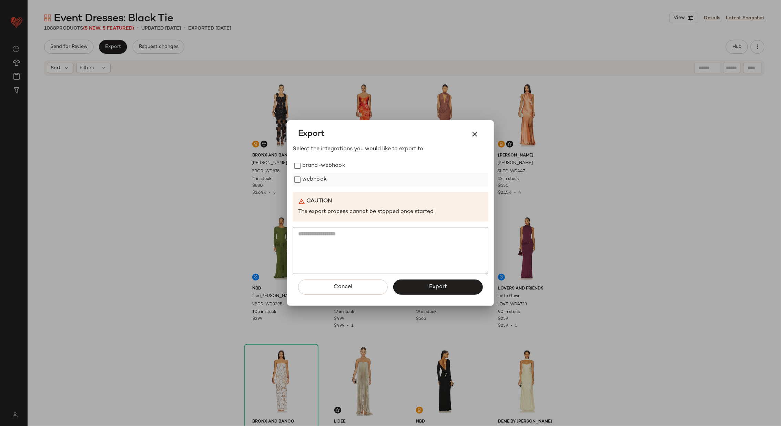
click at [305, 175] on label "webhook" at bounding box center [314, 180] width 24 height 14
click at [437, 287] on span "Export" at bounding box center [438, 287] width 18 height 7
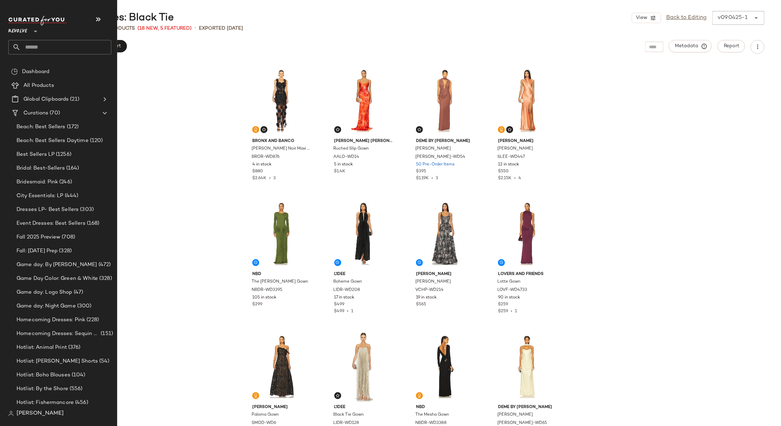
click at [72, 44] on input "text" at bounding box center [66, 47] width 91 height 14
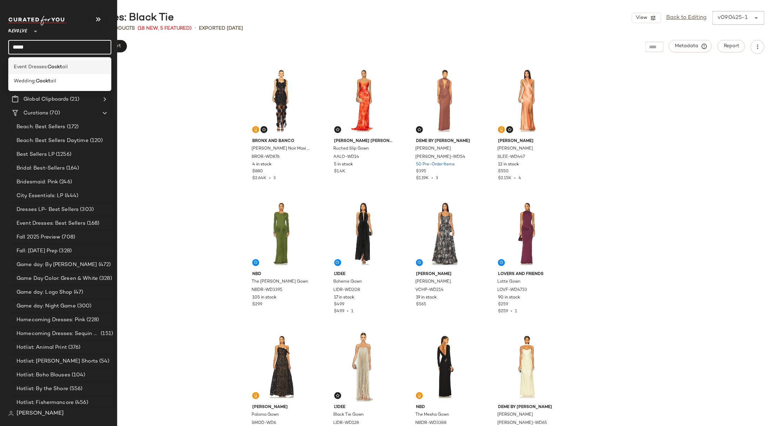
type input "*****"
click at [73, 67] on div "Event Dresses: Cockt ail" at bounding box center [60, 66] width 92 height 7
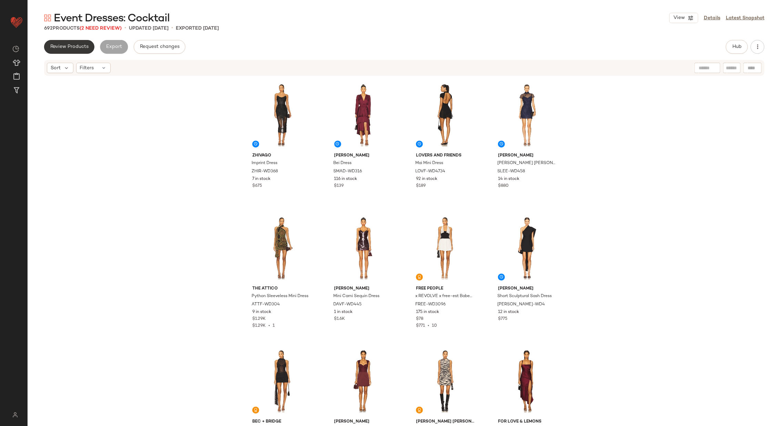
click at [80, 44] on span "Review Products" at bounding box center [69, 47] width 39 height 6
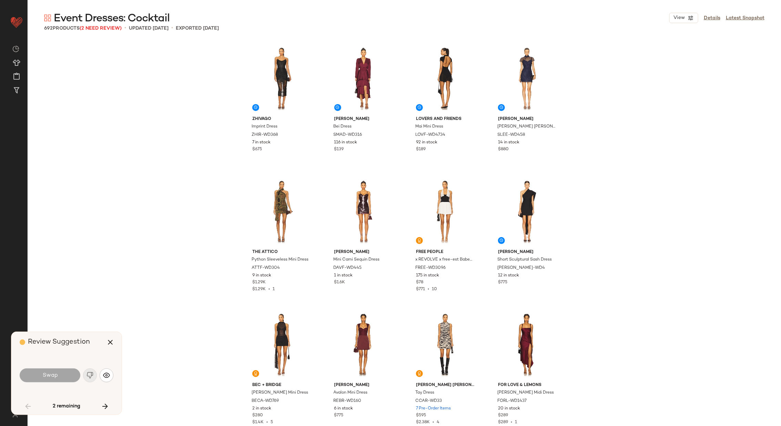
scroll to position [2129, 0]
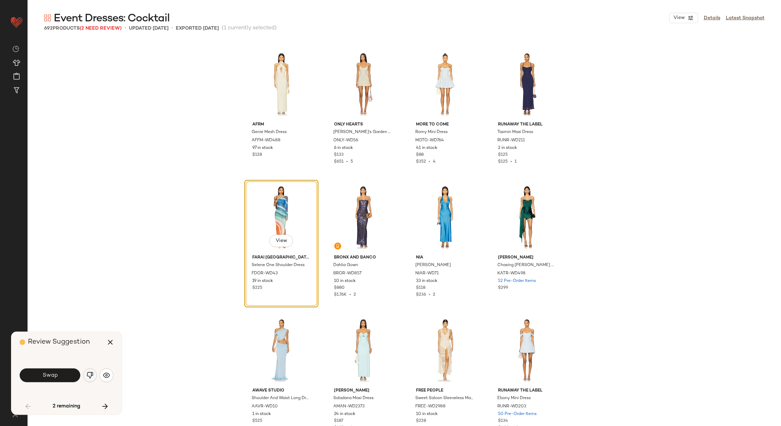
click at [91, 374] on img "button" at bounding box center [90, 375] width 7 height 7
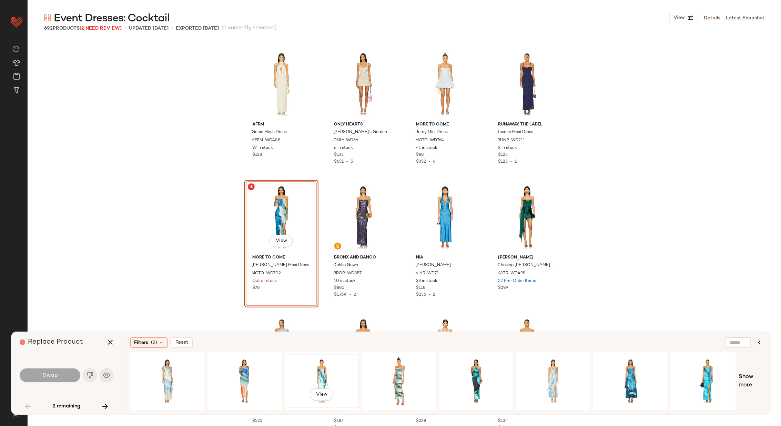
click at [338, 364] on div "View" at bounding box center [321, 381] width 69 height 49
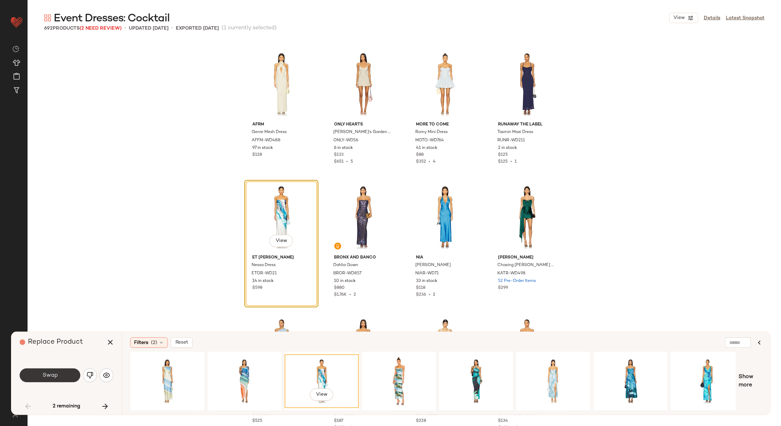
click at [54, 375] on span "Swap" at bounding box center [50, 375] width 16 height 7
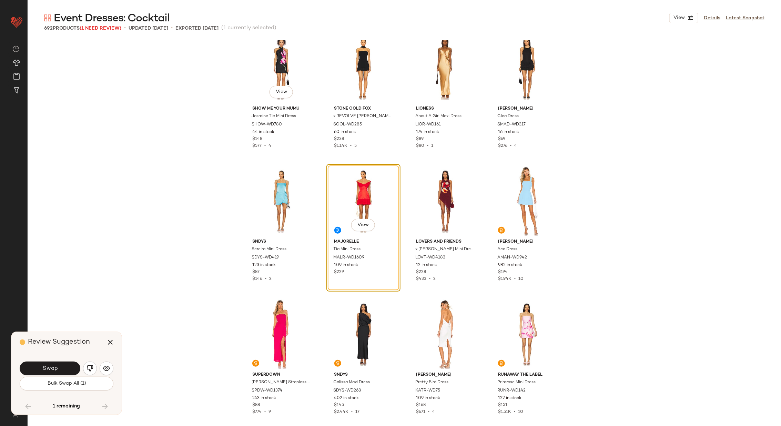
scroll to position [3345, 0]
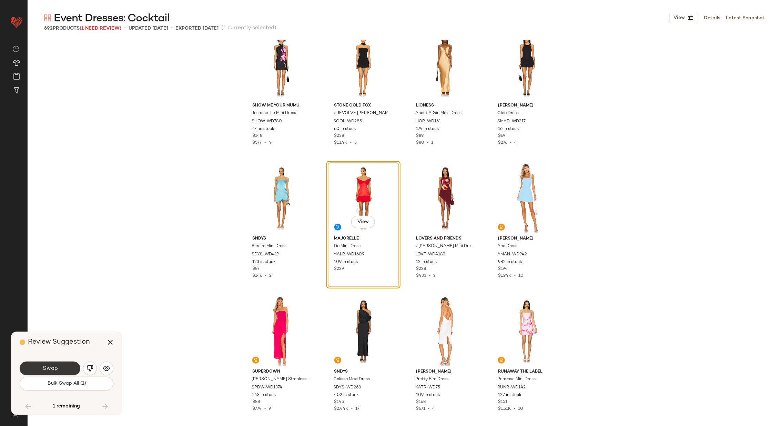
click at [63, 366] on button "Swap" at bounding box center [50, 369] width 61 height 14
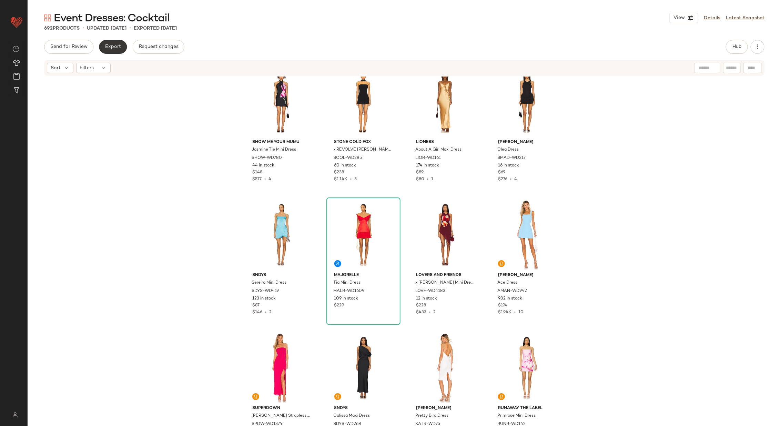
click at [118, 46] on span "Export" at bounding box center [113, 47] width 16 height 6
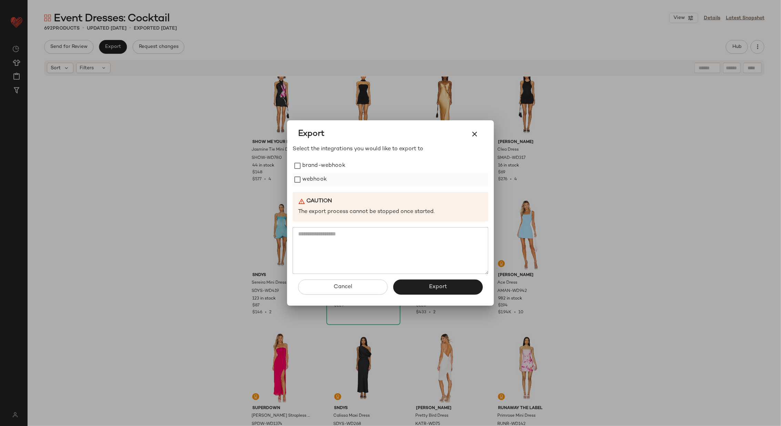
click at [305, 176] on label "webhook" at bounding box center [314, 180] width 24 height 14
click at [430, 286] on span "Export" at bounding box center [438, 287] width 18 height 7
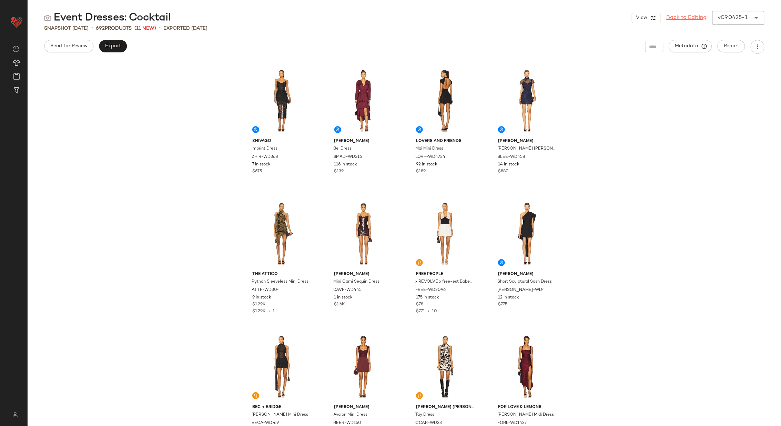
click at [689, 15] on link "Back to Editing" at bounding box center [687, 18] width 40 height 8
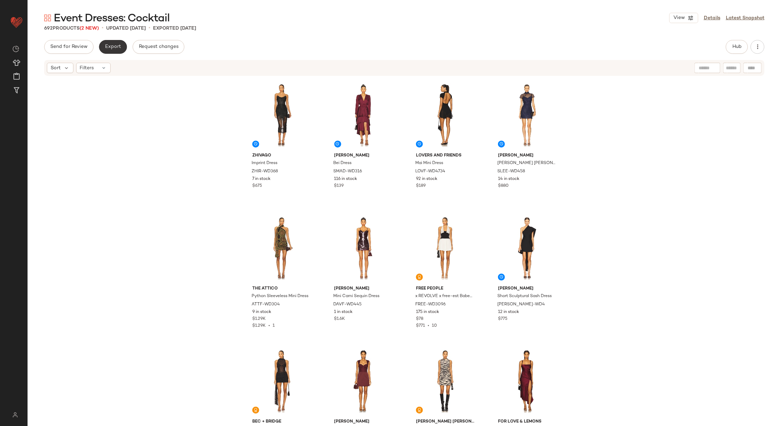
click at [115, 49] on span "Export" at bounding box center [113, 47] width 16 height 6
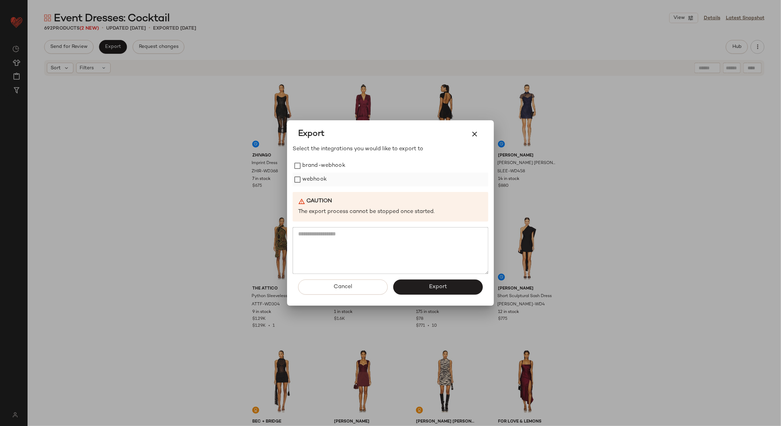
click at [324, 181] on label "webhook" at bounding box center [314, 180] width 24 height 14
click at [428, 284] on button "Export" at bounding box center [438, 287] width 90 height 15
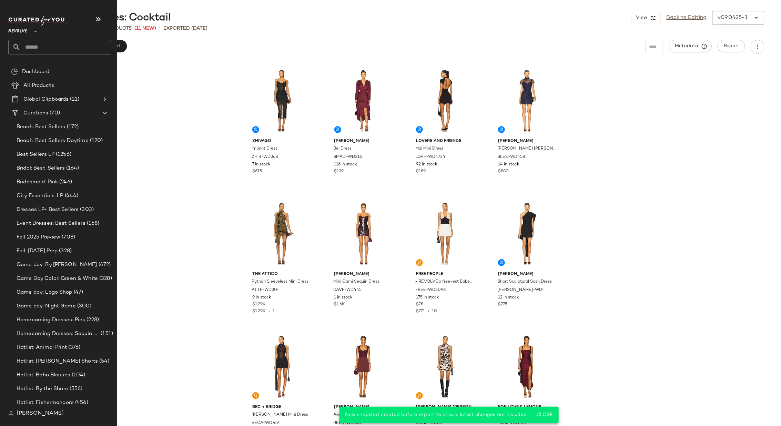
click at [53, 51] on input "text" at bounding box center [66, 47] width 91 height 14
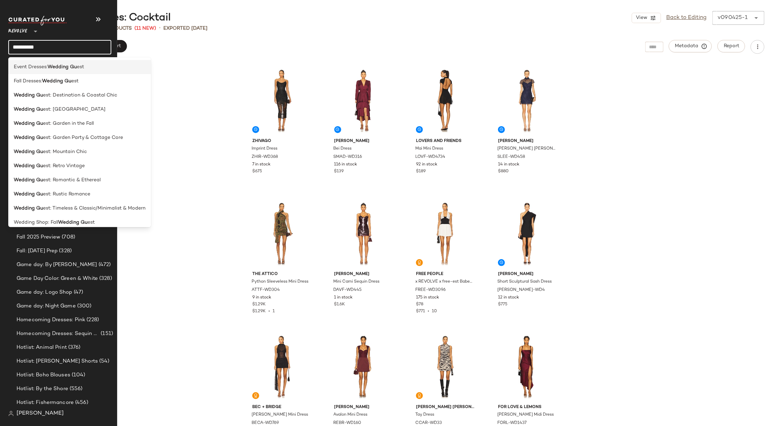
type input "**********"
click at [53, 69] on b "Wedding Gu" at bounding box center [62, 66] width 29 height 7
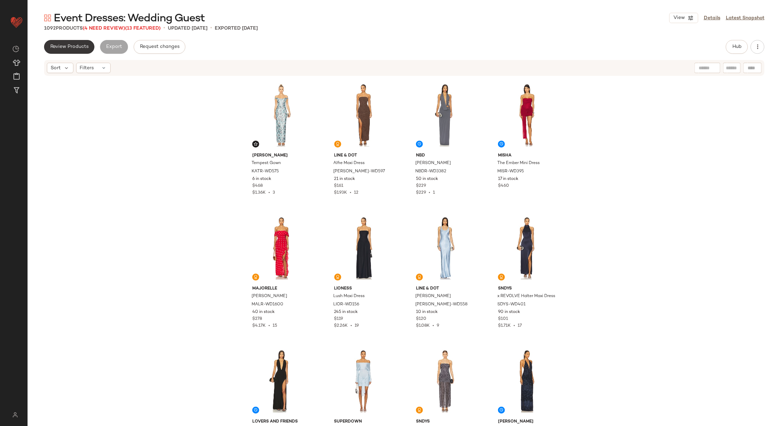
click at [64, 43] on button "Review Products" at bounding box center [69, 47] width 50 height 14
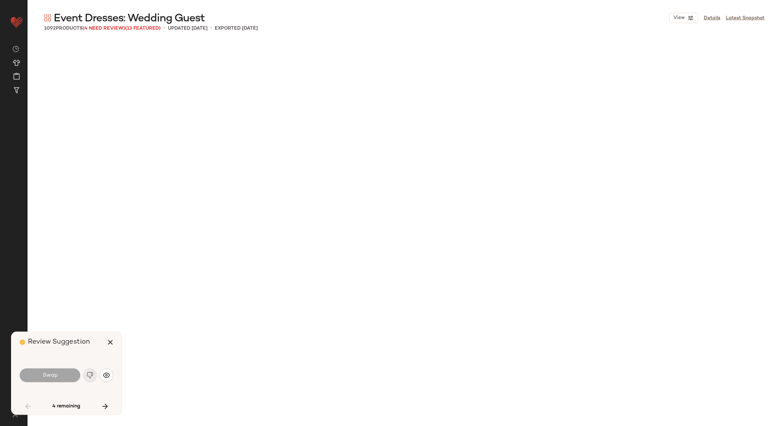
scroll to position [1064, 0]
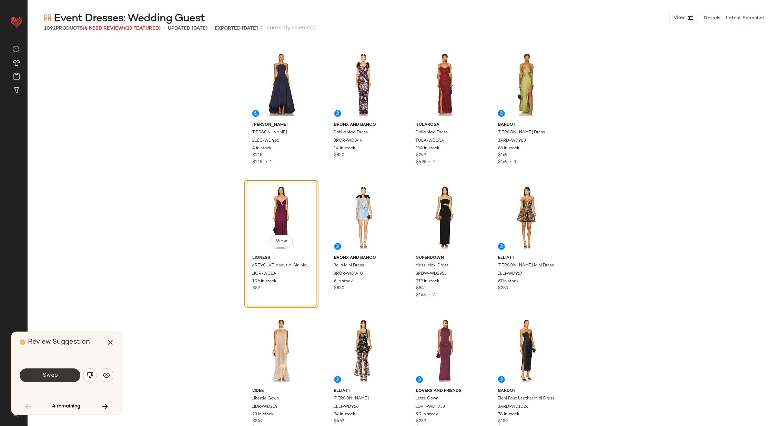
click at [69, 374] on button "Swap" at bounding box center [50, 375] width 61 height 14
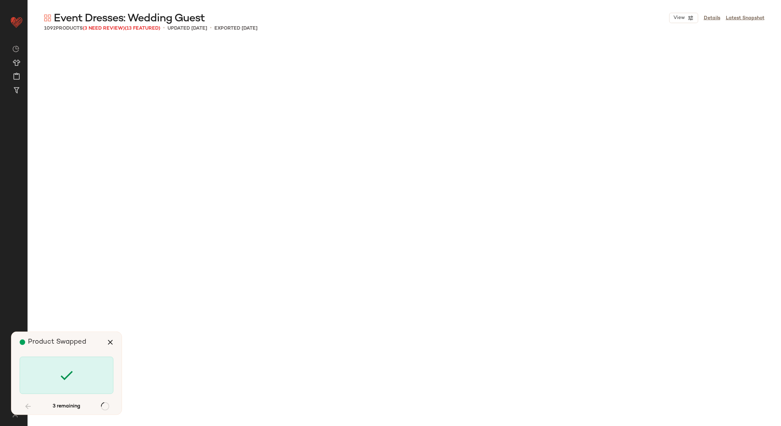
scroll to position [2262, 0]
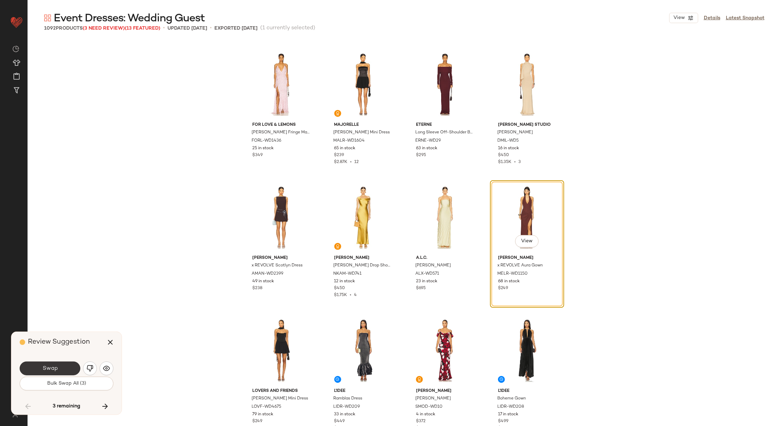
click at [61, 366] on button "Swap" at bounding box center [50, 369] width 61 height 14
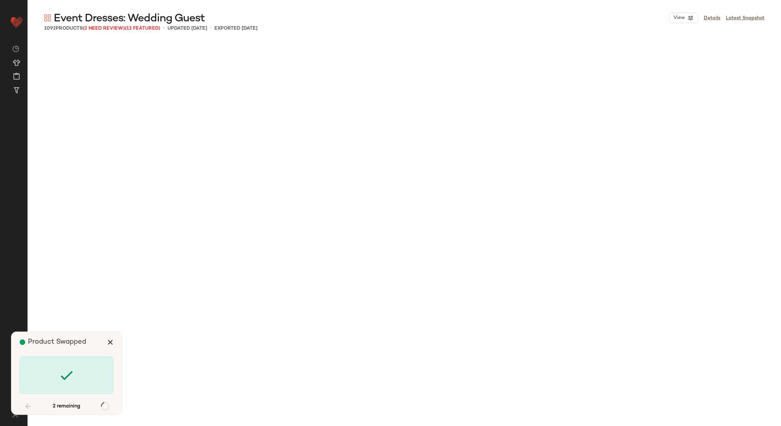
scroll to position [11177, 0]
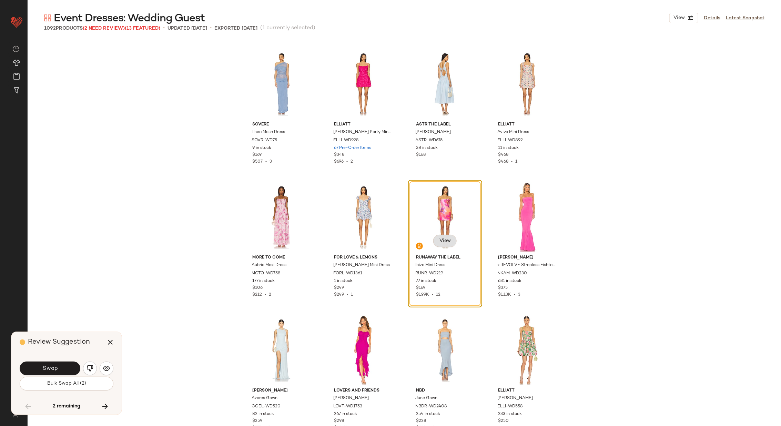
click at [442, 239] on span "View" at bounding box center [445, 241] width 12 height 6
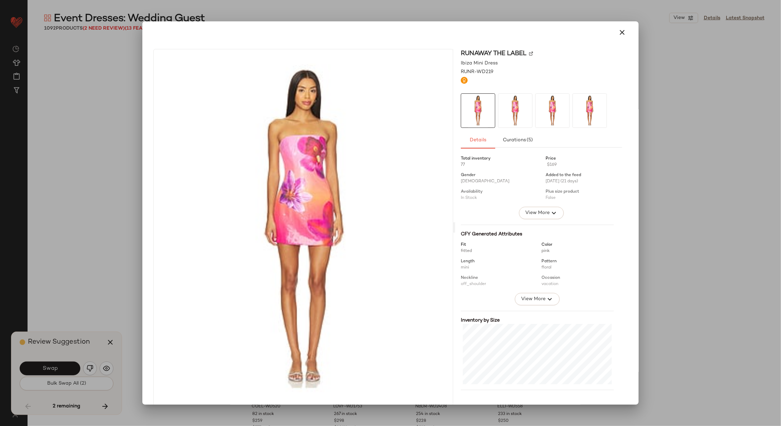
click at [529, 52] on img at bounding box center [531, 53] width 4 height 4
click at [620, 34] on icon "button" at bounding box center [622, 32] width 8 height 8
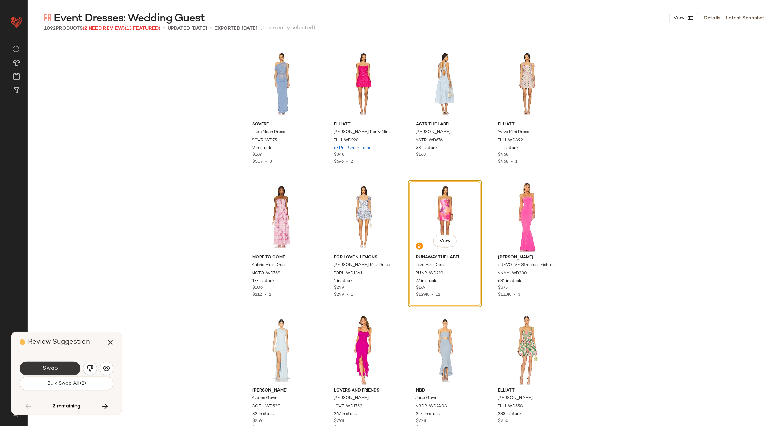
click at [54, 367] on span "Swap" at bounding box center [50, 368] width 16 height 7
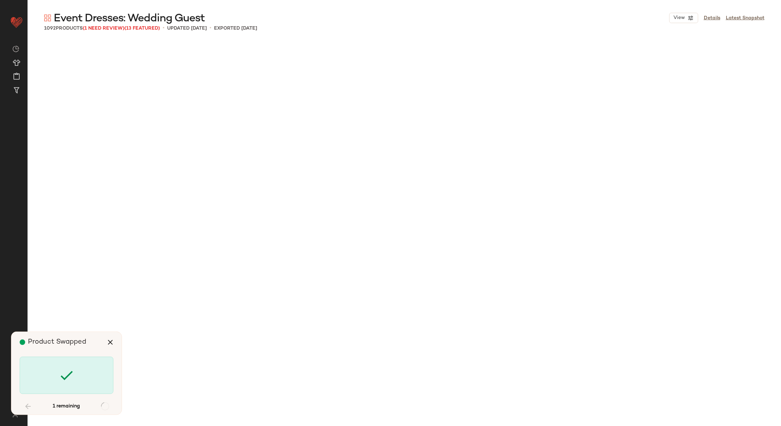
scroll to position [12108, 0]
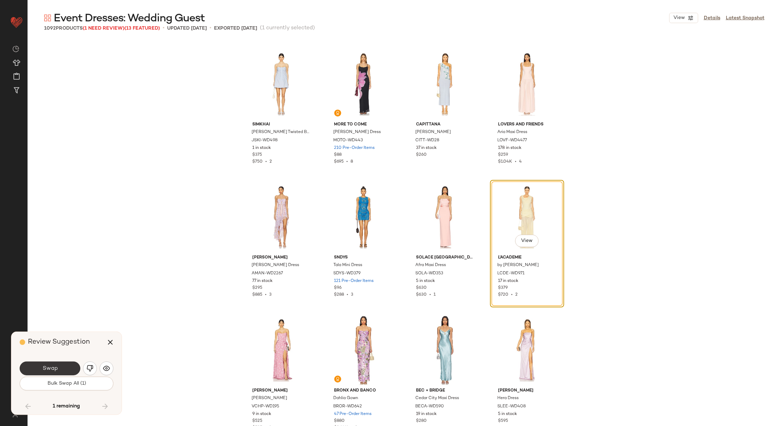
click at [62, 365] on button "Swap" at bounding box center [50, 369] width 61 height 14
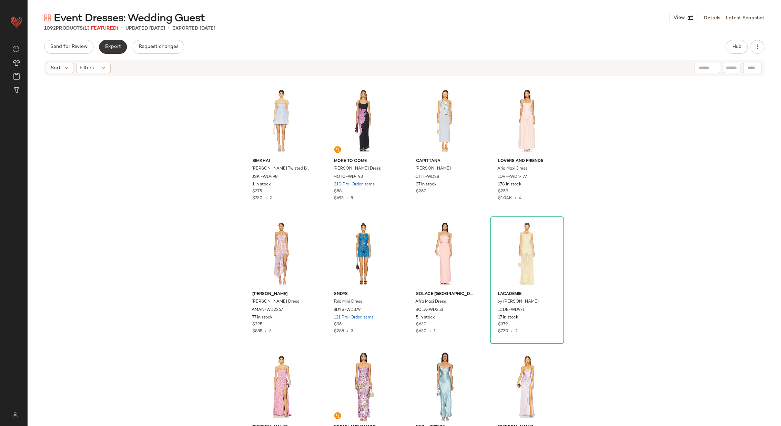
click at [110, 46] on span "Export" at bounding box center [113, 47] width 16 height 6
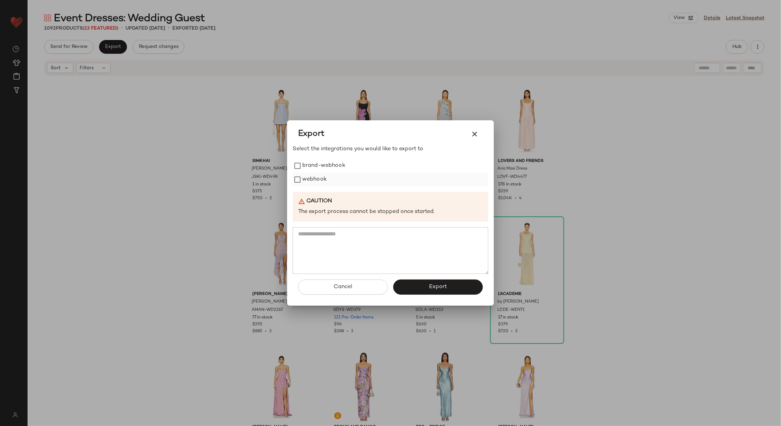
click at [311, 180] on label "webhook" at bounding box center [314, 180] width 24 height 14
click at [422, 286] on button "Export" at bounding box center [438, 287] width 90 height 15
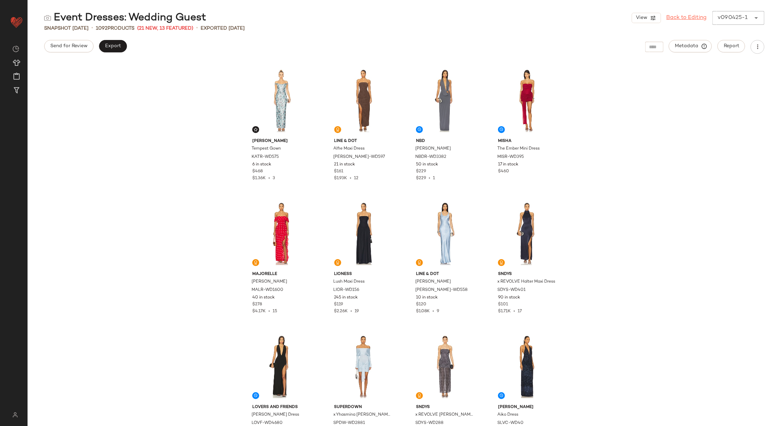
click at [688, 18] on link "Back to Editing" at bounding box center [687, 18] width 40 height 8
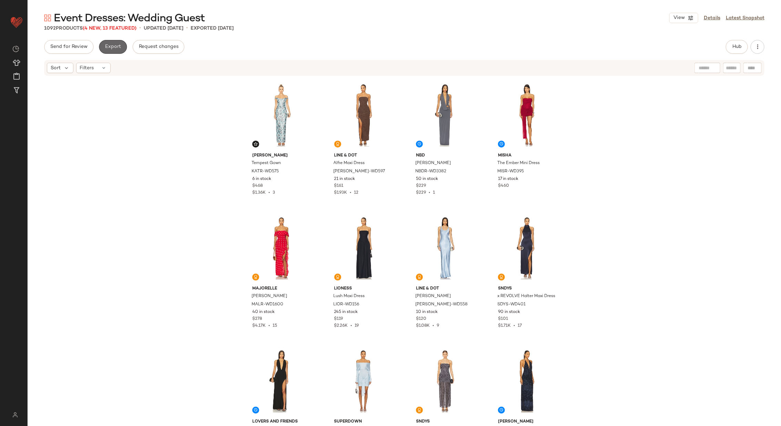
click at [107, 47] on span "Export" at bounding box center [113, 47] width 16 height 6
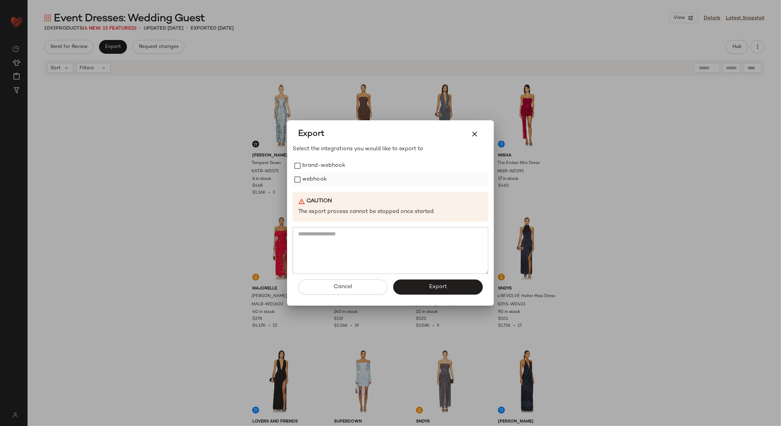
click at [323, 177] on label "webhook" at bounding box center [314, 180] width 24 height 14
click at [426, 283] on button "Export" at bounding box center [438, 287] width 90 height 15
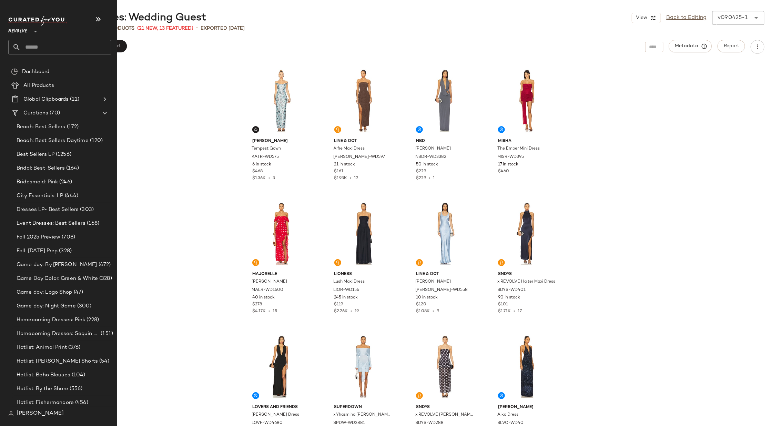
click at [55, 50] on input "text" at bounding box center [66, 47] width 91 height 14
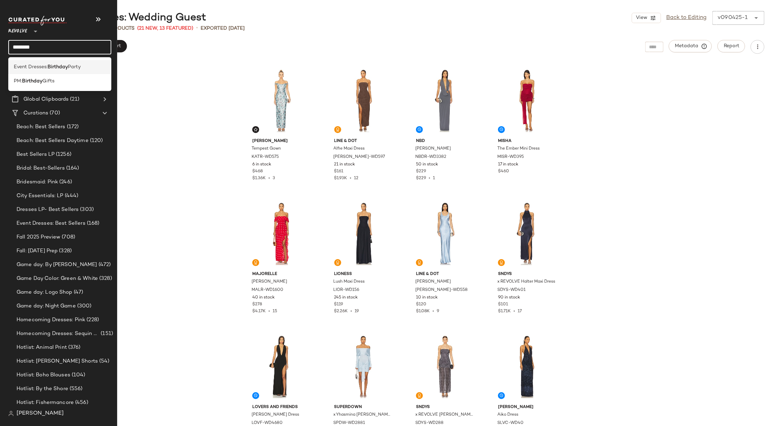
type input "********"
click at [53, 63] on b "Birthday" at bounding box center [58, 66] width 20 height 7
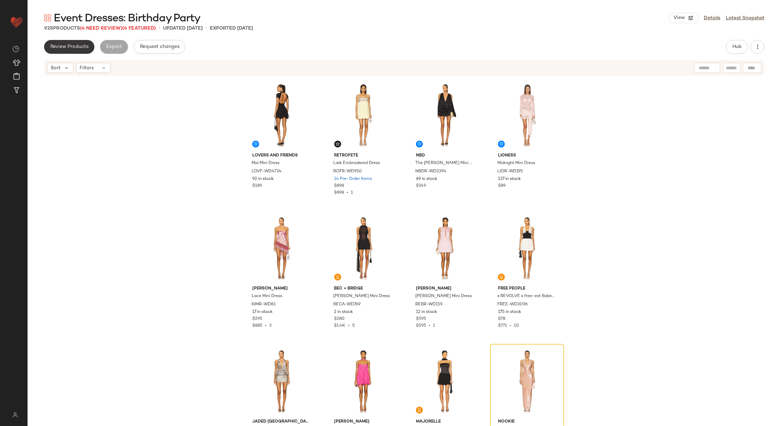
click at [65, 41] on button "Review Products" at bounding box center [69, 47] width 50 height 14
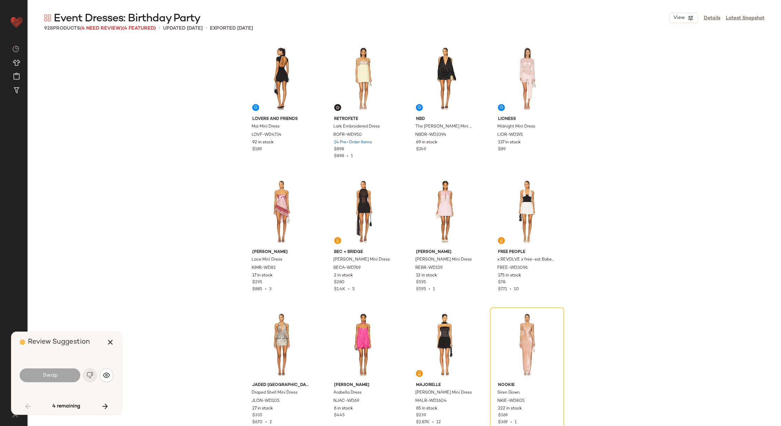
scroll to position [139, 0]
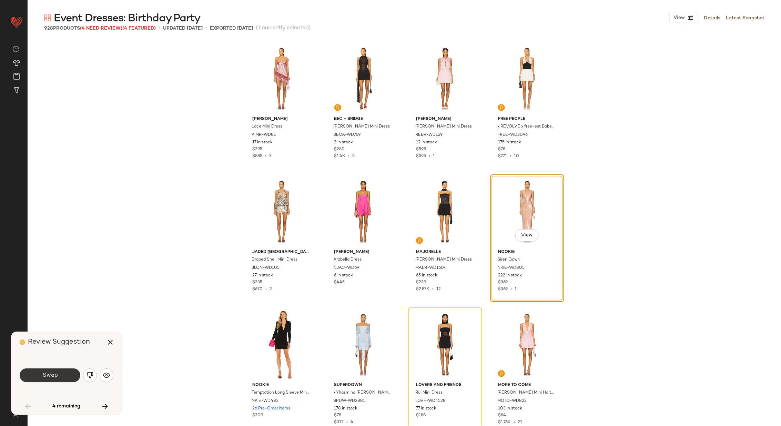
click at [59, 374] on button "Swap" at bounding box center [50, 375] width 61 height 14
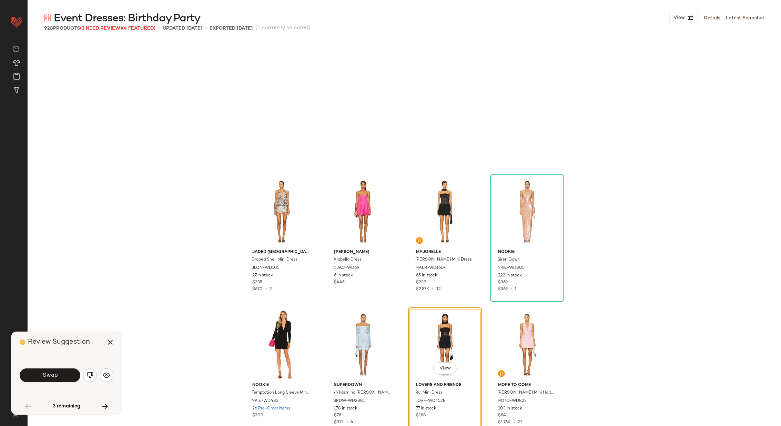
scroll to position [266, 0]
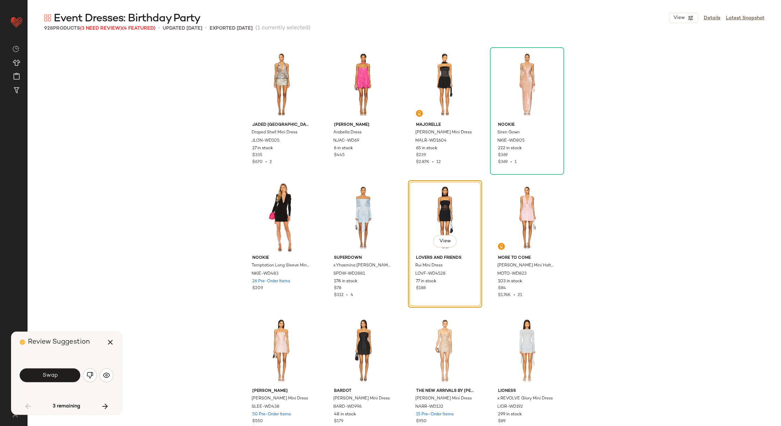
click at [59, 374] on button "Swap" at bounding box center [50, 375] width 61 height 14
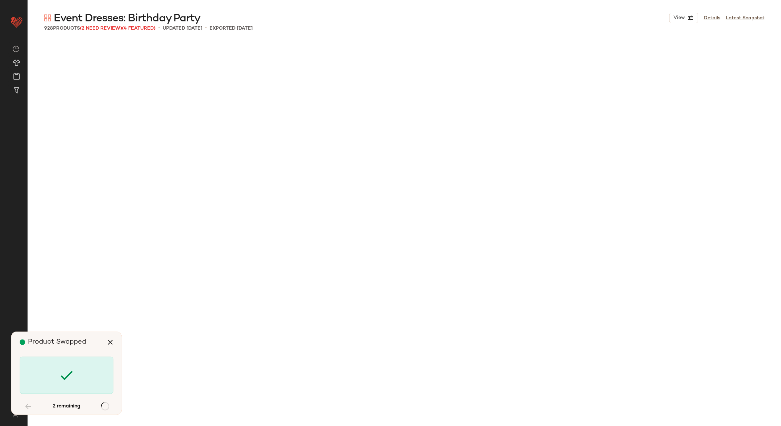
scroll to position [1331, 0]
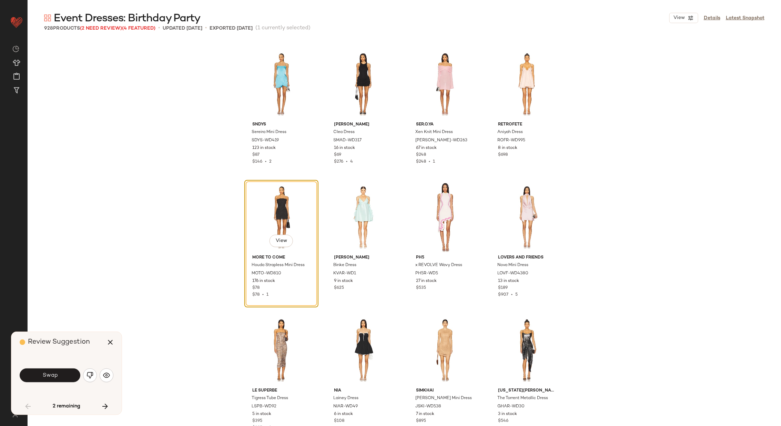
click at [59, 374] on button "Swap" at bounding box center [50, 375] width 61 height 14
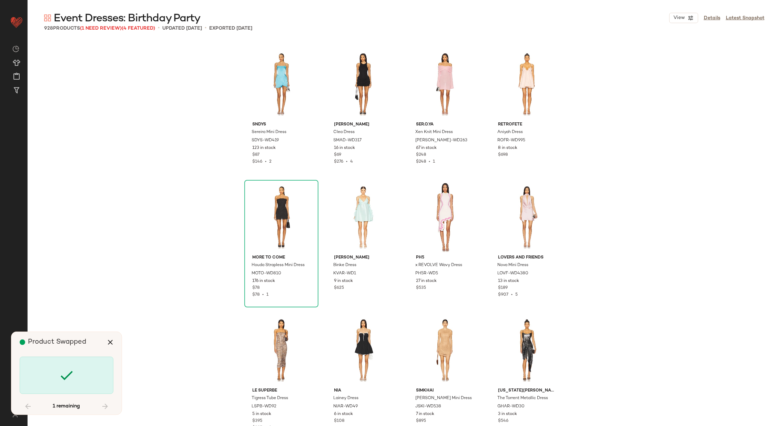
scroll to position [19559, 0]
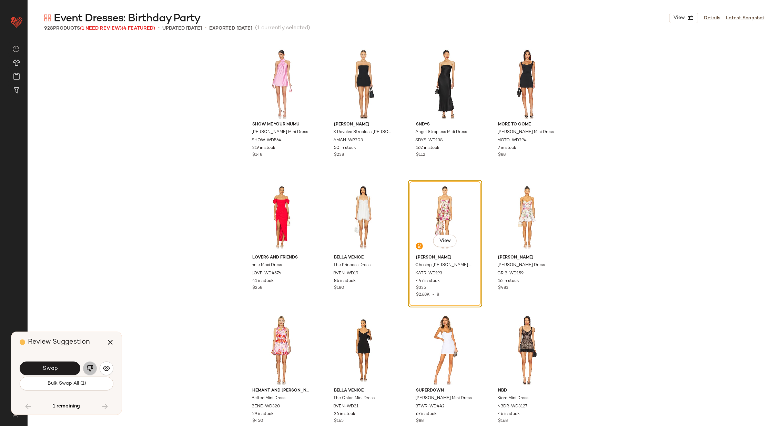
click at [90, 365] on img "button" at bounding box center [90, 368] width 7 height 7
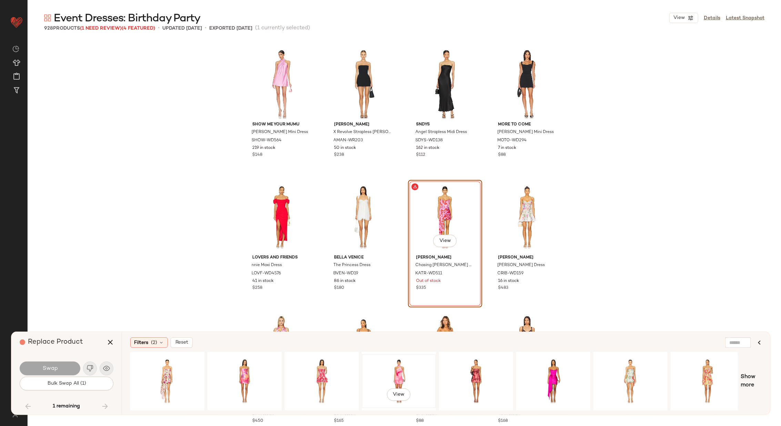
click at [409, 370] on div "View" at bounding box center [398, 381] width 69 height 49
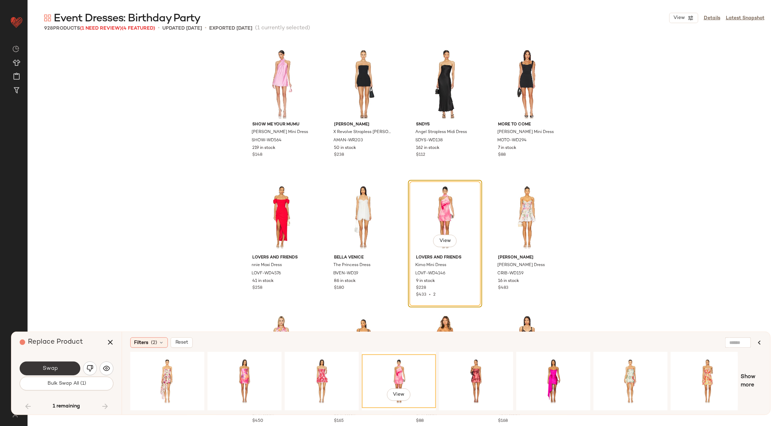
click at [59, 367] on button "Swap" at bounding box center [50, 369] width 61 height 14
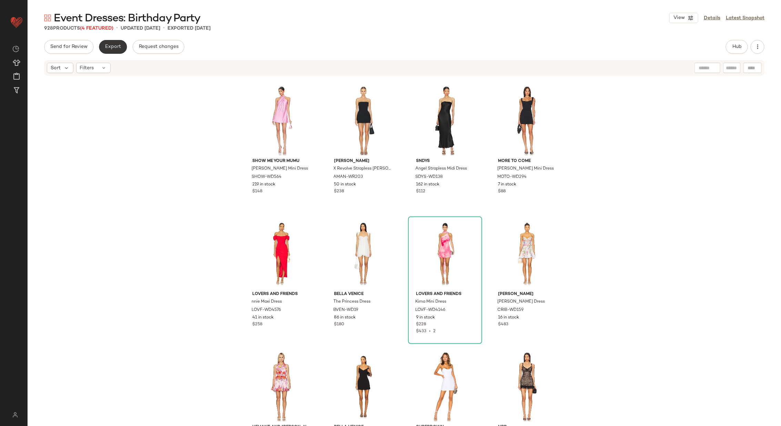
click at [107, 48] on span "Export" at bounding box center [113, 47] width 16 height 6
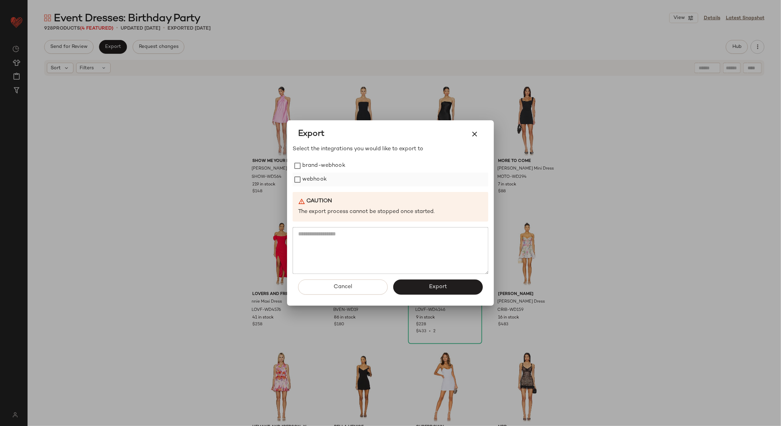
click at [305, 177] on label "webhook" at bounding box center [314, 180] width 24 height 14
click at [428, 281] on button "Export" at bounding box center [438, 287] width 90 height 15
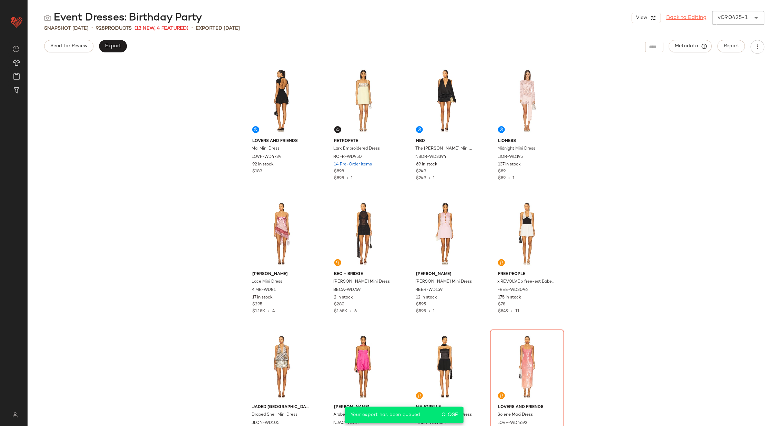
click at [680, 17] on link "Back to Editing" at bounding box center [687, 18] width 40 height 8
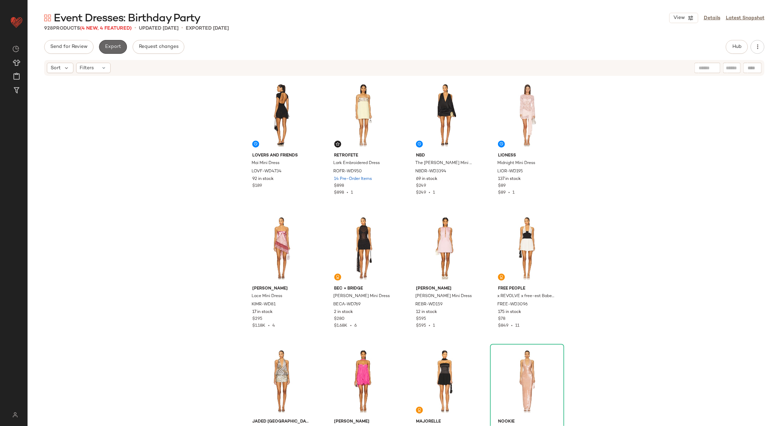
click at [111, 48] on span "Export" at bounding box center [113, 47] width 16 height 6
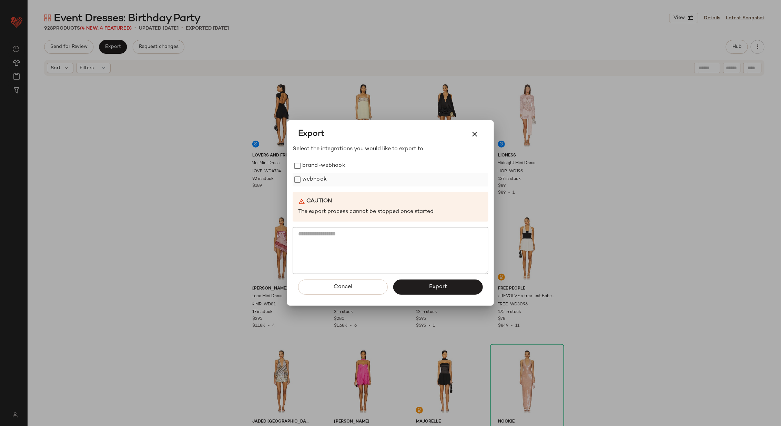
click at [303, 177] on label "webhook" at bounding box center [314, 180] width 24 height 14
click at [428, 289] on button "Export" at bounding box center [438, 287] width 90 height 15
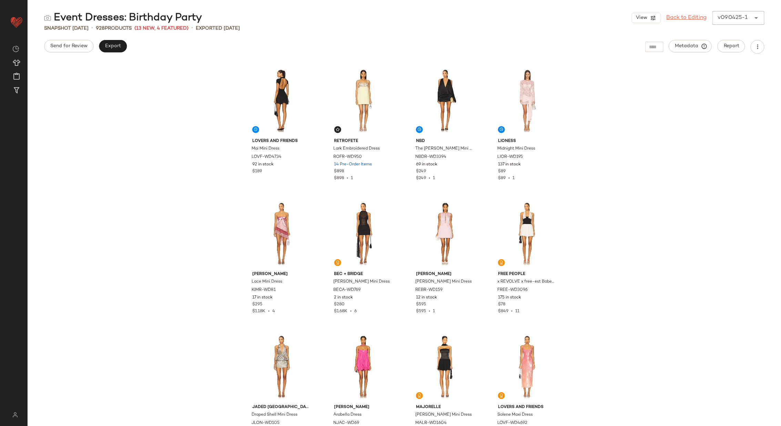
click at [699, 16] on link "Back to Editing" at bounding box center [687, 18] width 40 height 8
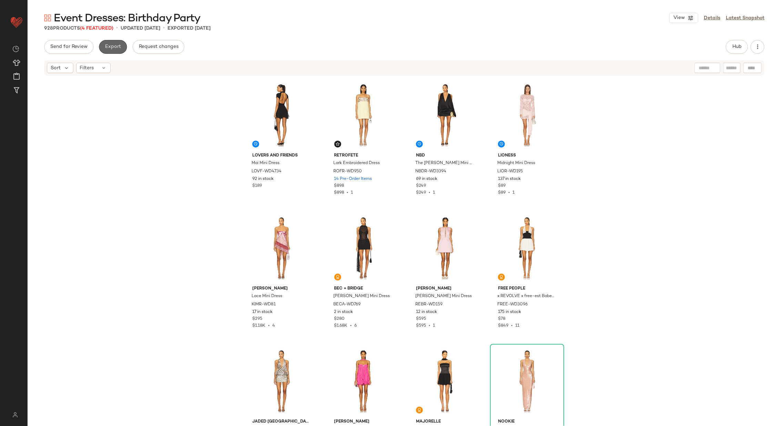
click at [114, 48] on span "Export" at bounding box center [113, 47] width 16 height 6
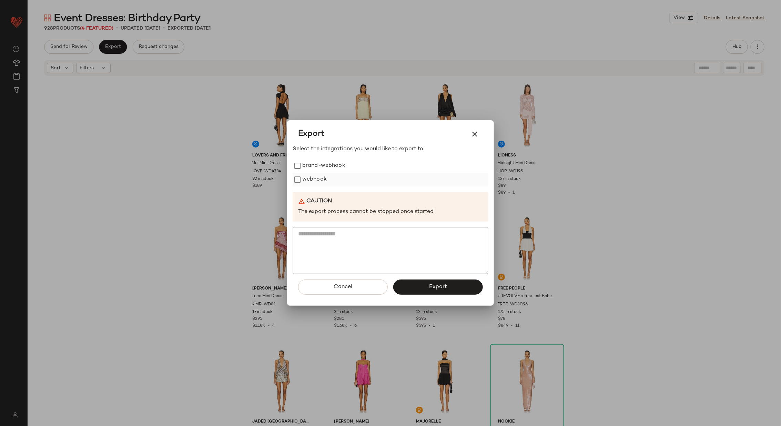
click at [320, 175] on label "webhook" at bounding box center [314, 180] width 24 height 14
click at [425, 291] on button "Export" at bounding box center [438, 287] width 90 height 15
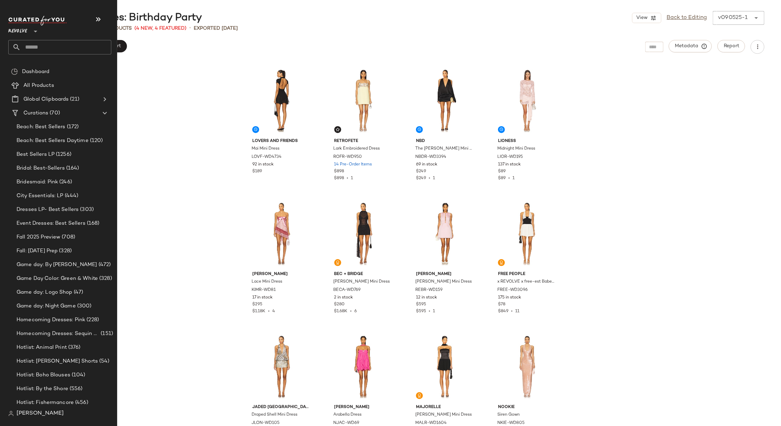
click at [52, 47] on input "text" at bounding box center [66, 47] width 91 height 14
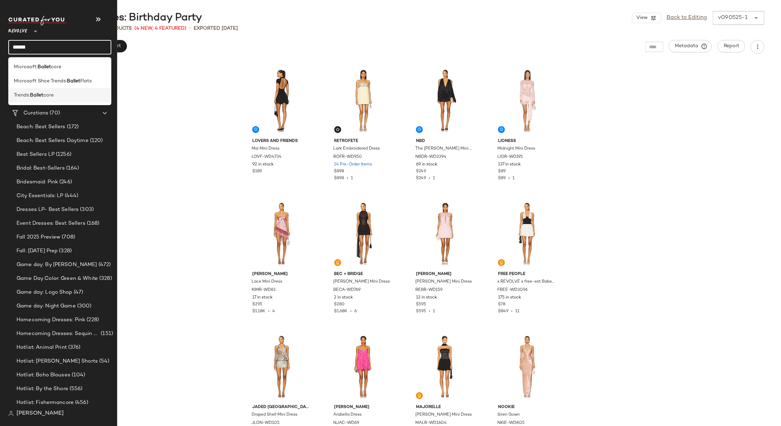
type input "******"
click at [43, 95] on b "Ballet" at bounding box center [36, 95] width 13 height 7
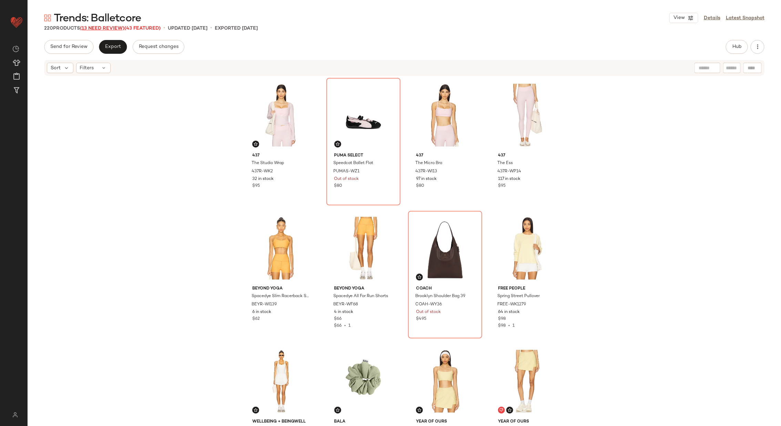
click at [110, 27] on span "(13 Need Review)" at bounding box center [102, 28] width 44 height 5
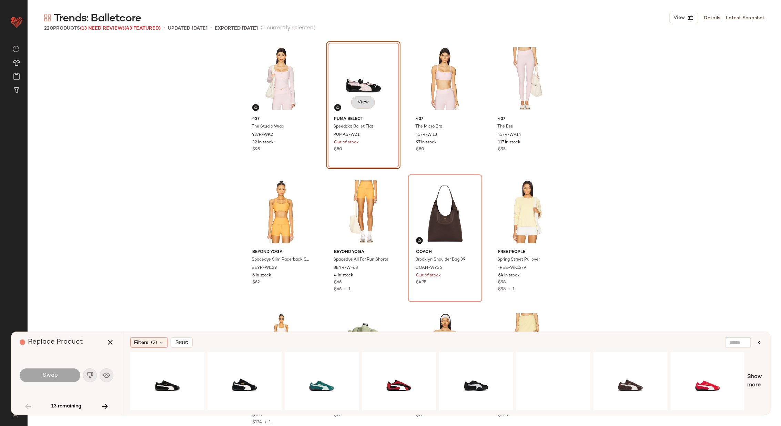
click at [357, 101] on span "View" at bounding box center [363, 103] width 12 height 6
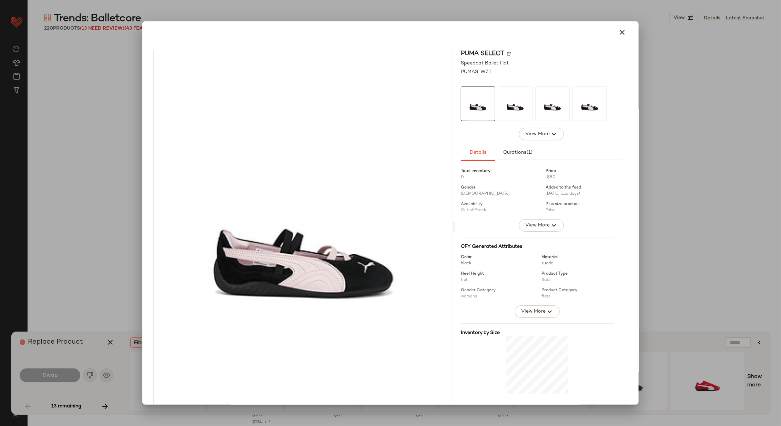
click at [507, 52] on img at bounding box center [509, 53] width 4 height 4
click at [620, 32] on icon "button" at bounding box center [622, 32] width 8 height 8
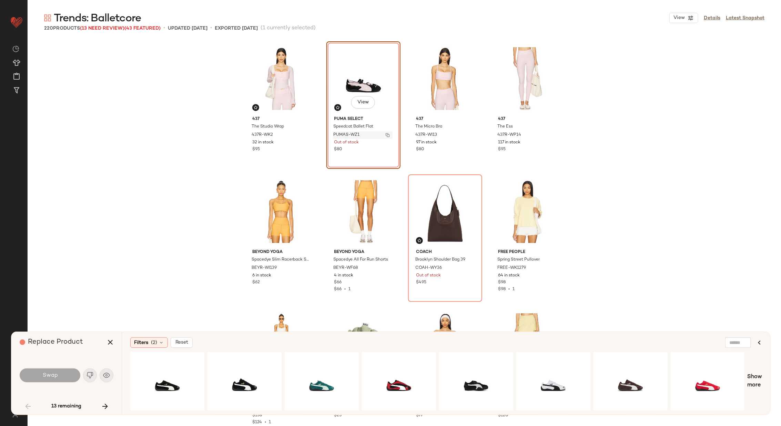
click at [386, 134] on img "button" at bounding box center [388, 135] width 4 height 4
click at [759, 376] on span "Show more" at bounding box center [754, 381] width 15 height 17
click at [754, 376] on span "Show more" at bounding box center [754, 381] width 15 height 17
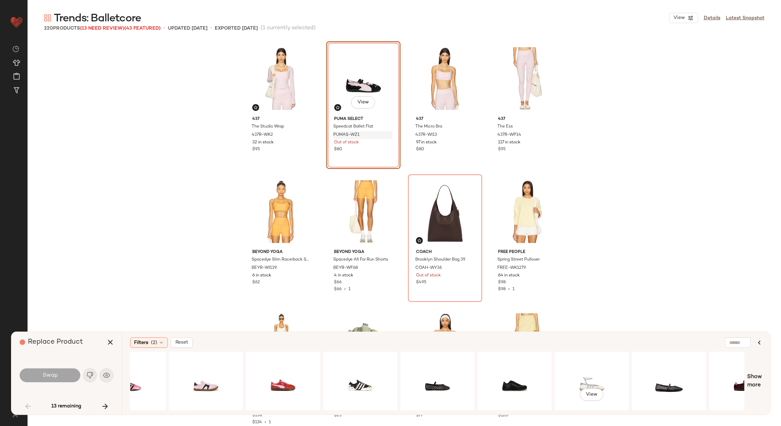
scroll to position [0, 1506]
click at [581, 369] on div "View" at bounding box center [591, 381] width 69 height 49
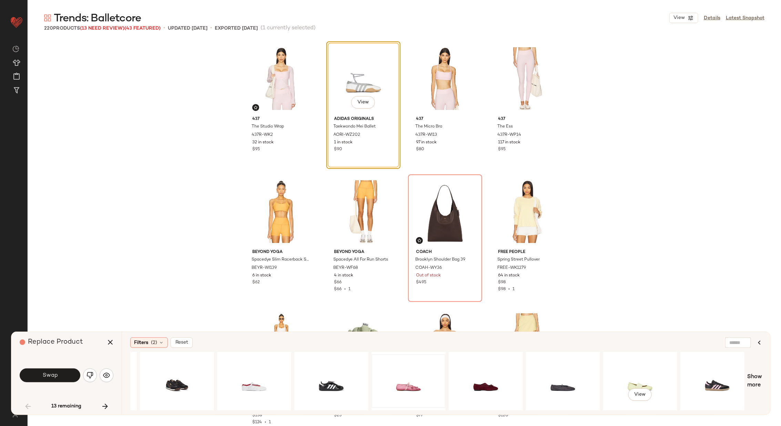
scroll to position [0, 2161]
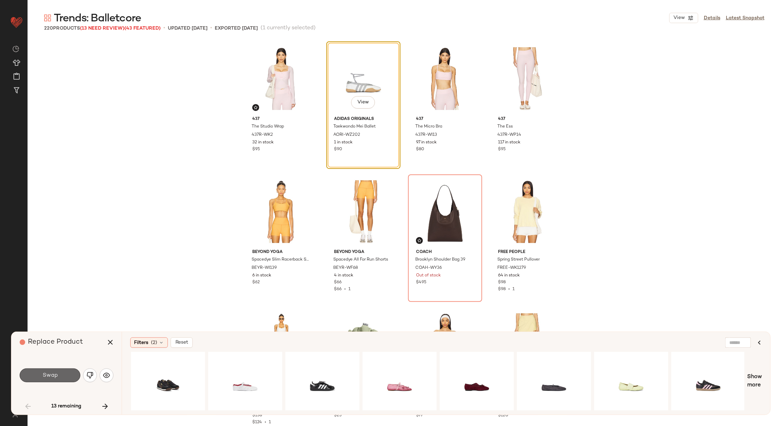
click at [53, 377] on span "Swap" at bounding box center [50, 375] width 16 height 7
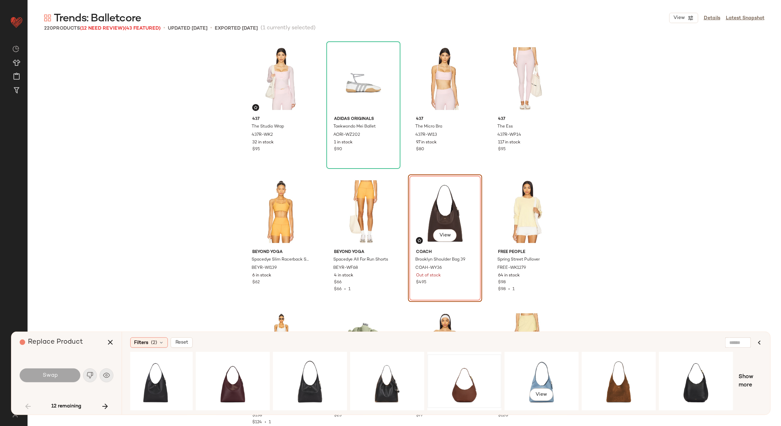
scroll to position [0, 162]
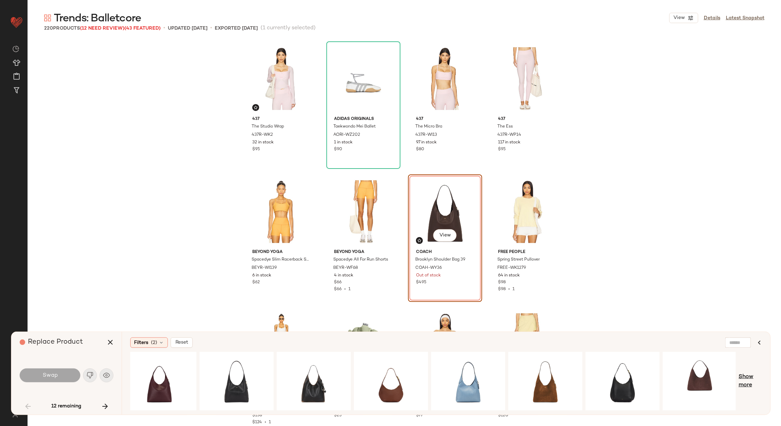
click at [752, 376] on span "Show more" at bounding box center [750, 381] width 23 height 17
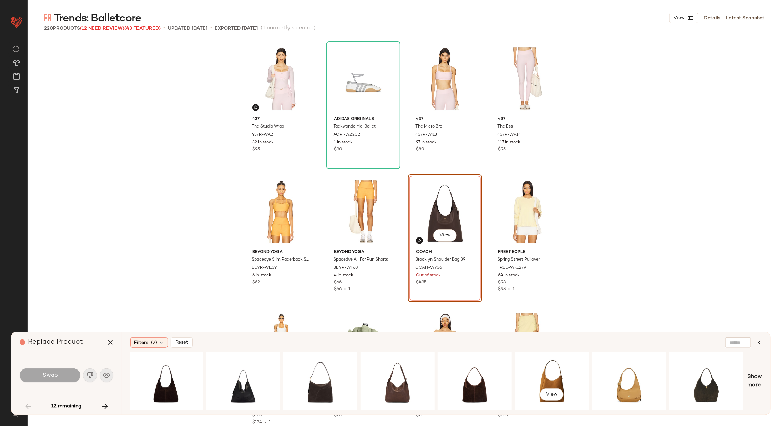
scroll to position [0, 926]
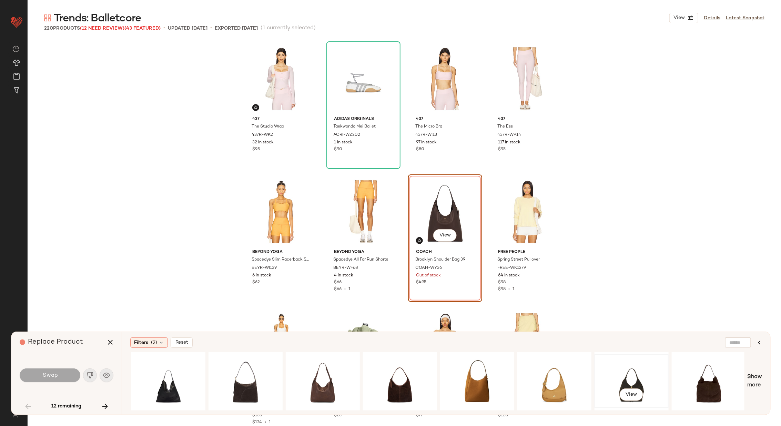
click at [620, 374] on div "View" at bounding box center [631, 381] width 69 height 49
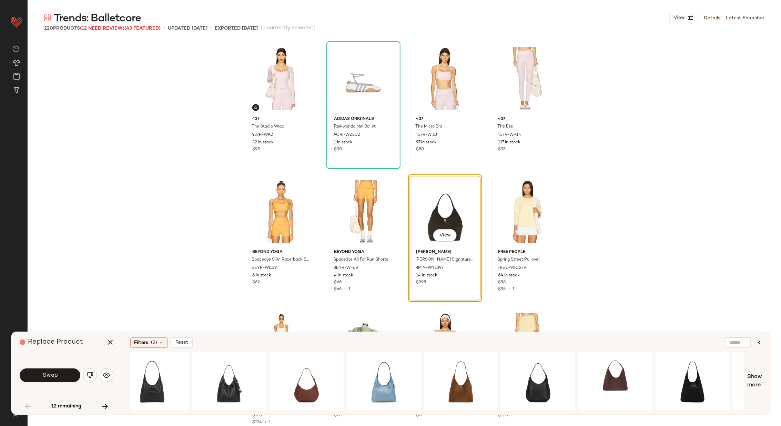
scroll to position [0, 0]
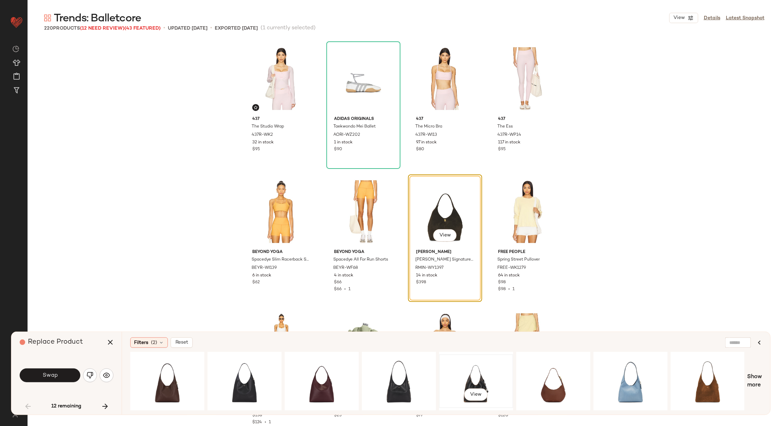
click at [478, 375] on div "View" at bounding box center [476, 381] width 69 height 49
click at [54, 374] on span "Swap" at bounding box center [50, 375] width 16 height 7
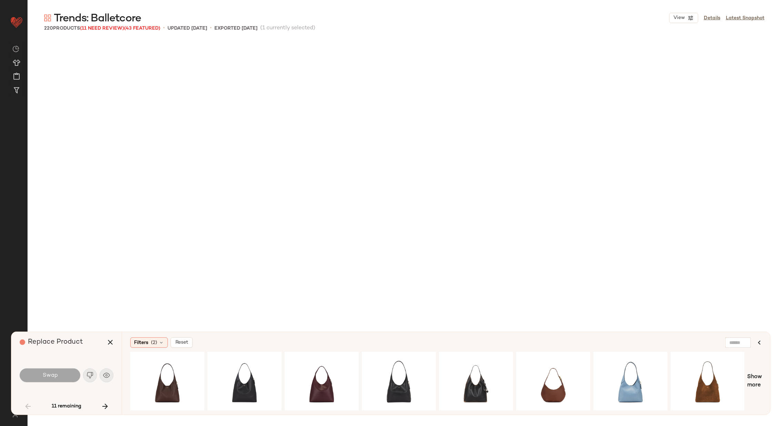
scroll to position [670, 0]
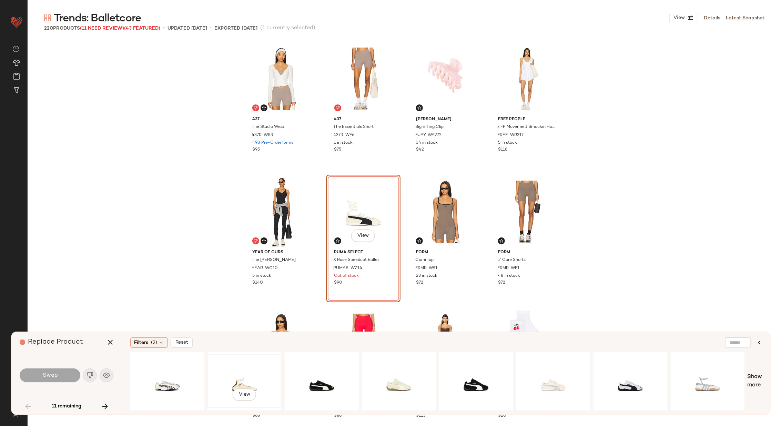
click at [252, 370] on div "View" at bounding box center [244, 381] width 69 height 49
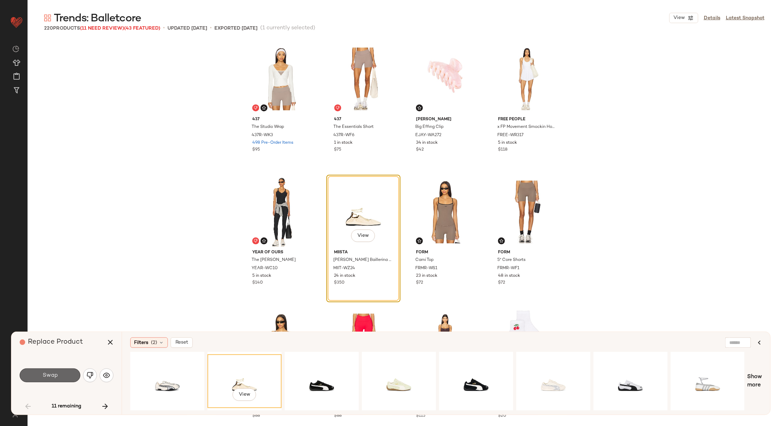
click at [46, 375] on span "Swap" at bounding box center [50, 375] width 16 height 7
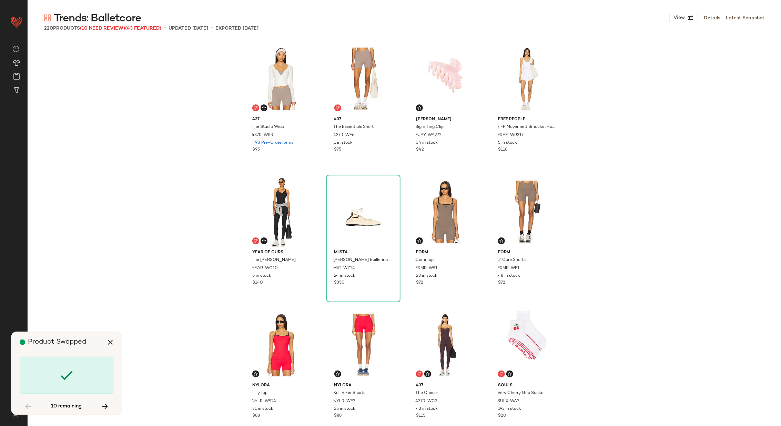
scroll to position [1064, 0]
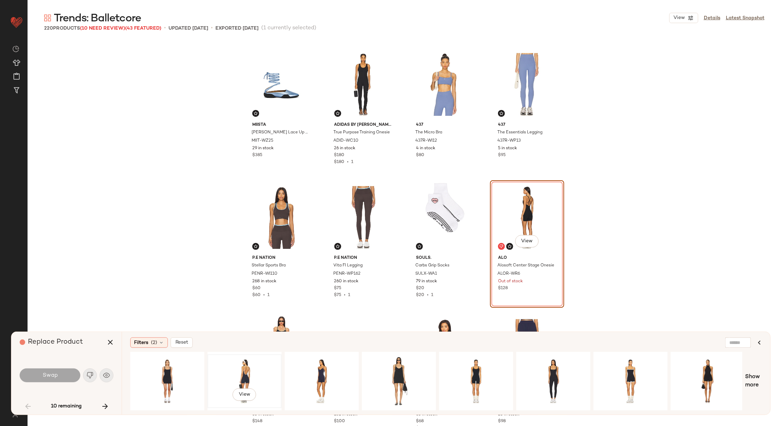
click at [222, 374] on div "View" at bounding box center [244, 381] width 69 height 49
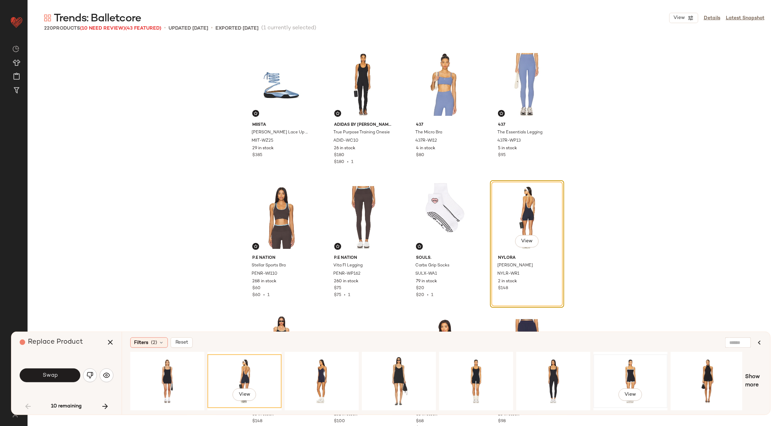
click at [622, 375] on div "View" at bounding box center [630, 381] width 69 height 49
click at [252, 368] on div "View" at bounding box center [244, 381] width 69 height 49
click at [44, 375] on span "Swap" at bounding box center [50, 375] width 16 height 7
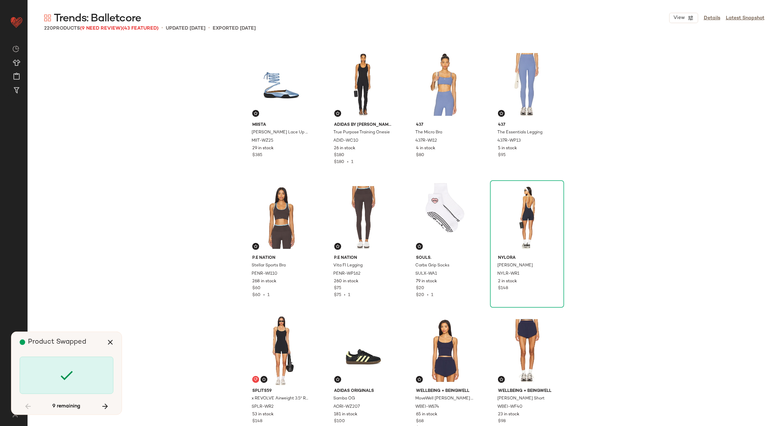
scroll to position [1331, 0]
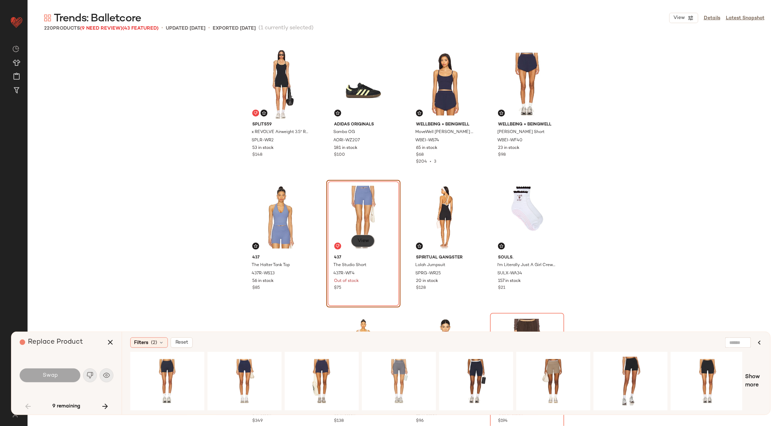
click at [360, 244] on button "View" at bounding box center [362, 241] width 23 height 12
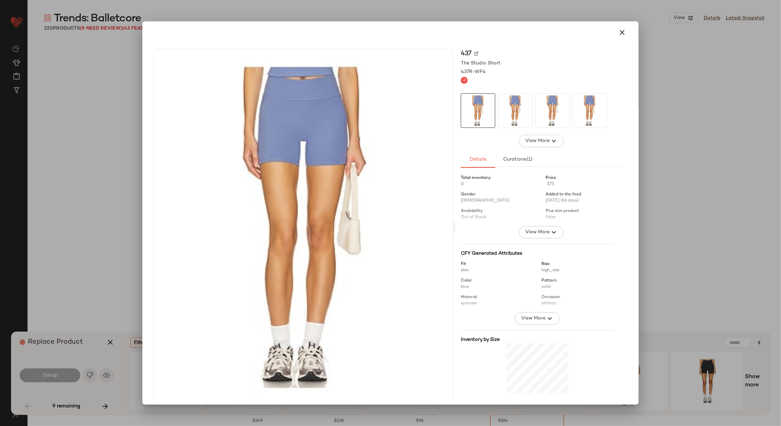
click at [474, 54] on img at bounding box center [476, 53] width 4 height 4
click at [618, 28] on icon "button" at bounding box center [622, 32] width 8 height 8
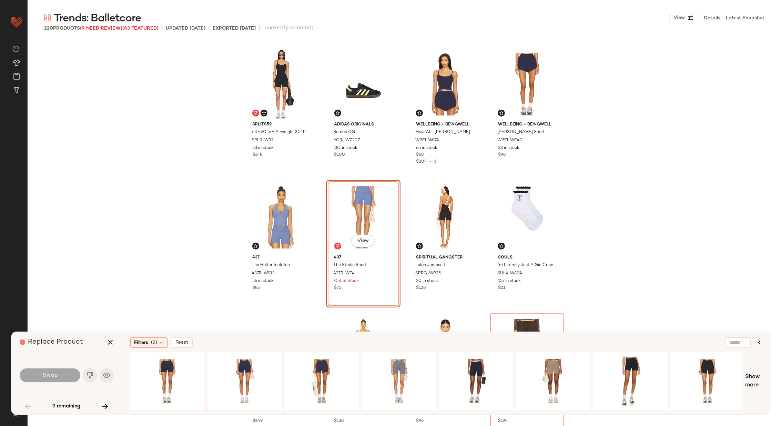
click at [115, 404] on div "Replace Product Swap 9 remaining" at bounding box center [66, 373] width 110 height 83
click at [106, 405] on icon "button" at bounding box center [105, 406] width 8 height 8
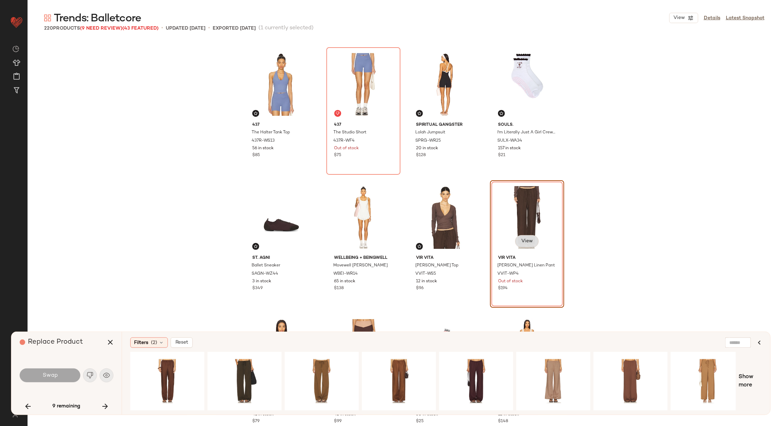
click at [525, 240] on span "View" at bounding box center [527, 242] width 12 height 6
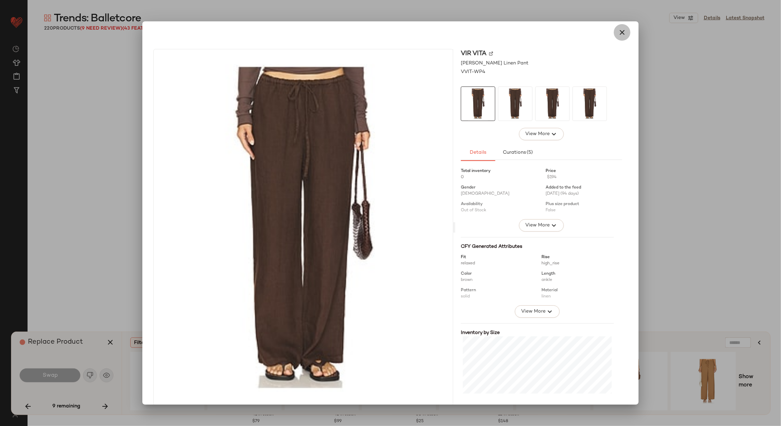
click at [618, 33] on icon "button" at bounding box center [622, 32] width 8 height 8
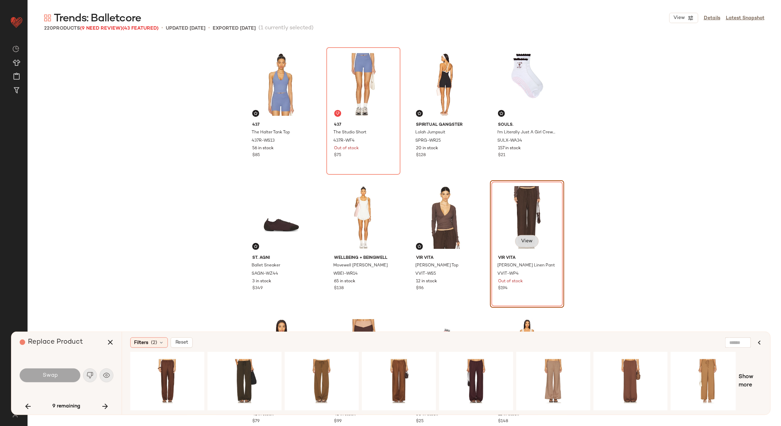
click at [522, 237] on button "View" at bounding box center [526, 241] width 23 height 12
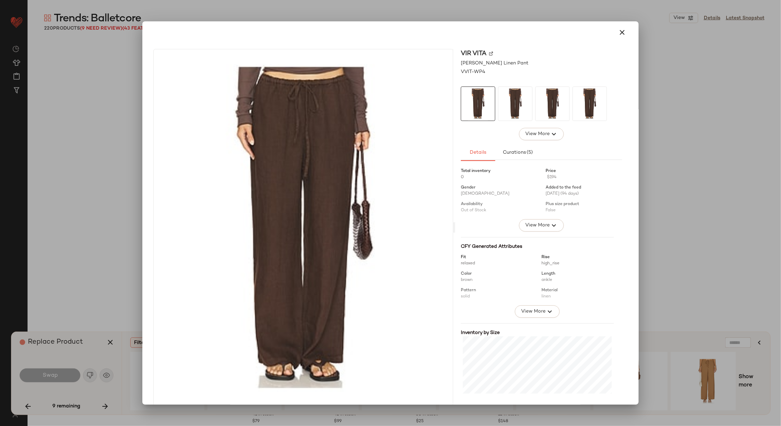
click at [489, 55] on img at bounding box center [491, 53] width 4 height 4
click at [618, 32] on icon "button" at bounding box center [622, 32] width 8 height 8
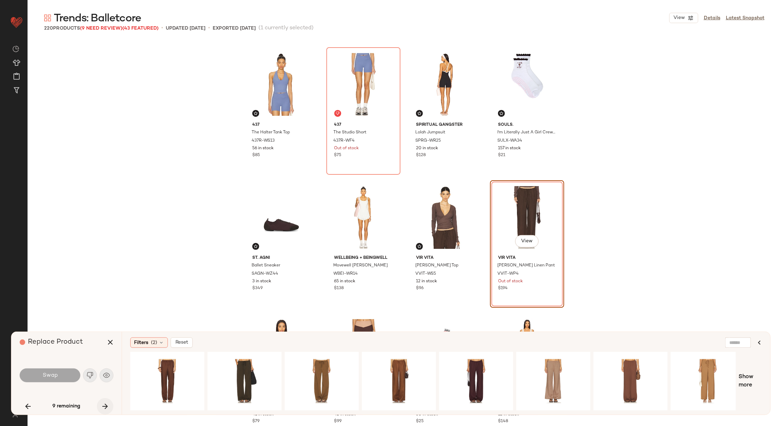
click at [103, 405] on icon "button" at bounding box center [105, 406] width 8 height 8
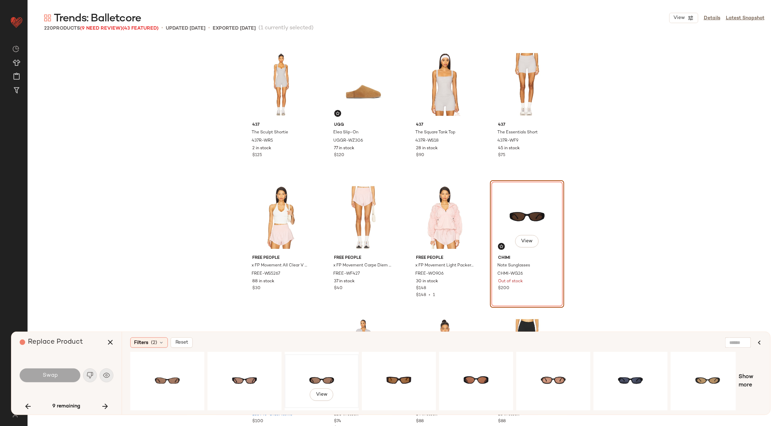
click at [314, 370] on div "View" at bounding box center [321, 381] width 69 height 49
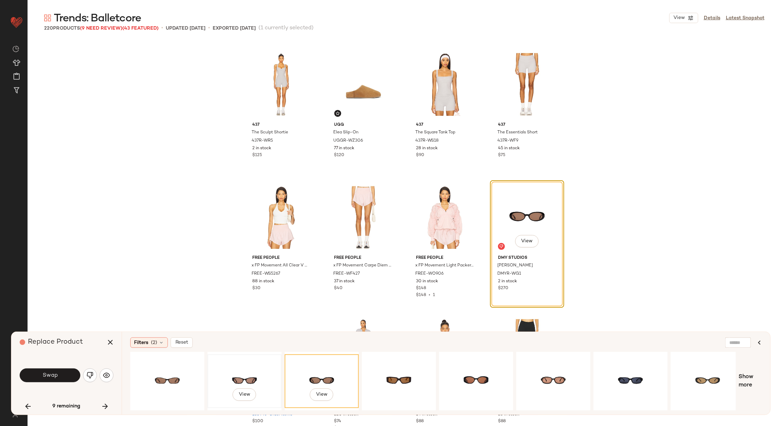
click at [244, 367] on div "View" at bounding box center [244, 381] width 69 height 49
click at [176, 368] on div "View" at bounding box center [167, 381] width 69 height 49
click at [555, 369] on div "View" at bounding box center [553, 381] width 69 height 49
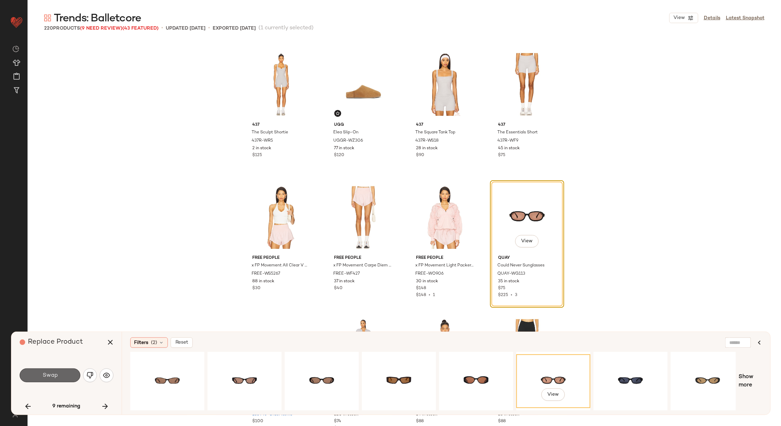
click at [32, 377] on button "Swap" at bounding box center [50, 375] width 61 height 14
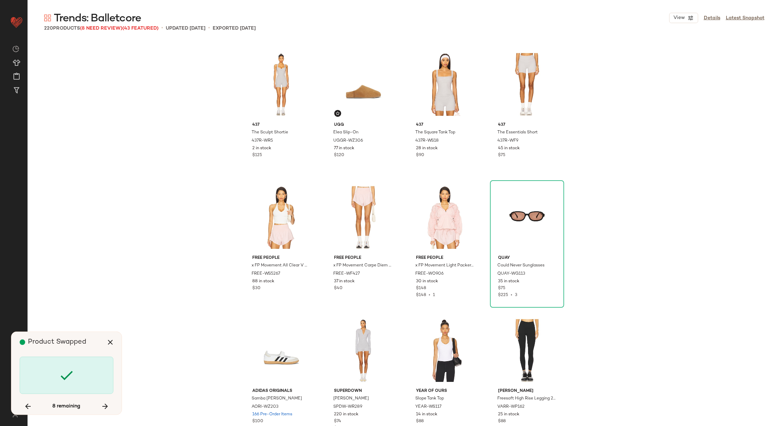
scroll to position [2528, 0]
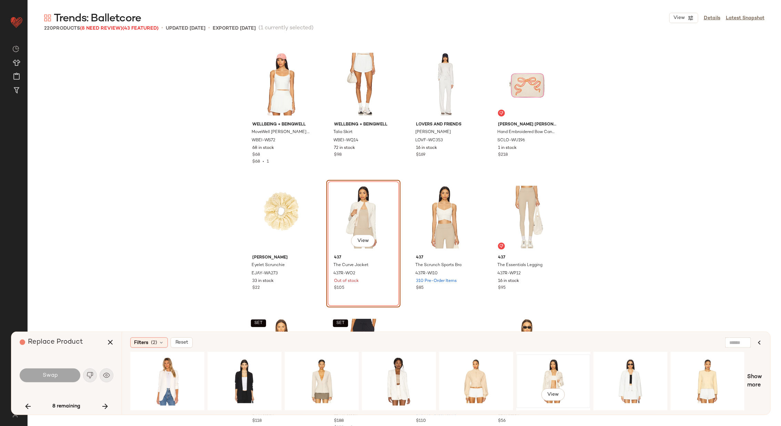
click at [547, 380] on div "View" at bounding box center [553, 381] width 69 height 49
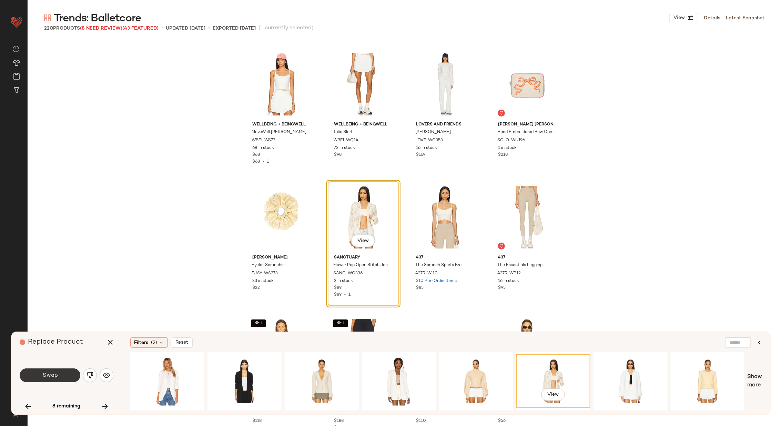
click at [61, 377] on button "Swap" at bounding box center [50, 375] width 61 height 14
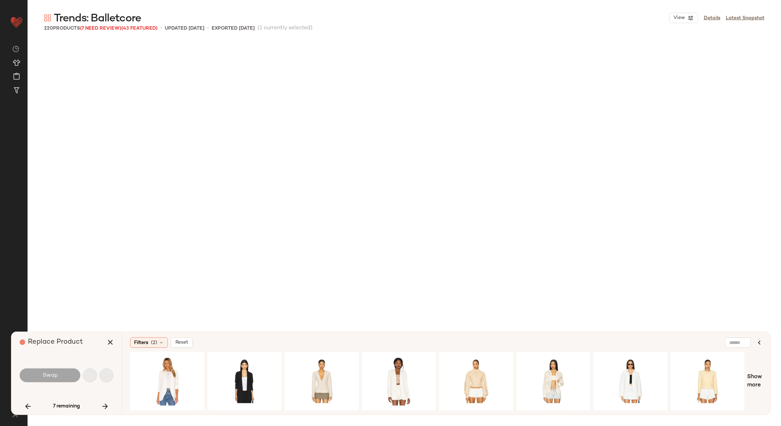
scroll to position [4391, 0]
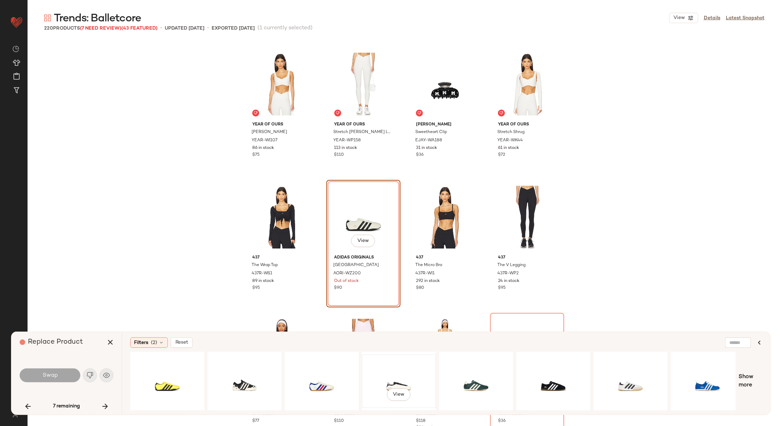
click at [411, 375] on div "View" at bounding box center [398, 381] width 69 height 49
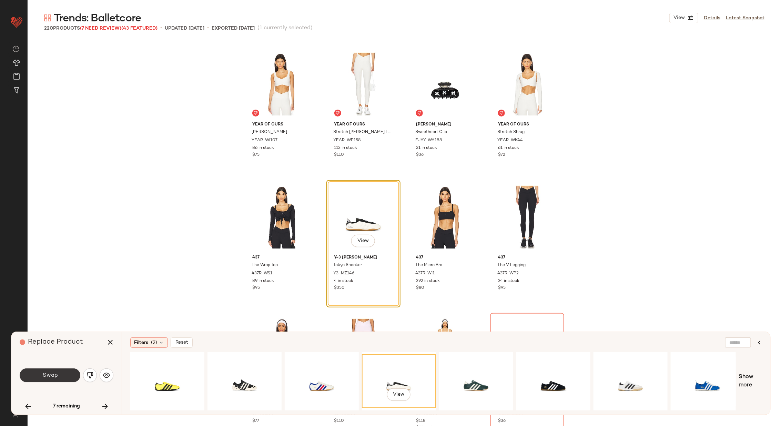
click at [58, 376] on button "Swap" at bounding box center [50, 375] width 61 height 14
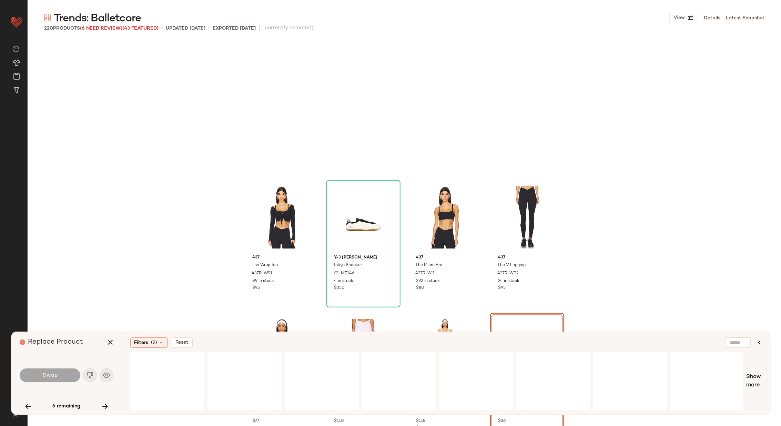
scroll to position [4524, 0]
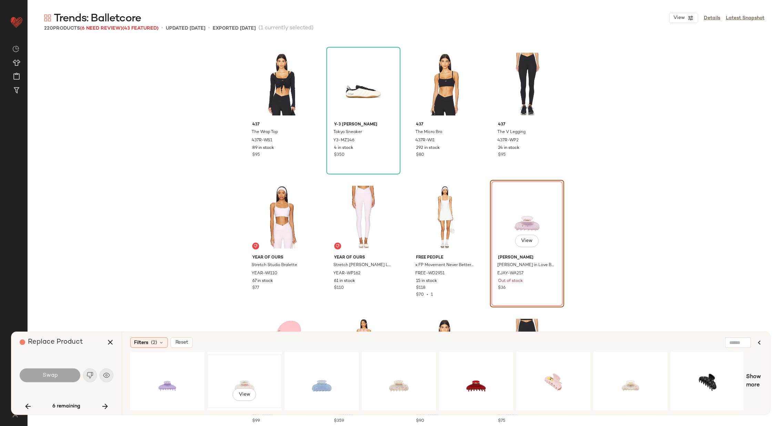
click at [232, 369] on div "View" at bounding box center [244, 381] width 69 height 49
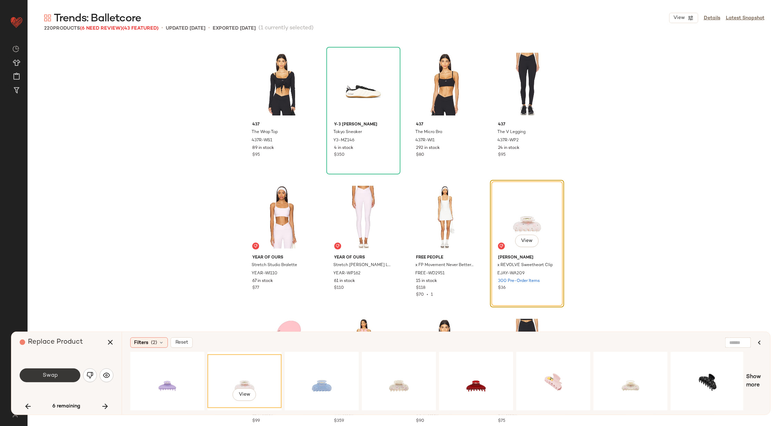
click at [40, 374] on button "Swap" at bounding box center [50, 375] width 61 height 14
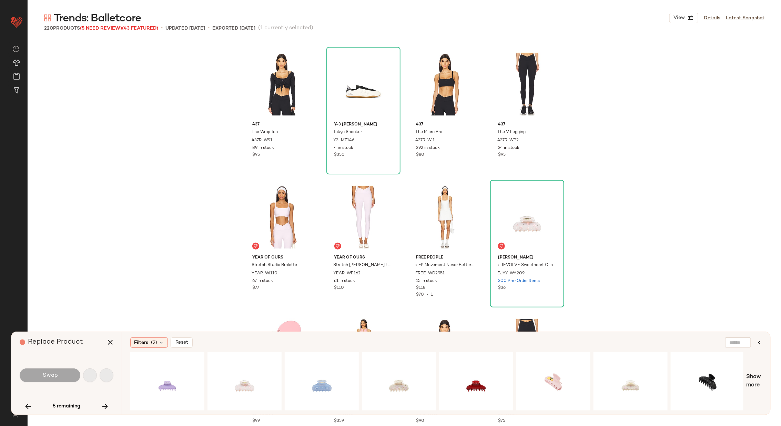
scroll to position [6387, 0]
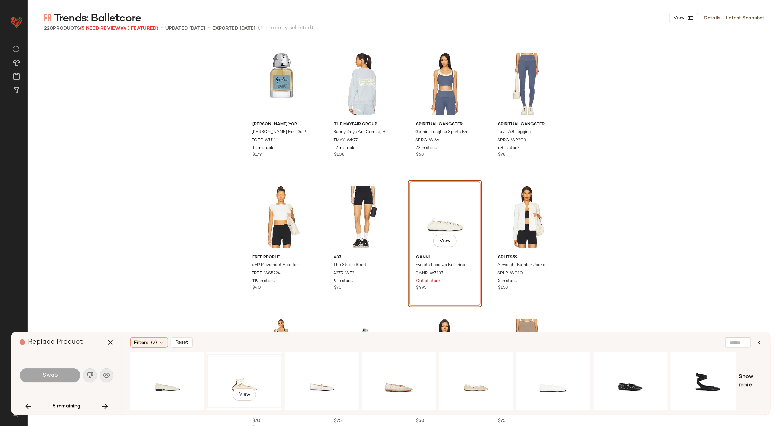
click at [246, 367] on div "View" at bounding box center [244, 381] width 69 height 49
click at [58, 376] on button "Swap" at bounding box center [50, 375] width 61 height 14
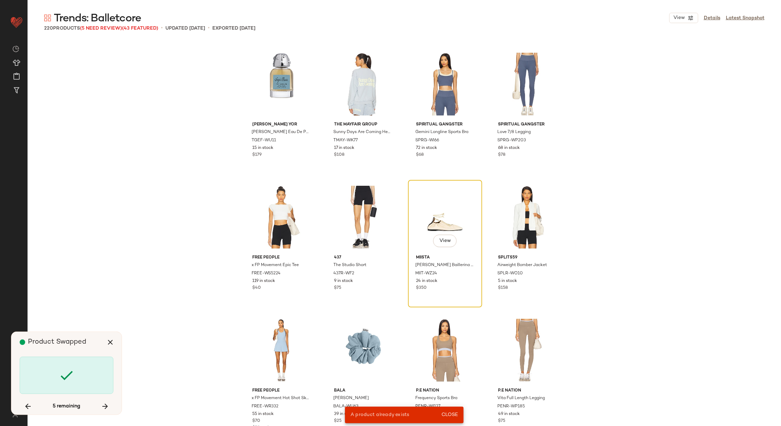
click at [442, 221] on div "View" at bounding box center [445, 217] width 69 height 70
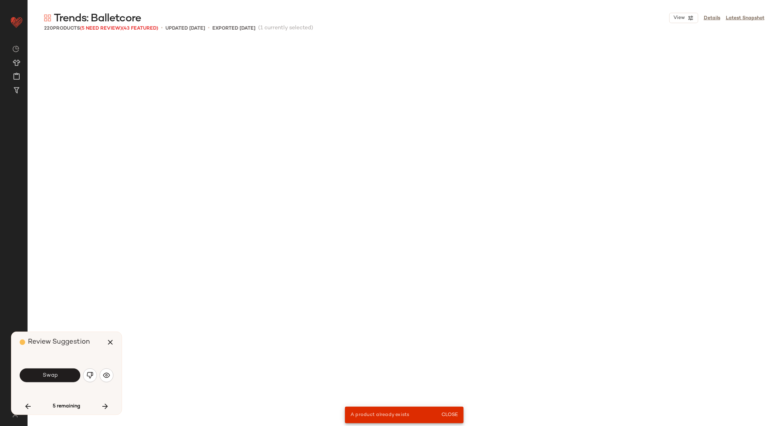
scroll to position [665, 0]
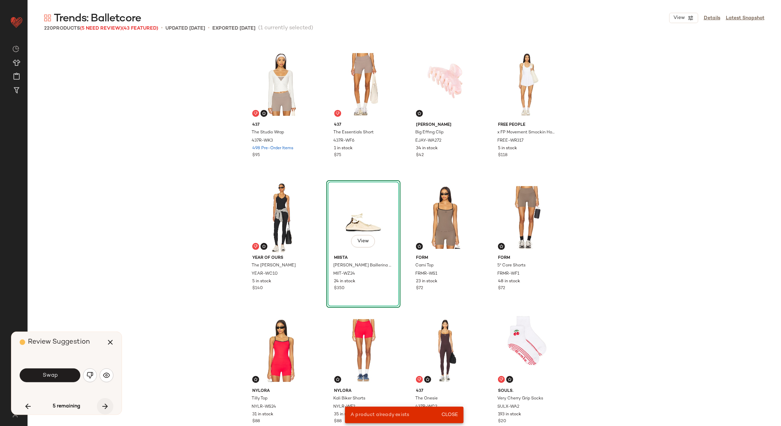
click at [107, 401] on button "button" at bounding box center [105, 406] width 17 height 17
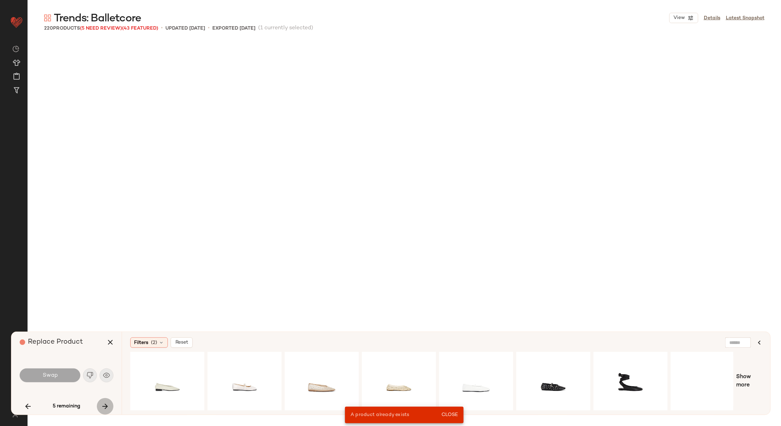
scroll to position [6786, 0]
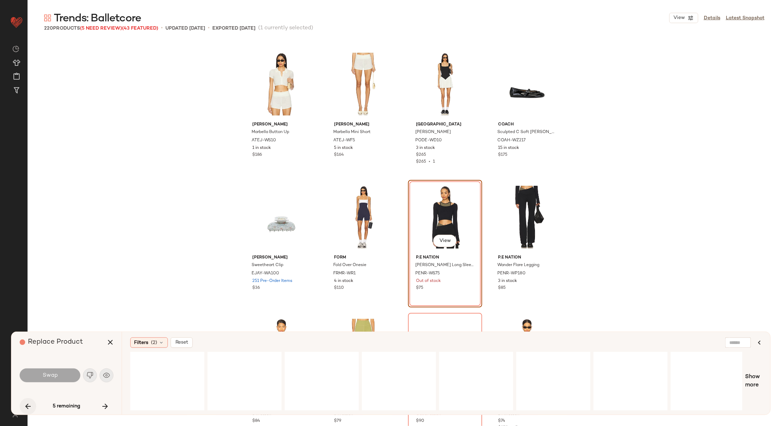
click at [24, 403] on icon "button" at bounding box center [28, 406] width 8 height 8
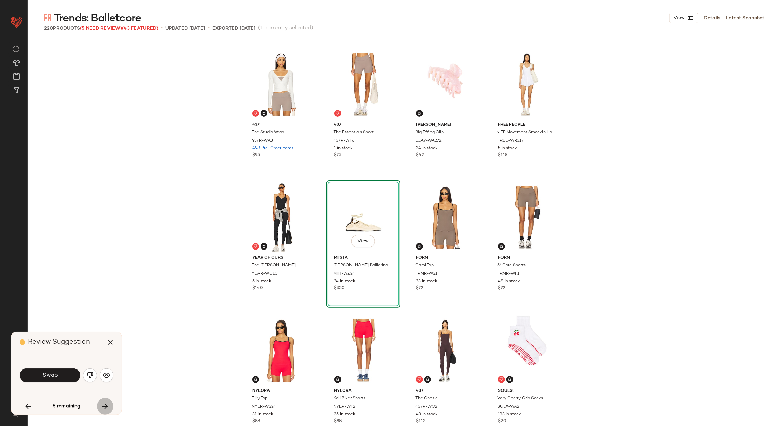
click at [107, 406] on icon "button" at bounding box center [105, 406] width 8 height 8
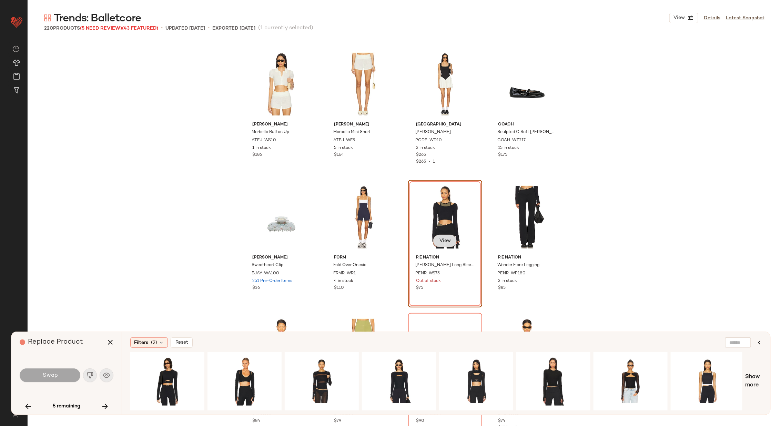
click at [439, 240] on span "View" at bounding box center [445, 241] width 12 height 6
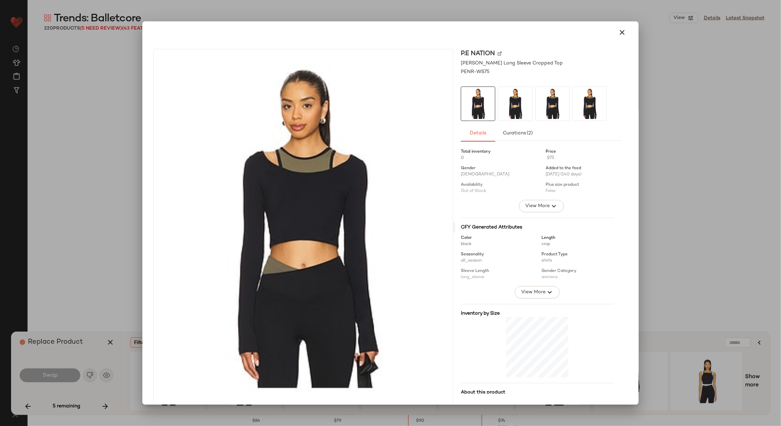
click at [498, 52] on img at bounding box center [500, 53] width 4 height 4
click at [618, 30] on icon "button" at bounding box center [622, 32] width 8 height 8
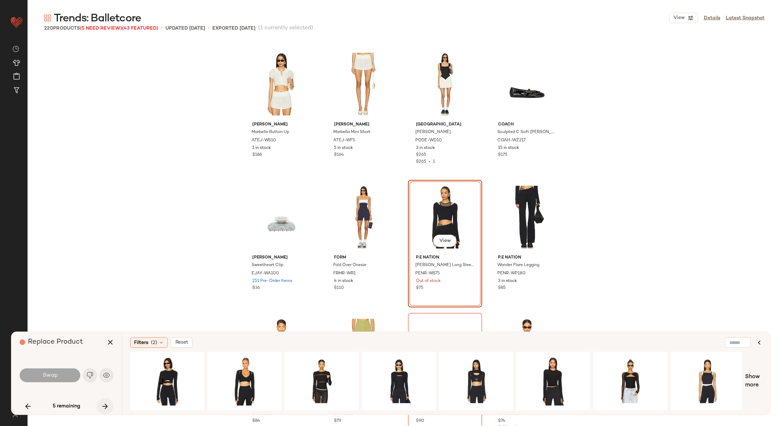
click at [107, 401] on button "button" at bounding box center [105, 406] width 17 height 17
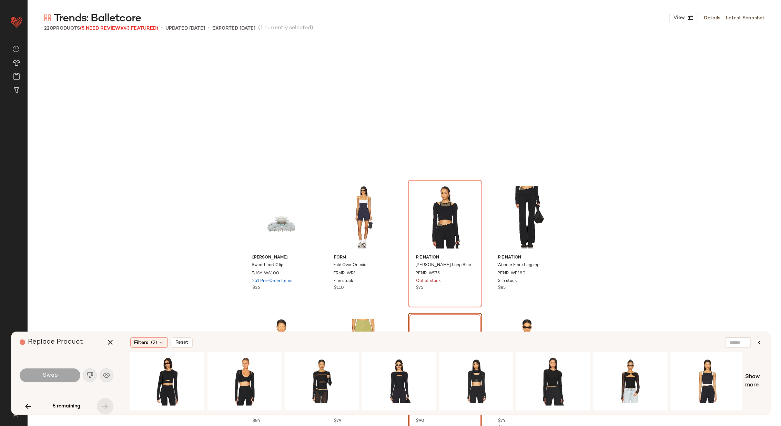
scroll to position [6904, 0]
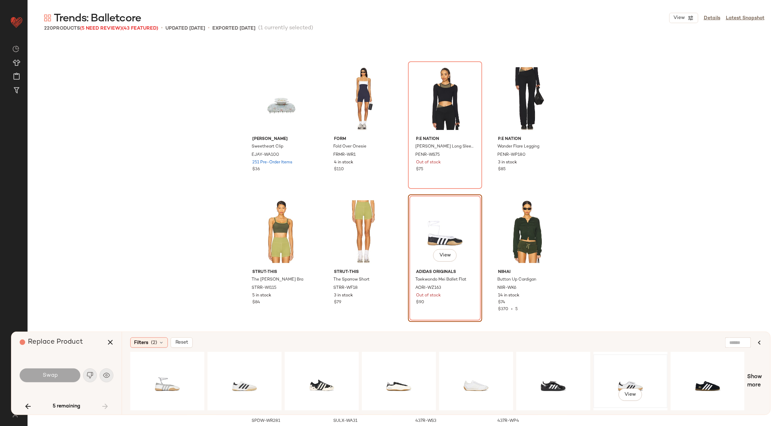
click at [623, 369] on div "View" at bounding box center [630, 381] width 69 height 49
click at [244, 375] on div "View" at bounding box center [244, 381] width 69 height 49
click at [59, 374] on button "Swap" at bounding box center [50, 375] width 61 height 14
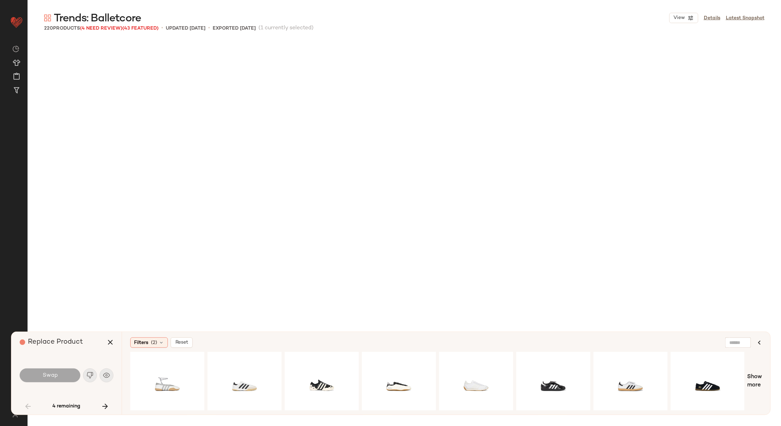
scroll to position [1331, 0]
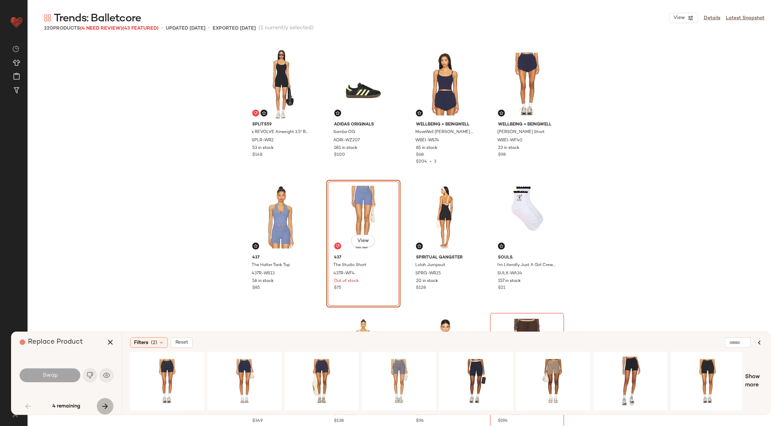
click at [106, 404] on icon "button" at bounding box center [105, 406] width 8 height 8
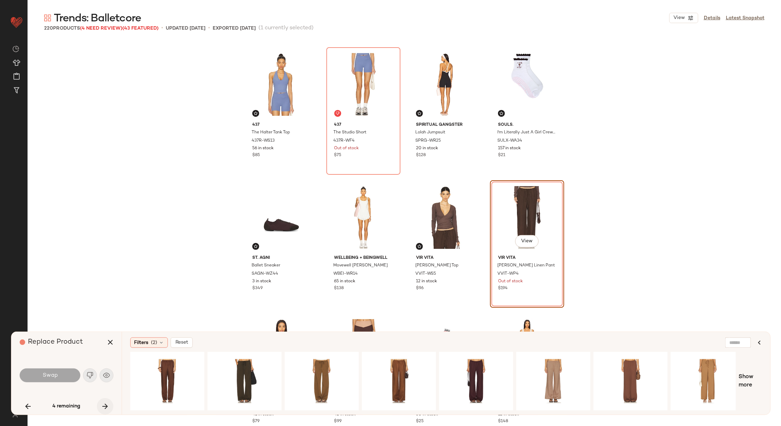
click at [106, 404] on icon "button" at bounding box center [105, 406] width 8 height 8
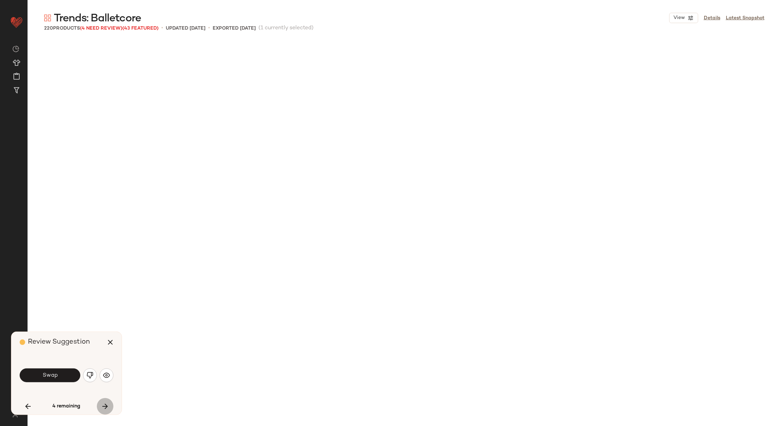
scroll to position [665, 0]
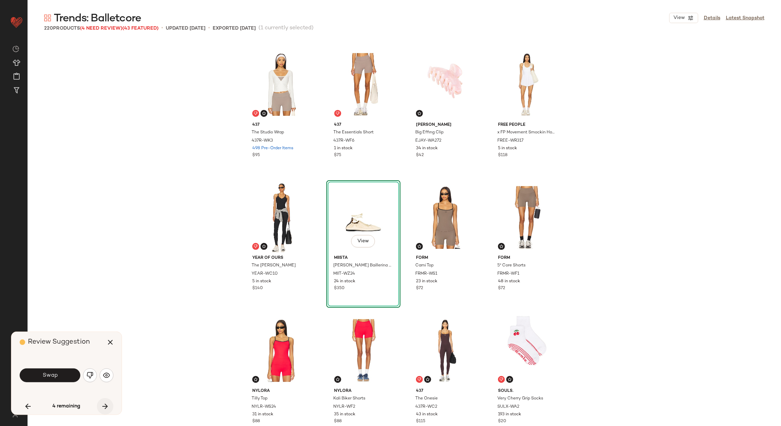
click at [106, 404] on icon "button" at bounding box center [105, 406] width 8 height 8
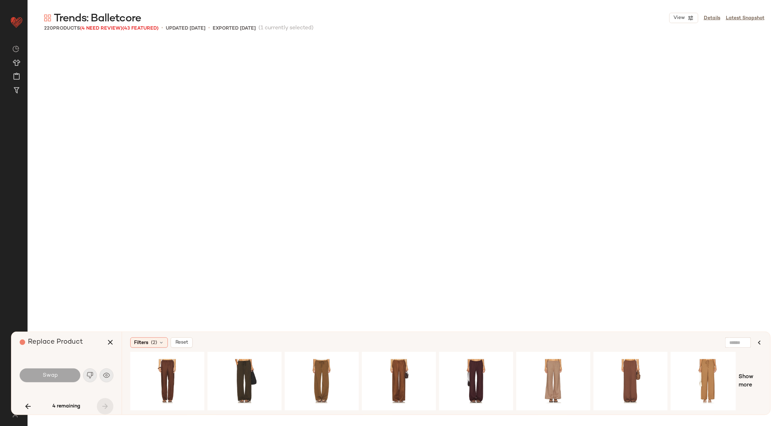
scroll to position [6786, 0]
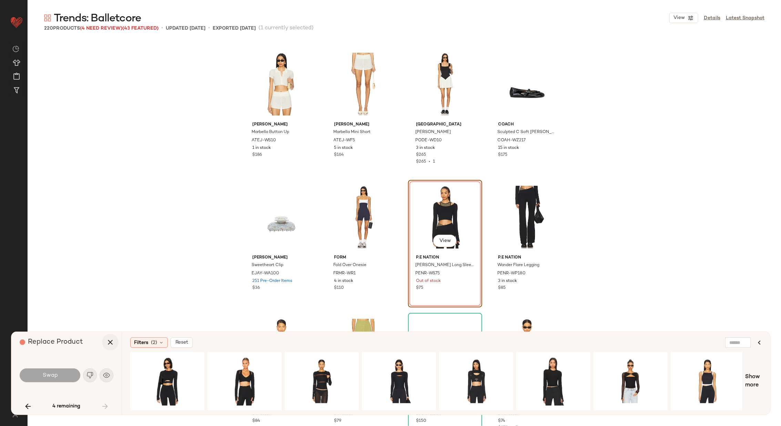
click at [113, 339] on icon "button" at bounding box center [110, 342] width 8 height 8
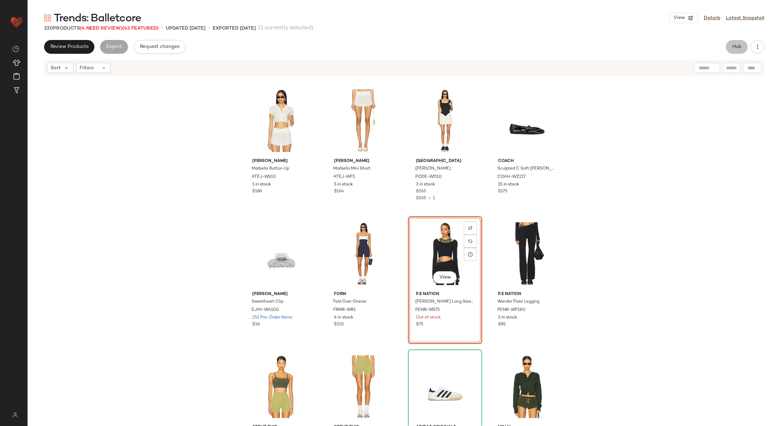
click at [736, 45] on span "Hub" at bounding box center [737, 47] width 10 height 6
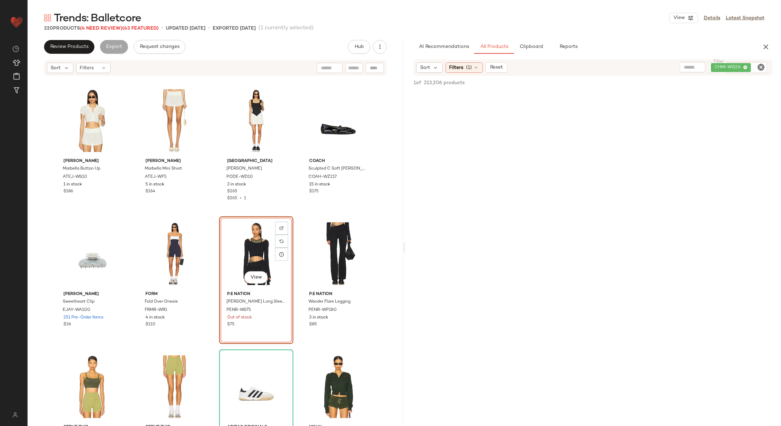
click at [764, 69] on icon "Clear Filter" at bounding box center [761, 67] width 8 height 8
click at [477, 68] on icon at bounding box center [477, 67] width 6 height 6
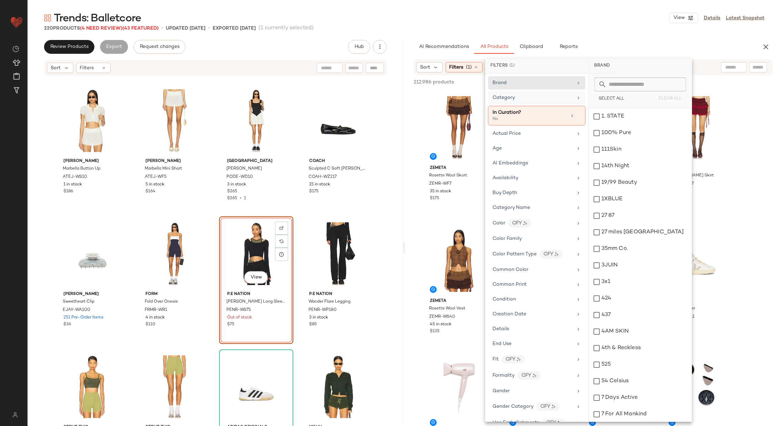
click at [559, 98] on div "Category" at bounding box center [533, 97] width 80 height 7
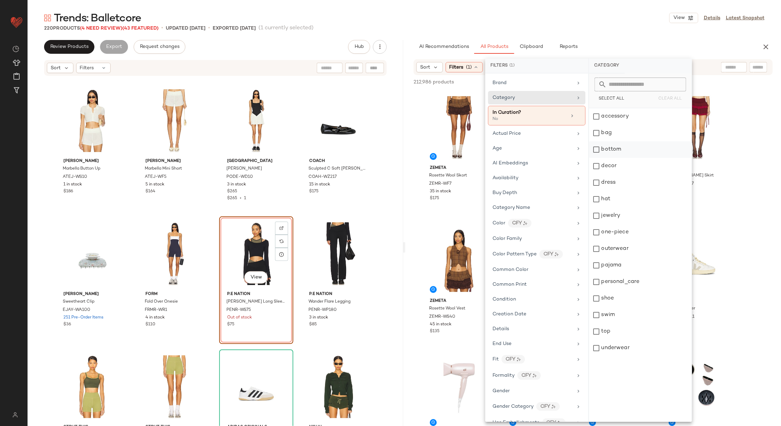
click at [630, 152] on div "bottom" at bounding box center [640, 149] width 103 height 17
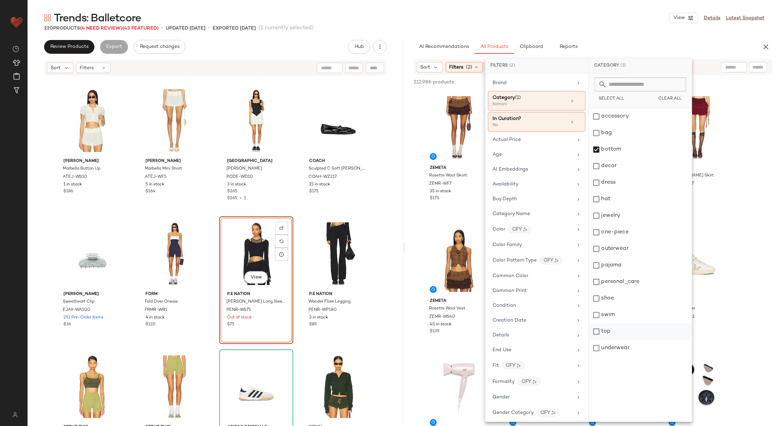
click at [653, 330] on div "top" at bounding box center [640, 331] width 103 height 17
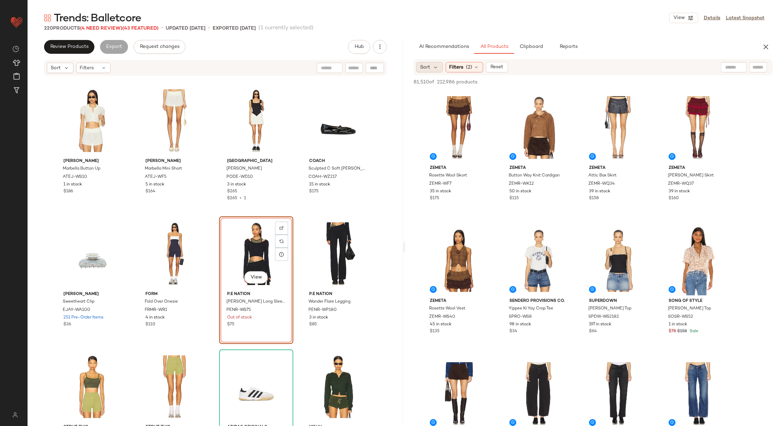
click at [432, 66] on div "Sort" at bounding box center [429, 67] width 27 height 10
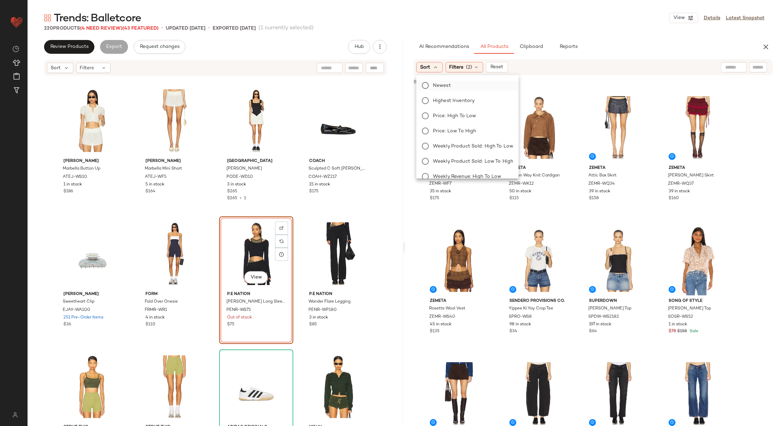
click at [454, 88] on label "Newest" at bounding box center [471, 86] width 83 height 10
click at [490, 65] on span "(2)" at bounding box center [488, 67] width 6 height 7
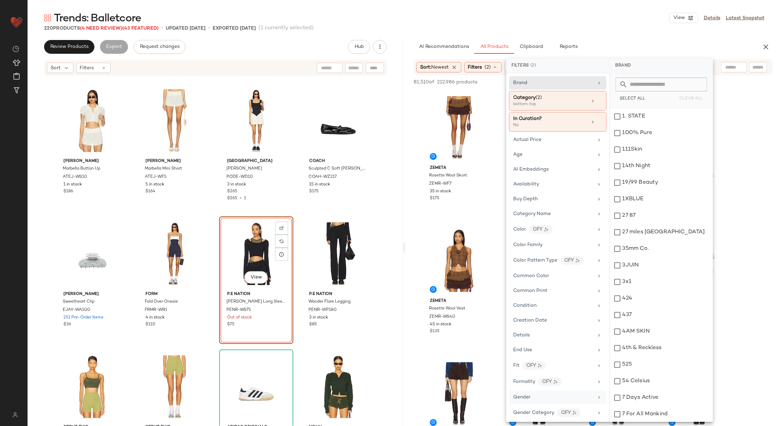
click at [577, 394] on div "Gender" at bounding box center [554, 397] width 80 height 7
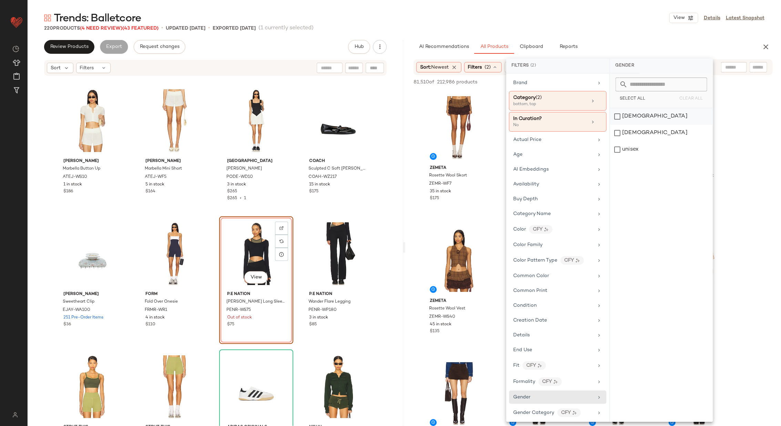
click at [677, 117] on div "[DEMOGRAPHIC_DATA]" at bounding box center [661, 116] width 103 height 17
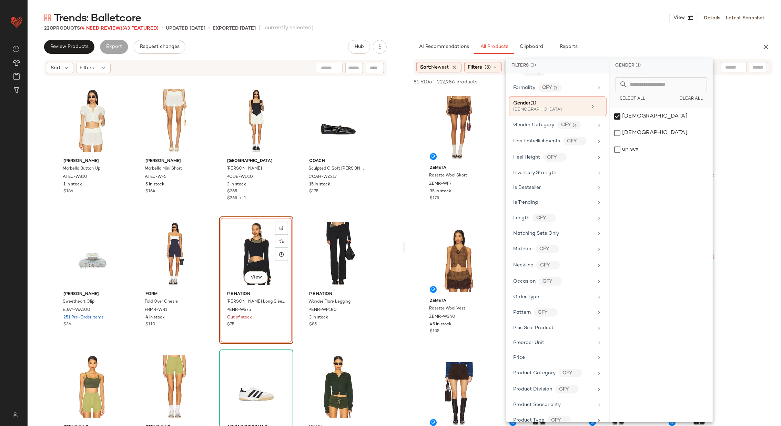
scroll to position [478, 0]
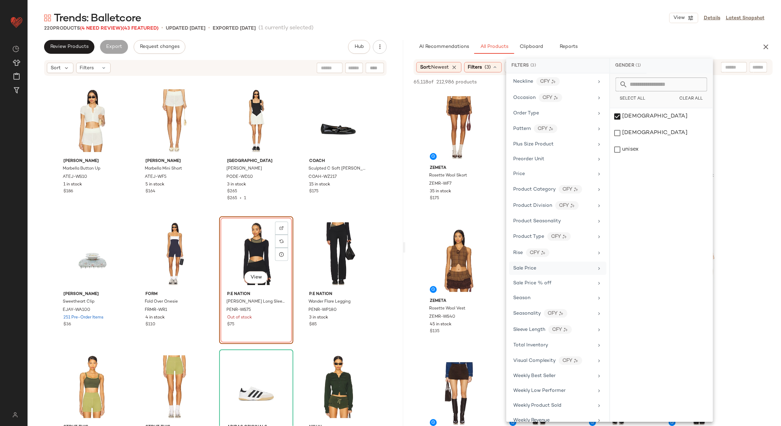
click at [568, 265] on div "Sale Price" at bounding box center [554, 268] width 80 height 7
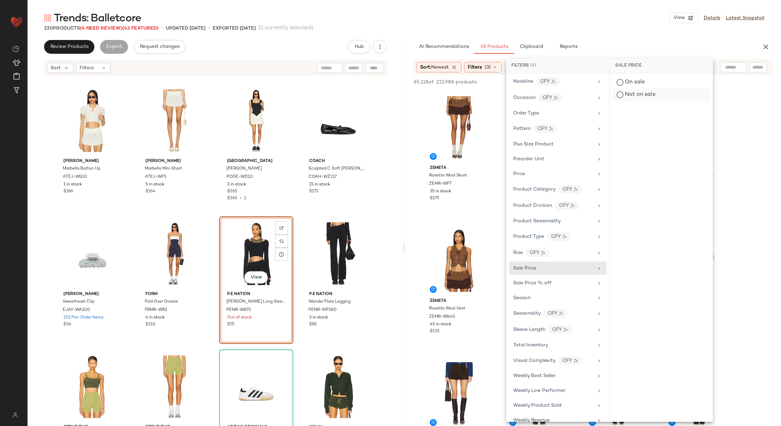
click at [665, 97] on div "Not on sale" at bounding box center [661, 95] width 97 height 12
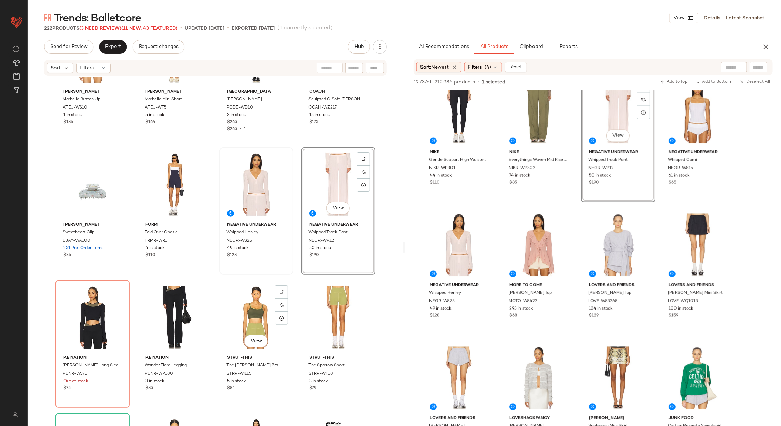
scroll to position [6860, 0]
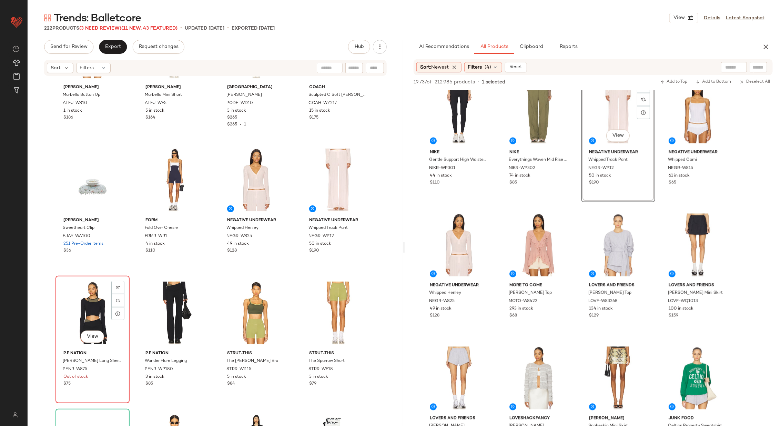
click at [78, 315] on div "View" at bounding box center [92, 313] width 69 height 70
click at [175, 312] on div "View" at bounding box center [174, 313] width 69 height 70
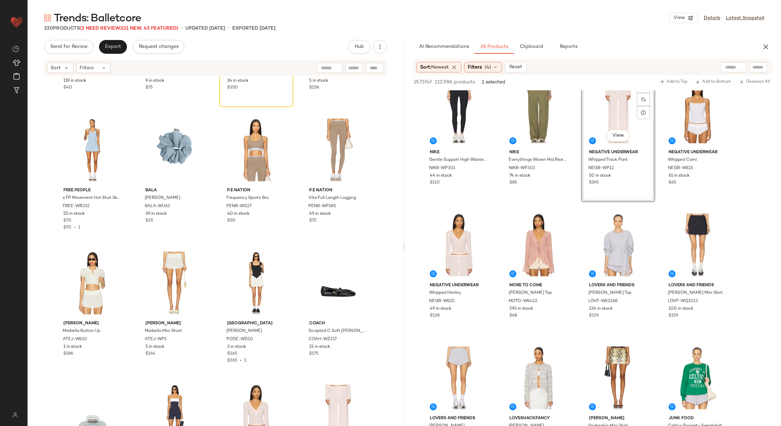
scroll to position [6622, 0]
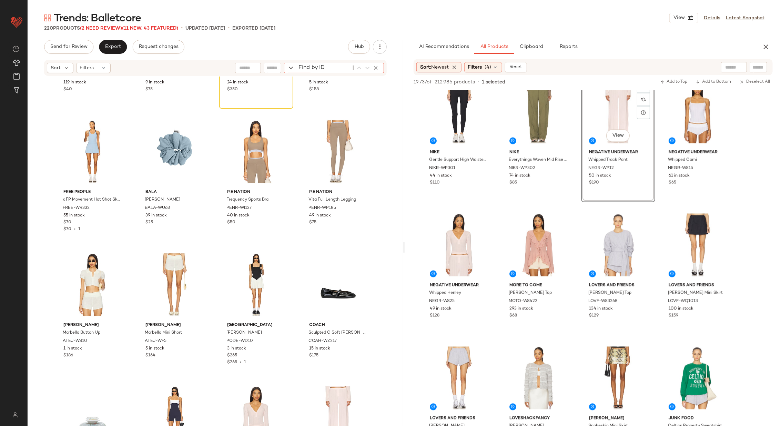
click at [376, 69] on div "Find by ID Find by ID" at bounding box center [334, 68] width 100 height 10
paste input "********"
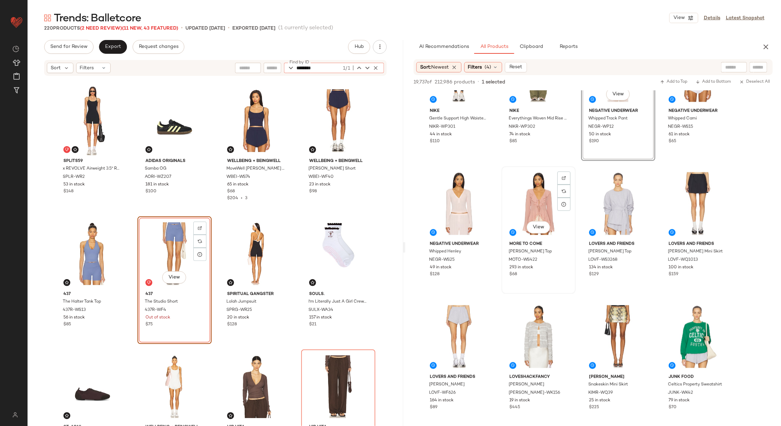
scroll to position [724, 0]
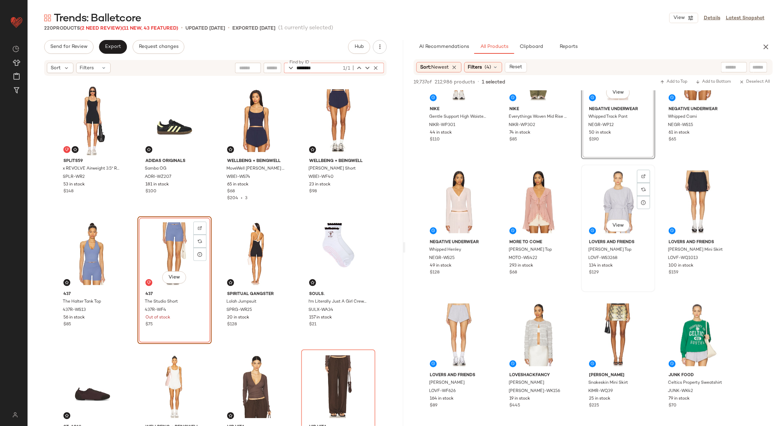
type input "********"
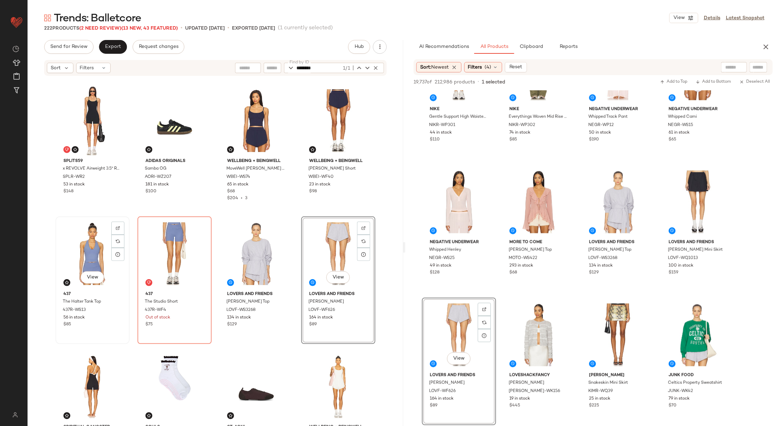
click at [88, 252] on div "View" at bounding box center [92, 254] width 69 height 70
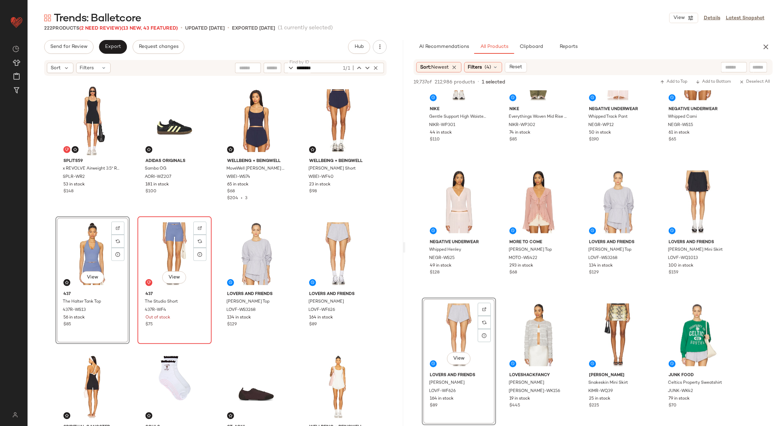
click at [161, 254] on div "View" at bounding box center [174, 254] width 69 height 70
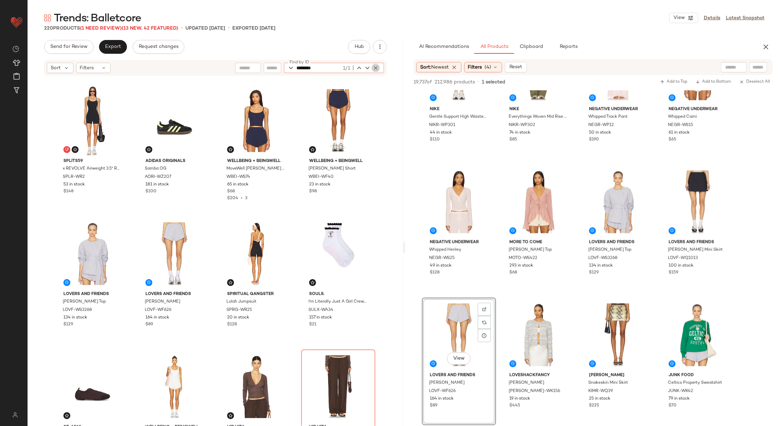
click at [378, 67] on icon "button" at bounding box center [376, 68] width 6 height 6
click at [297, 82] on div "Splits59 x REVOLVE Airweight 3.5" Romper SPLR-WR2 53 in stock $148 adidas Origi…" at bounding box center [216, 262] width 376 height 370
click at [110, 46] on span "Export" at bounding box center [113, 47] width 16 height 6
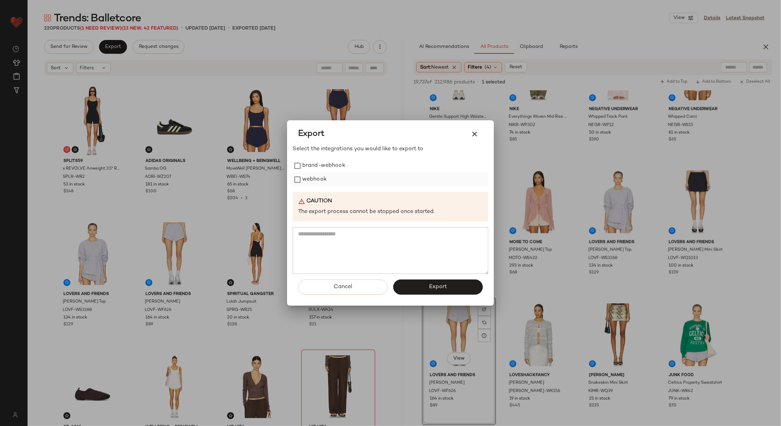
click at [325, 181] on label "webhook" at bounding box center [314, 180] width 24 height 14
click at [440, 291] on button "Export" at bounding box center [438, 287] width 90 height 15
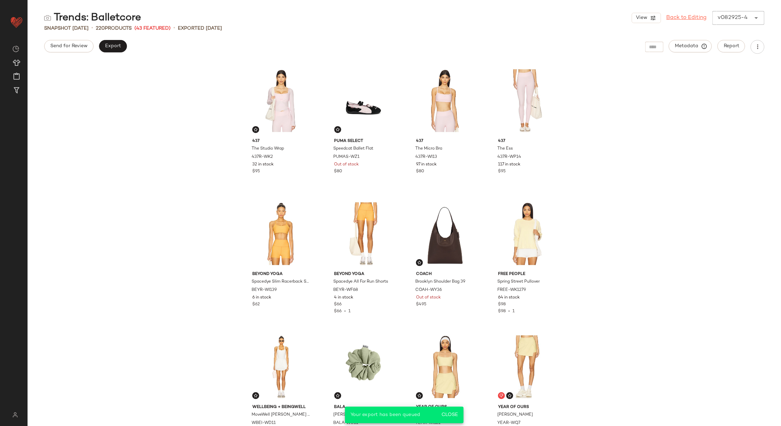
click at [688, 17] on link "Back to Editing" at bounding box center [687, 18] width 40 height 8
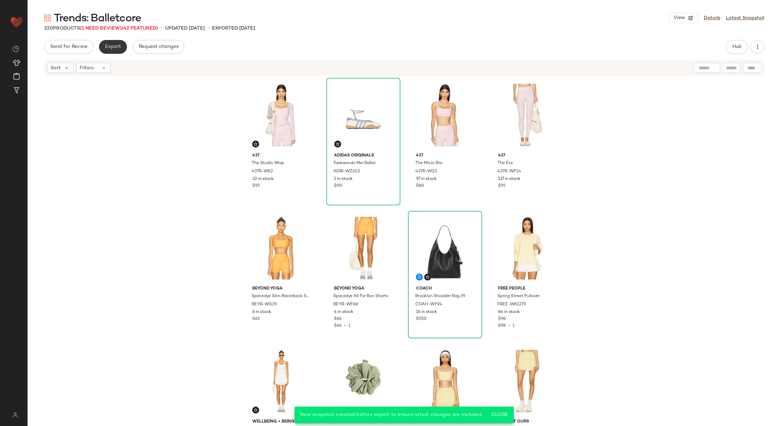
click at [108, 47] on span "Export" at bounding box center [113, 47] width 16 height 6
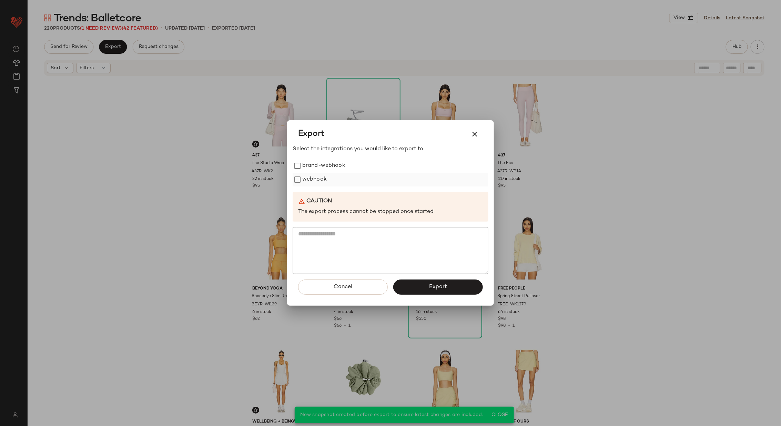
click at [308, 180] on label "webhook" at bounding box center [314, 180] width 24 height 14
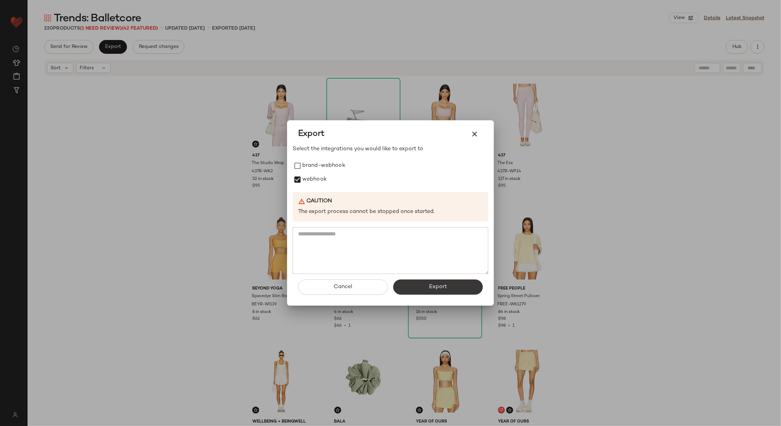
click at [433, 288] on span "Export" at bounding box center [438, 287] width 18 height 7
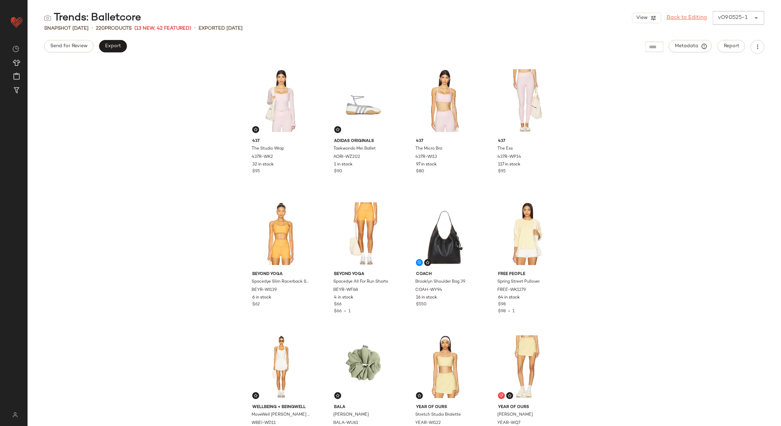
click at [699, 17] on link "Back to Editing" at bounding box center [687, 18] width 40 height 8
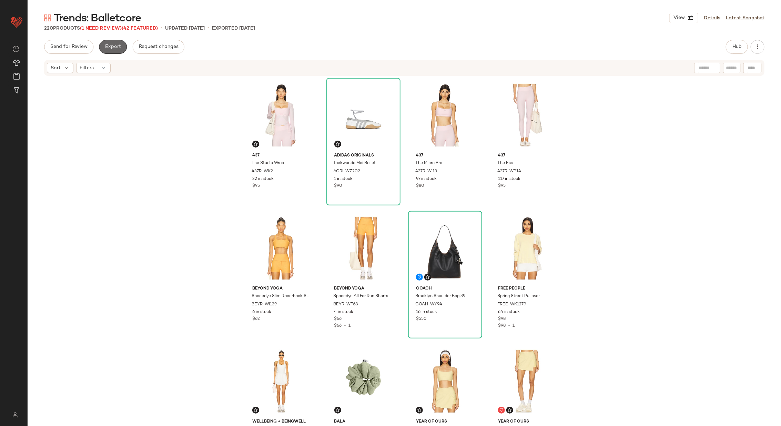
click at [108, 46] on span "Export" at bounding box center [113, 47] width 16 height 6
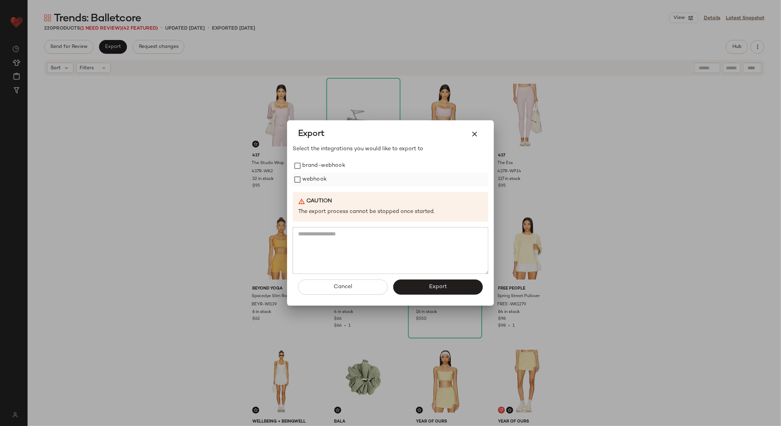
click at [316, 181] on label "webhook" at bounding box center [314, 180] width 24 height 14
click at [442, 288] on span "Export" at bounding box center [438, 287] width 18 height 7
